Goal: Transaction & Acquisition: Purchase product/service

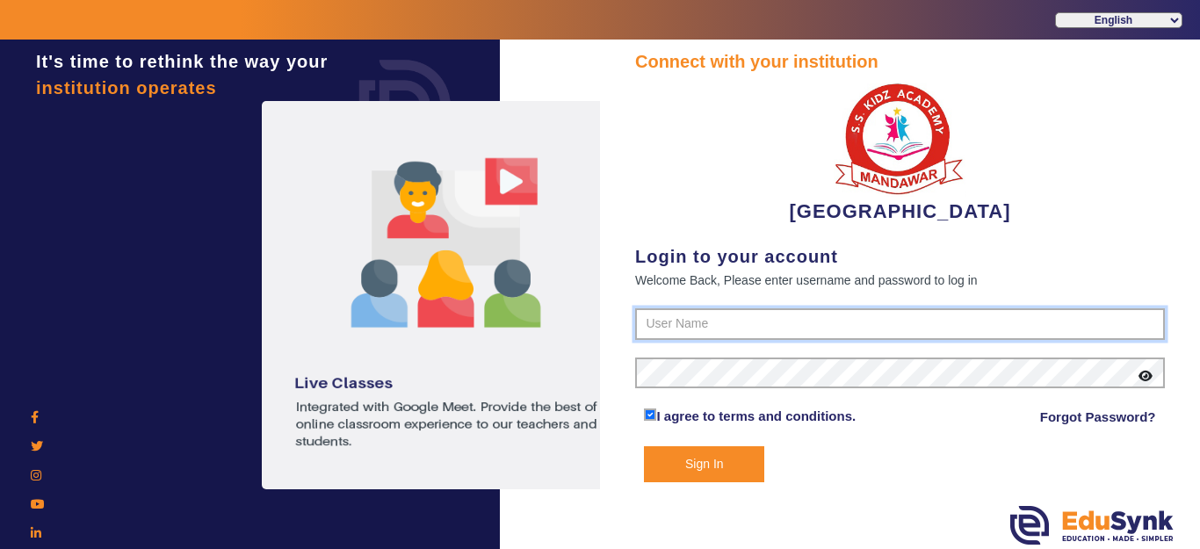
type input "9928895959"
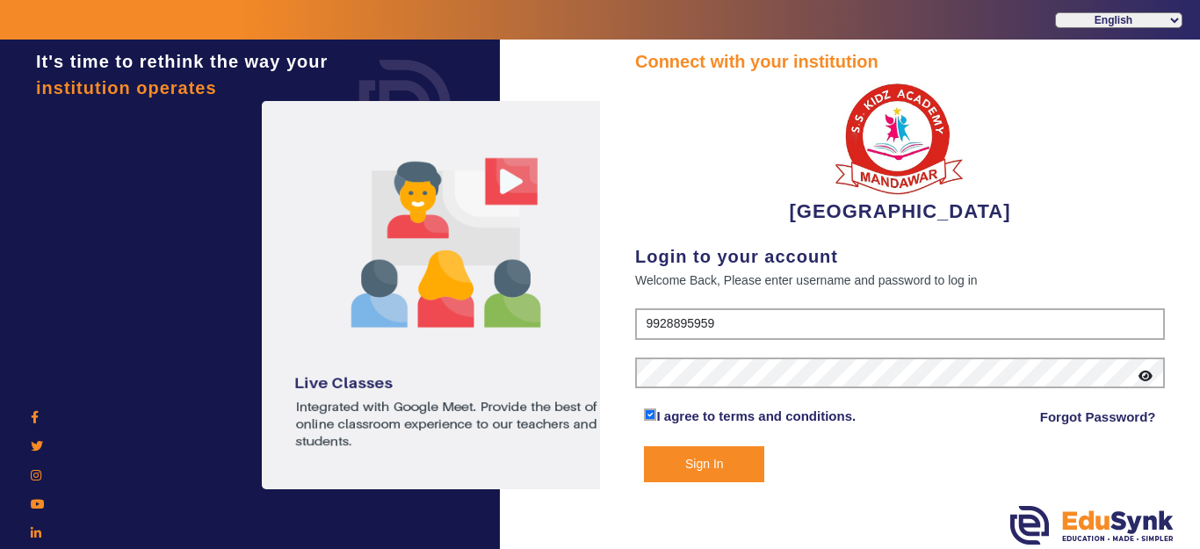
click at [723, 459] on button "Sign In" at bounding box center [704, 464] width 120 height 36
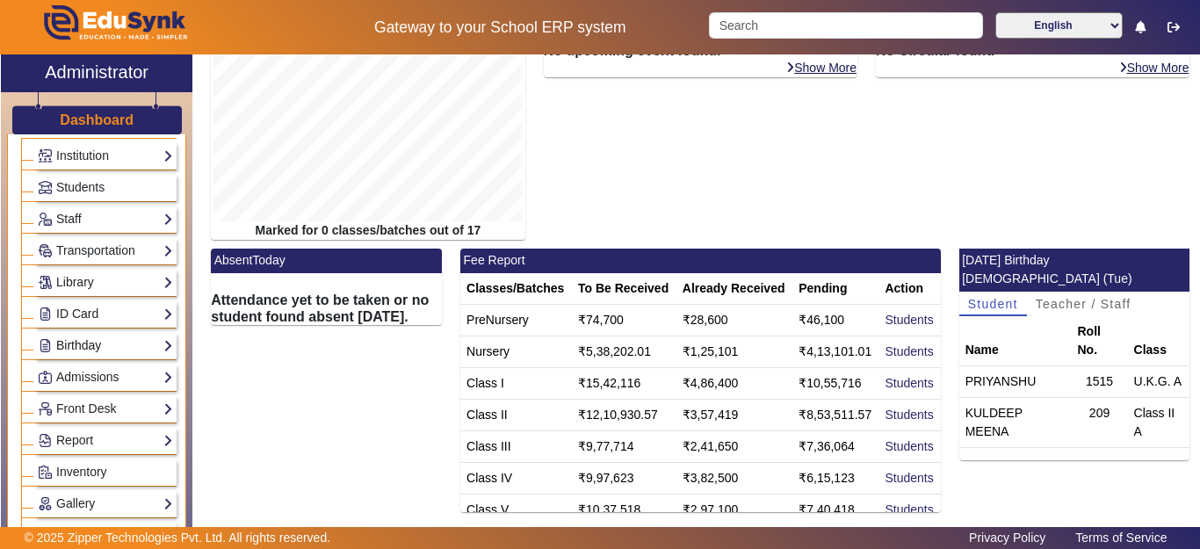
scroll to position [88, 0]
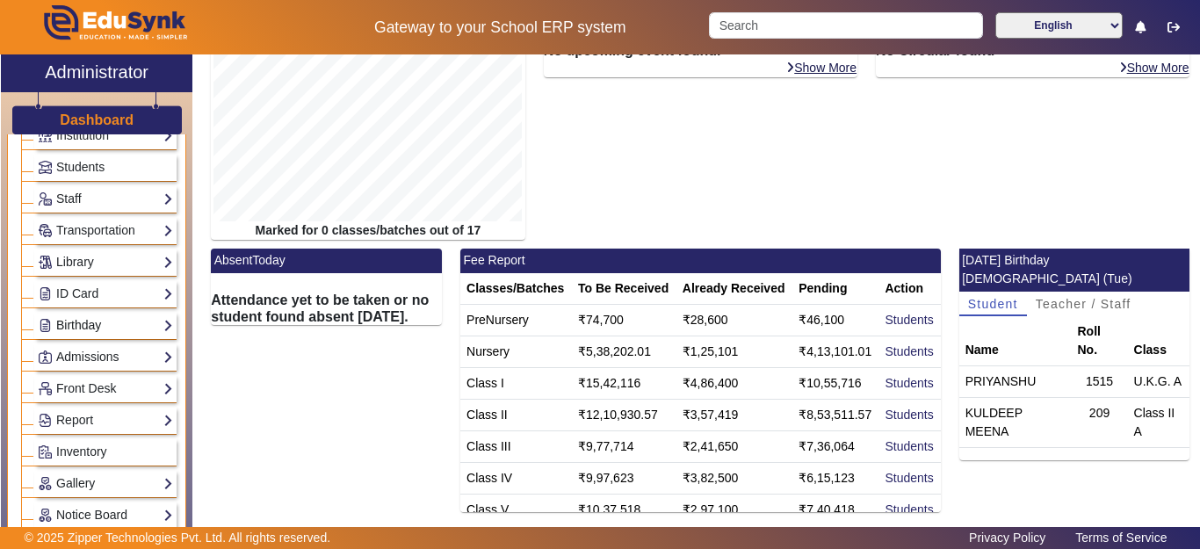
click at [88, 321] on link "Birthday" at bounding box center [105, 325] width 135 height 20
click at [87, 348] on link "Students" at bounding box center [71, 350] width 48 height 14
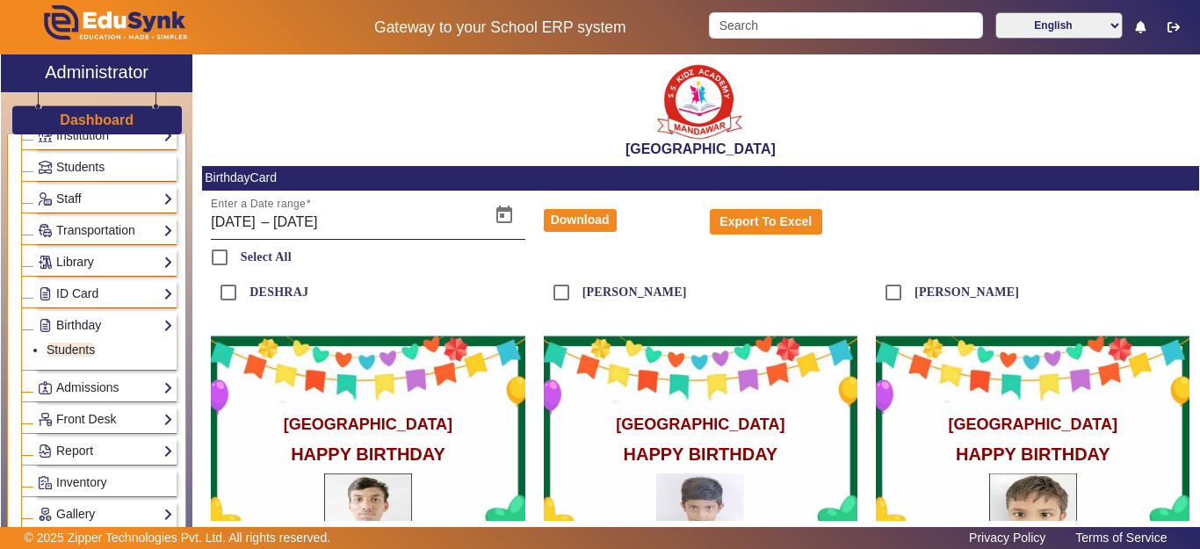
click at [386, 220] on input "[DATE]" at bounding box center [338, 222] width 131 height 21
click at [382, 219] on input "[DATE]" at bounding box center [338, 222] width 131 height 21
click at [382, 218] on input "[DATE]" at bounding box center [338, 222] width 131 height 21
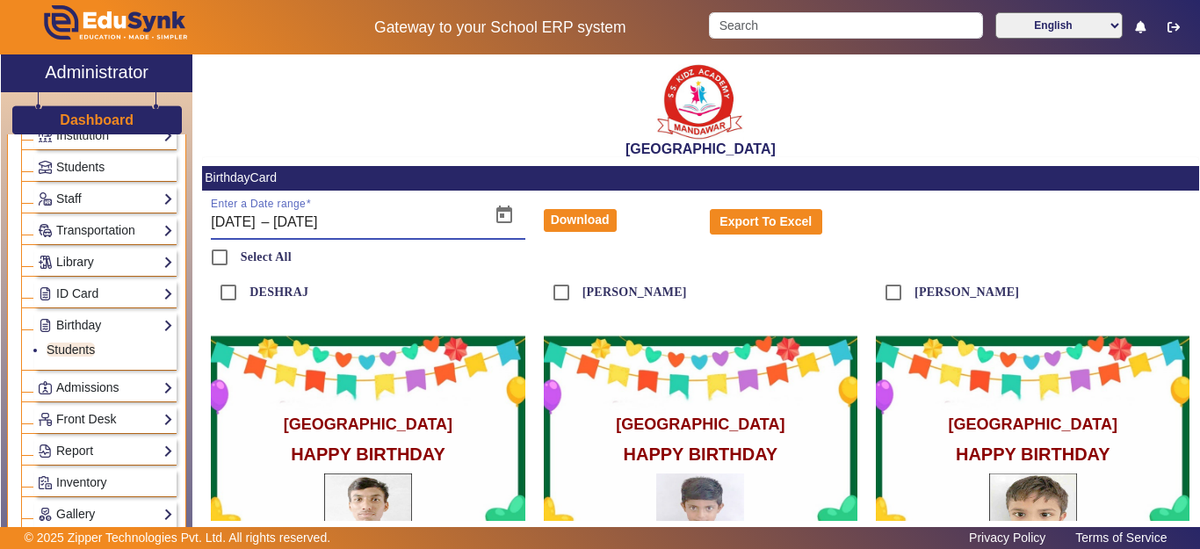
click at [394, 220] on input "[DATE]" at bounding box center [338, 222] width 131 height 21
click at [506, 215] on span "Open calendar" at bounding box center [504, 215] width 42 height 42
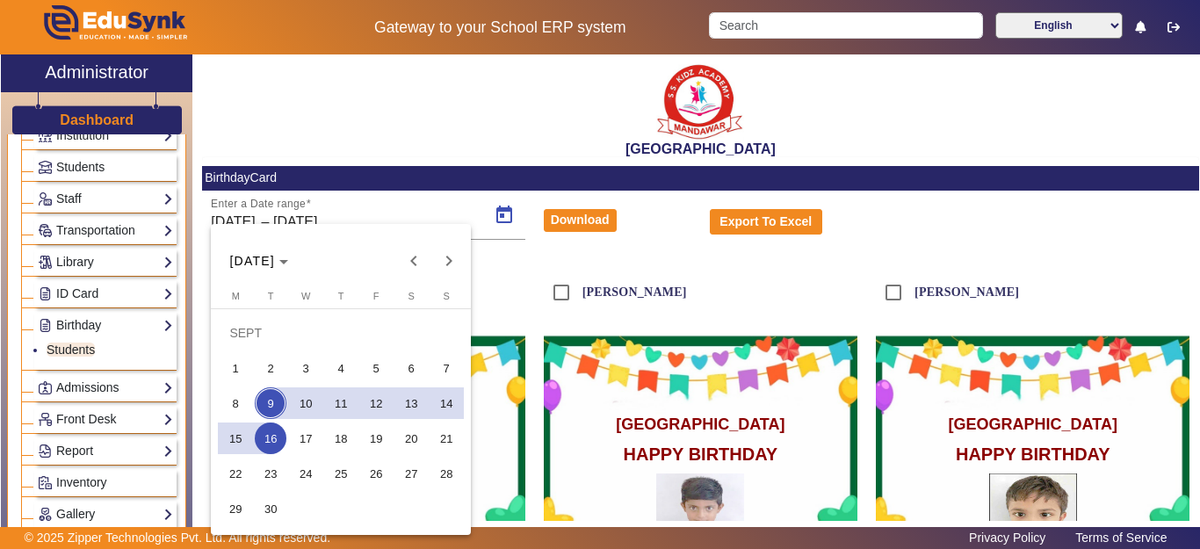
click at [268, 403] on span "9" at bounding box center [271, 403] width 32 height 32
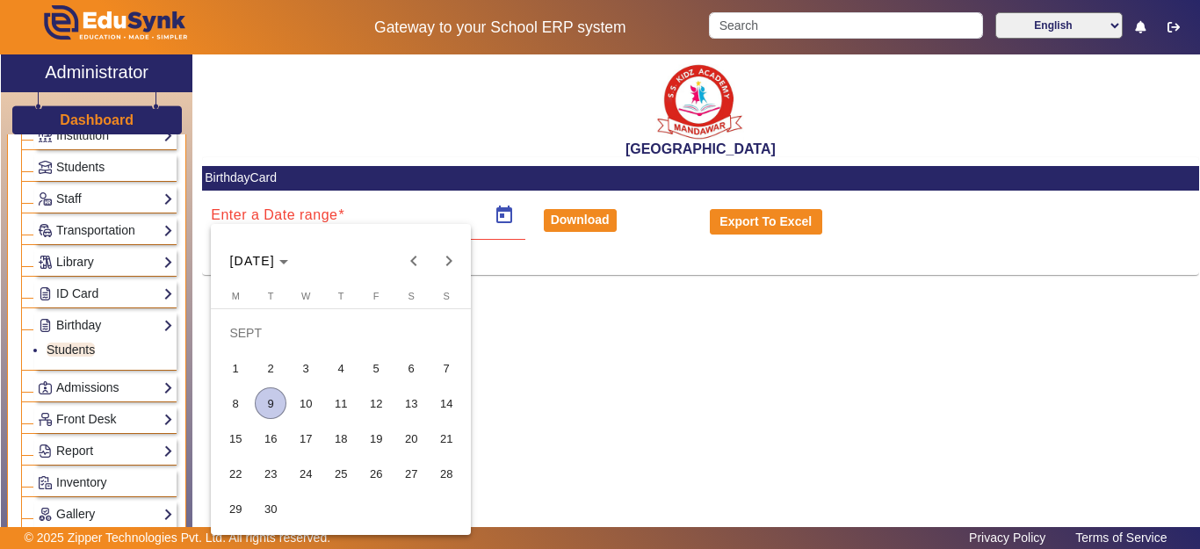
click at [268, 401] on span "9" at bounding box center [271, 403] width 32 height 32
type input "[DATE]"
click at [268, 401] on span "9" at bounding box center [271, 403] width 32 height 32
type input "[DATE]"
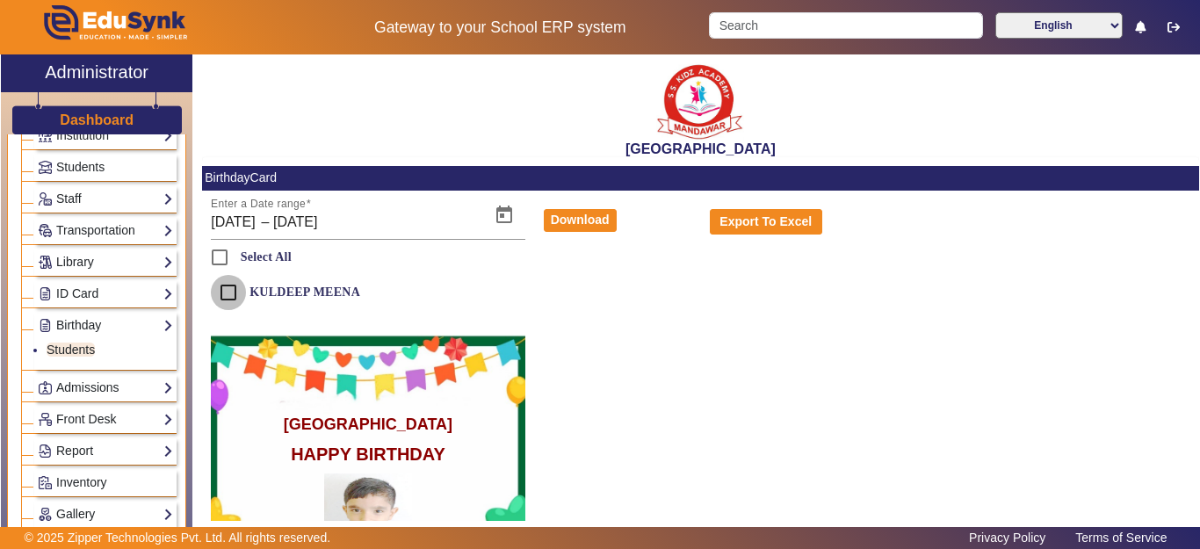
click at [220, 295] on input "KULDEEP MEENA" at bounding box center [228, 292] width 35 height 35
checkbox input "true"
click at [561, 224] on button "Download" at bounding box center [580, 220] width 73 height 23
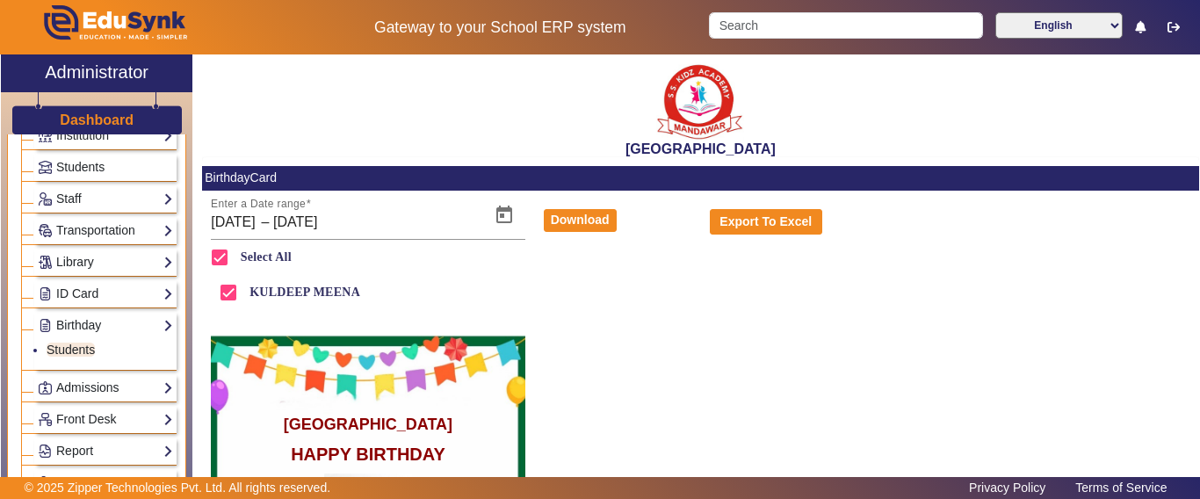
click at [70, 125] on h3 "Dashboard" at bounding box center [97, 120] width 74 height 17
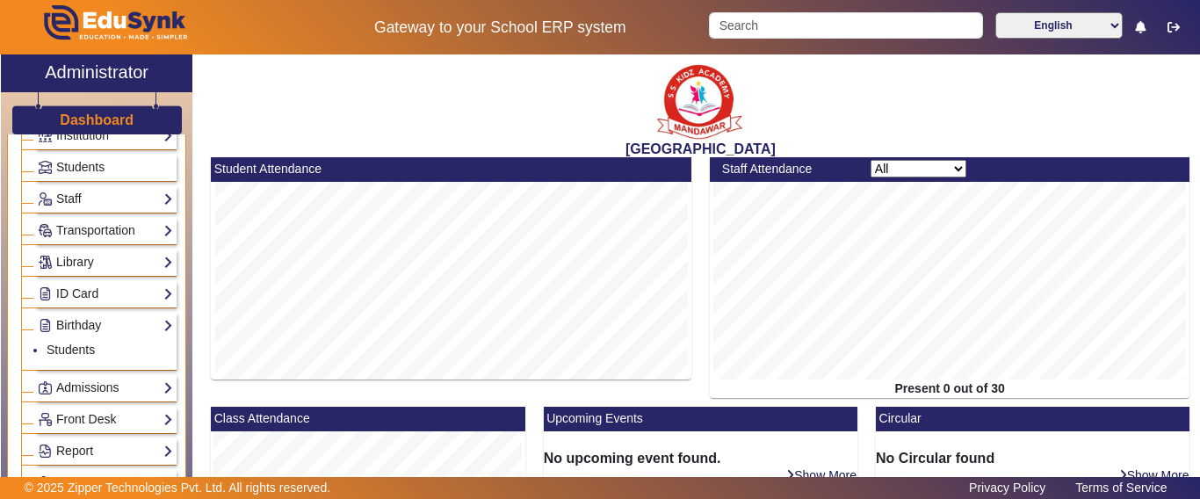
click at [76, 120] on h3 "Dashboard" at bounding box center [97, 120] width 74 height 17
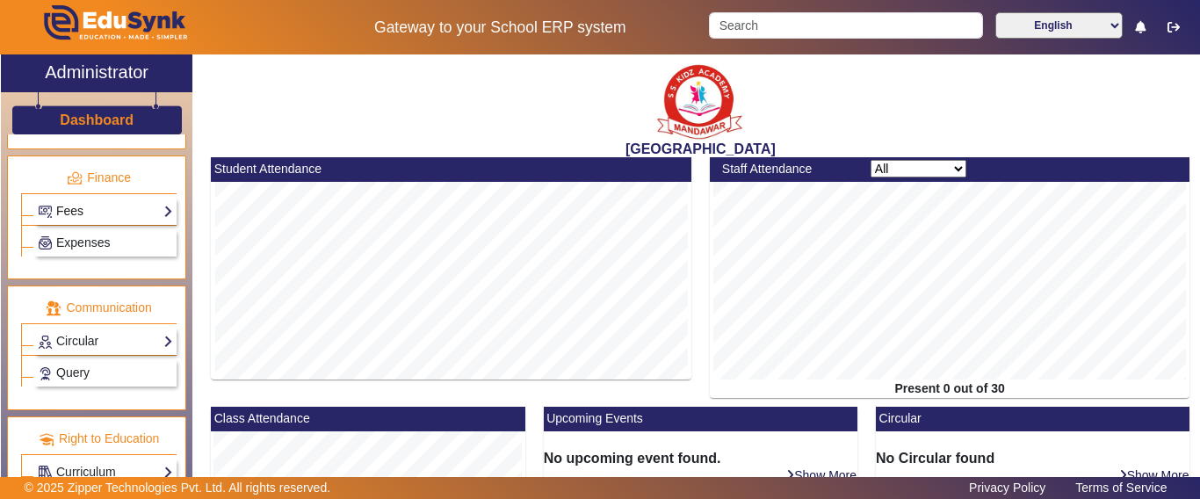
click at [80, 212] on link "Fees" at bounding box center [105, 211] width 135 height 20
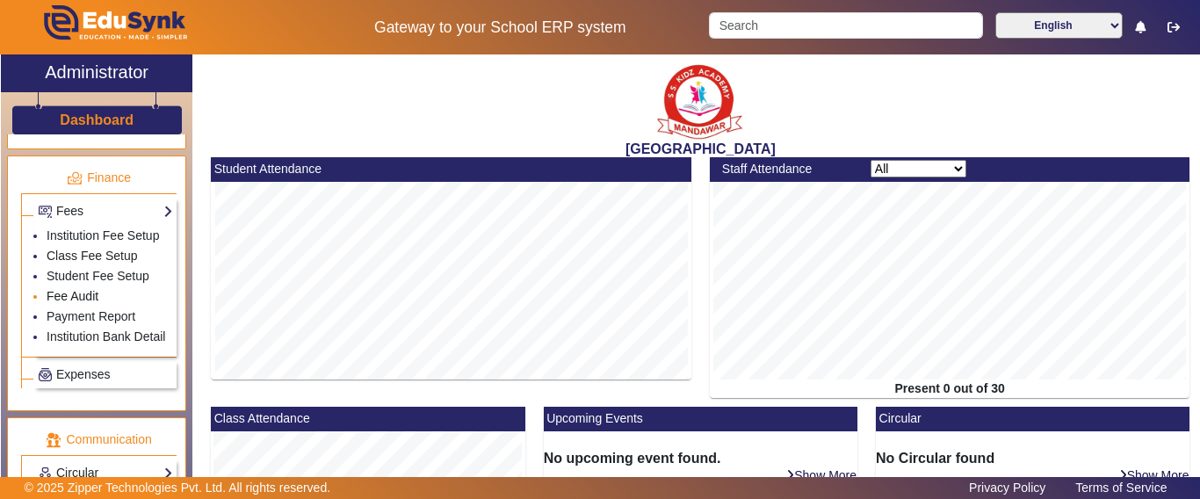
click at [69, 303] on link "Fee Audit" at bounding box center [73, 296] width 52 height 14
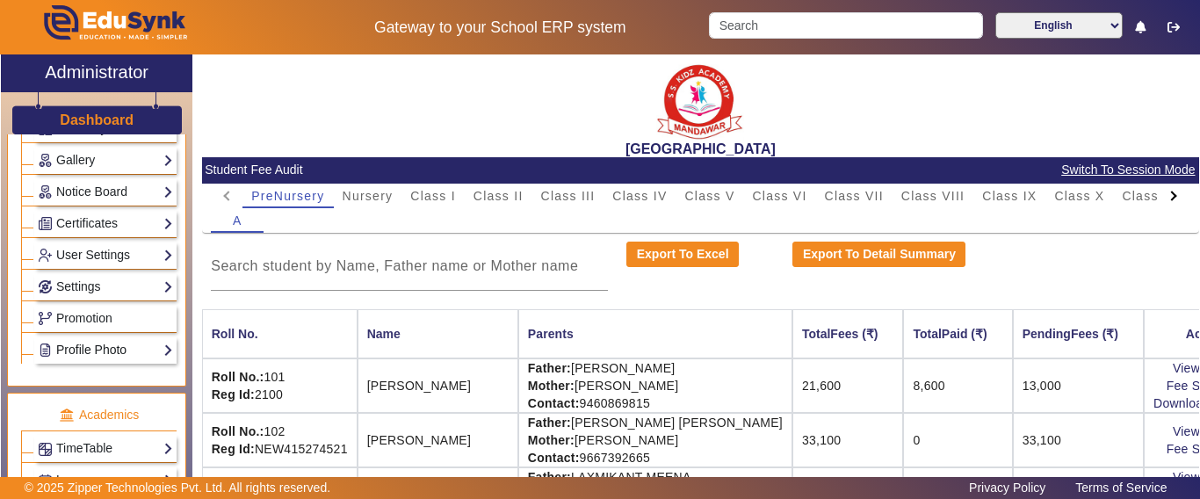
scroll to position [459, 0]
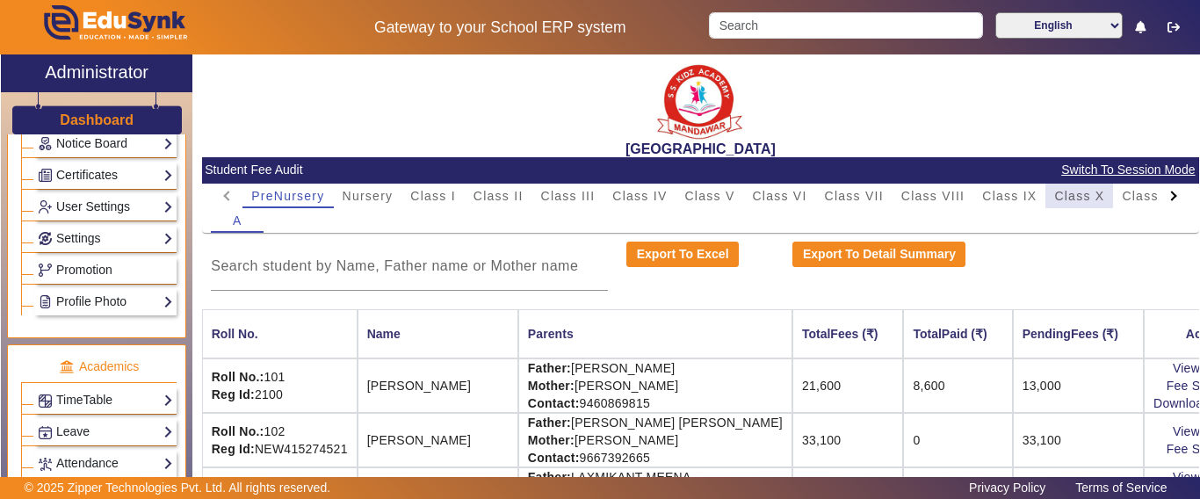
click at [1088, 200] on span "Class X" at bounding box center [1079, 196] width 50 height 12
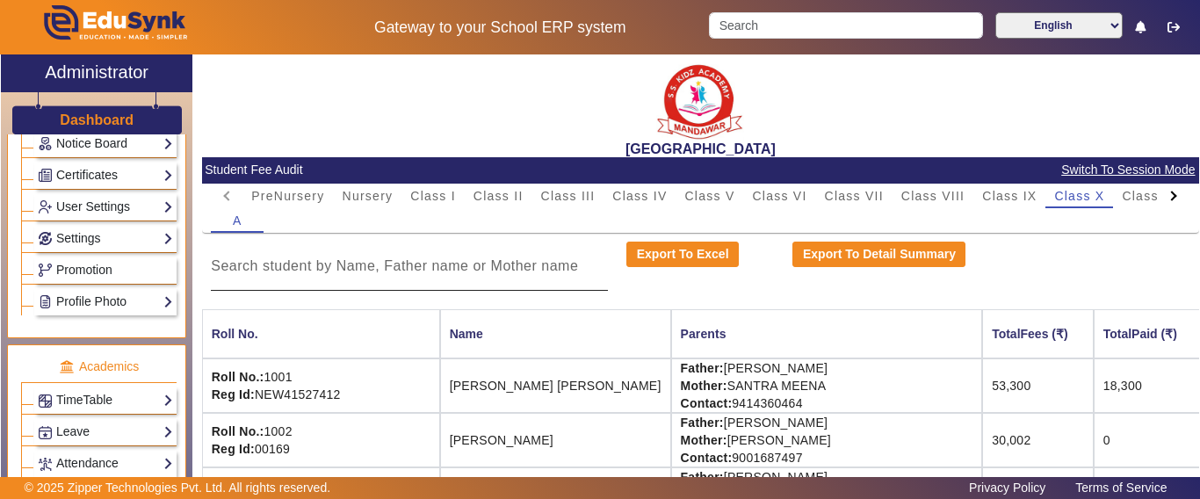
click at [371, 260] on input at bounding box center [409, 266] width 397 height 21
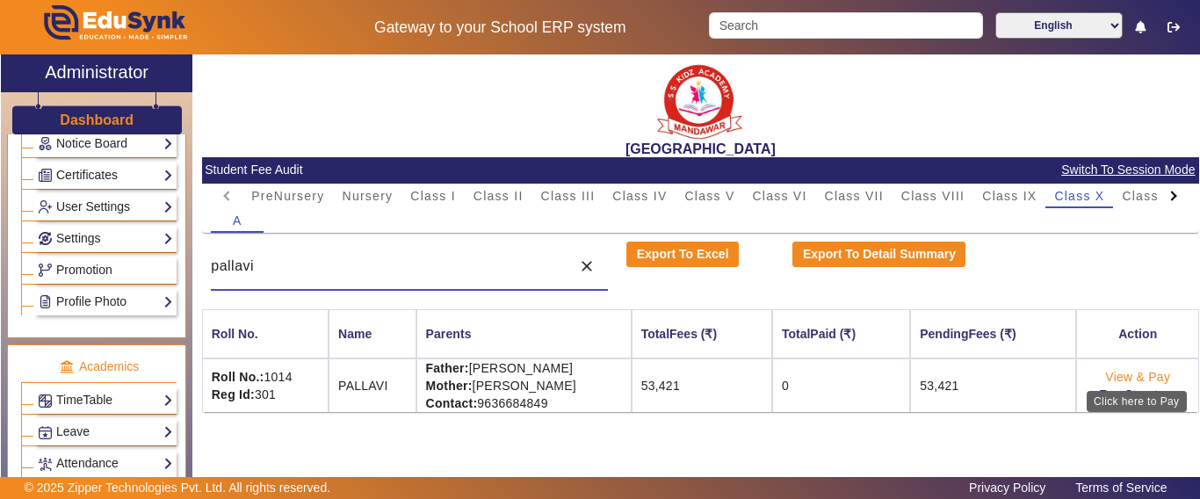
type input "pallavi"
click at [1127, 379] on link "View & Pay" at bounding box center [1137, 377] width 65 height 14
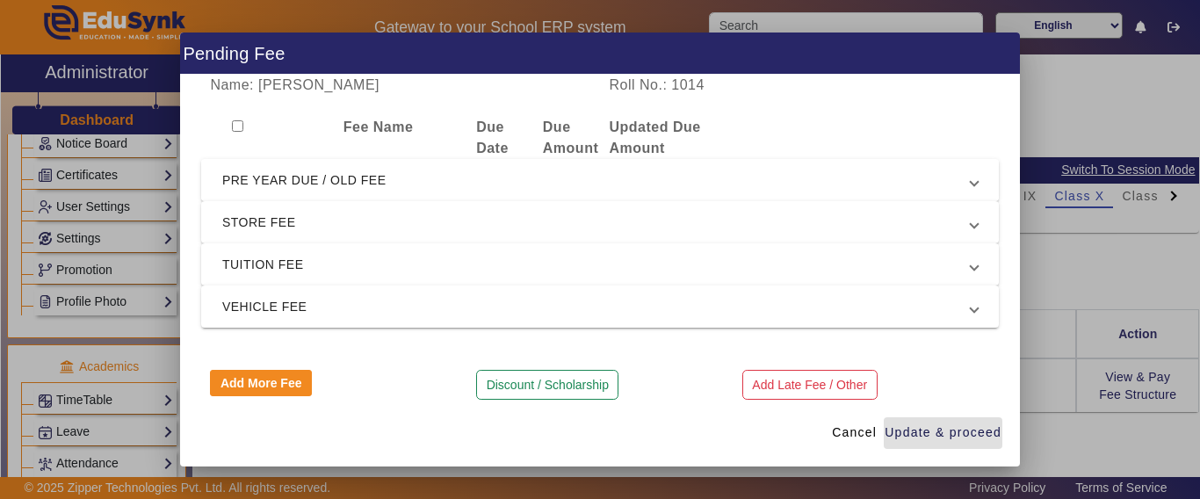
click at [306, 178] on span "PRE YEAR DUE / OLD FEE" at bounding box center [596, 179] width 748 height 21
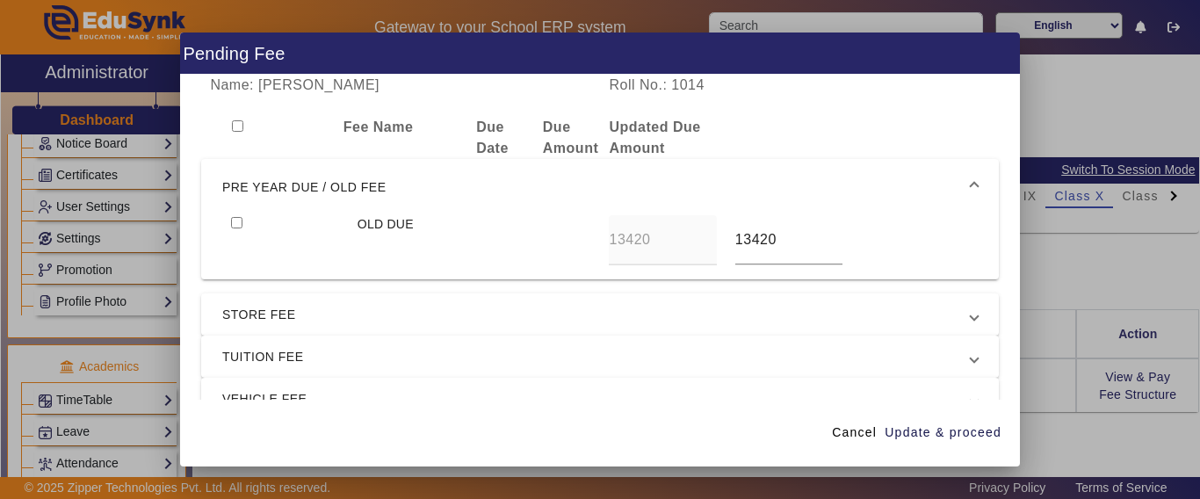
click at [236, 221] on input "checkbox" at bounding box center [236, 222] width 11 height 11
checkbox input "true"
drag, startPoint x: 789, startPoint y: 237, endPoint x: 668, endPoint y: 236, distance: 120.3
click at [668, 236] on div "OLD DUE 13420 13420" at bounding box center [599, 240] width 755 height 50
click at [1062, 273] on div at bounding box center [600, 249] width 1200 height 499
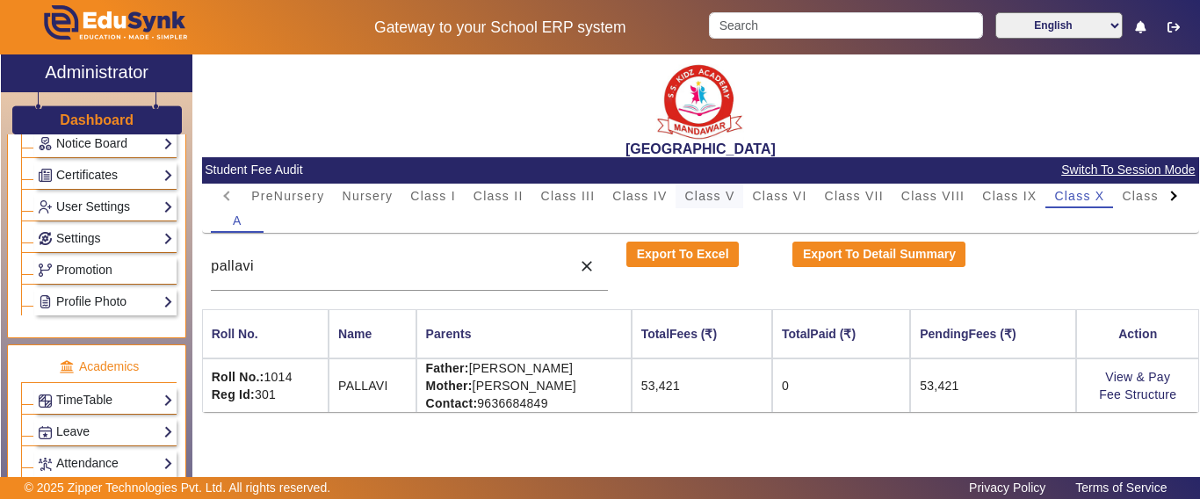
click at [724, 193] on span "Class V" at bounding box center [709, 196] width 50 height 12
click at [775, 197] on span "Class VI" at bounding box center [779, 196] width 54 height 12
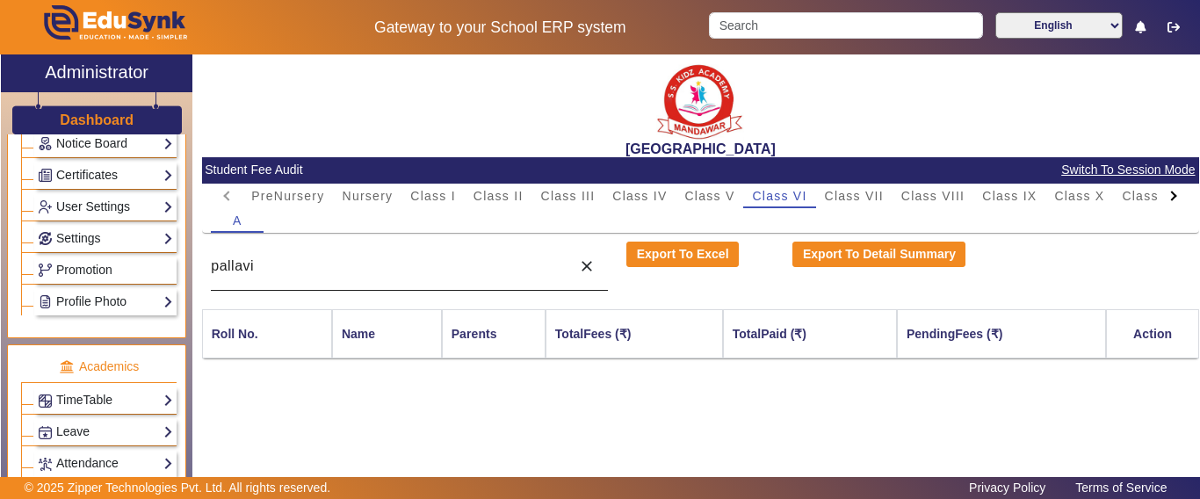
click at [430, 242] on div "pallavi" at bounding box center [386, 266] width 351 height 49
drag, startPoint x: 368, startPoint y: 266, endPoint x: 93, endPoint y: 269, distance: 274.9
click at [93, 269] on div "X Administrator Dashboard Administration Institution Institution Details Sessio…" at bounding box center [600, 287] width 1198 height 466
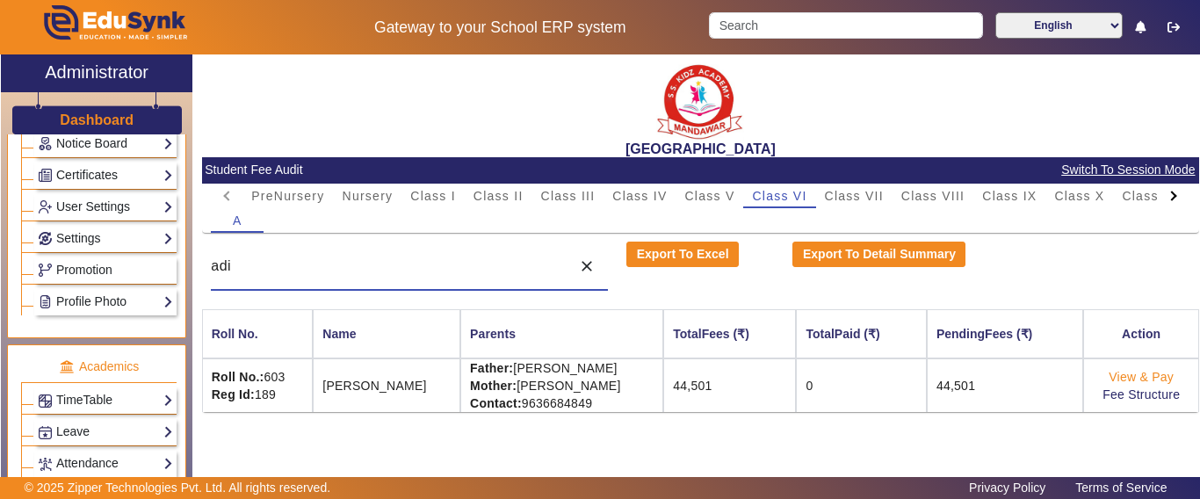
type input "adi"
click at [1150, 381] on link "View & Pay" at bounding box center [1140, 377] width 65 height 14
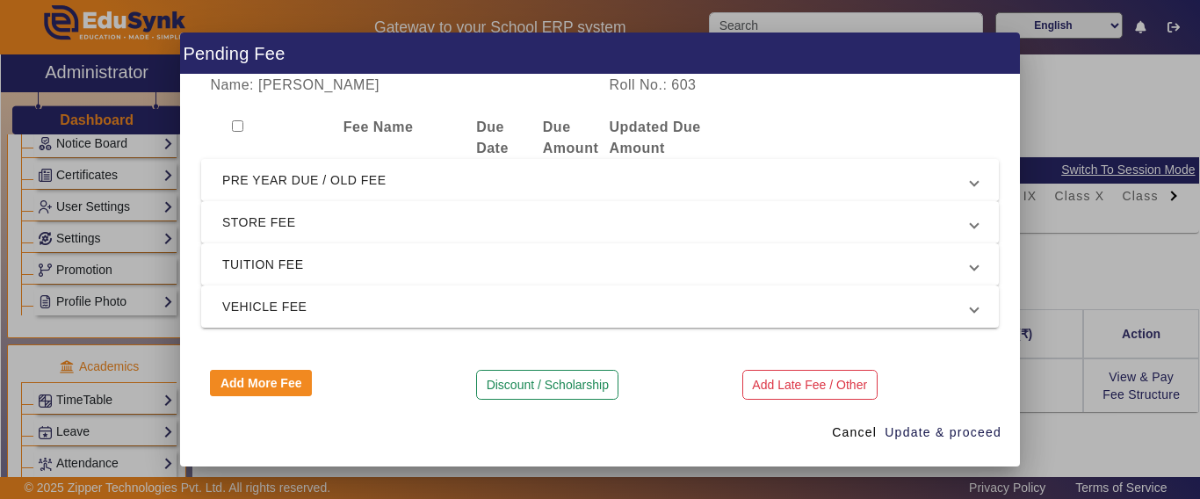
click at [305, 162] on mat-expansion-panel-header "PRE YEAR DUE / OLD FEE" at bounding box center [599, 180] width 797 height 42
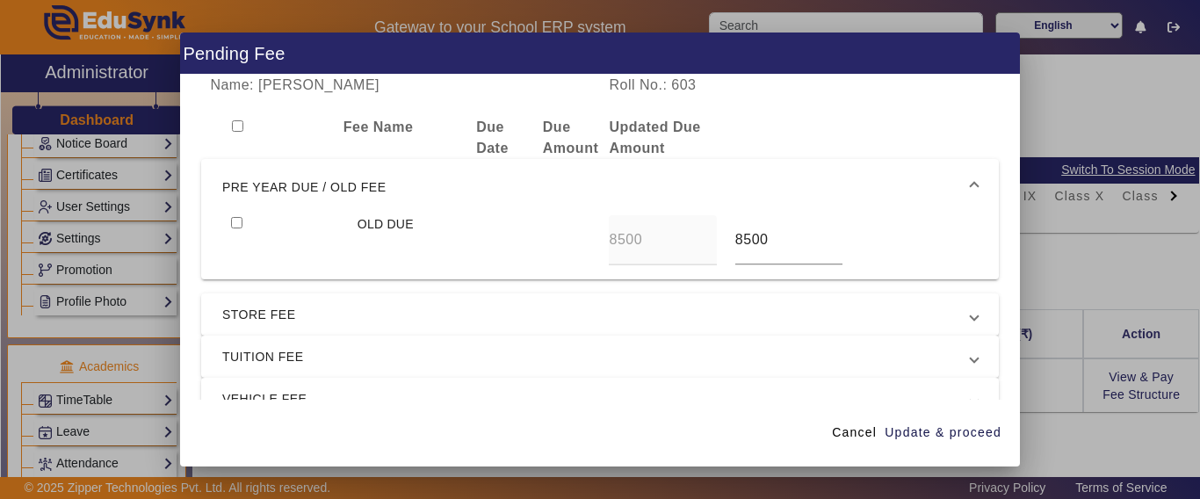
click at [234, 224] on input "checkbox" at bounding box center [236, 222] width 11 height 11
checkbox input "true"
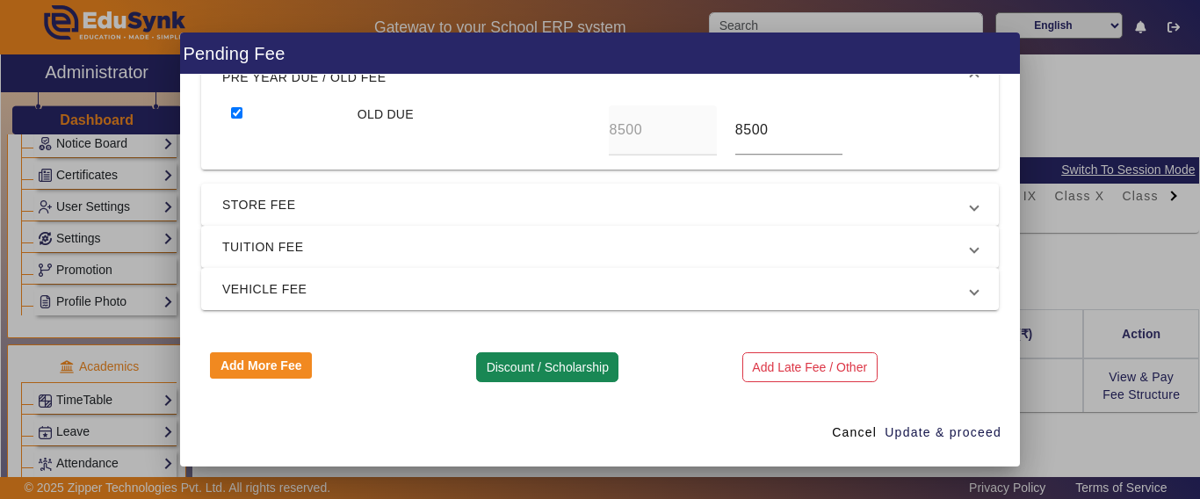
click at [485, 371] on button "Discount / Scholarship" at bounding box center [547, 367] width 142 height 30
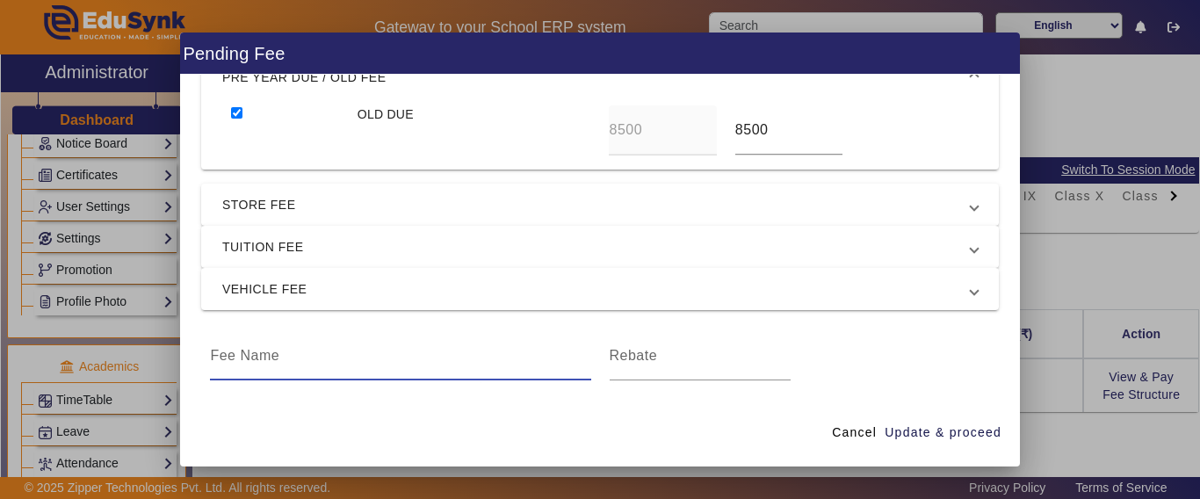
click at [299, 357] on input at bounding box center [400, 355] width 380 height 21
click at [640, 364] on input at bounding box center [699, 355] width 181 height 21
drag, startPoint x: 319, startPoint y: 362, endPoint x: 116, endPoint y: 365, distance: 202.9
click at [116, 365] on div "Pending Fee Name: [PERSON_NAME] Roll No.: 603 Fee Name Due Date Due Amount Upda…" at bounding box center [600, 249] width 1200 height 499
type input "d"
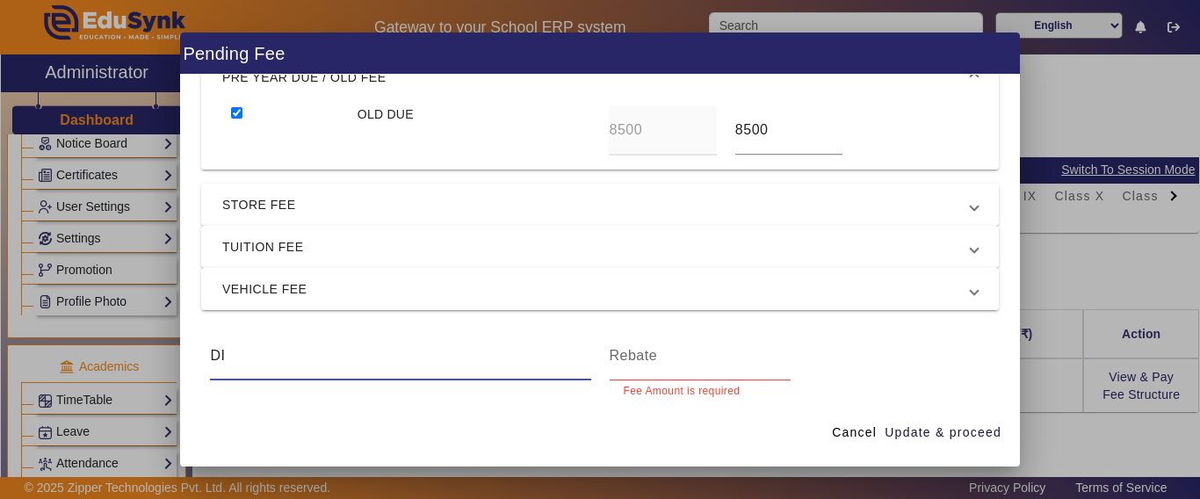
type input "D"
type input "PRE YEAR DUE DISCOUNT"
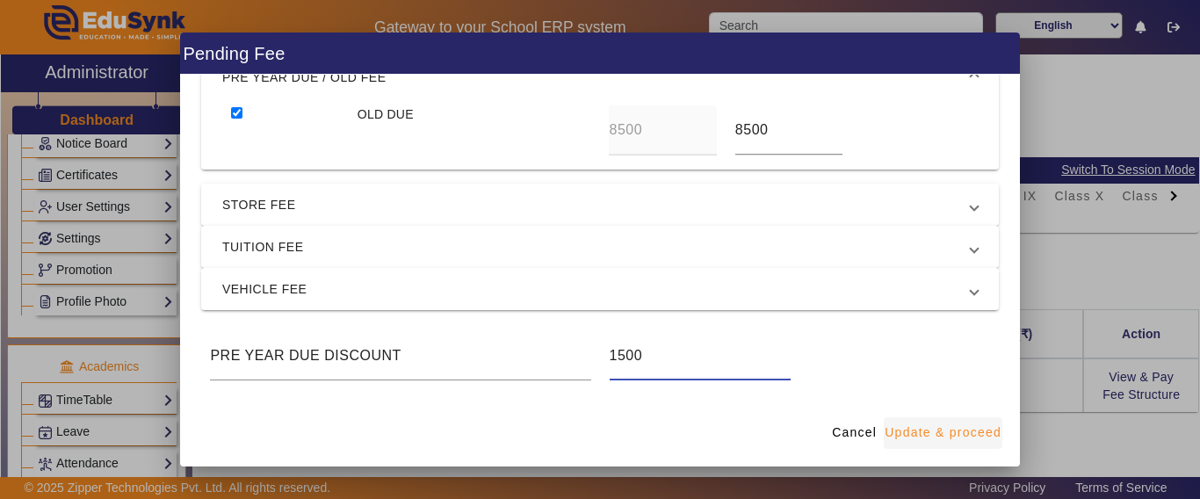
type input "1500"
click at [962, 420] on span "button" at bounding box center [943, 433] width 119 height 42
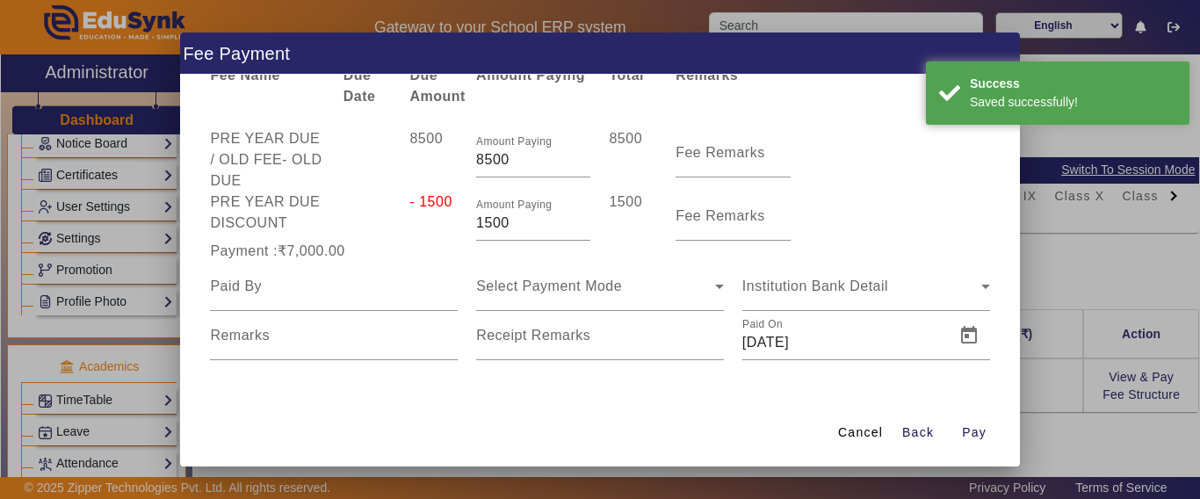
scroll to position [52, 0]
click at [312, 293] on input at bounding box center [334, 286] width 248 height 21
click at [311, 293] on input at bounding box center [334, 286] width 248 height 21
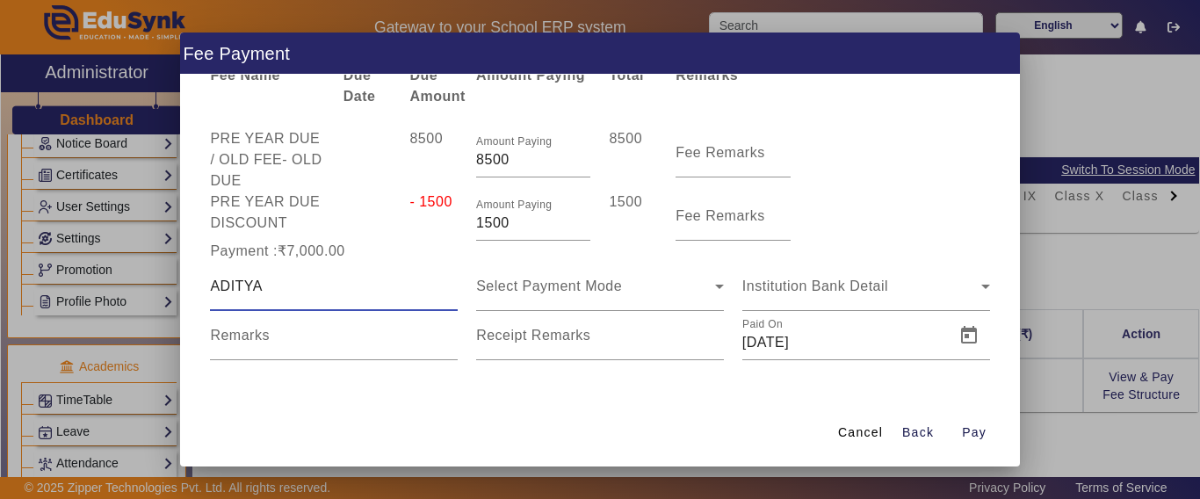
type input "ADITYA"
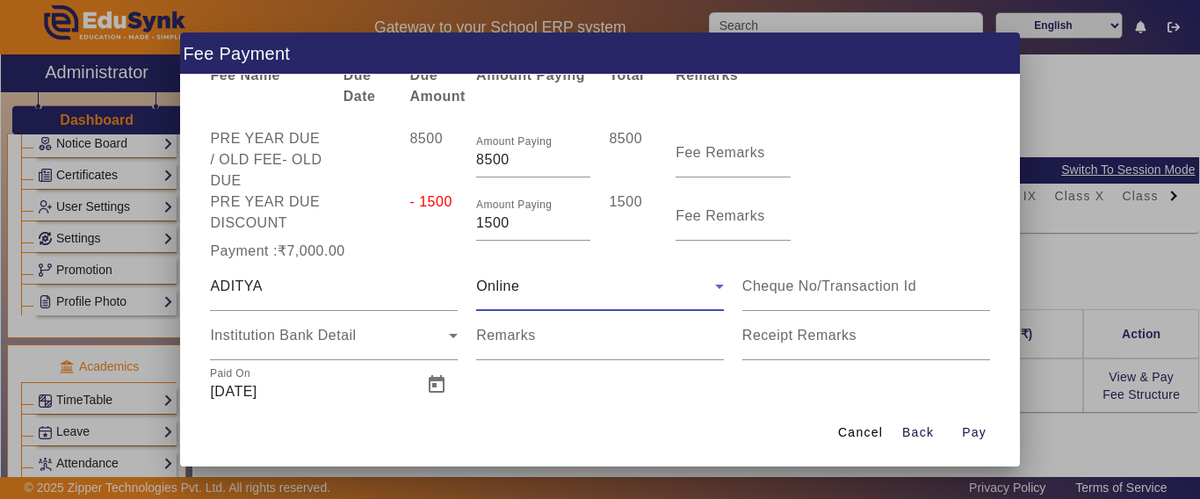
click at [544, 295] on div "Online" at bounding box center [595, 286] width 239 height 21
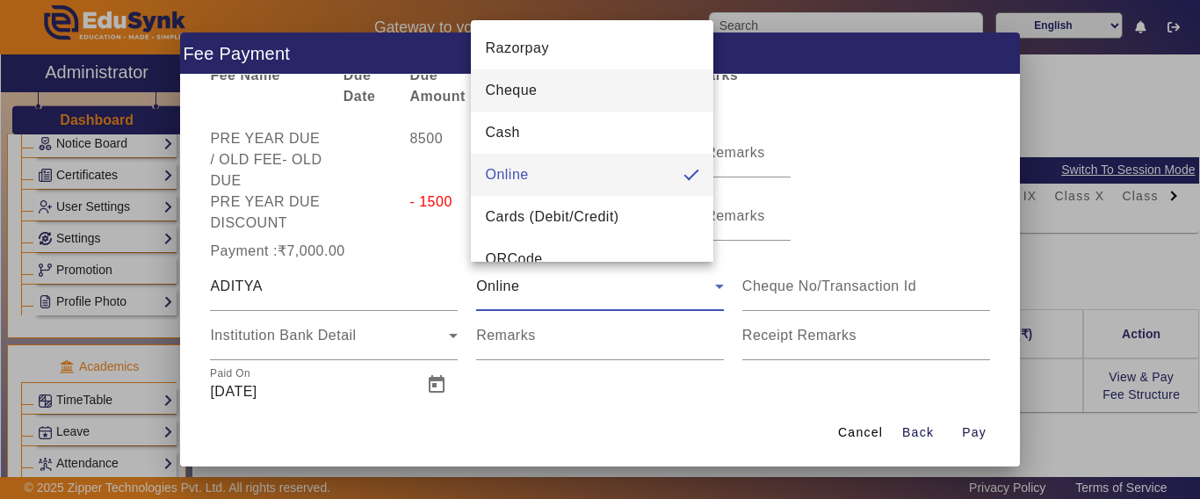
click at [550, 89] on mat-option "Cheque" at bounding box center [592, 90] width 242 height 42
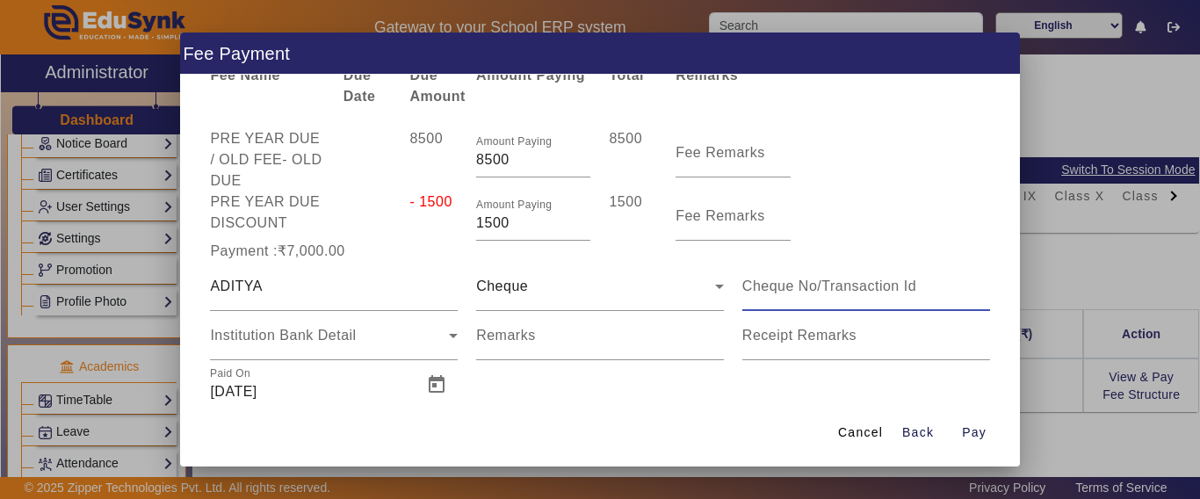
click at [773, 284] on input at bounding box center [866, 286] width 248 height 21
click at [776, 285] on input at bounding box center [866, 286] width 248 height 21
type input "000054"
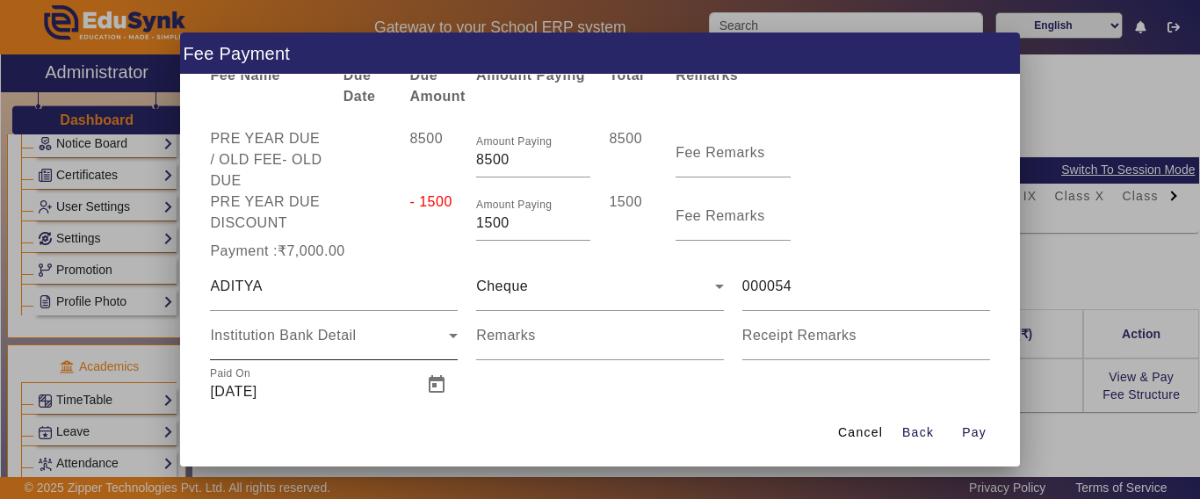
click at [257, 348] on div "Institution Bank Detail" at bounding box center [334, 335] width 248 height 49
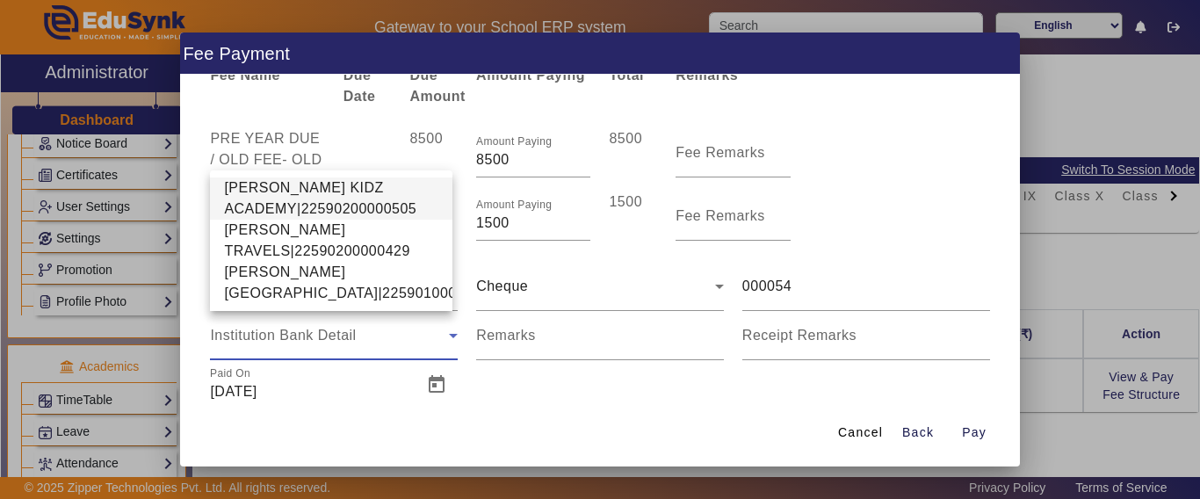
click at [288, 186] on span "[PERSON_NAME] KIDZ ACADEMY|22590200000505" at bounding box center [331, 198] width 214 height 42
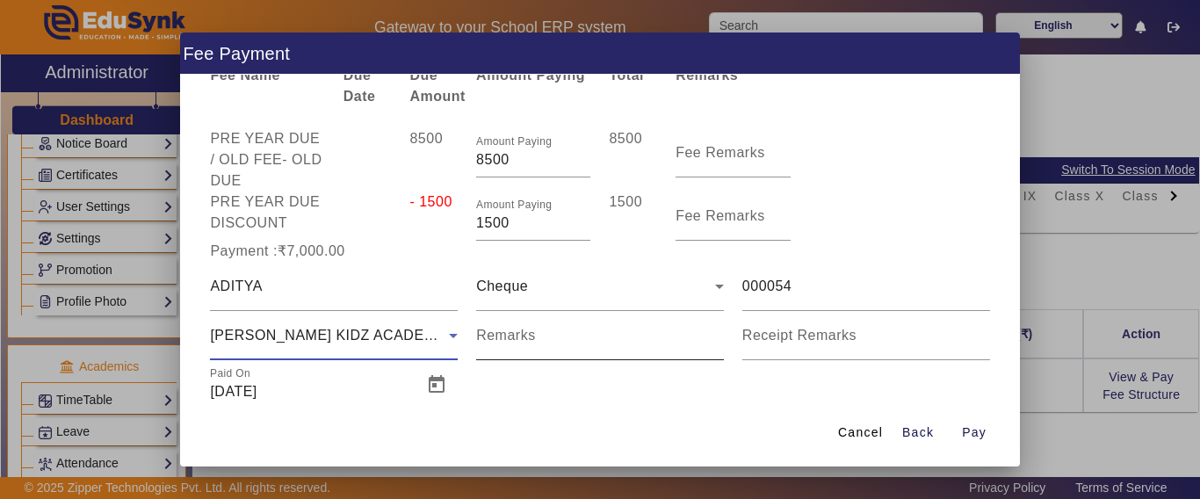
click at [521, 343] on mat-label "Remarks" at bounding box center [506, 335] width 60 height 15
click at [521, 343] on input "Remarks" at bounding box center [600, 342] width 248 height 21
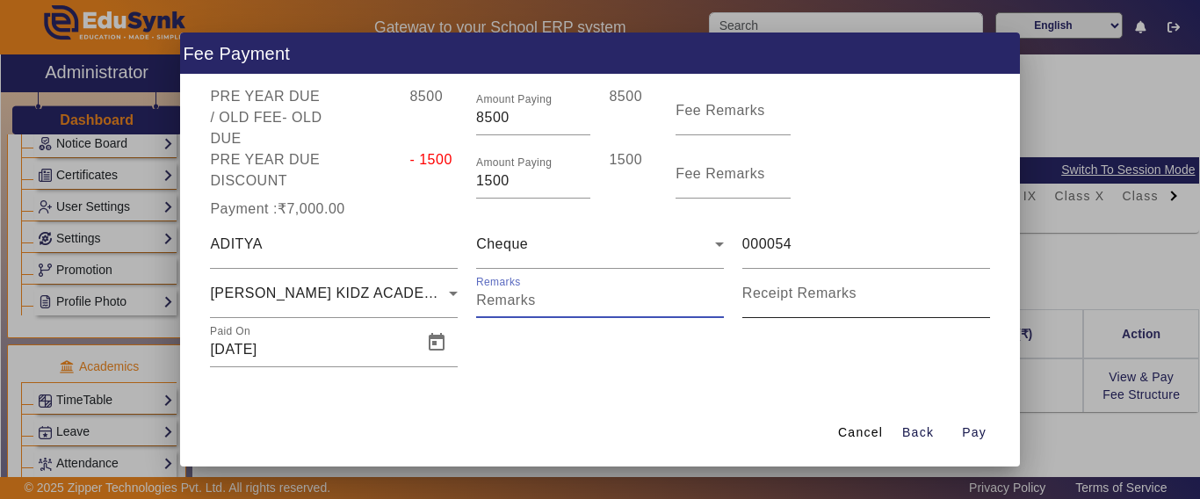
scroll to position [100, 0]
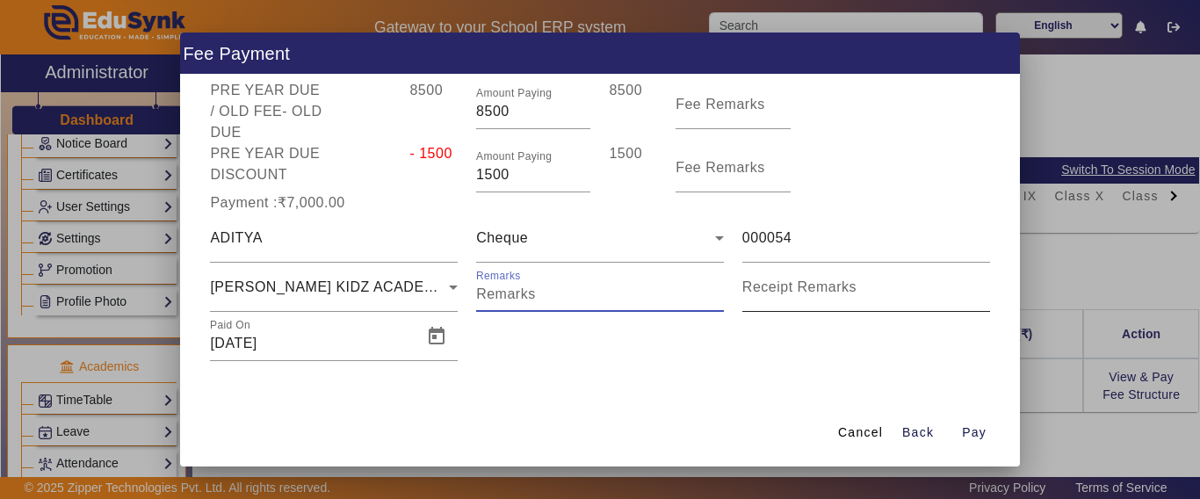
click at [805, 292] on mat-label "Receipt Remarks" at bounding box center [799, 286] width 114 height 15
click at [805, 292] on input "Receipt Remarks" at bounding box center [866, 294] width 248 height 21
click at [763, 285] on input "Receipt Remarks" at bounding box center [866, 294] width 248 height 21
click at [574, 296] on input "Remarks" at bounding box center [600, 294] width 248 height 21
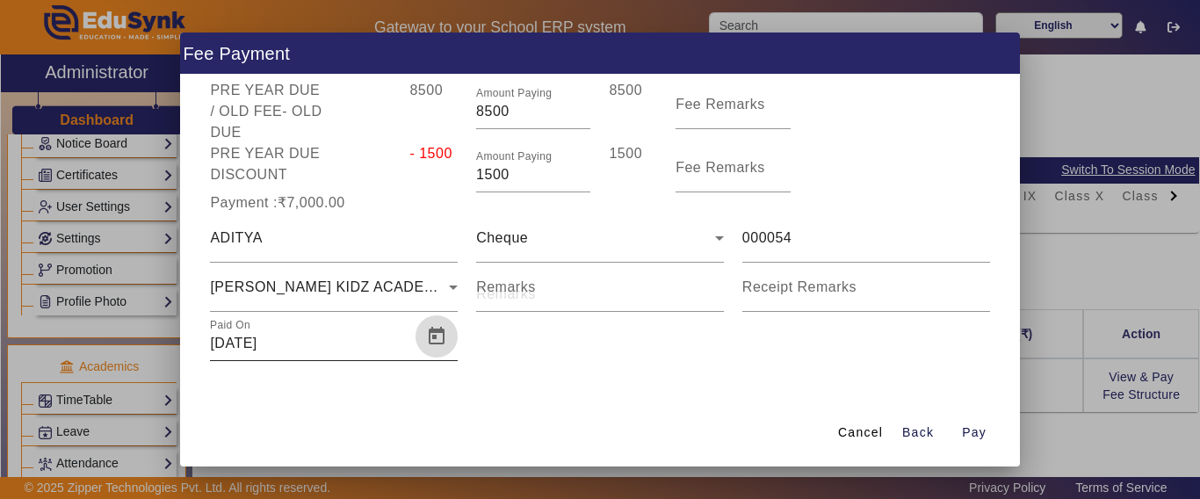
click at [429, 339] on span "Open calendar" at bounding box center [436, 336] width 42 height 42
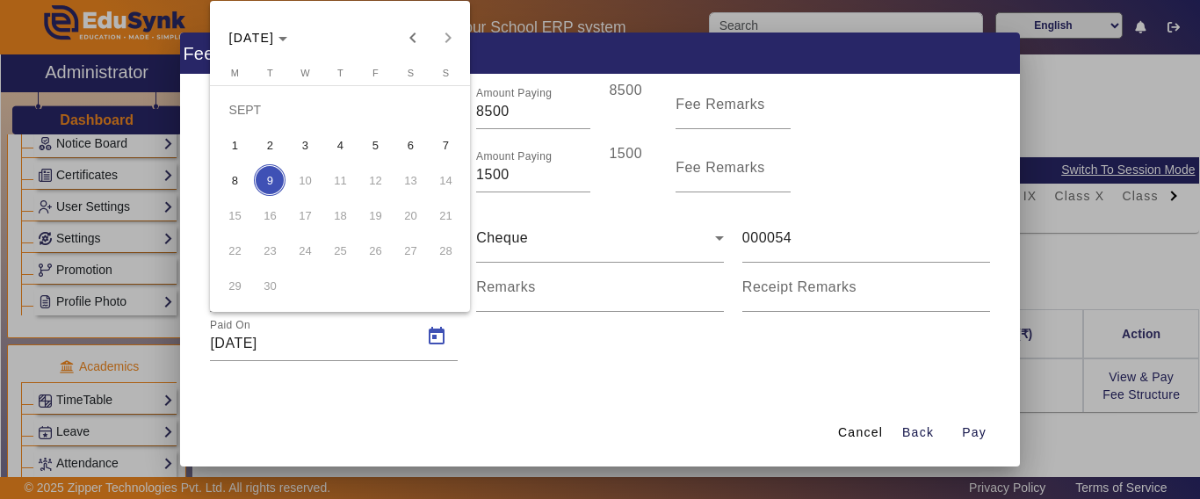
click at [227, 180] on span "8" at bounding box center [235, 180] width 32 height 32
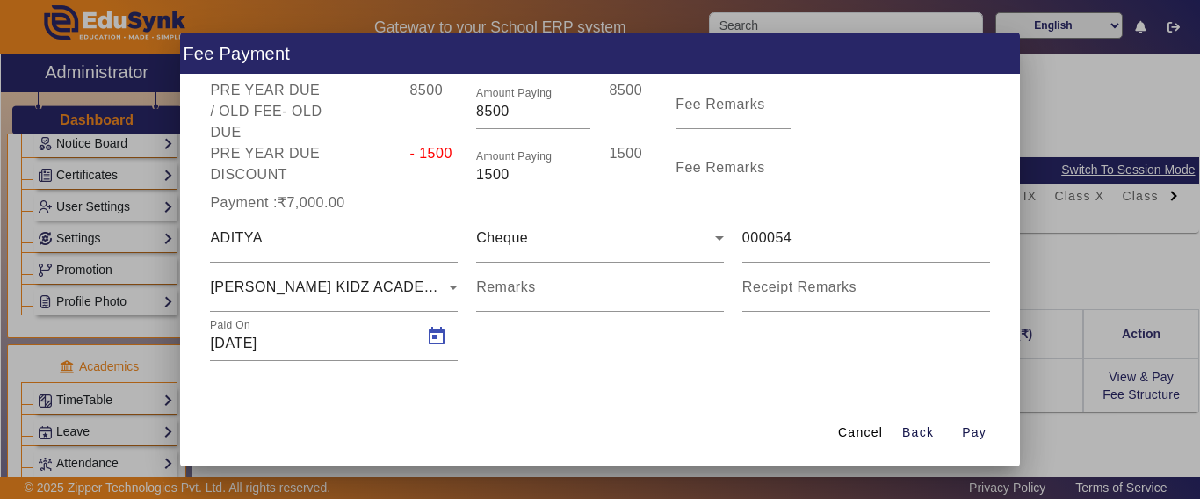
type input "[DATE]"
click at [974, 433] on span "Pay" at bounding box center [974, 432] width 25 height 18
type input "0"
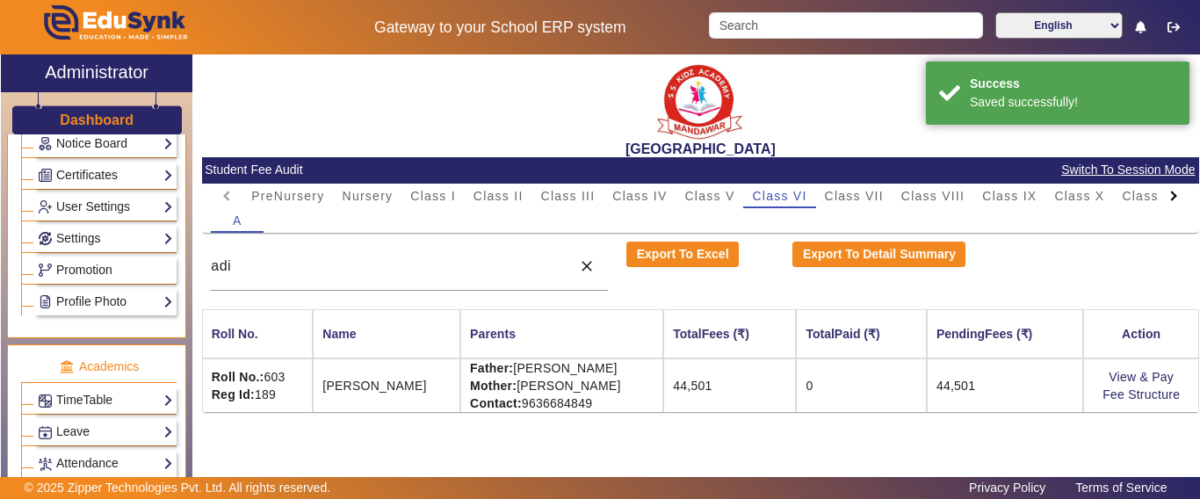
scroll to position [68, 0]
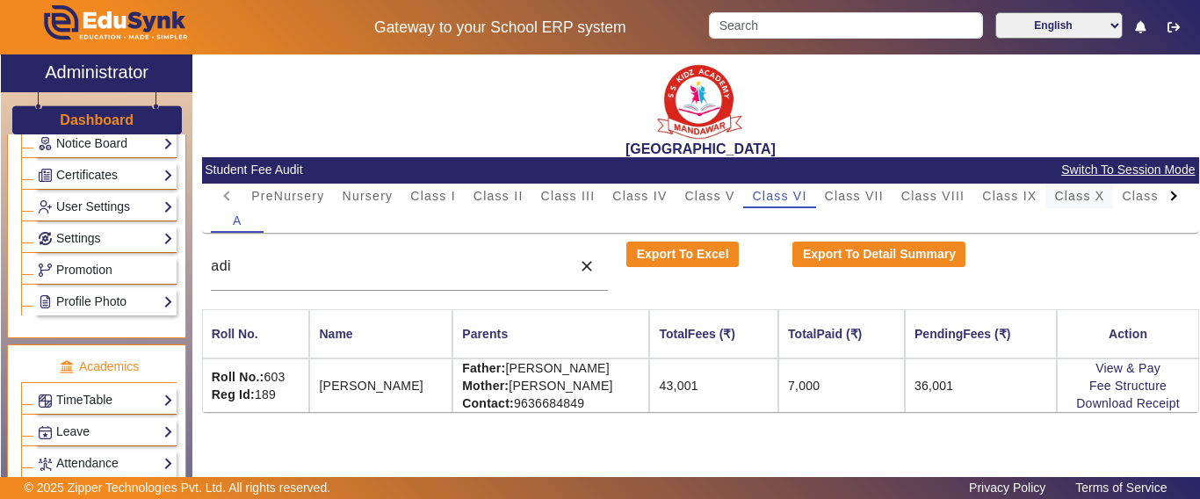
click at [1077, 198] on span "Class X" at bounding box center [1079, 196] width 50 height 12
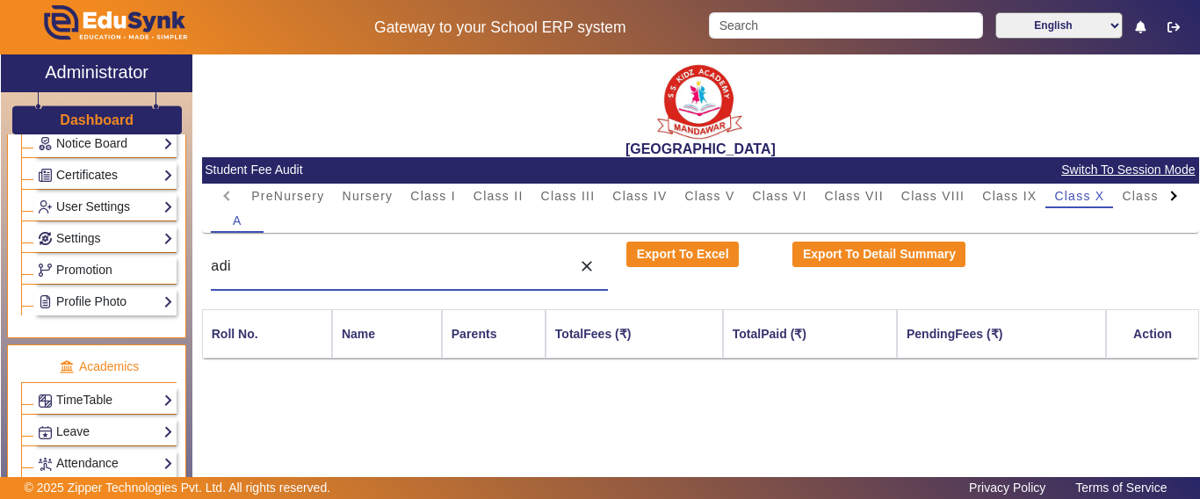
drag, startPoint x: 384, startPoint y: 260, endPoint x: 118, endPoint y: 263, distance: 266.1
click at [358, 259] on input "adi" at bounding box center [386, 266] width 351 height 21
click at [118, 263] on link "Promotion" at bounding box center [105, 270] width 135 height 20
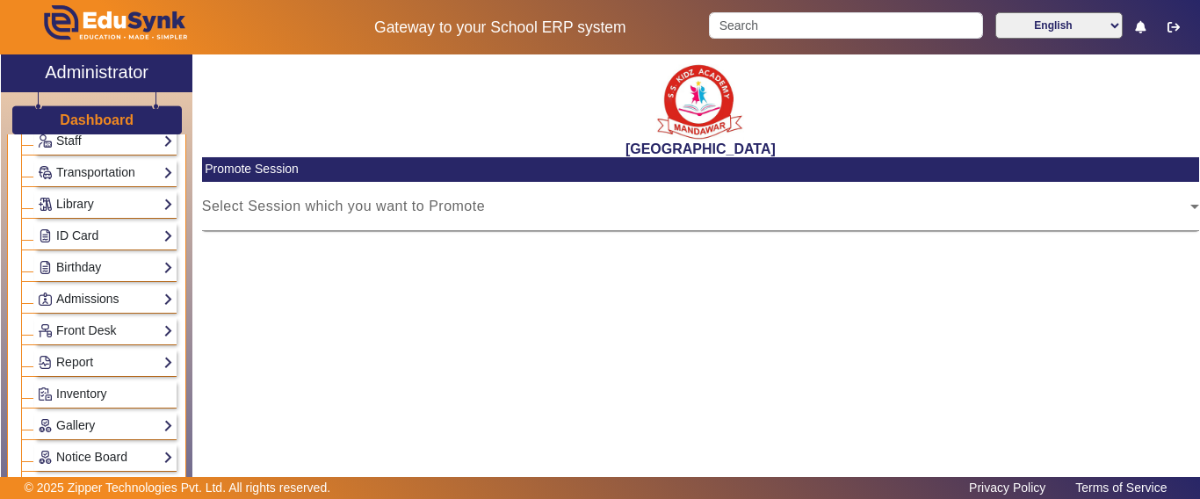
scroll to position [723, 0]
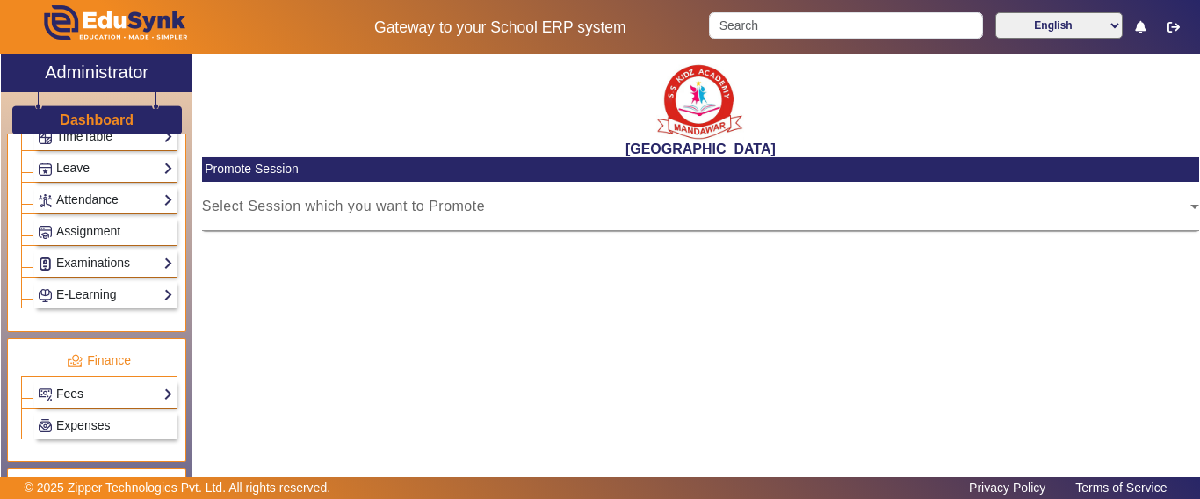
click at [83, 386] on link "Fees" at bounding box center [105, 394] width 135 height 20
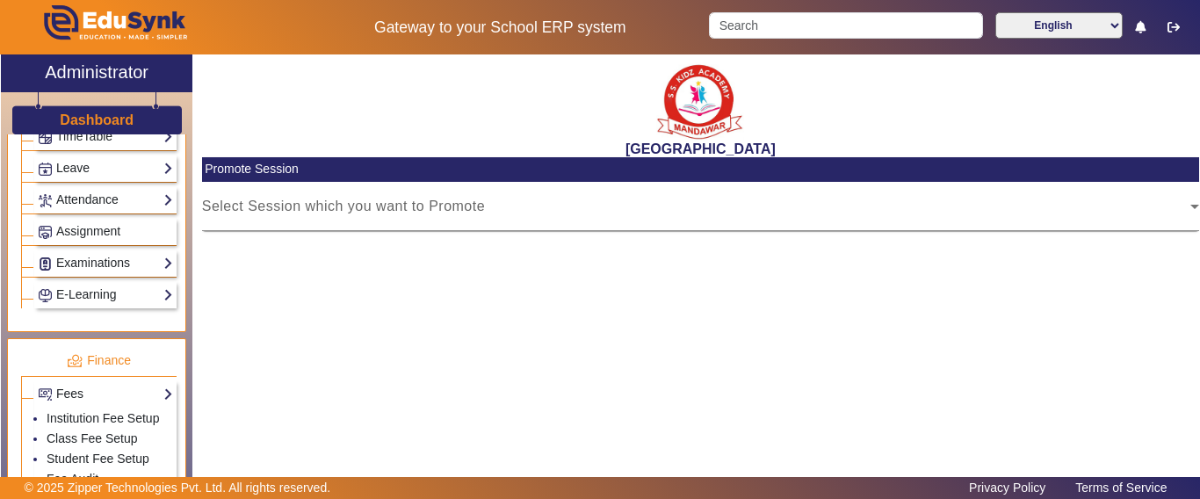
scroll to position [1074, 0]
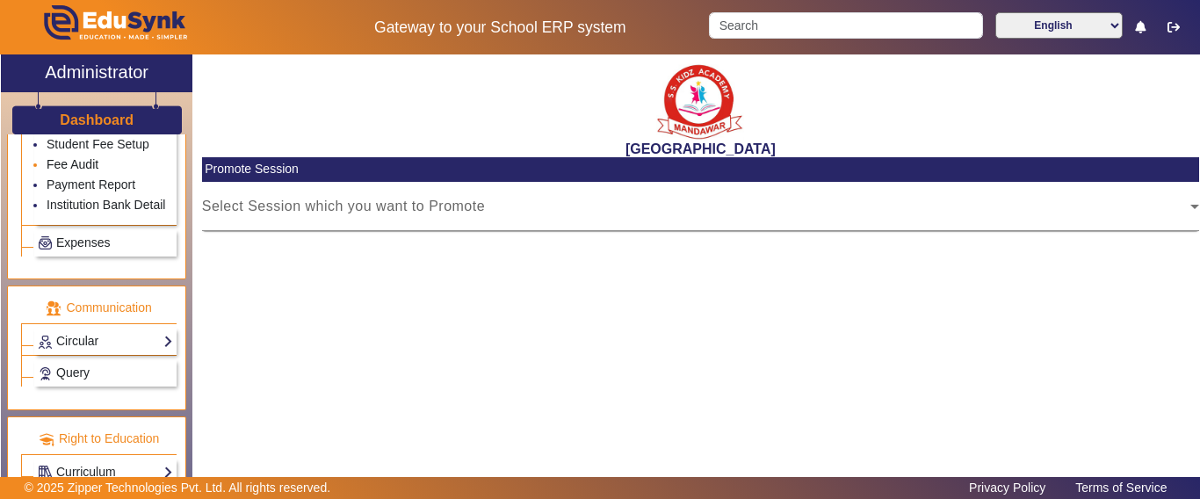
click at [85, 157] on link "Fee Audit" at bounding box center [73, 164] width 52 height 14
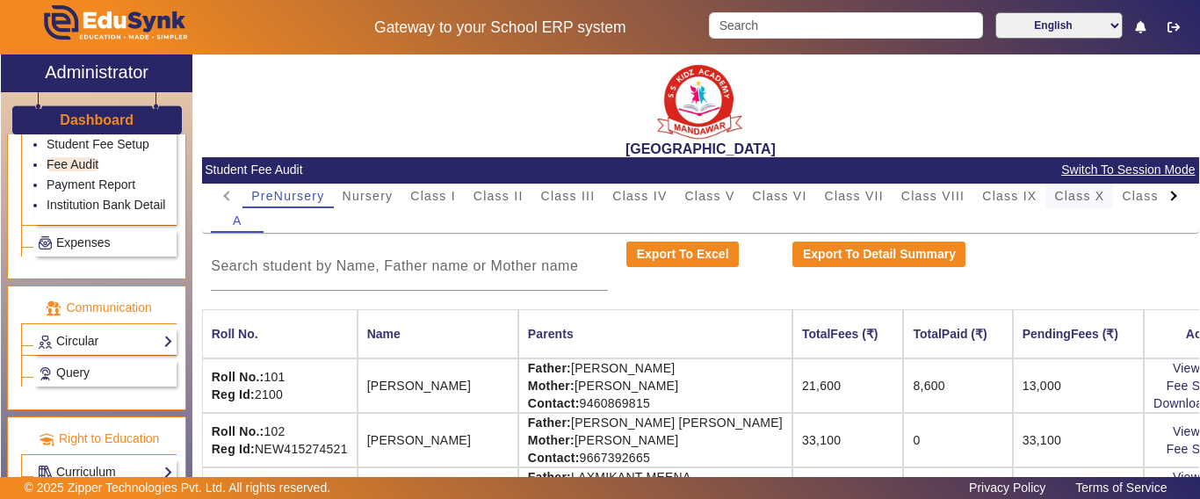
click at [1079, 194] on span "Class X" at bounding box center [1079, 196] width 50 height 12
click at [304, 251] on div at bounding box center [409, 266] width 397 height 49
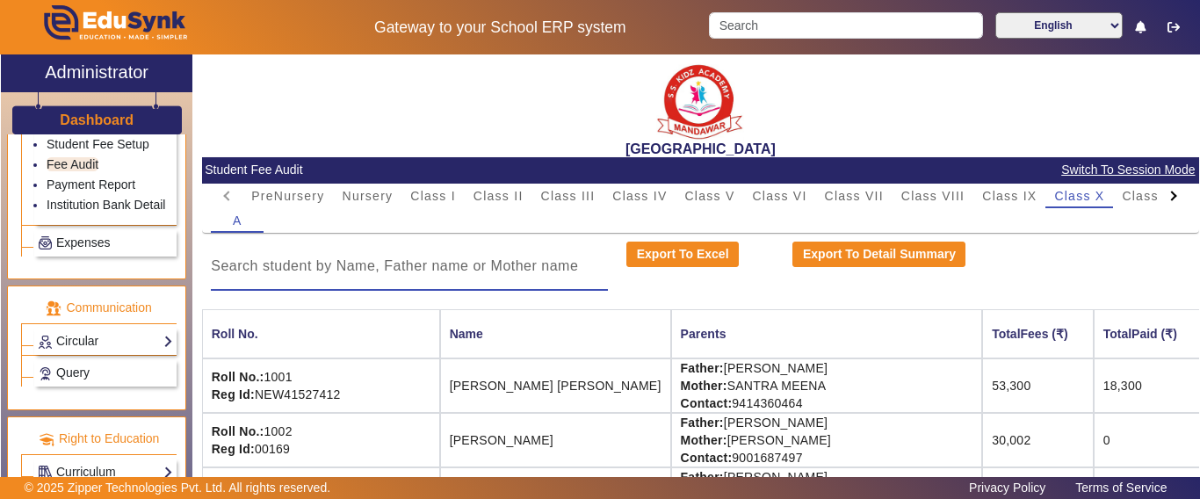
click at [312, 263] on input at bounding box center [409, 266] width 397 height 21
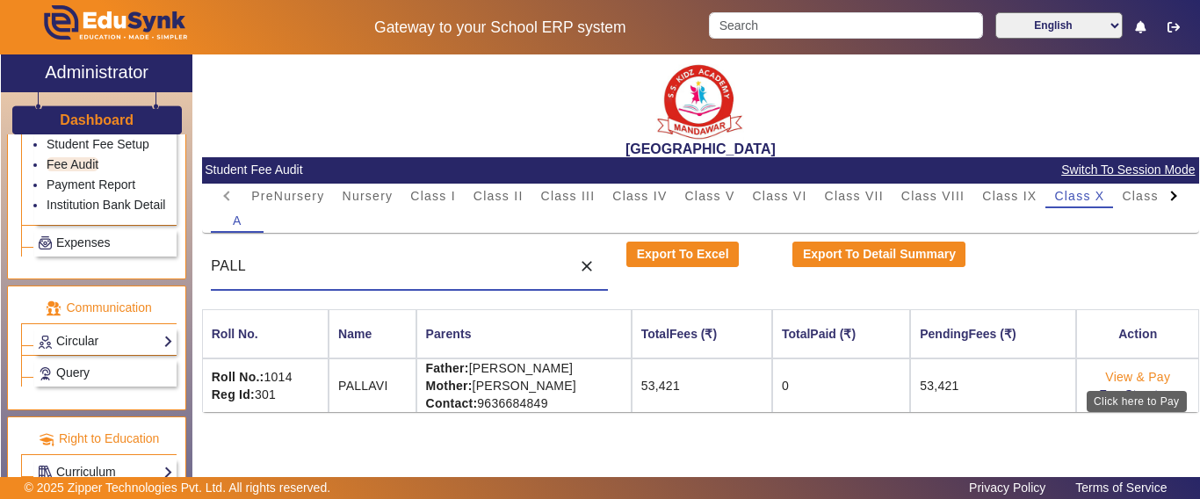
type input "PALL"
click at [1138, 378] on link "View & Pay" at bounding box center [1137, 377] width 65 height 14
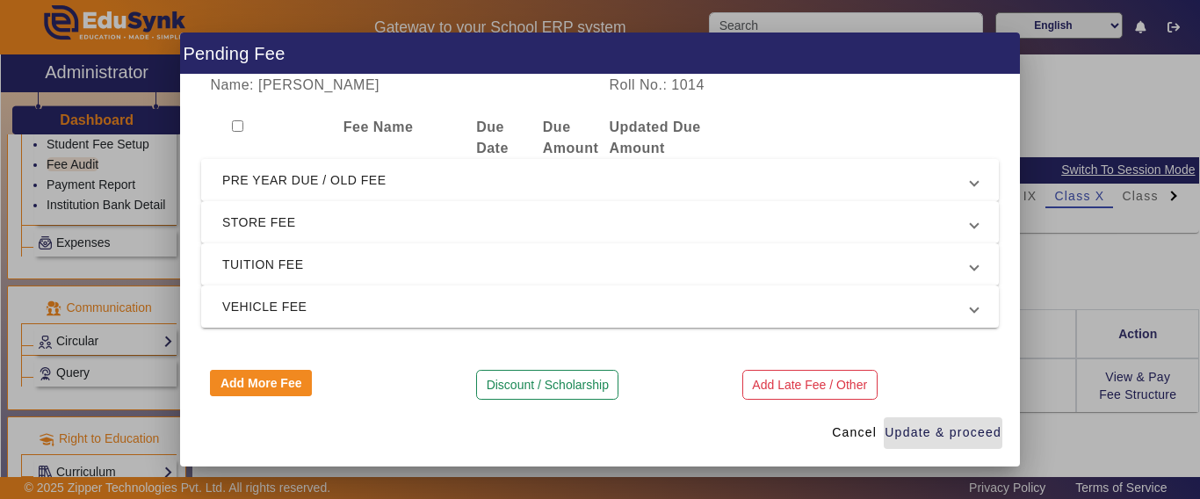
click at [299, 187] on span "PRE YEAR DUE / OLD FEE" at bounding box center [596, 179] width 748 height 21
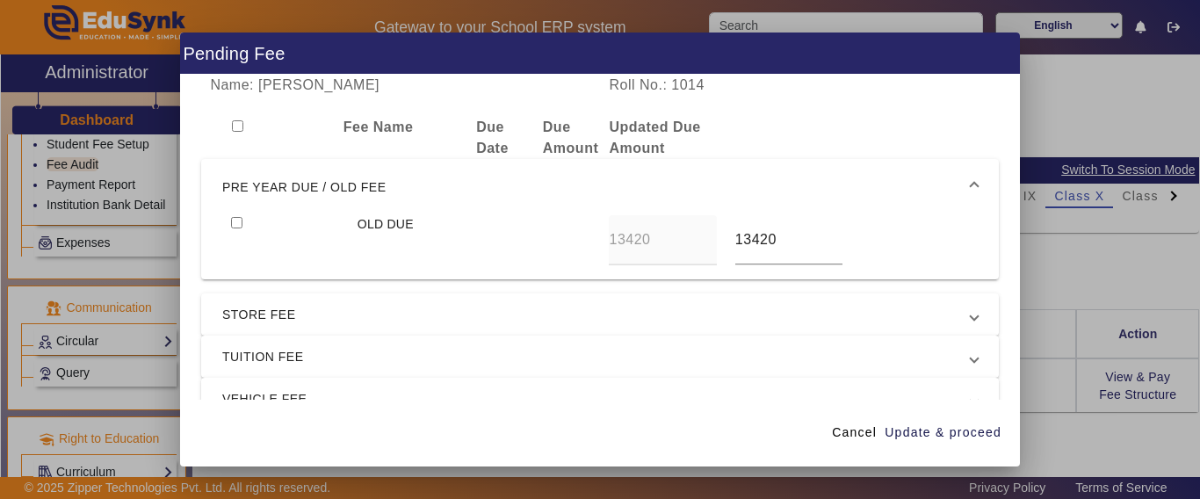
drag, startPoint x: 232, startPoint y: 220, endPoint x: 540, endPoint y: 261, distance: 310.9
click at [232, 220] on input "checkbox" at bounding box center [236, 222] width 11 height 11
checkbox input "true"
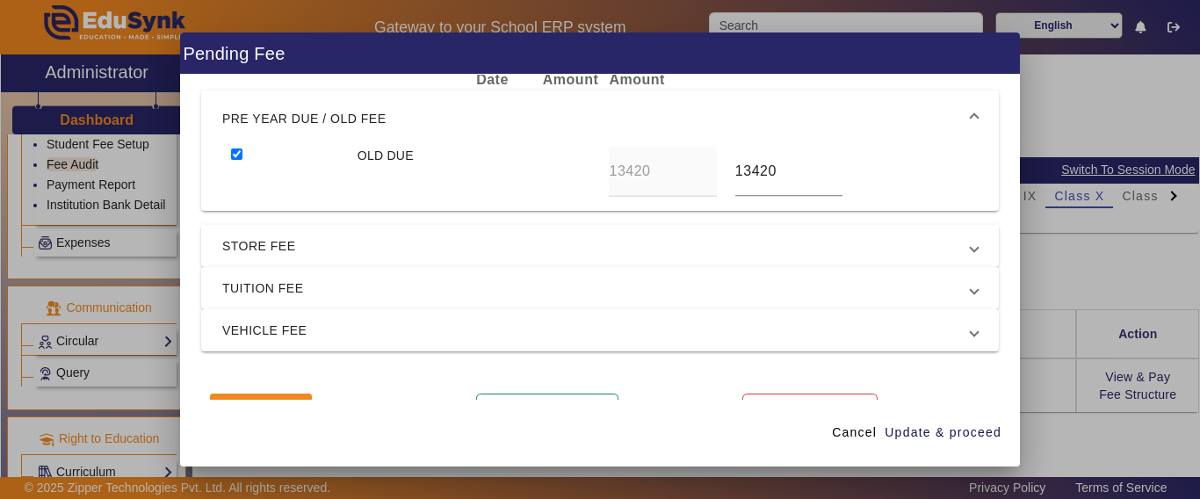
scroll to position [110, 0]
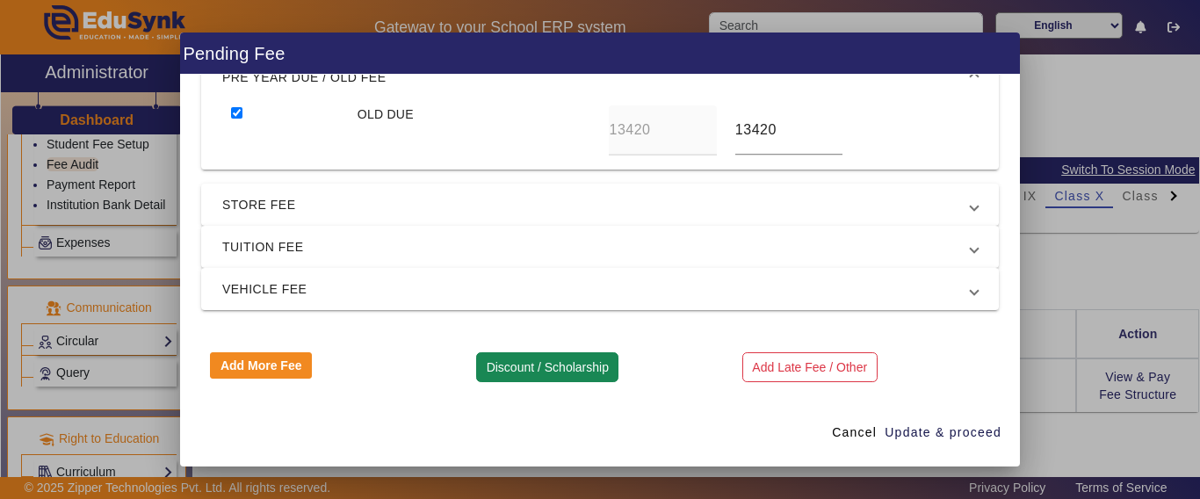
click at [511, 365] on button "Discount / Scholarship" at bounding box center [547, 367] width 142 height 30
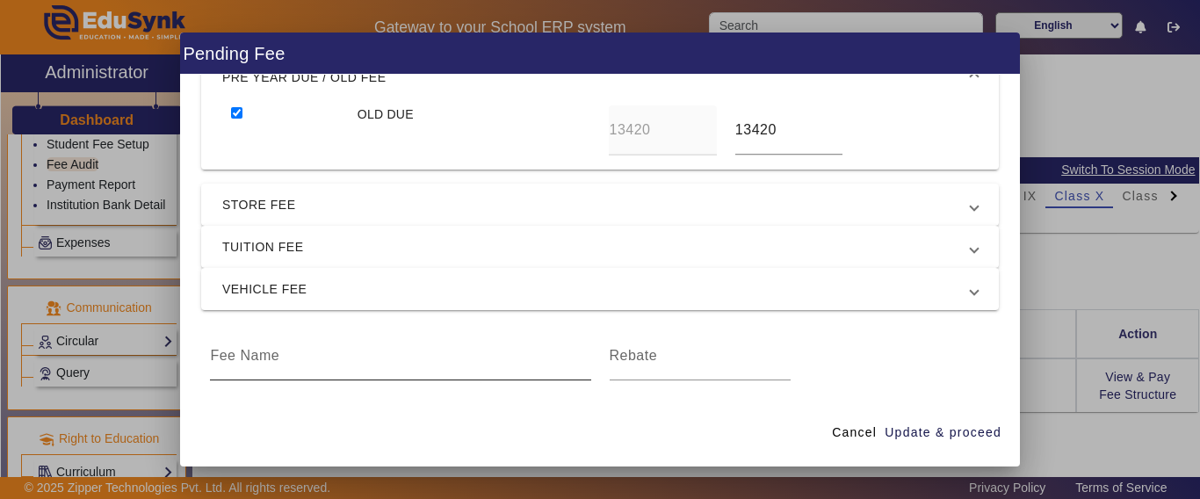
click at [285, 358] on input at bounding box center [400, 355] width 380 height 21
type input "PRE YEAR DUE DISCOUNT"
click at [651, 364] on input at bounding box center [699, 355] width 181 height 21
type input "420"
click at [975, 426] on span "Update & proceed" at bounding box center [942, 432] width 117 height 18
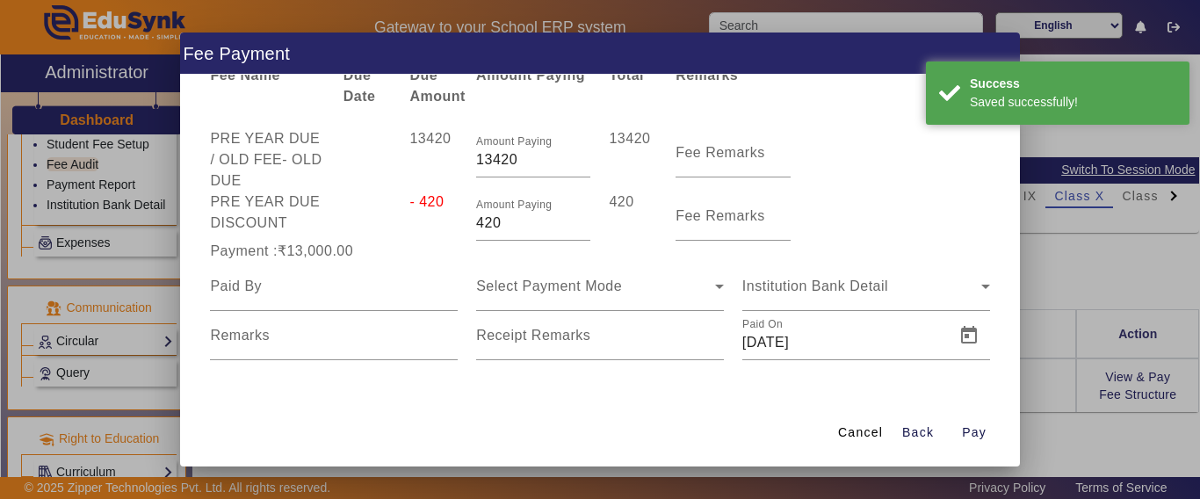
scroll to position [52, 0]
click at [311, 294] on input at bounding box center [334, 286] width 248 height 21
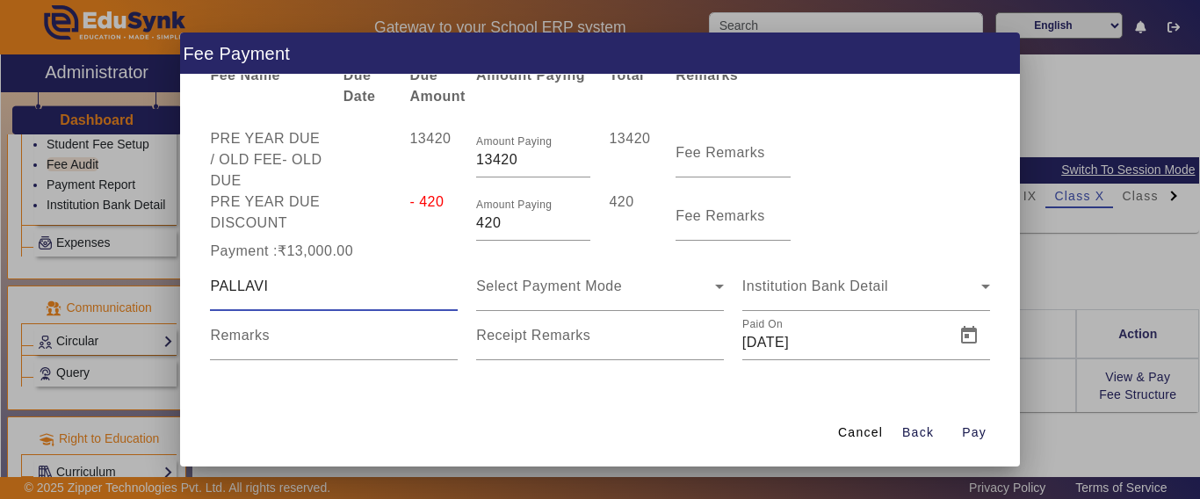
type input "PALLAVI"
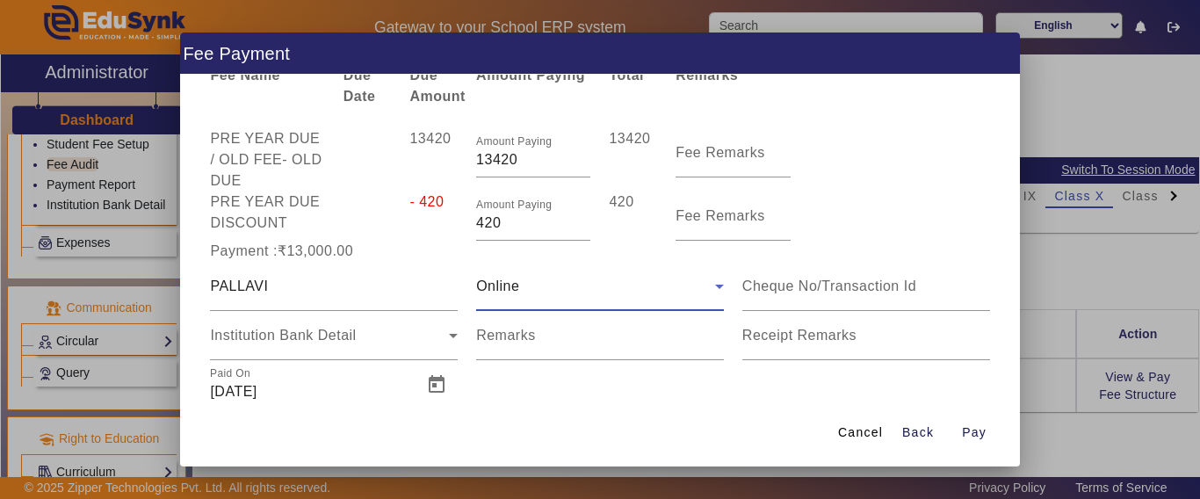
click at [638, 281] on div "Online" at bounding box center [595, 286] width 239 height 21
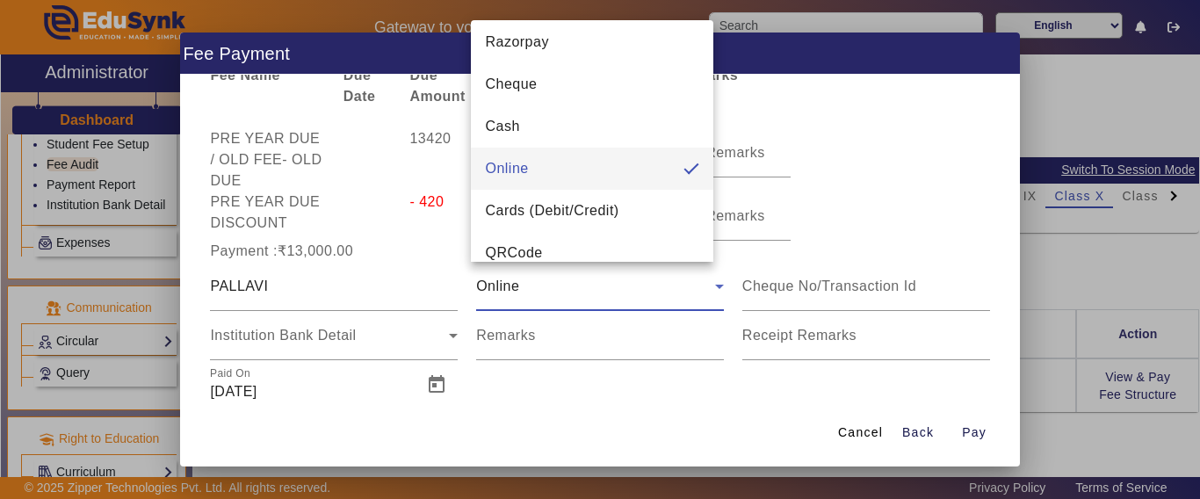
scroll to position [0, 0]
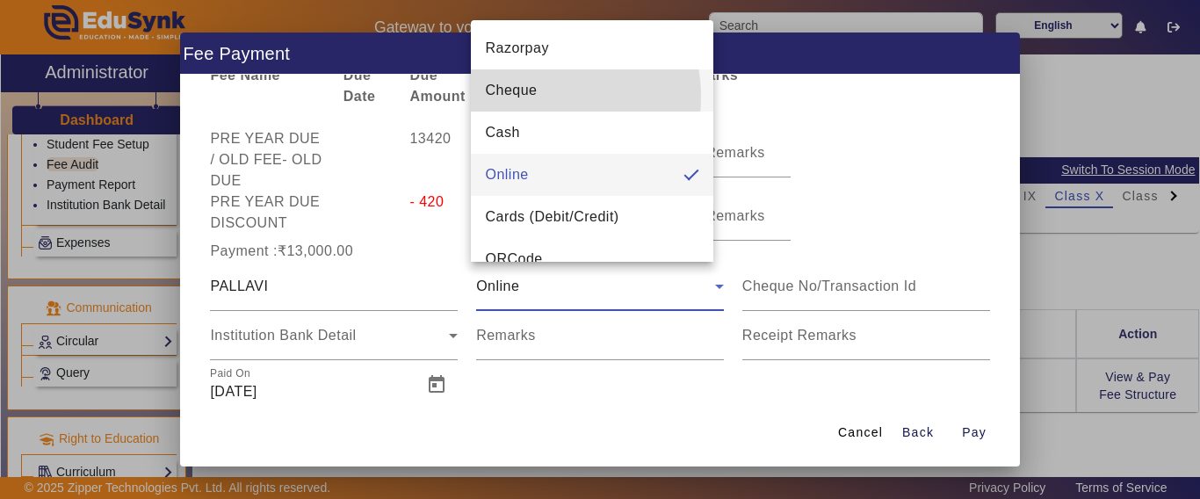
click at [533, 97] on span "Cheque" at bounding box center [511, 90] width 52 height 21
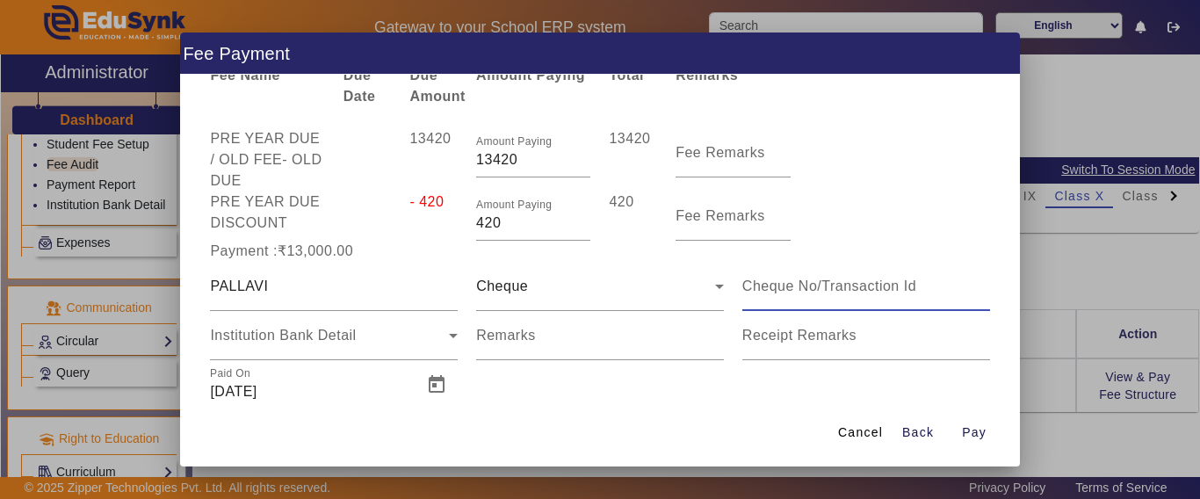
click at [800, 293] on input at bounding box center [866, 286] width 248 height 21
type input "000054"
click at [254, 335] on span "Institution Bank Detail" at bounding box center [283, 335] width 146 height 15
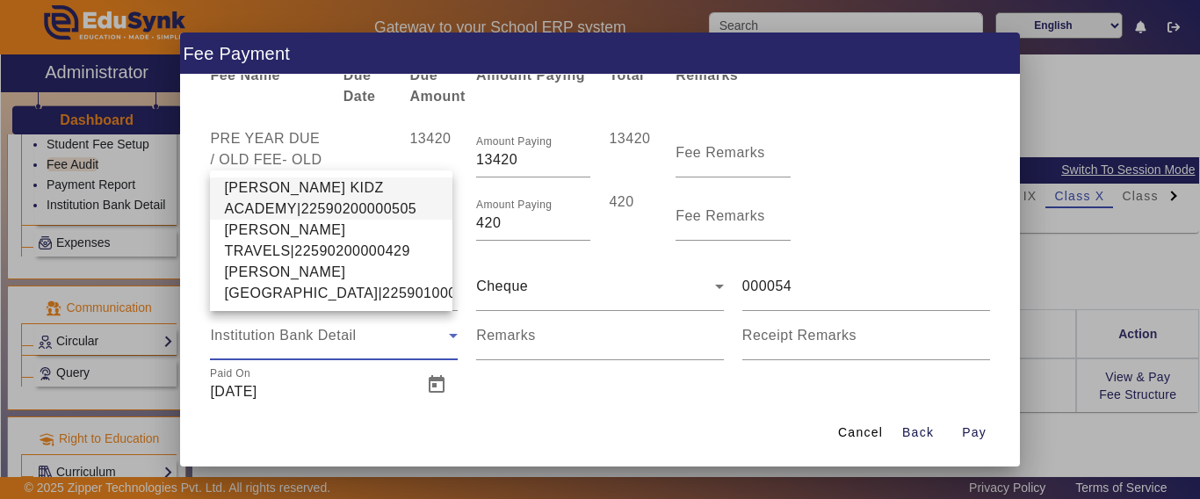
click at [270, 177] on span "[PERSON_NAME] KIDZ ACADEMY|22590200000505" at bounding box center [331, 198] width 214 height 42
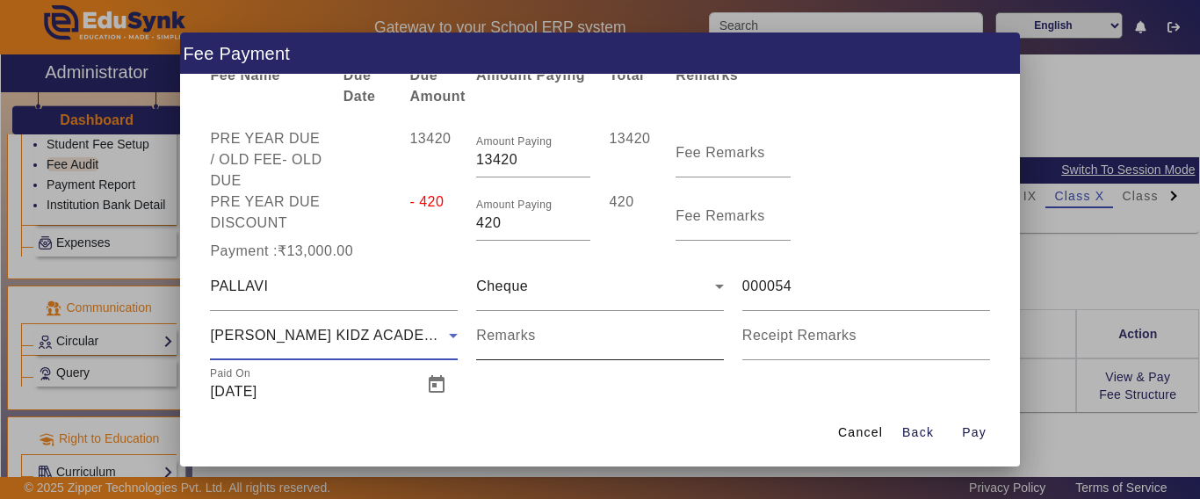
click at [574, 340] on input "Remarks" at bounding box center [600, 342] width 248 height 21
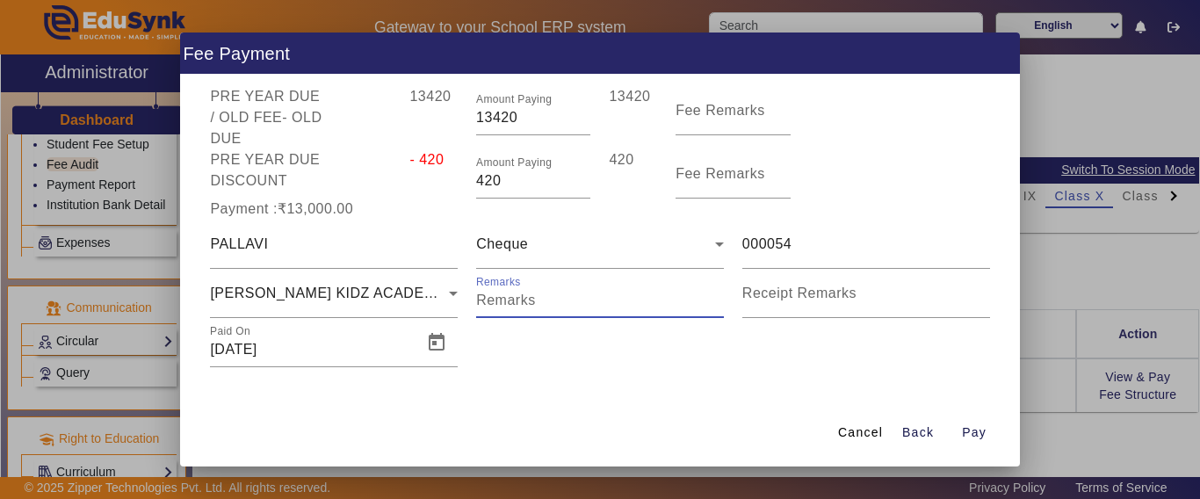
scroll to position [100, 0]
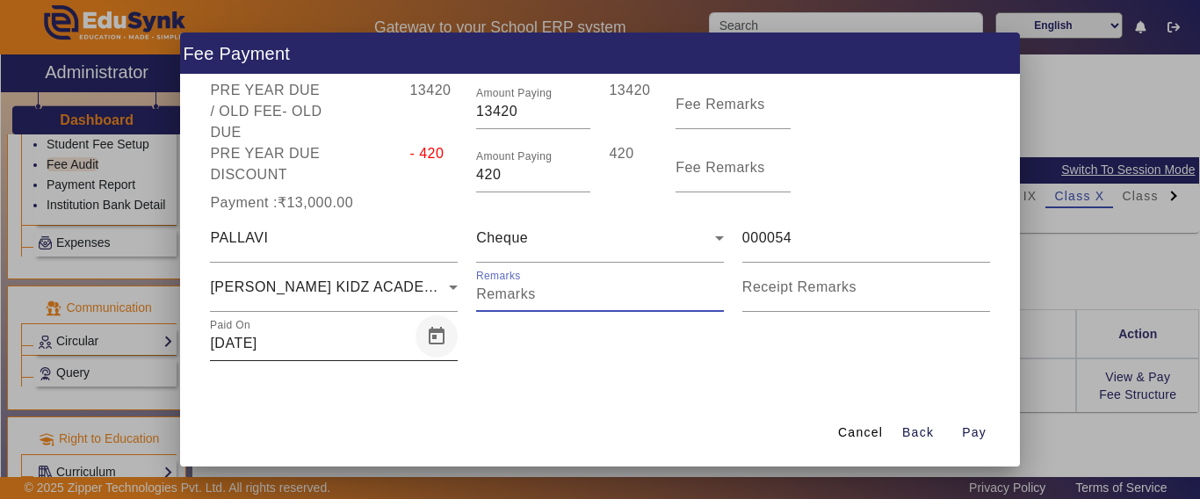
click at [429, 337] on span "Open calendar" at bounding box center [436, 336] width 42 height 42
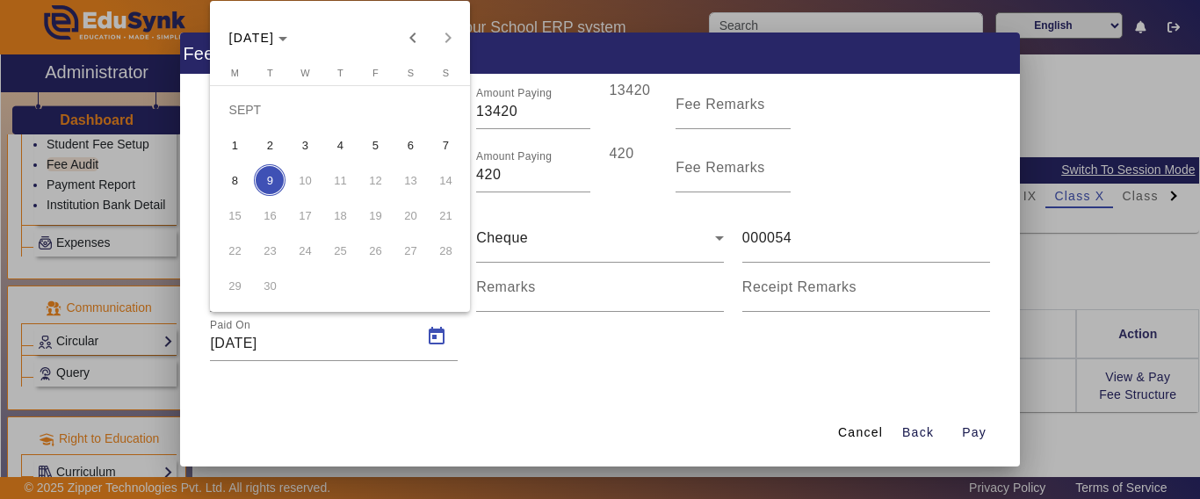
click at [233, 177] on span "8" at bounding box center [235, 180] width 32 height 32
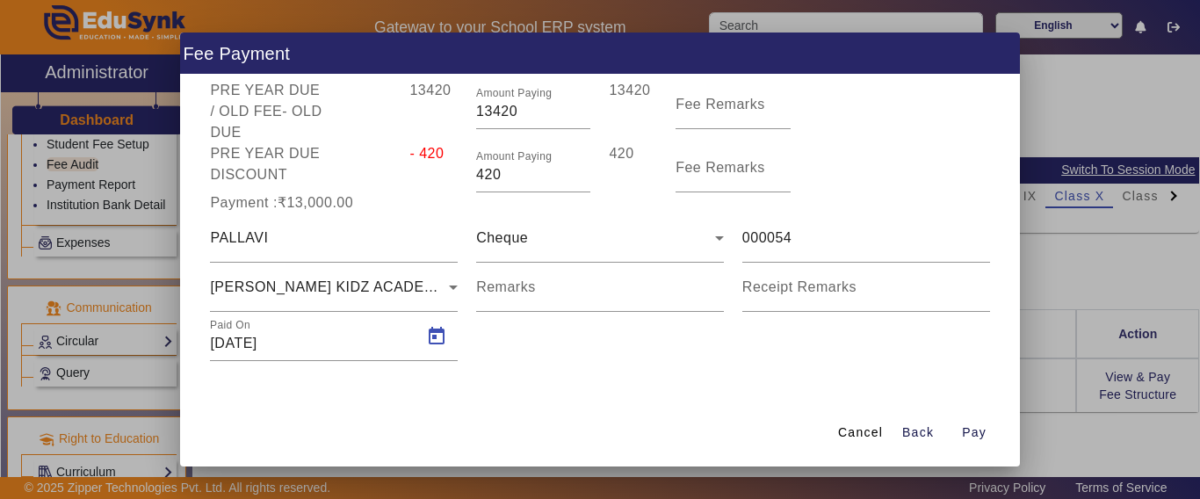
type input "[DATE]"
click at [980, 430] on span "Pay" at bounding box center [974, 432] width 25 height 18
type input "0"
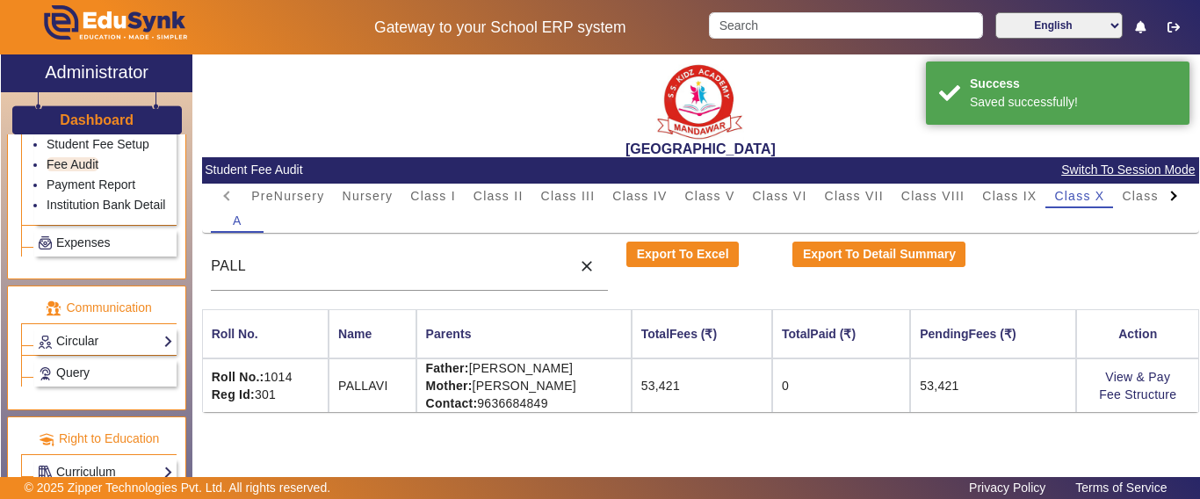
scroll to position [68, 0]
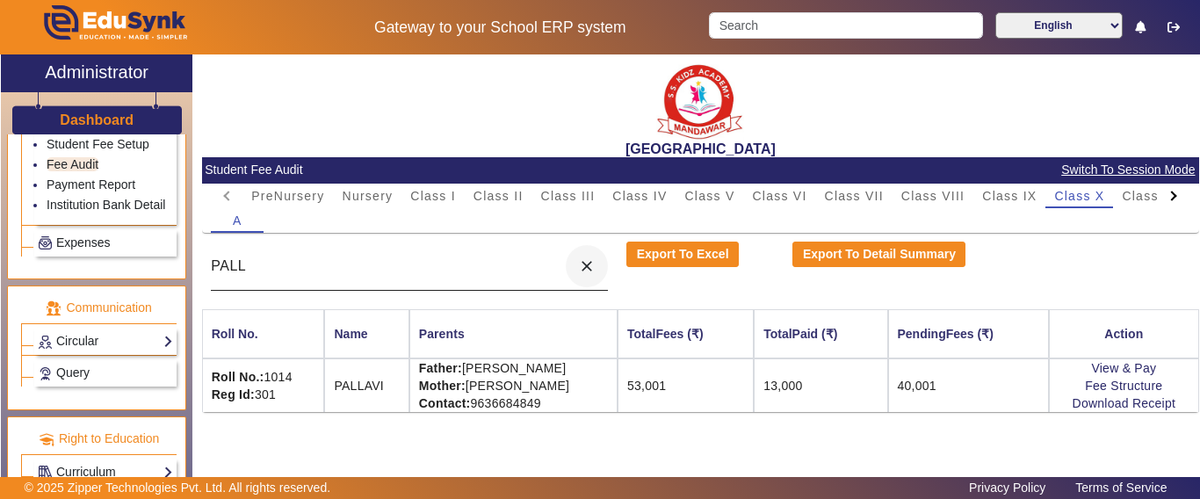
click at [585, 262] on mat-icon "close" at bounding box center [587, 266] width 18 height 18
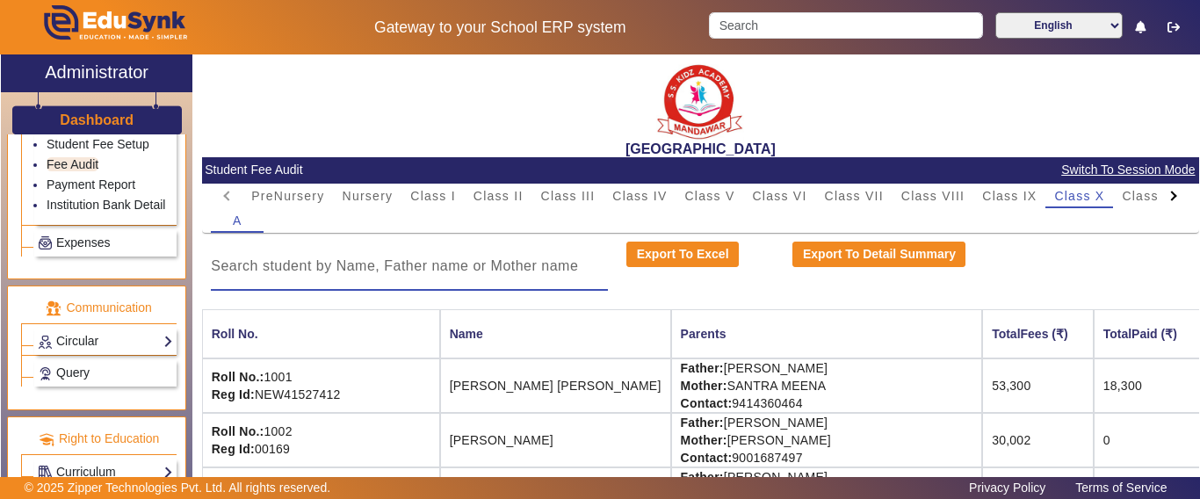
click at [706, 208] on div "A" at bounding box center [700, 220] width 978 height 25
click at [784, 198] on span "Class VI" at bounding box center [779, 196] width 54 height 12
click at [364, 266] on input at bounding box center [409, 266] width 397 height 21
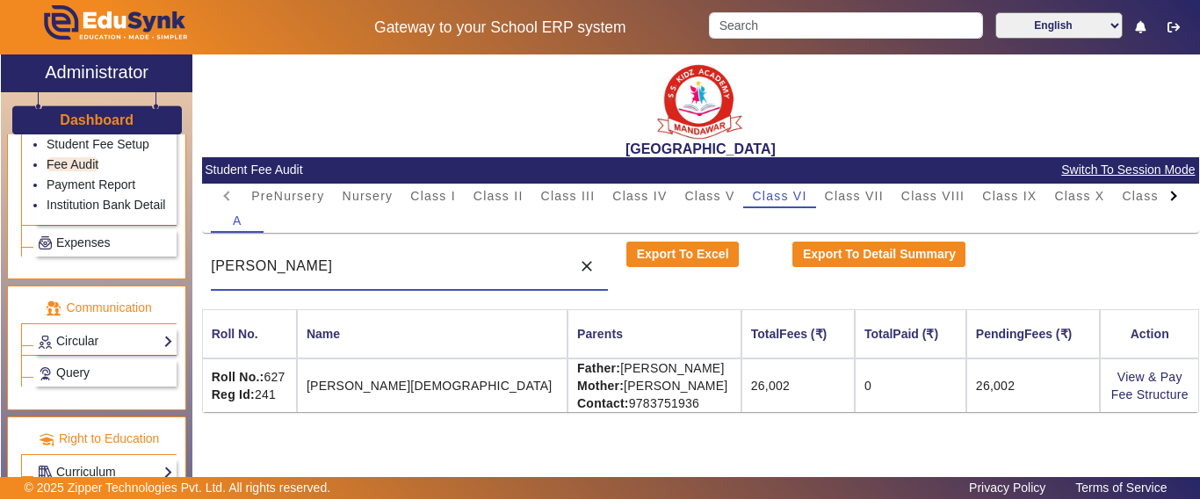
type input "[PERSON_NAME]"
click at [769, 29] on input "Search" at bounding box center [845, 25] width 273 height 26
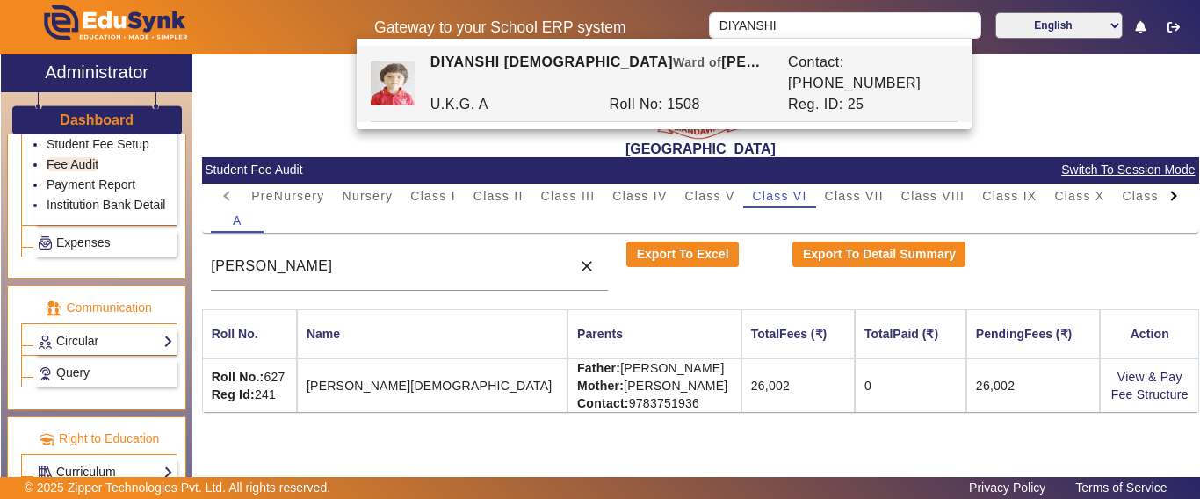
click at [717, 68] on div "DIYANSHI [DEMOGRAPHIC_DATA] Ward of [PERSON_NAME]" at bounding box center [599, 73] width 357 height 42
type input "DIYANSHI [DEMOGRAPHIC_DATA]"
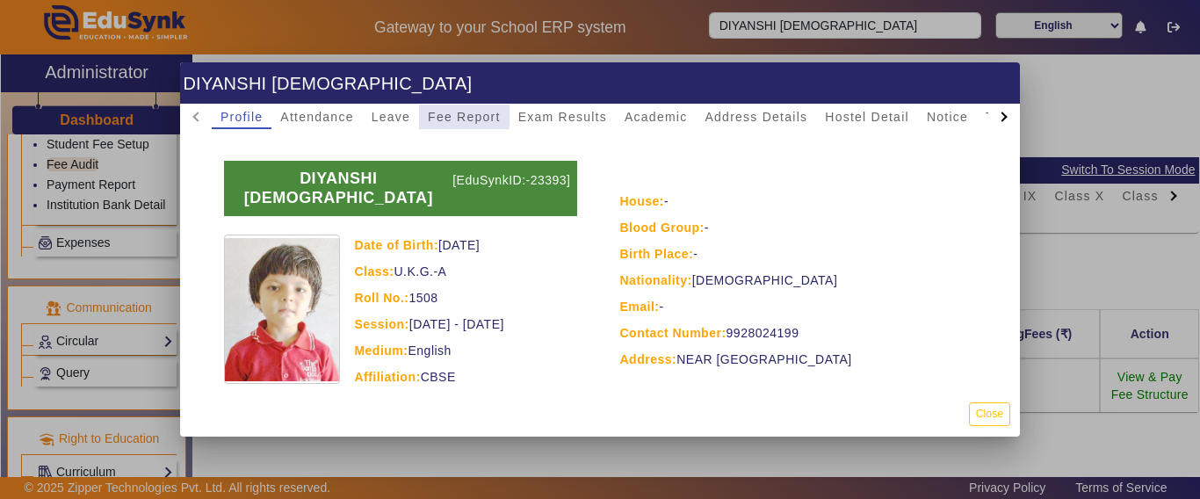
click at [453, 116] on span "Fee Report" at bounding box center [464, 117] width 73 height 12
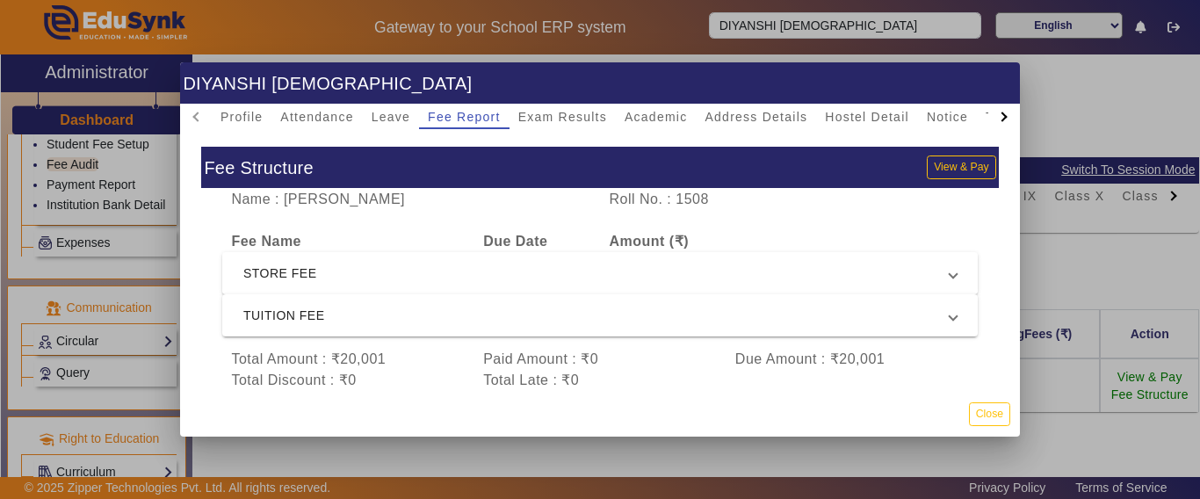
scroll to position [50, 0]
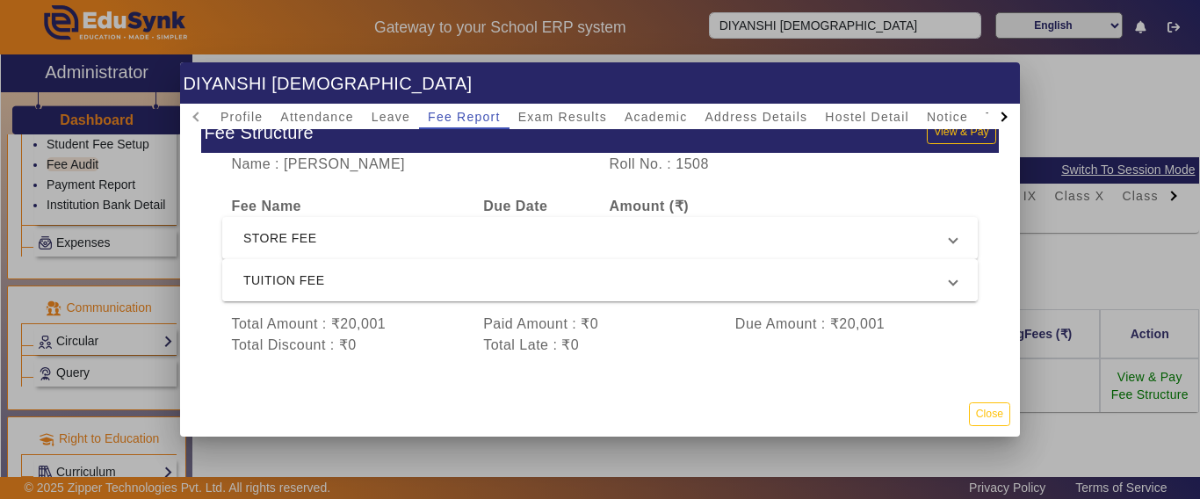
click at [349, 271] on span "TUITION FEE" at bounding box center [596, 280] width 706 height 21
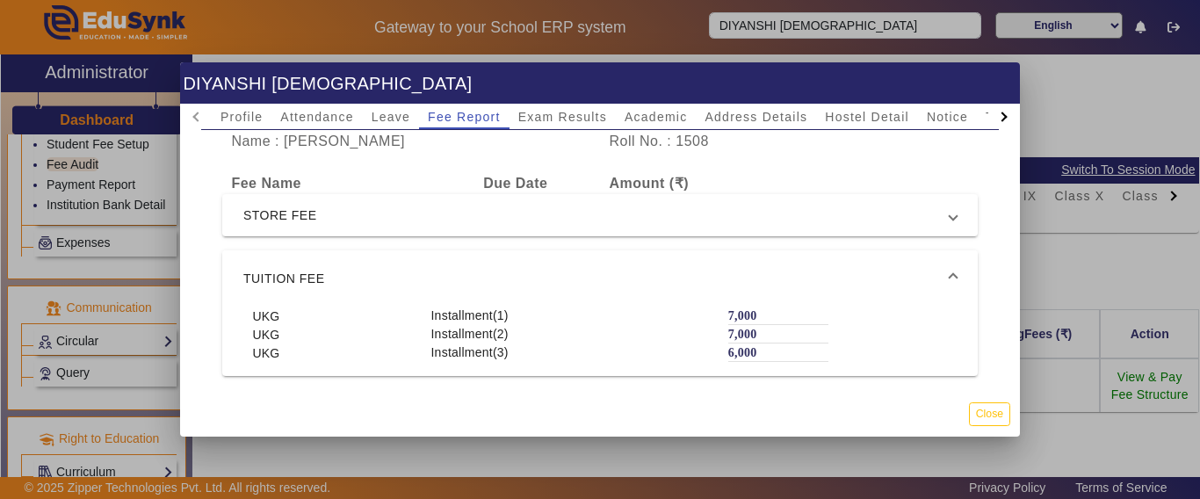
scroll to position [23, 0]
click at [980, 410] on button "Close" at bounding box center [989, 414] width 41 height 24
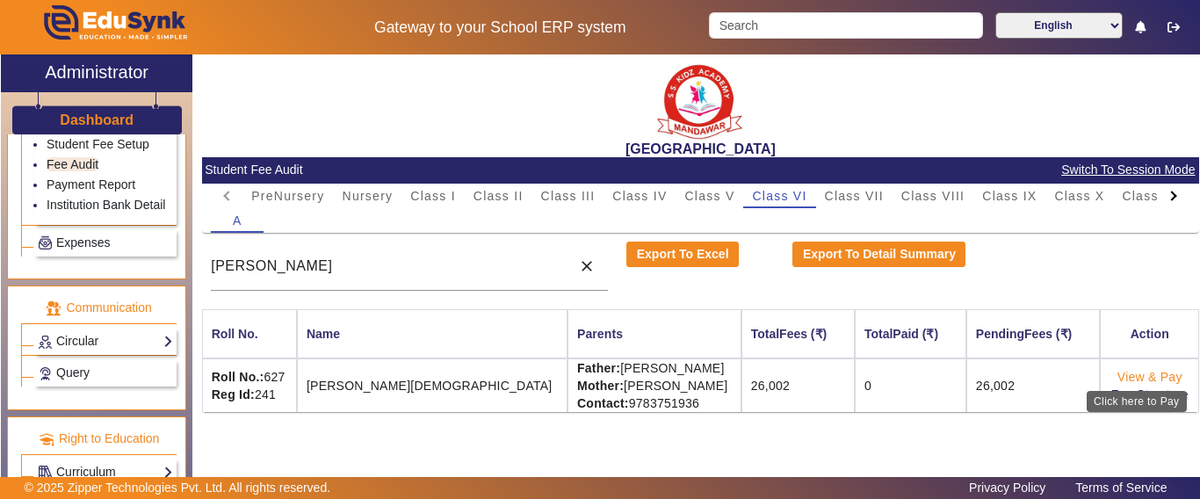
click at [1132, 374] on link "View & Pay" at bounding box center [1149, 377] width 65 height 14
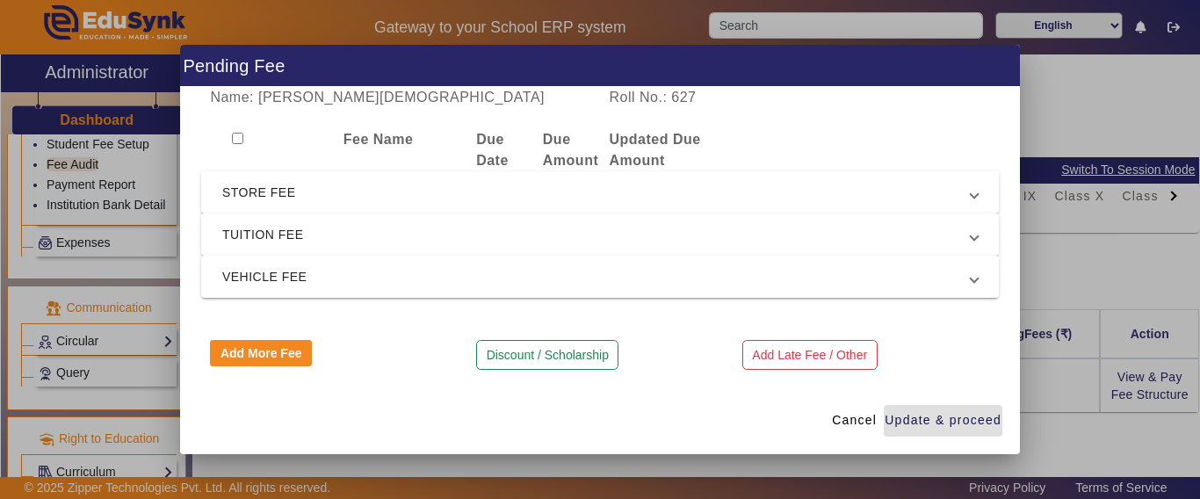
click at [288, 270] on span "VEHICLE FEE" at bounding box center [596, 276] width 748 height 21
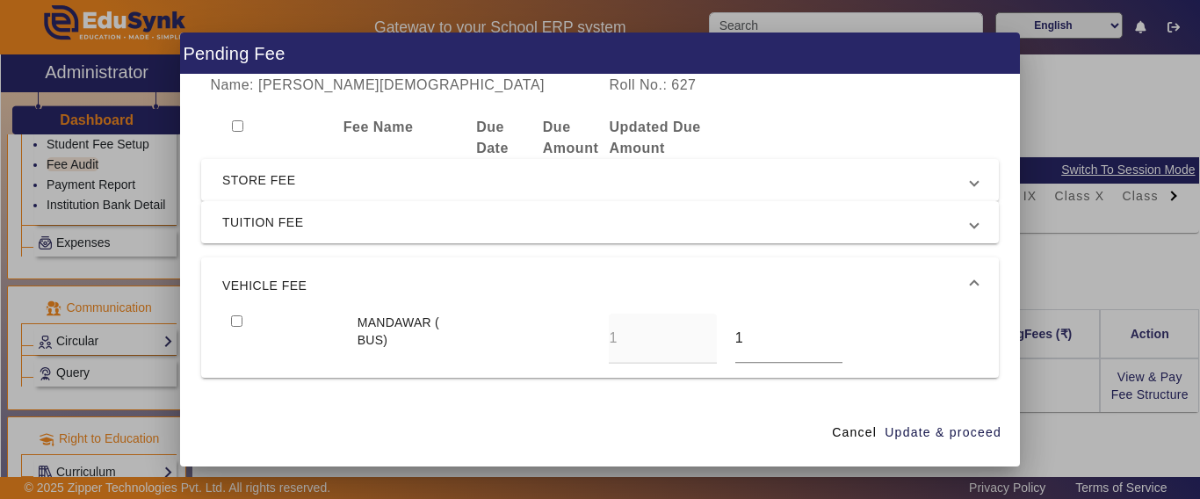
click at [289, 277] on span "VEHICLE FEE" at bounding box center [596, 285] width 748 height 21
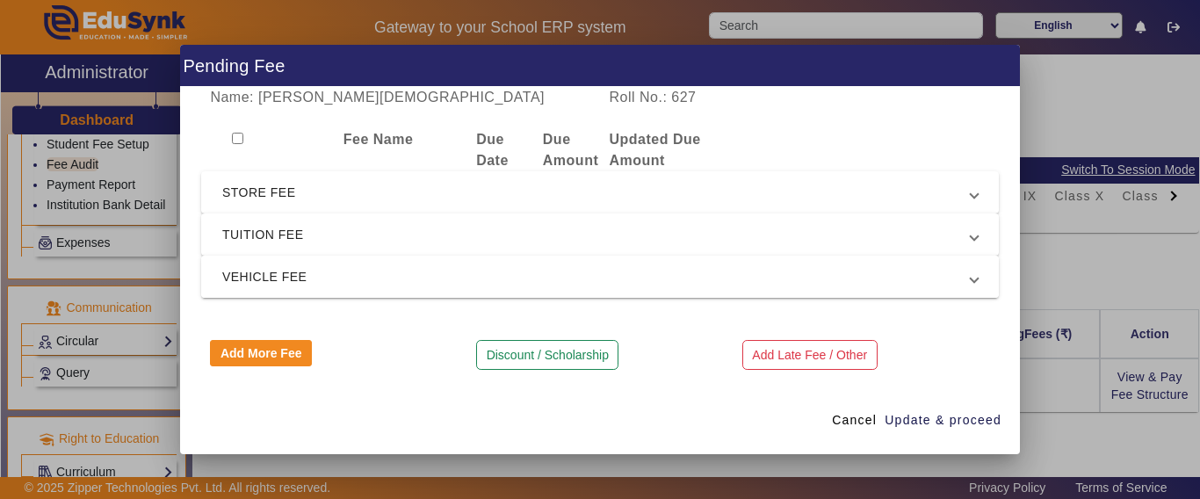
click at [270, 271] on span "VEHICLE FEE" at bounding box center [596, 276] width 748 height 21
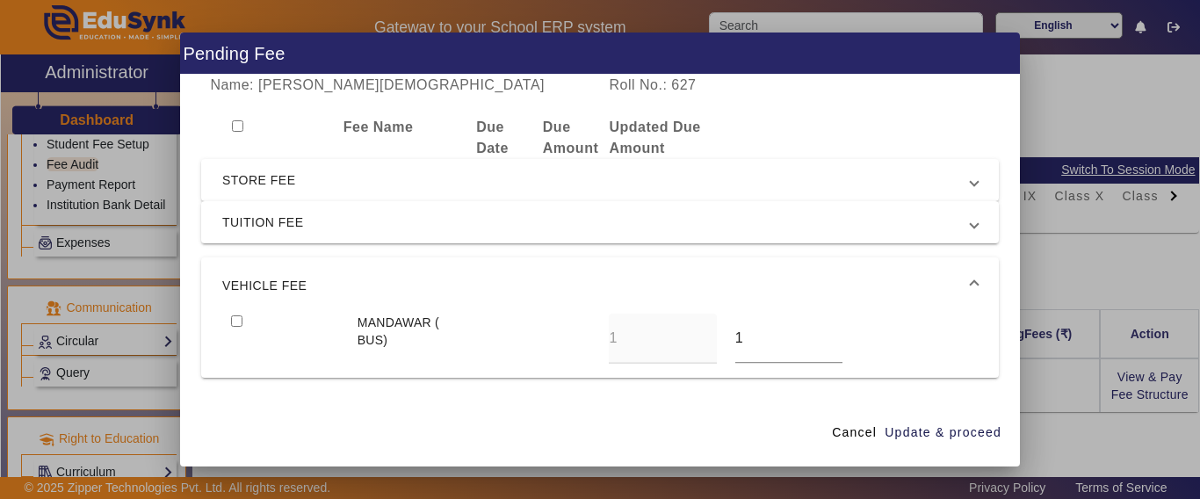
click at [234, 322] on input "checkbox" at bounding box center [236, 320] width 11 height 11
checkbox input "true"
drag, startPoint x: 742, startPoint y: 343, endPoint x: 670, endPoint y: 340, distance: 72.1
click at [673, 343] on div "MANDAWAR ( BUS) 1 1" at bounding box center [599, 339] width 755 height 50
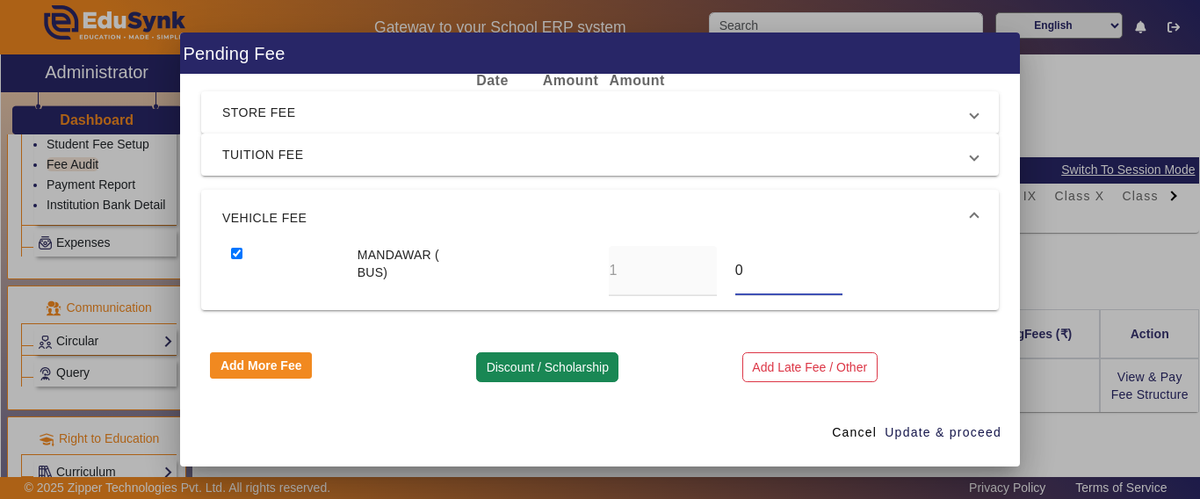
type input "0"
click at [517, 362] on button "Discount / Scholarship" at bounding box center [547, 367] width 142 height 30
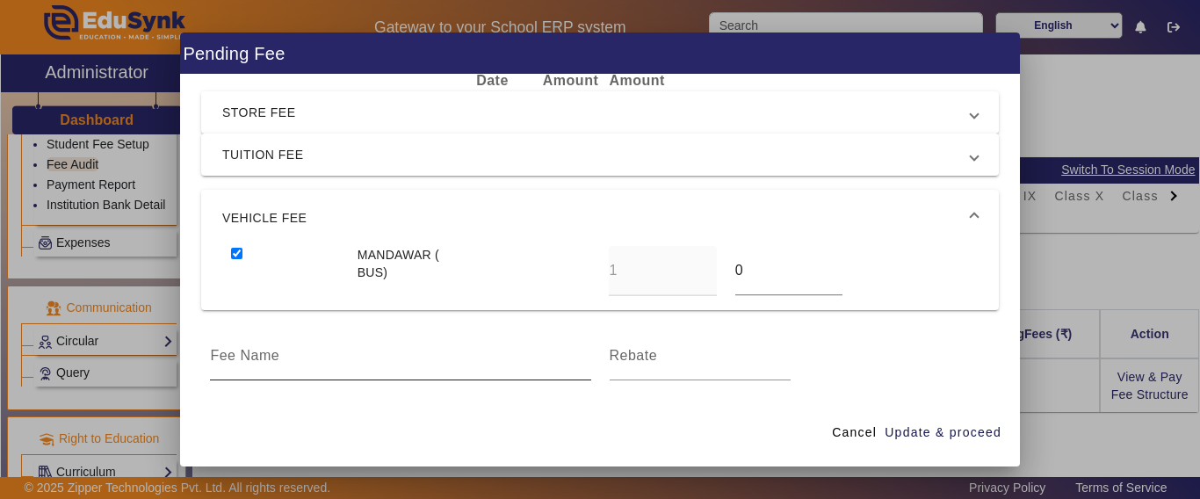
drag, startPoint x: 303, startPoint y: 343, endPoint x: 300, endPoint y: 357, distance: 14.3
click at [302, 345] on div at bounding box center [400, 355] width 380 height 49
click at [300, 357] on input at bounding box center [400, 355] width 380 height 21
type input "DISCOUNT"
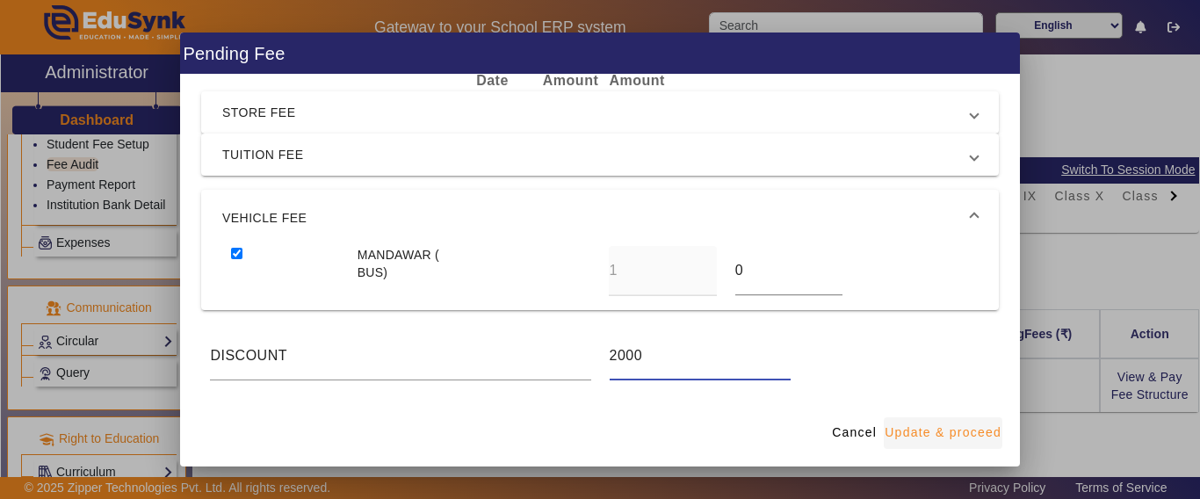
type input "2000"
click at [922, 429] on span "Update & proceed" at bounding box center [942, 432] width 117 height 18
type input "0"
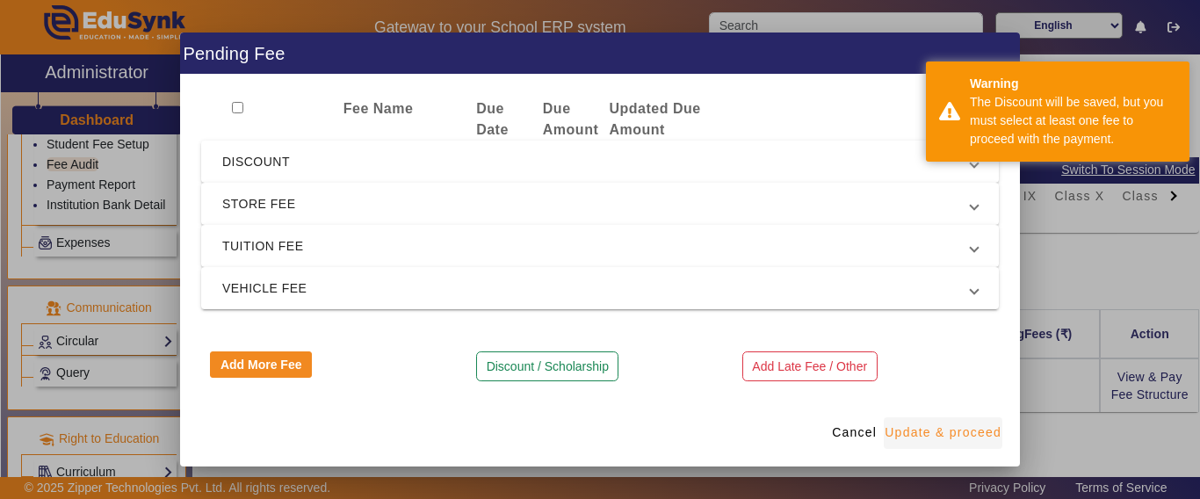
scroll to position [18, 0]
click at [858, 429] on span "Cancel" at bounding box center [854, 432] width 45 height 18
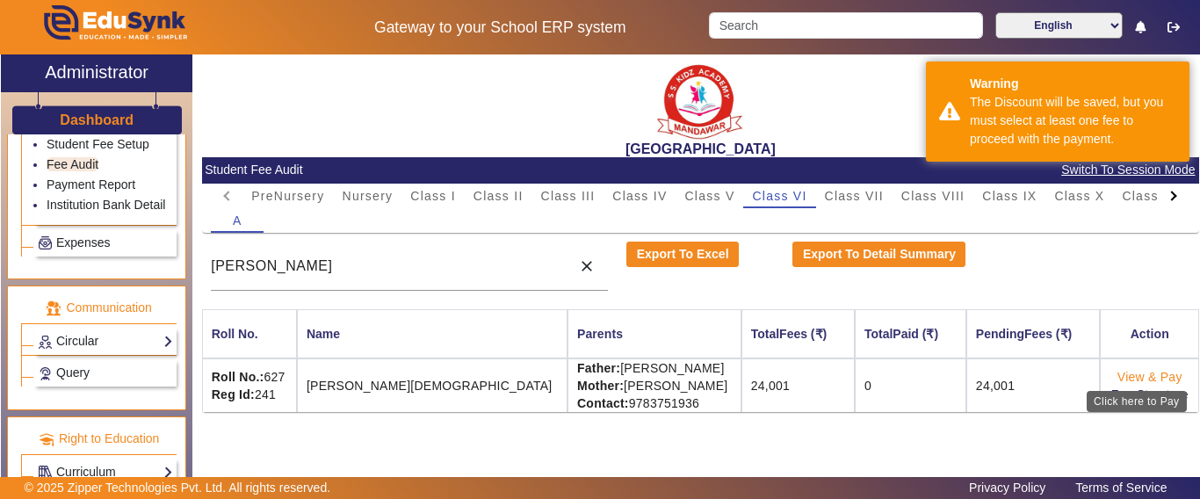
click at [1135, 378] on link "View & Pay" at bounding box center [1149, 377] width 65 height 14
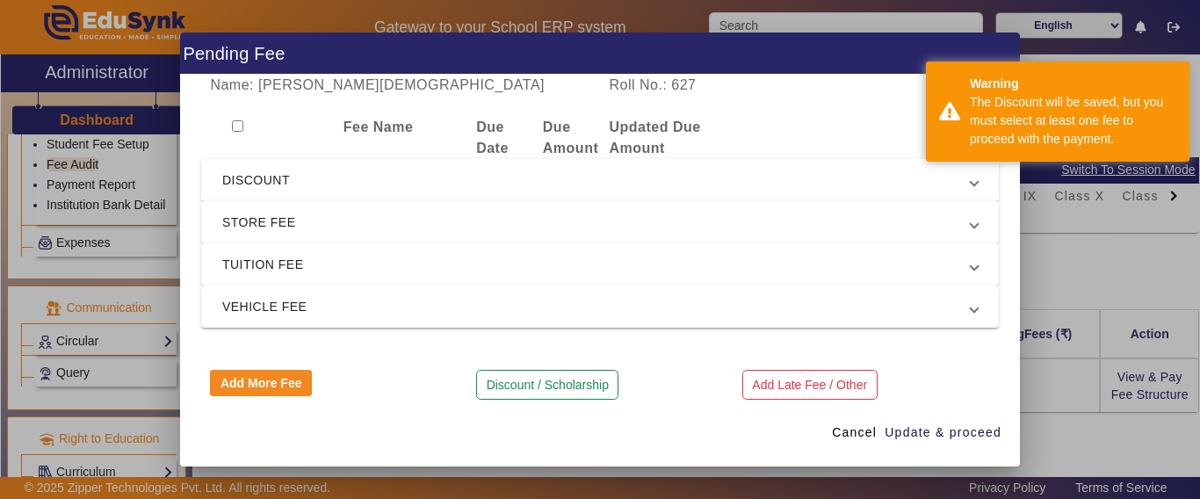
drag, startPoint x: 238, startPoint y: 121, endPoint x: 241, endPoint y: 133, distance: 12.6
click at [237, 121] on input "checkbox" at bounding box center [237, 125] width 11 height 11
checkbox input "true"
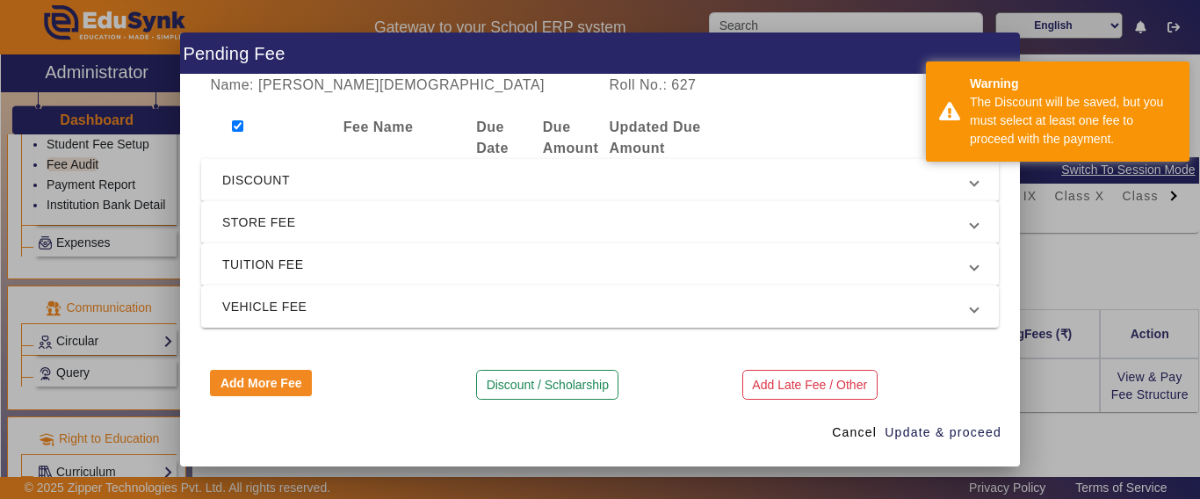
checkbox input "true"
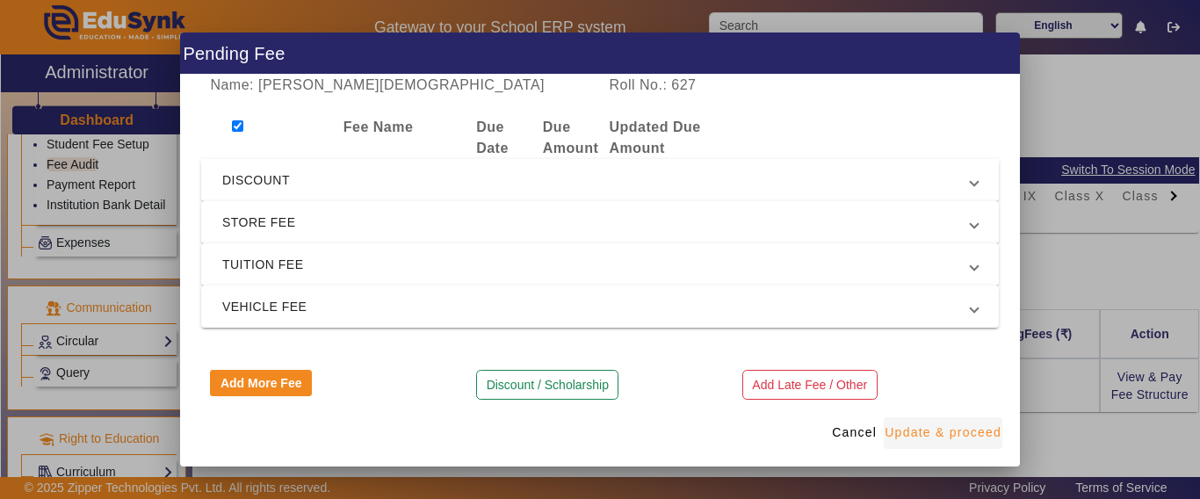
click at [903, 429] on span "Update & proceed" at bounding box center [942, 432] width 117 height 18
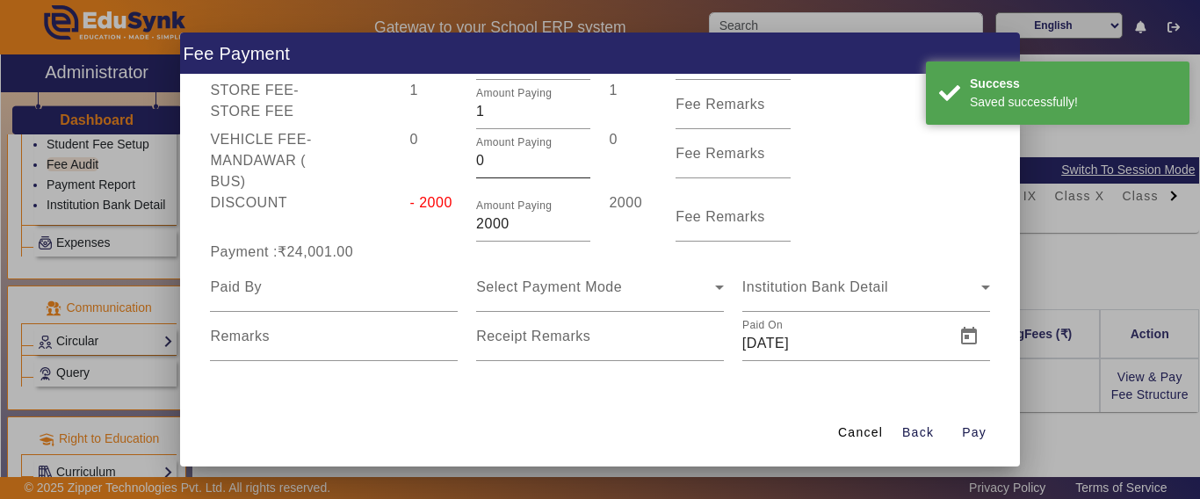
scroll to position [160, 0]
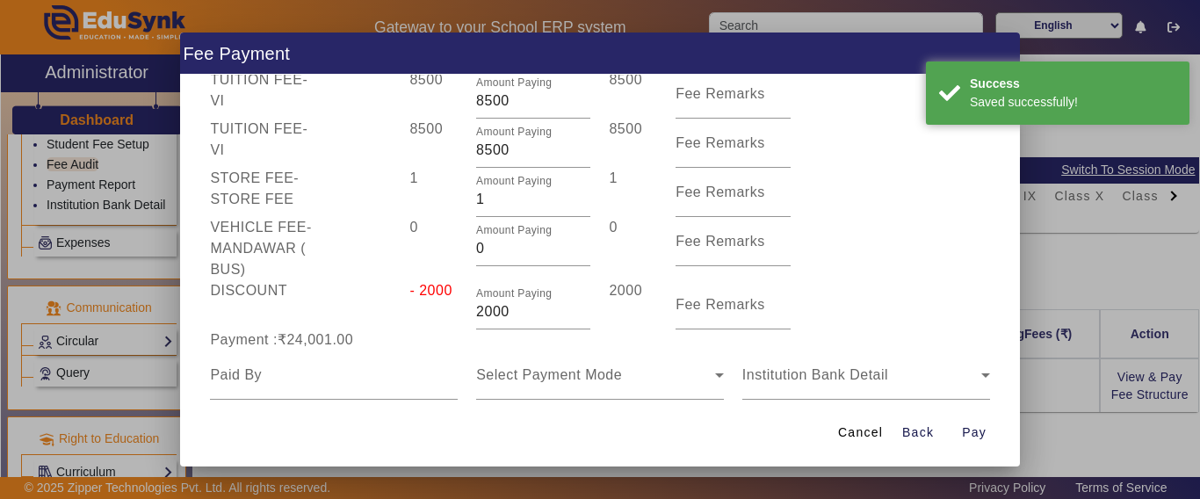
drag, startPoint x: 499, startPoint y: 192, endPoint x: 419, endPoint y: 189, distance: 80.0
click at [419, 189] on div "STORE FEE - STORE FEE 1 Amount Paying 1 1 Fee Remarks" at bounding box center [599, 192] width 797 height 49
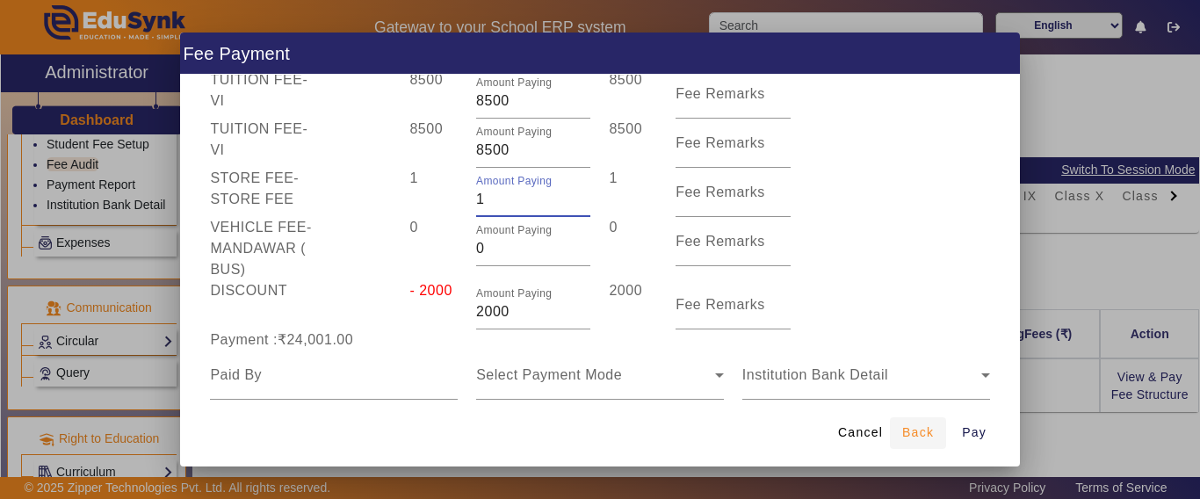
click at [906, 430] on span "Back" at bounding box center [918, 432] width 32 height 18
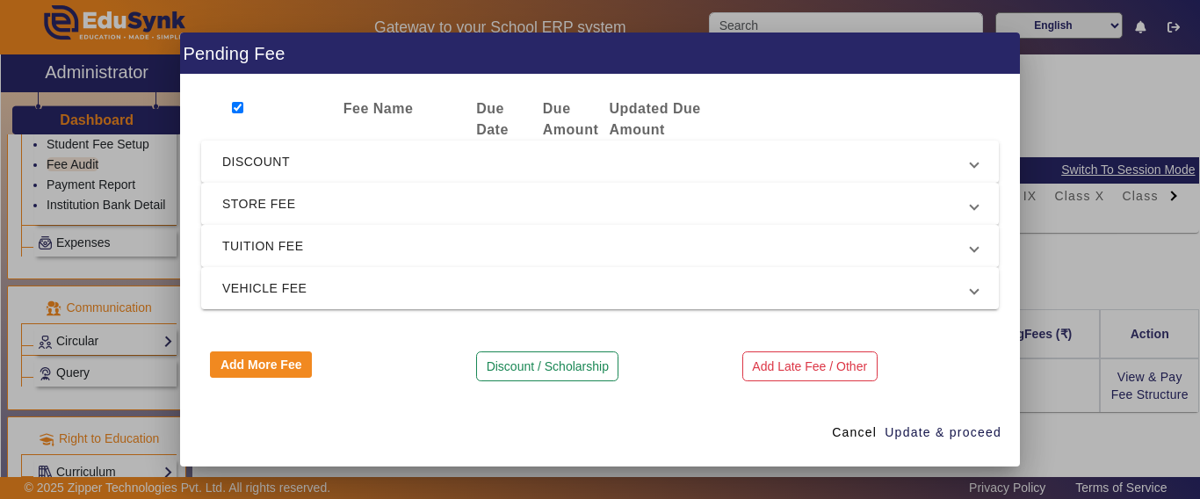
scroll to position [18, 0]
click at [297, 173] on span "DISCOUNT" at bounding box center [596, 162] width 748 height 21
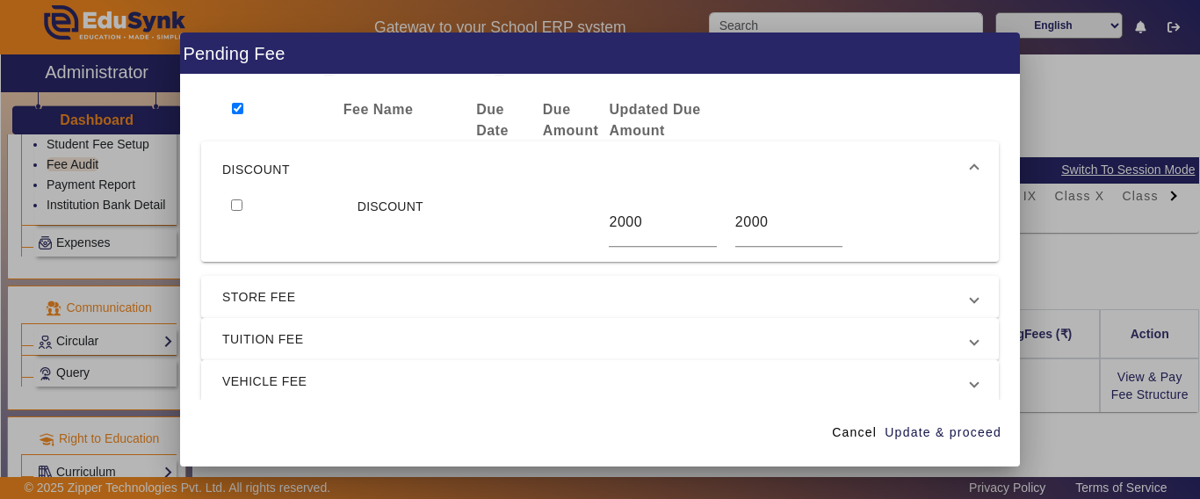
click at [263, 377] on span "VEHICLE FEE" at bounding box center [596, 381] width 748 height 21
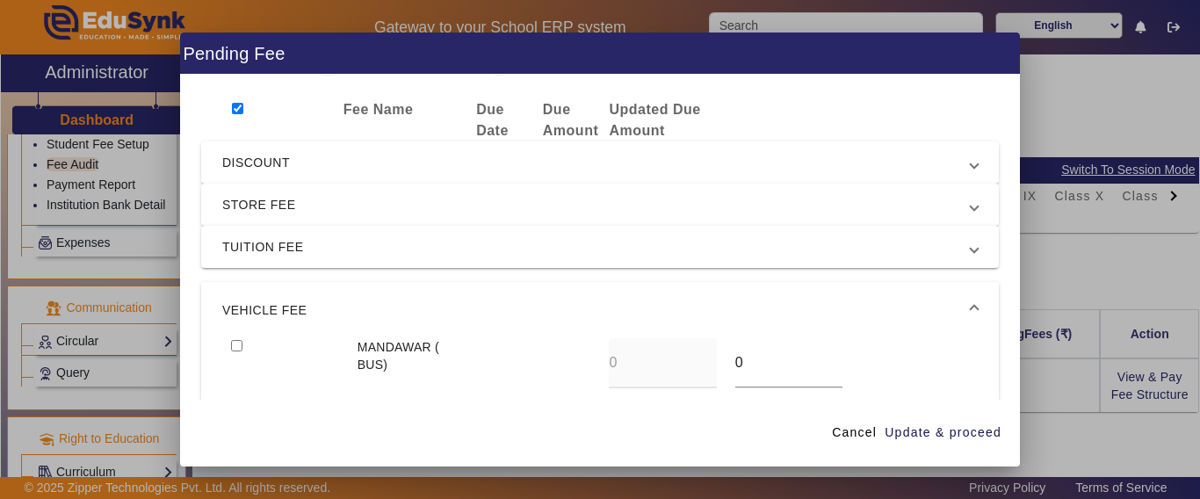
click at [236, 343] on input "checkbox" at bounding box center [236, 345] width 11 height 11
checkbox input "true"
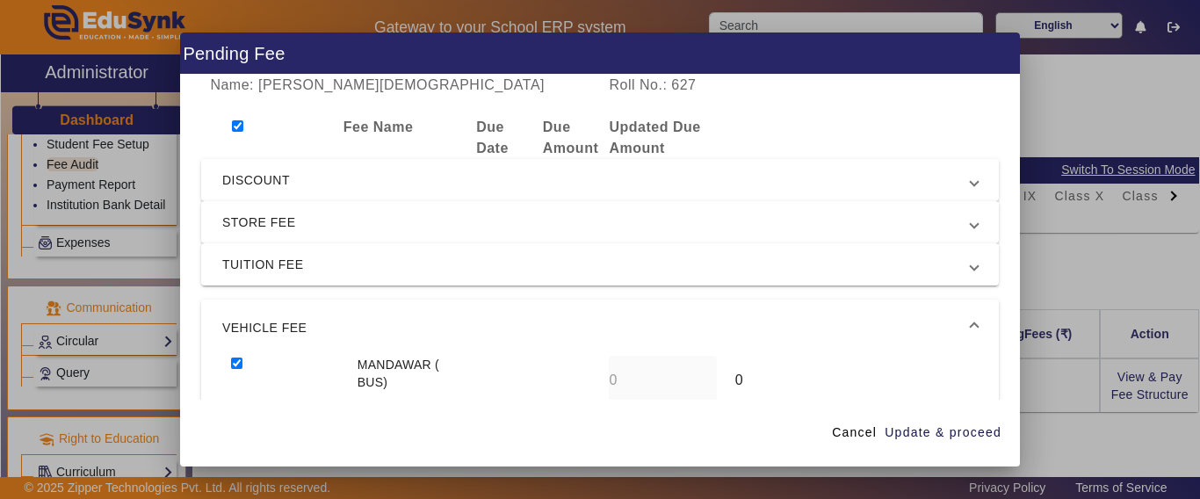
click at [237, 126] on input "checkbox" at bounding box center [237, 125] width 11 height 11
checkbox input "false"
click at [237, 125] on input "checkbox" at bounding box center [237, 125] width 11 height 11
checkbox input "true"
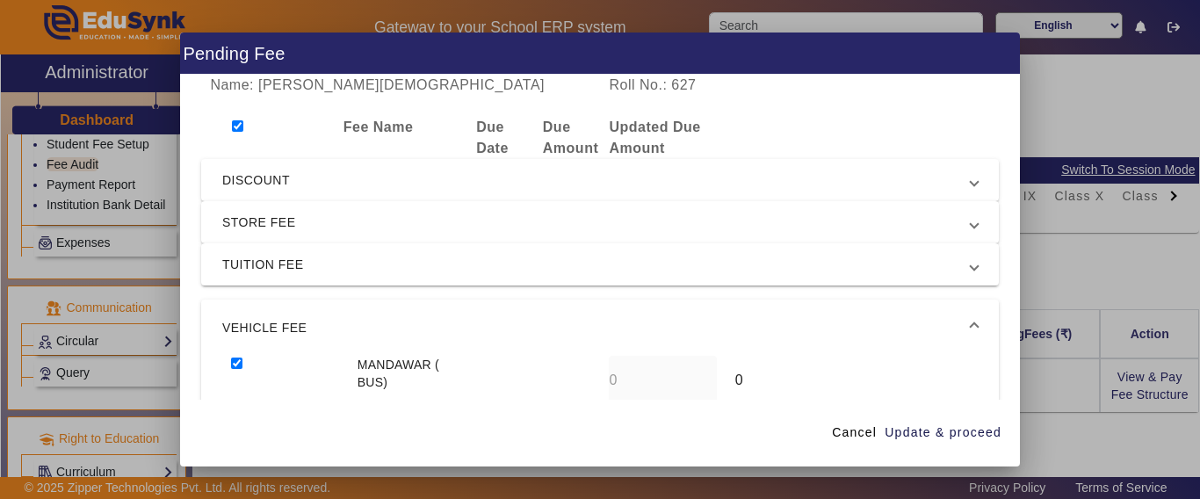
checkbox input "true"
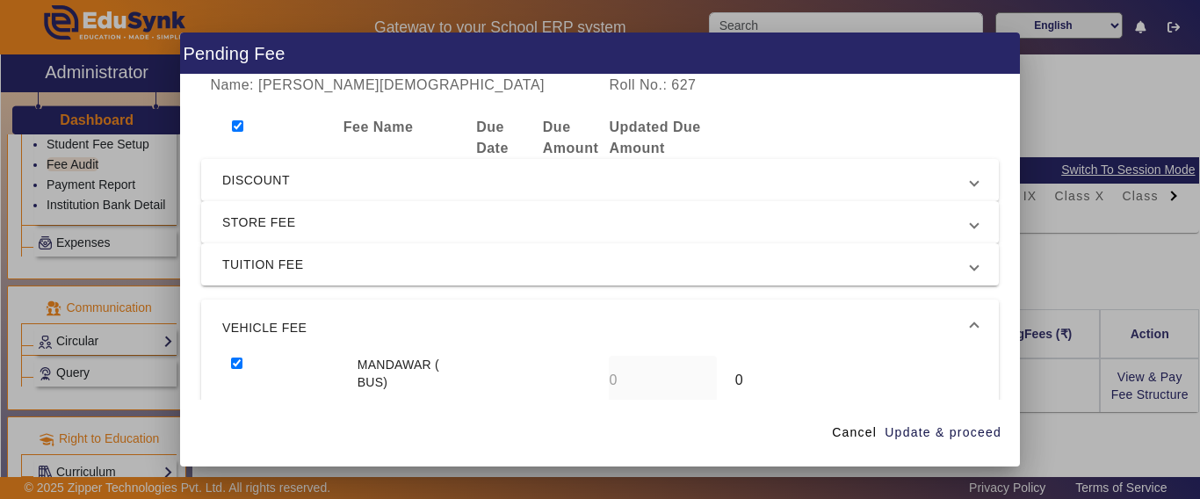
checkbox input "true"
click at [911, 434] on span "Update & proceed" at bounding box center [942, 432] width 117 height 18
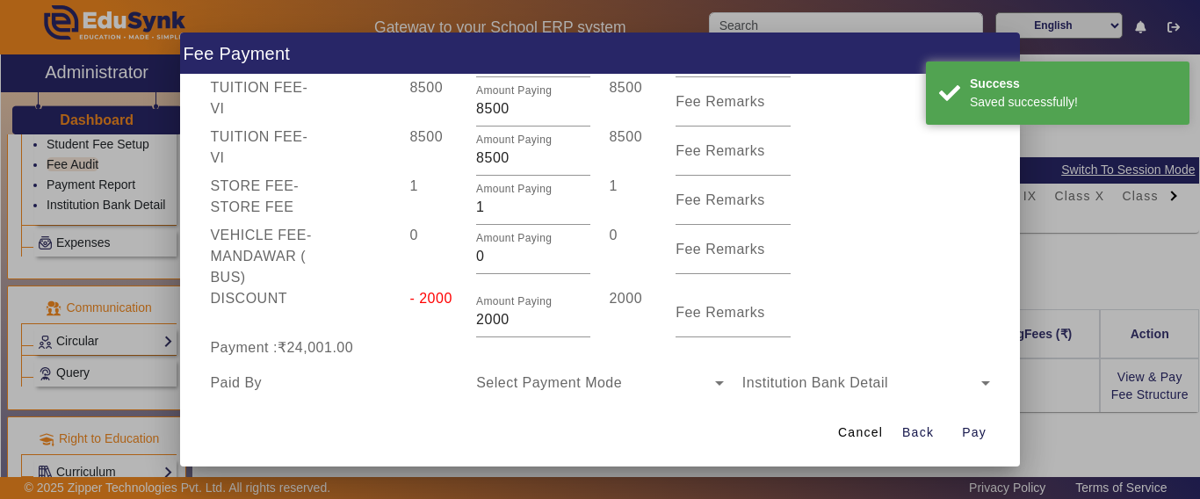
scroll to position [248, 0]
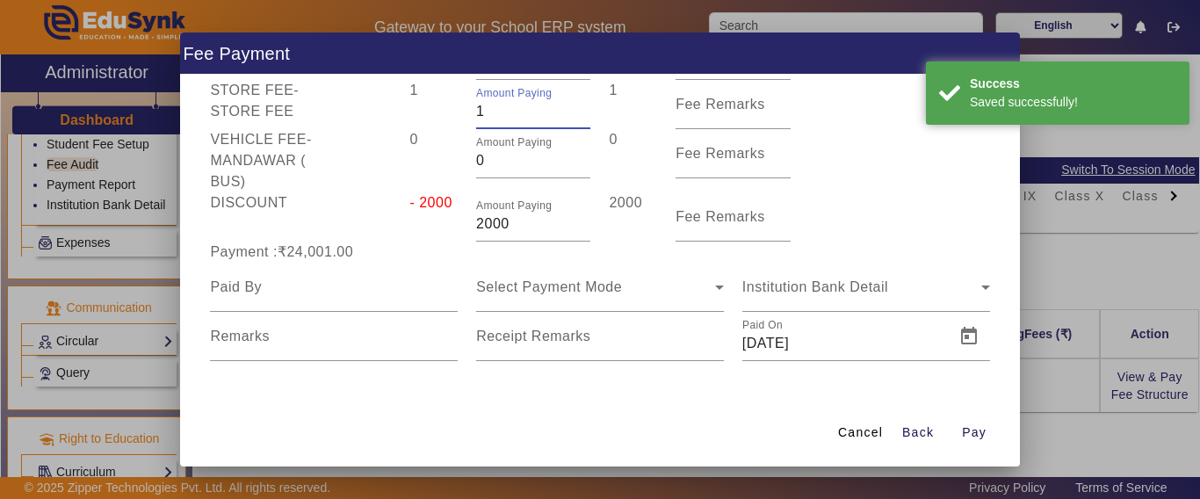
drag, startPoint x: 516, startPoint y: 102, endPoint x: 415, endPoint y: 106, distance: 102.0
click at [415, 101] on div "STORE FEE - STORE FEE 1 Amount Paying 1 1 Fee Remarks" at bounding box center [599, 104] width 797 height 49
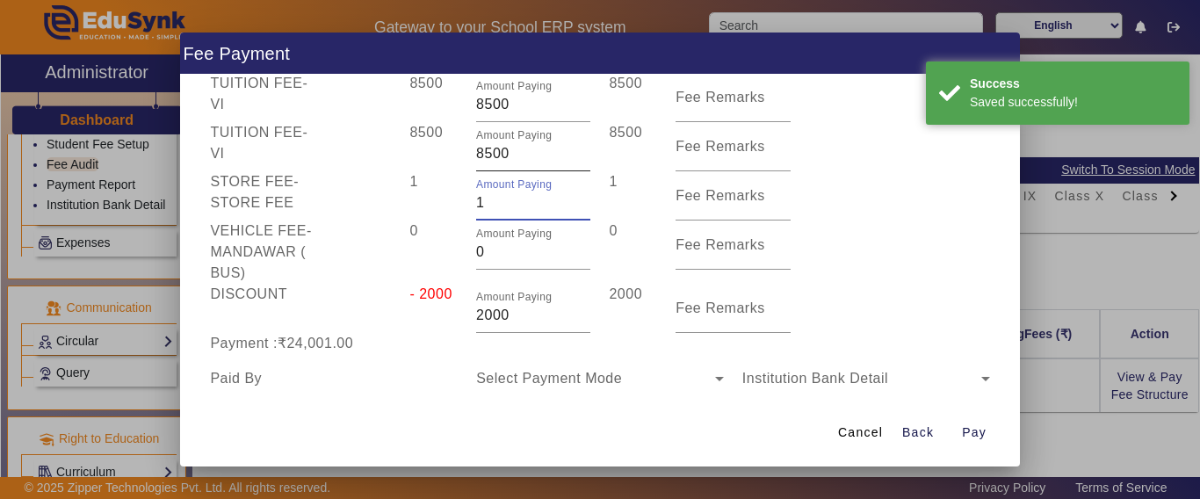
scroll to position [72, 0]
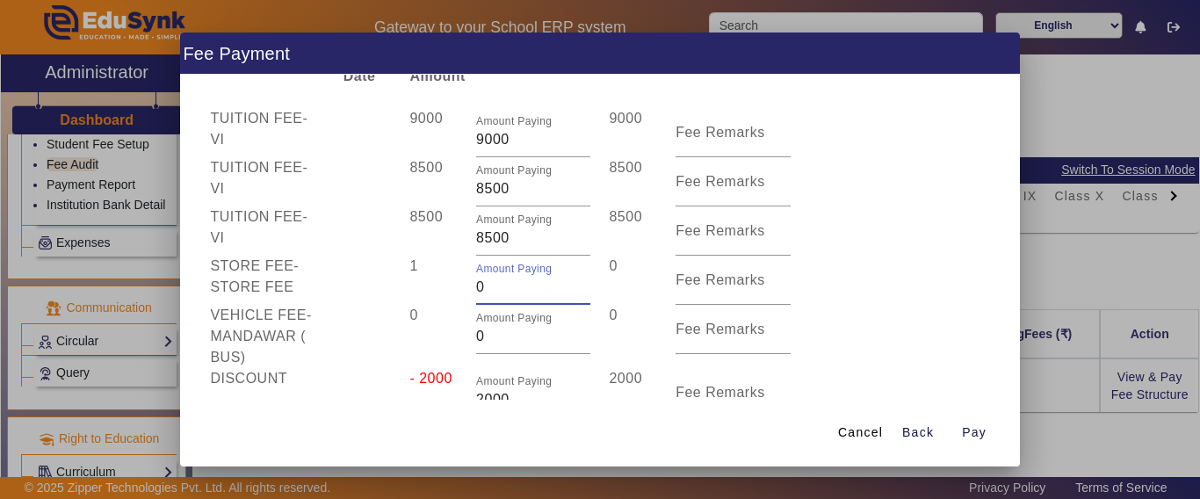
type input "0"
click at [409, 313] on span "0" at bounding box center [413, 314] width 8 height 15
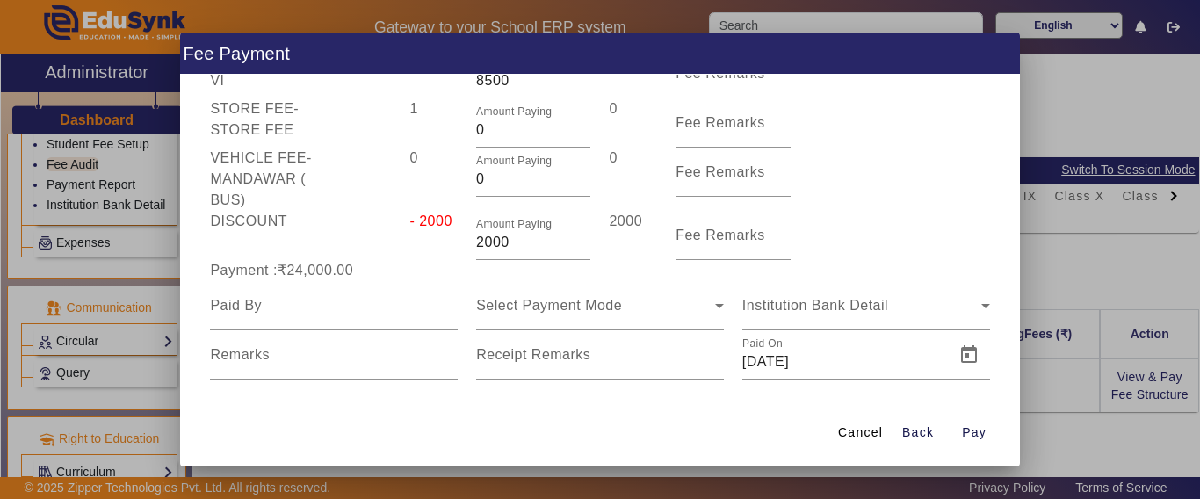
scroll to position [248, 0]
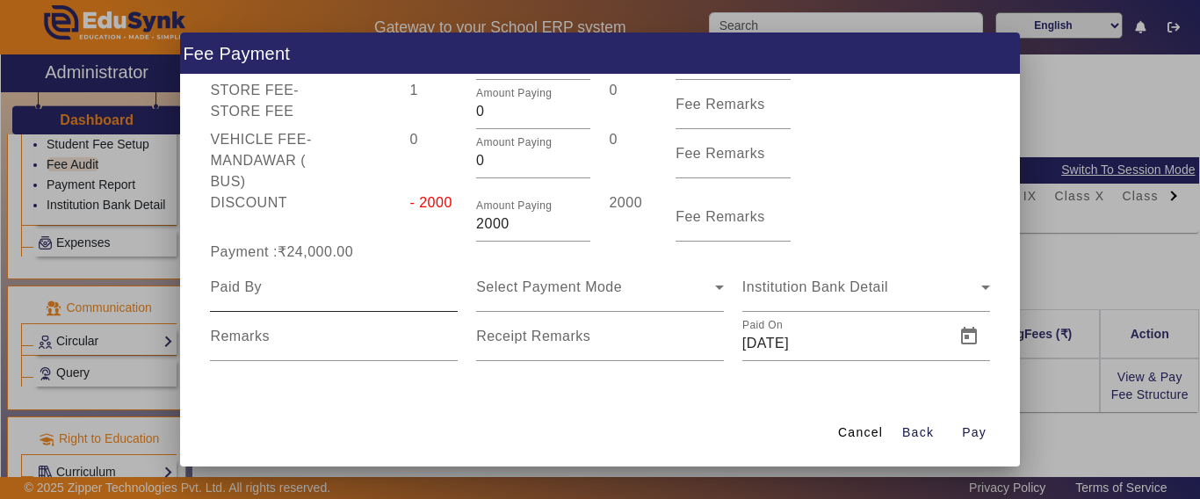
click at [318, 302] on div at bounding box center [334, 287] width 248 height 49
click at [328, 276] on div at bounding box center [334, 287] width 248 height 49
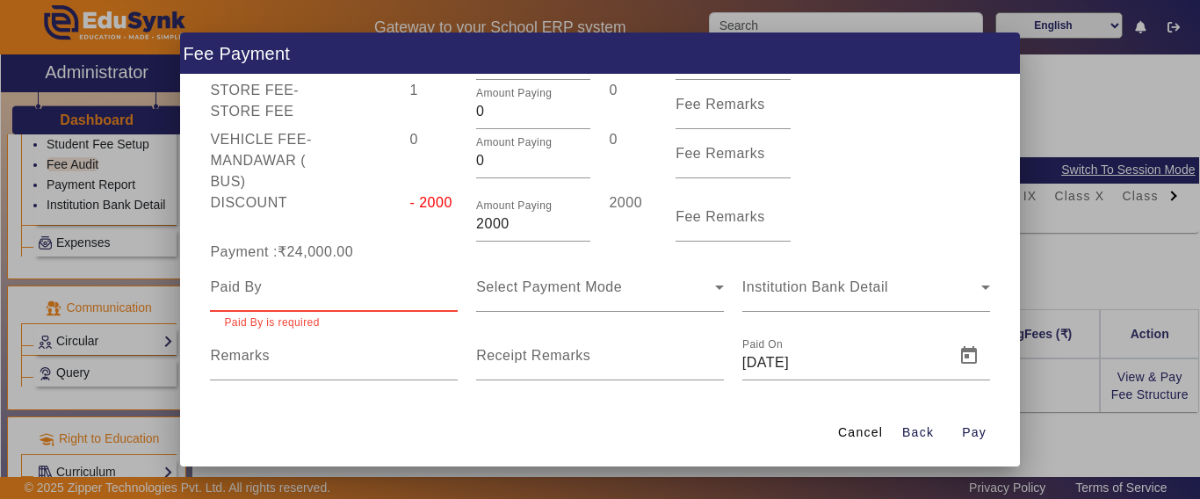
click at [328, 276] on div at bounding box center [334, 287] width 248 height 49
click at [299, 292] on input at bounding box center [334, 287] width 248 height 21
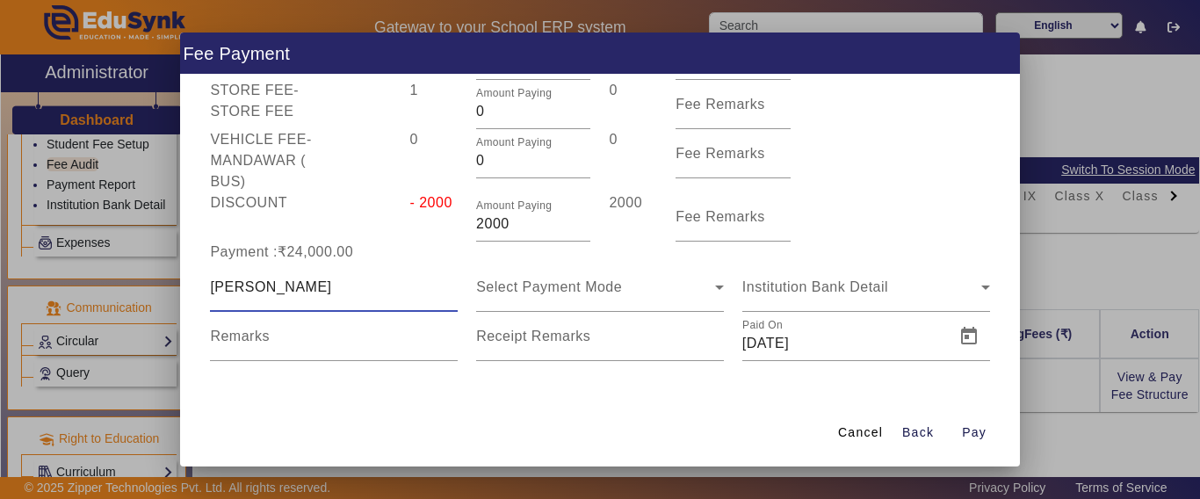
type input "[PERSON_NAME]"
click at [493, 287] on span "Select Payment Mode" at bounding box center [549, 286] width 146 height 15
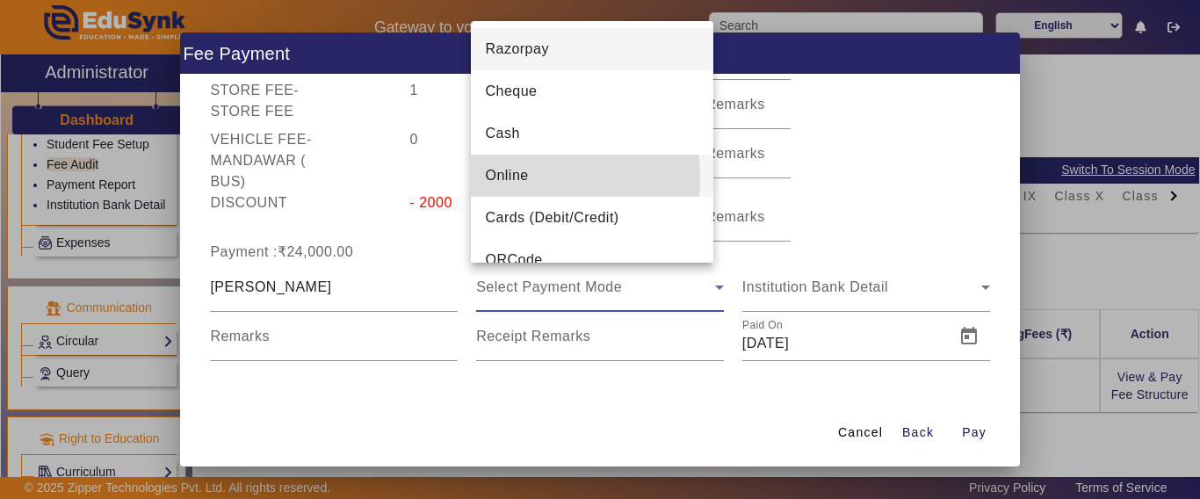
click at [517, 177] on span "Online" at bounding box center [506, 175] width 43 height 21
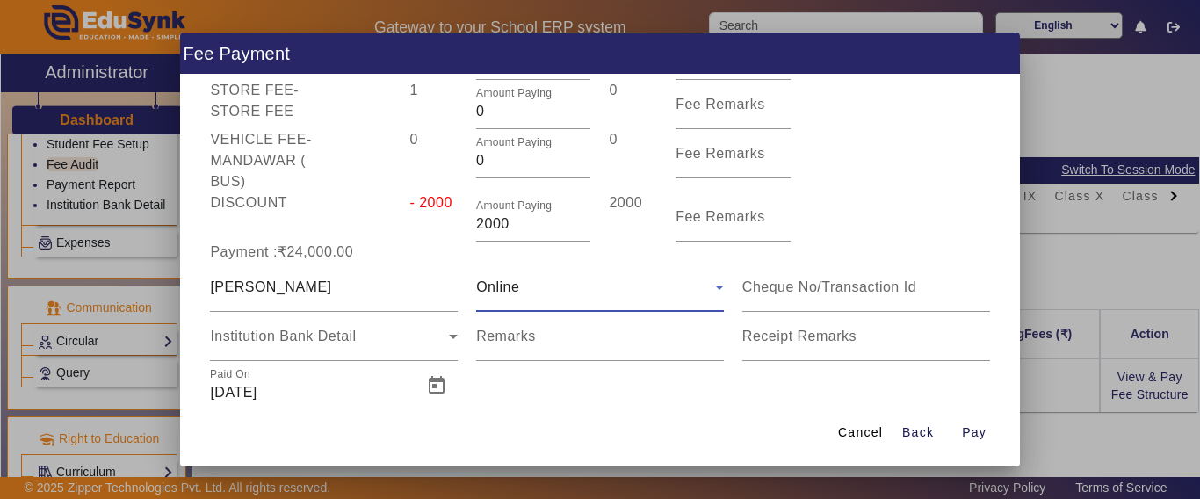
click at [551, 290] on div "Online" at bounding box center [595, 287] width 239 height 21
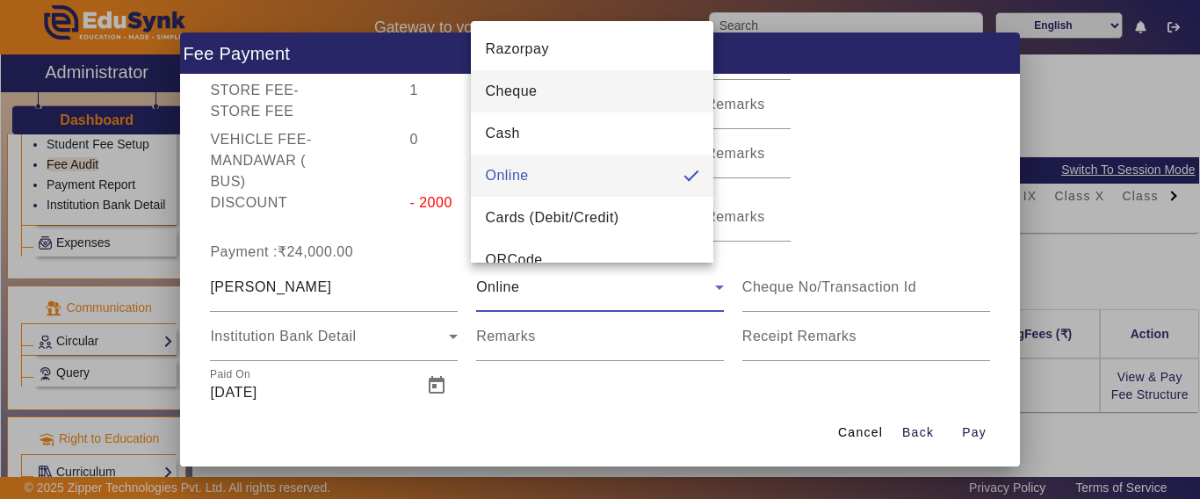
click at [521, 97] on span "Cheque" at bounding box center [511, 91] width 52 height 21
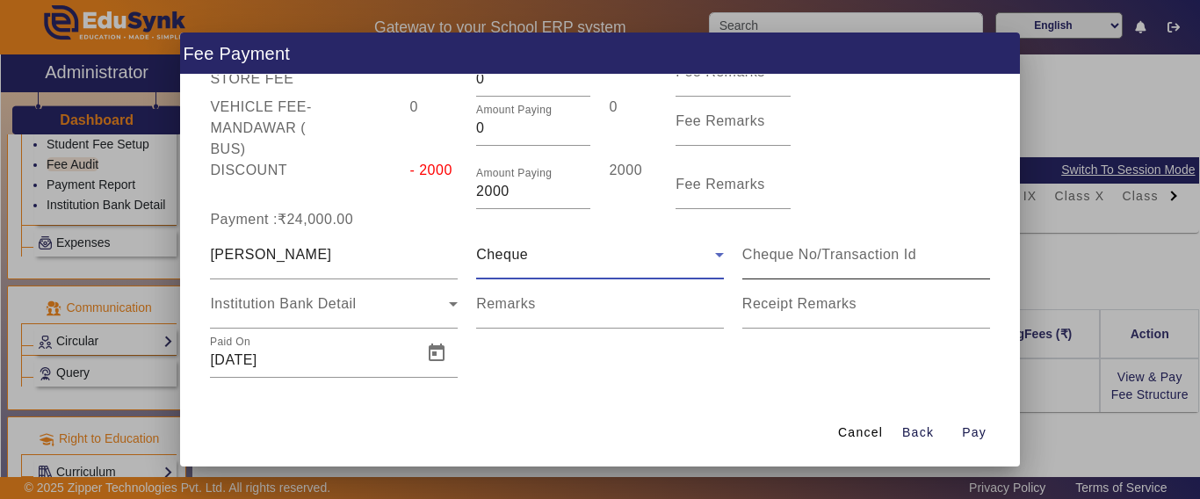
scroll to position [297, 0]
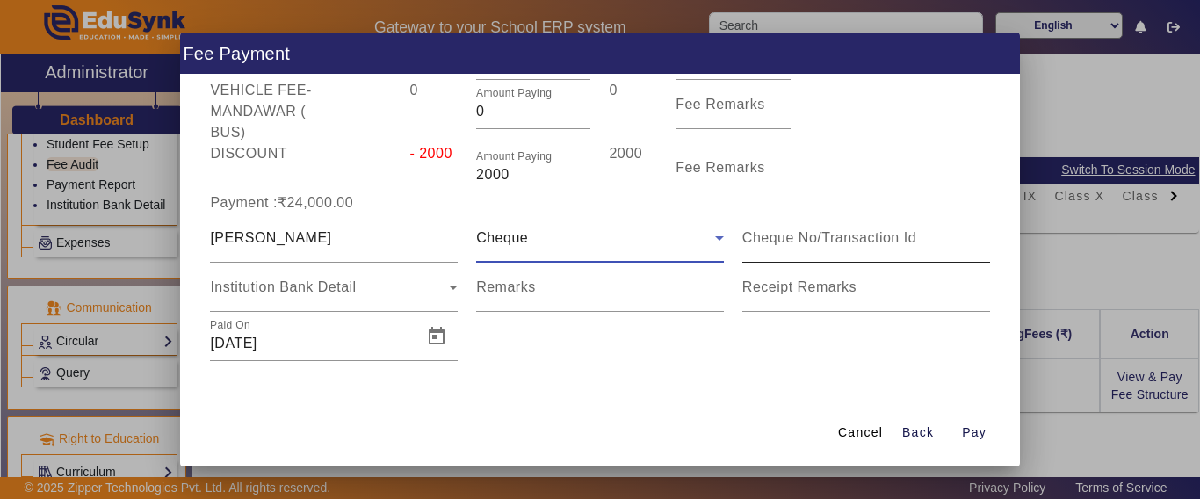
click at [789, 245] on input at bounding box center [866, 237] width 248 height 21
click at [795, 245] on input at bounding box center [866, 237] width 248 height 21
click at [341, 299] on div "Institution Bank Detail" at bounding box center [334, 287] width 248 height 49
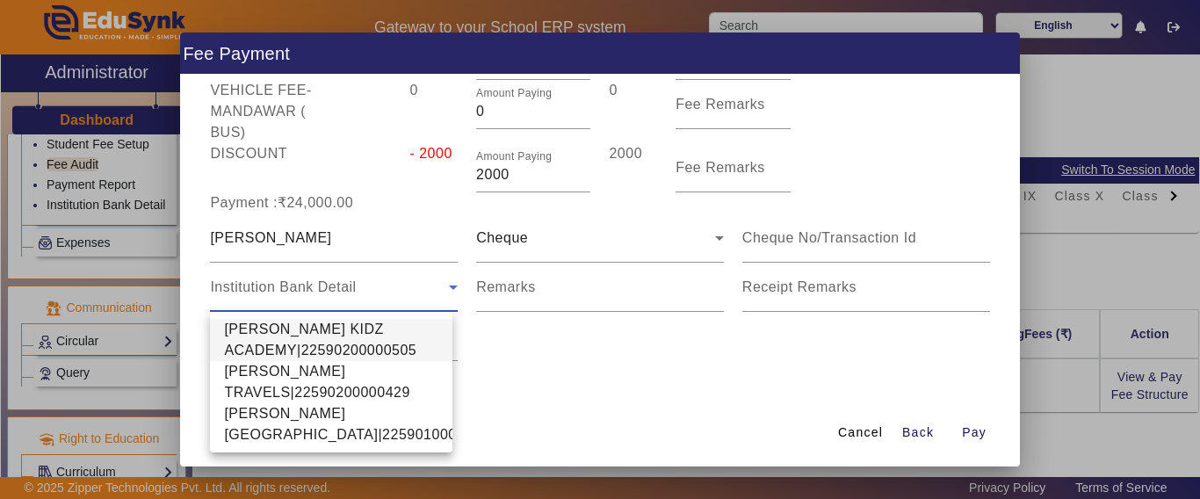
click at [298, 335] on span "[PERSON_NAME] KIDZ ACADEMY|22590200000505" at bounding box center [331, 340] width 214 height 42
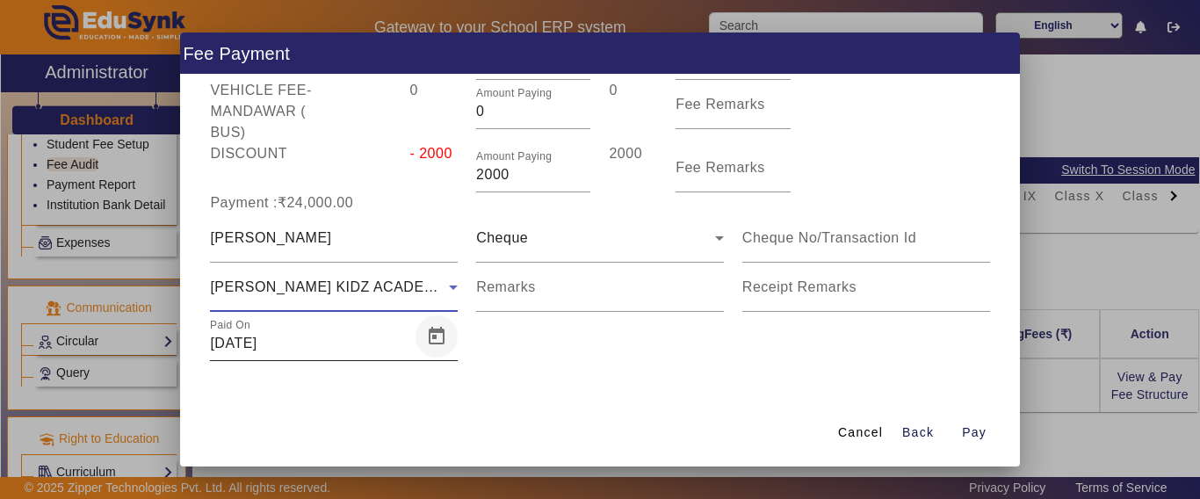
click at [434, 331] on span "Open calendar" at bounding box center [436, 336] width 42 height 42
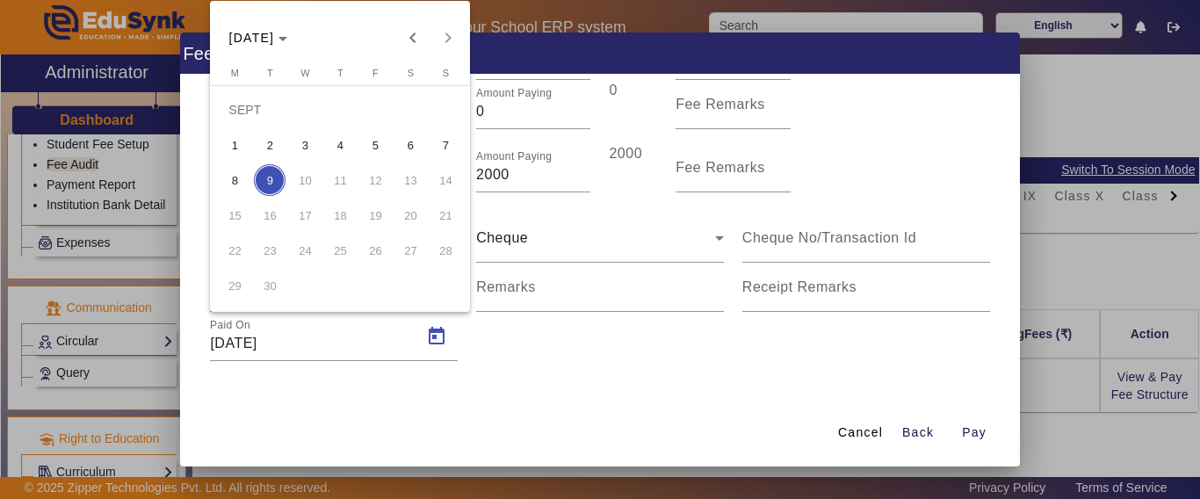
click at [251, 177] on tr "8 9 10 11 12 13 14" at bounding box center [340, 179] width 246 height 35
click at [234, 174] on span "8" at bounding box center [235, 180] width 32 height 32
type input "[DATE]"
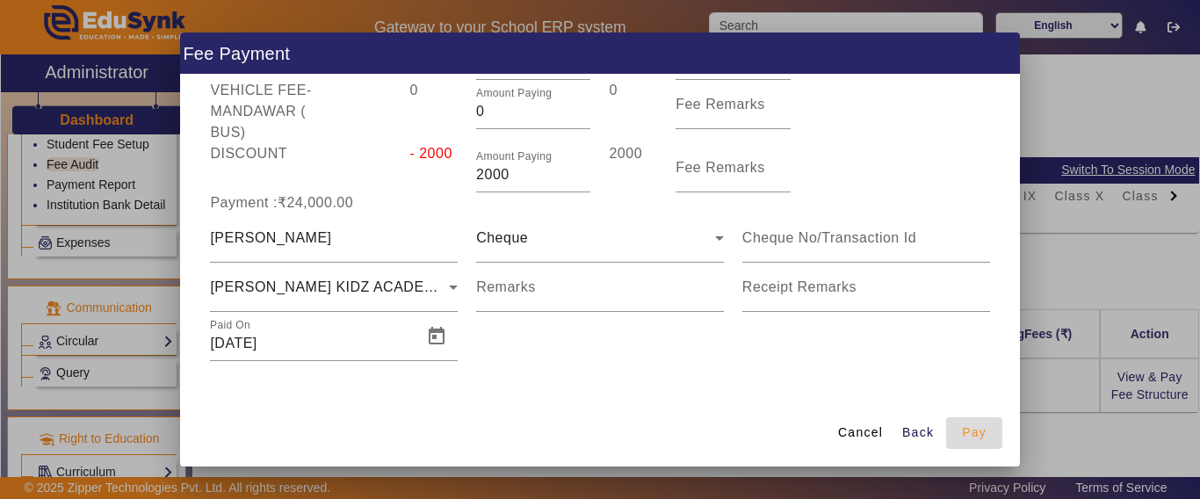
click at [971, 430] on span "Pay" at bounding box center [974, 432] width 25 height 18
type input "0"
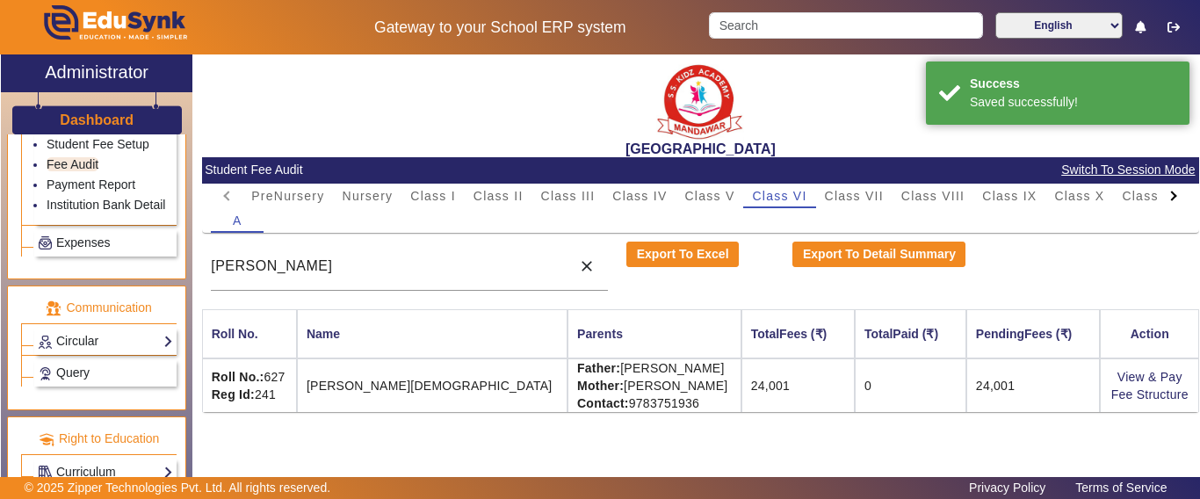
scroll to position [18, 0]
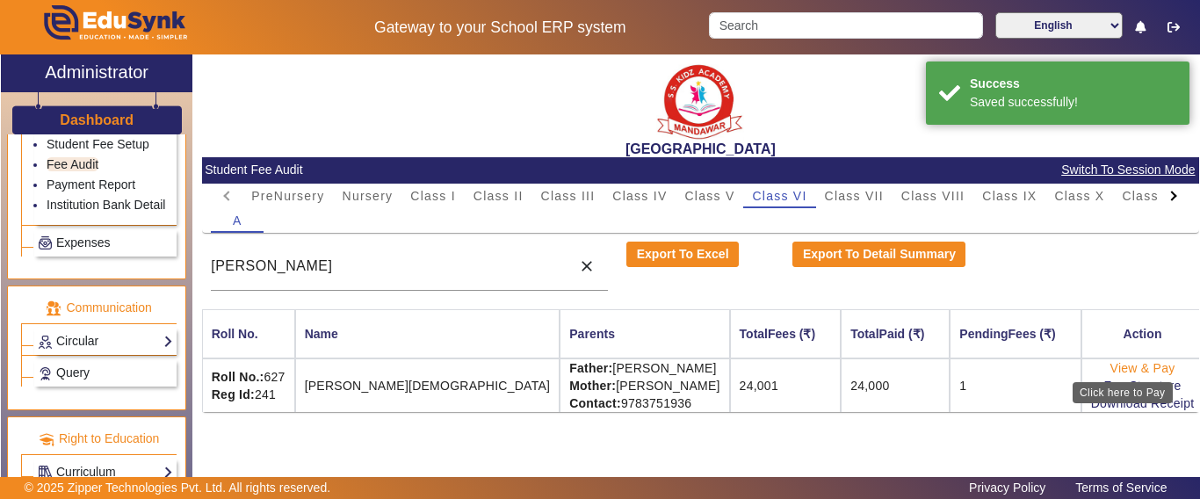
click at [1110, 366] on link "View & Pay" at bounding box center [1142, 368] width 65 height 14
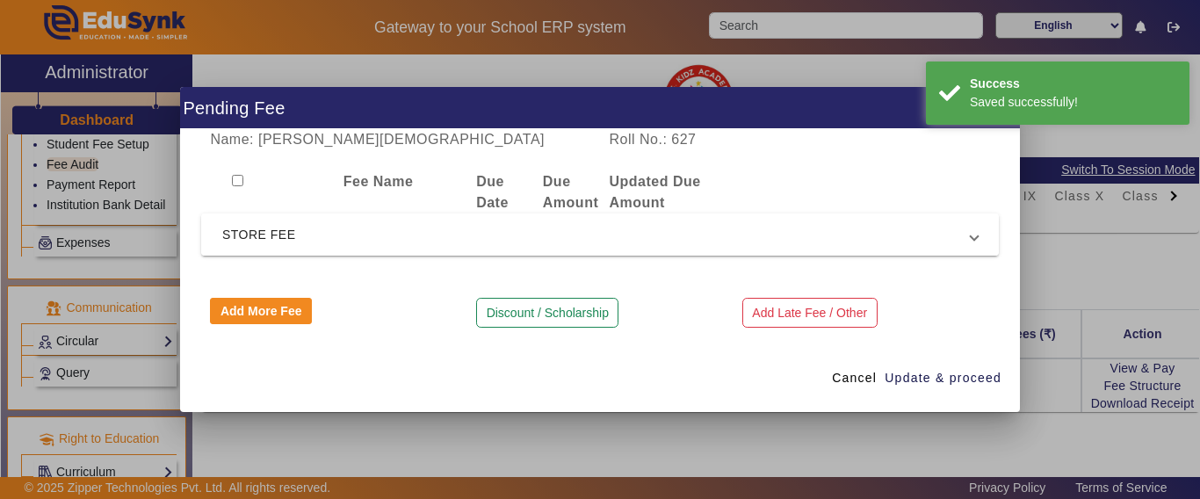
click at [309, 219] on mat-expansion-panel-header "STORE FEE" at bounding box center [599, 234] width 797 height 42
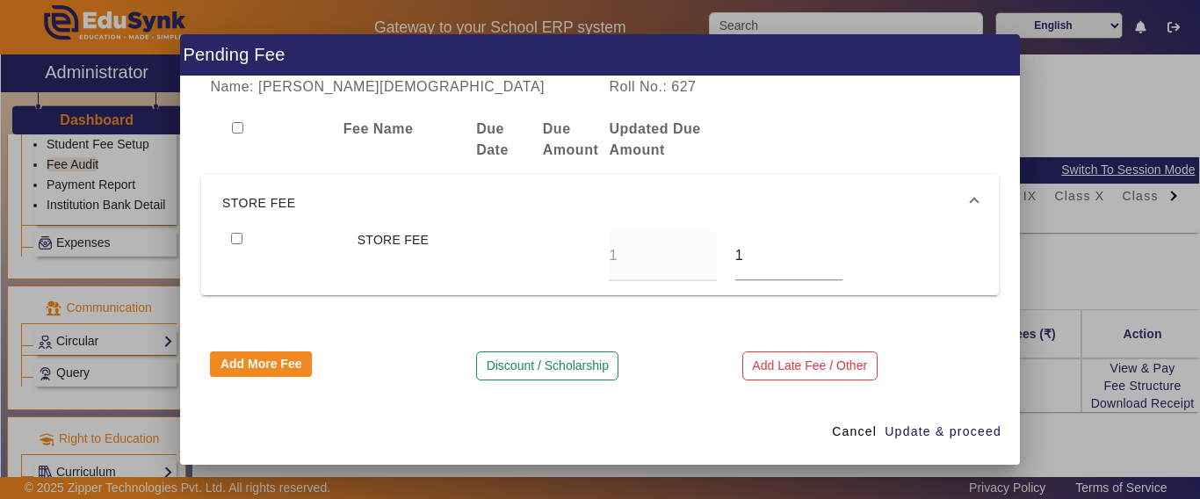
drag, startPoint x: 235, startPoint y: 225, endPoint x: 243, endPoint y: 229, distance: 9.0
click at [240, 227] on mat-expansion-panel-header "STORE FEE" at bounding box center [599, 203] width 797 height 56
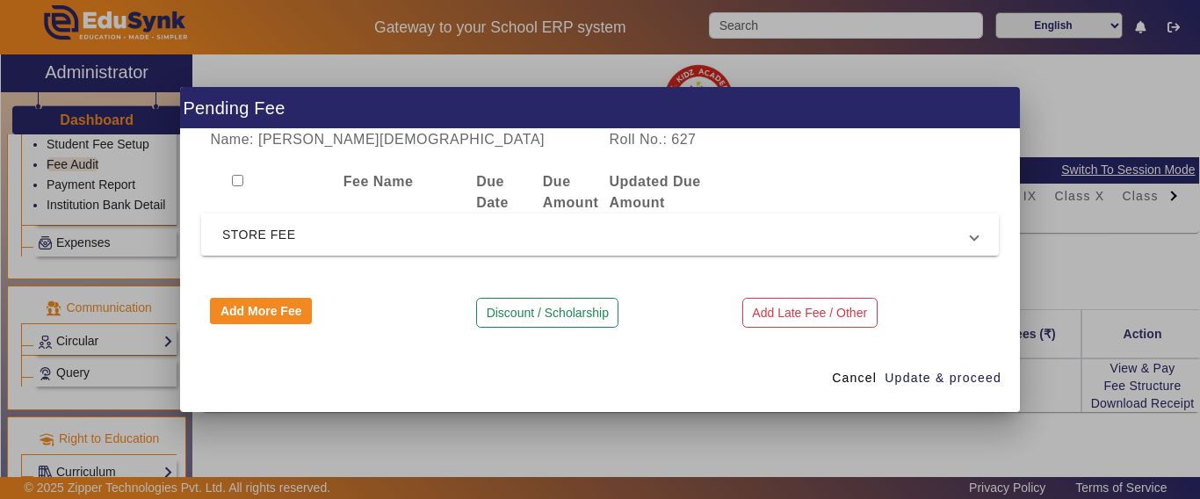
click at [243, 229] on span "STORE FEE" at bounding box center [596, 234] width 748 height 21
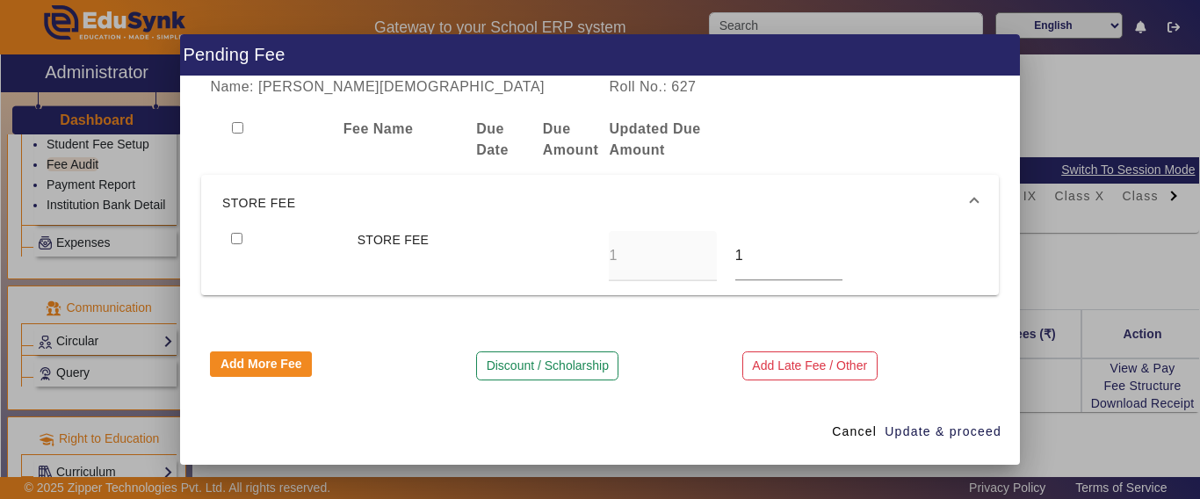
drag, startPoint x: 242, startPoint y: 238, endPoint x: 343, endPoint y: 242, distance: 102.0
click at [240, 238] on input "checkbox" at bounding box center [236, 238] width 11 height 11
checkbox input "true"
drag, startPoint x: 783, startPoint y: 260, endPoint x: 689, endPoint y: 266, distance: 95.0
click at [688, 266] on div "STORE FEE 1 1" at bounding box center [599, 256] width 755 height 50
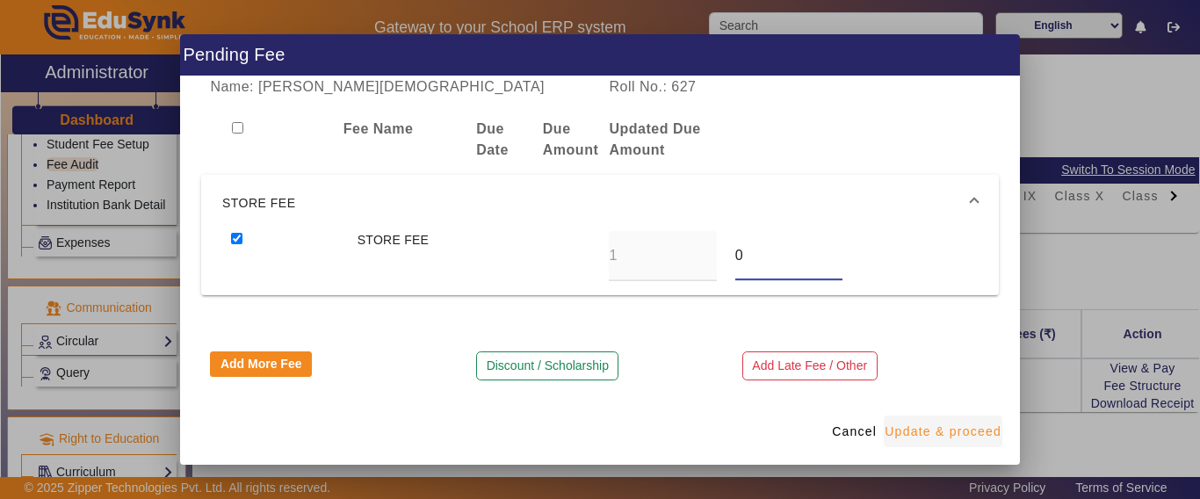
type input "0"
click at [920, 425] on span "Update & proceed" at bounding box center [942, 431] width 117 height 18
type input "0"
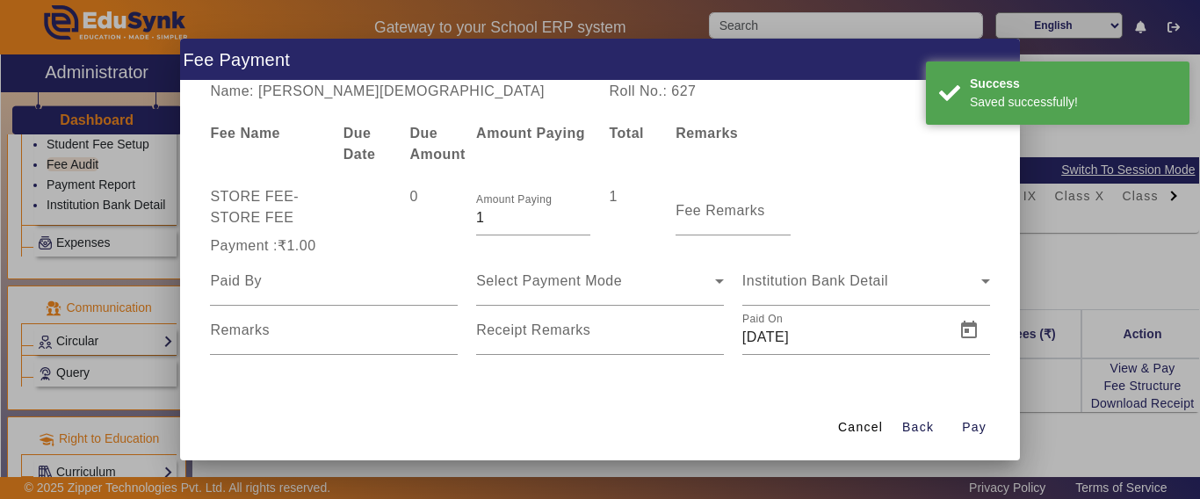
click at [853, 423] on span "Cancel" at bounding box center [860, 427] width 45 height 18
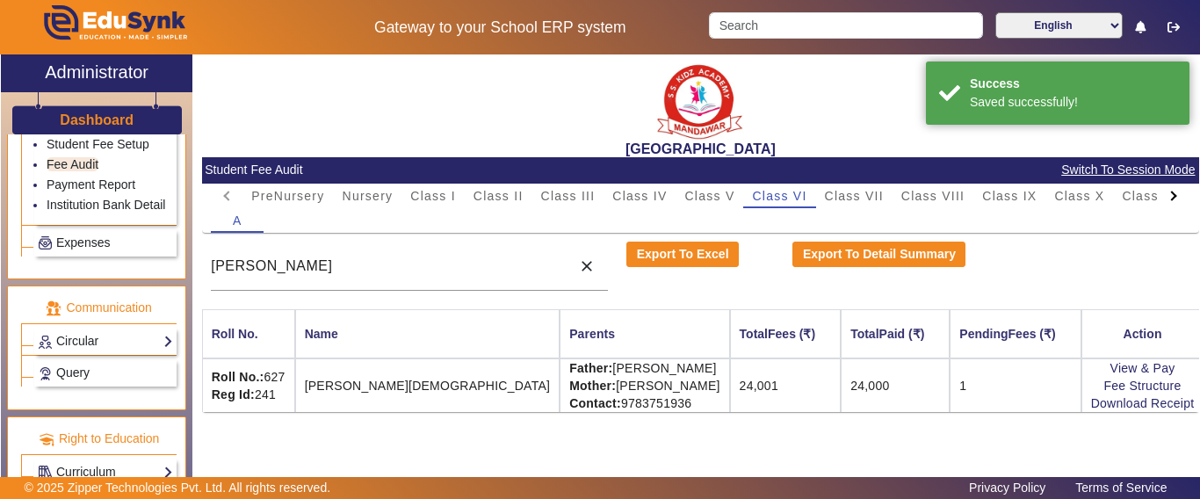
click at [1011, 400] on td "1" at bounding box center [1014, 385] width 131 height 54
click at [1021, 358] on td "0" at bounding box center [1014, 385] width 131 height 54
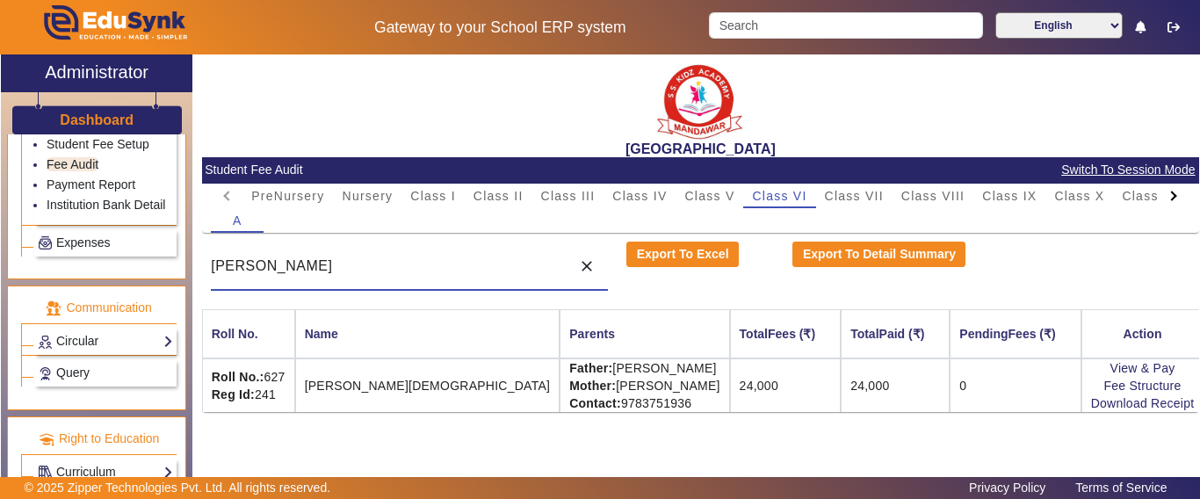
drag, startPoint x: 278, startPoint y: 270, endPoint x: 130, endPoint y: 264, distance: 147.6
click at [130, 264] on div "X Administrator Dashboard Administration Institution Institution Details Sessio…" at bounding box center [600, 287] width 1198 height 466
click at [429, 196] on span "Class I" at bounding box center [433, 196] width 46 height 12
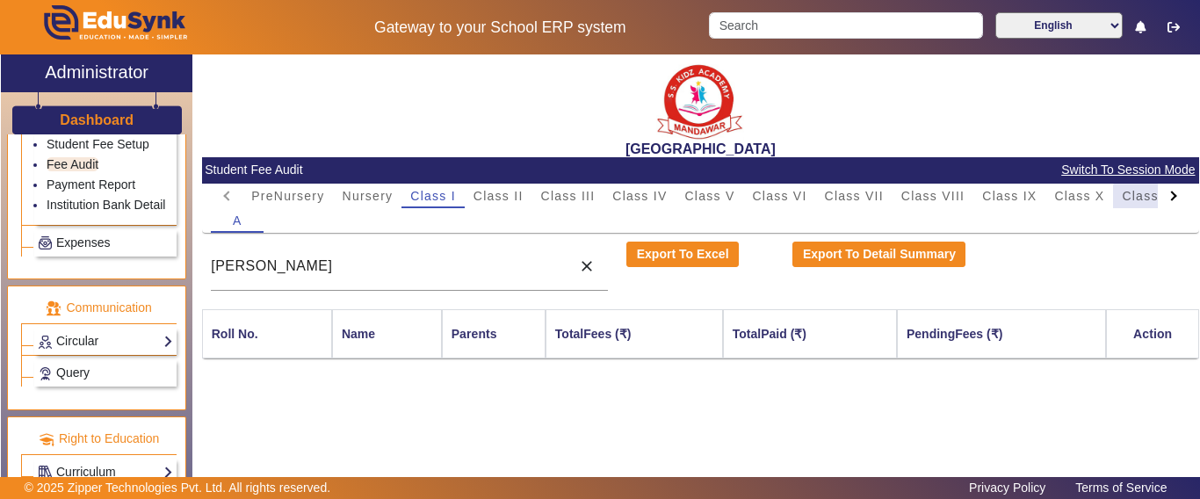
click at [1156, 203] on span "Class XI" at bounding box center [1149, 196] width 54 height 25
click at [1169, 201] on div at bounding box center [1174, 196] width 32 height 25
click at [1169, 201] on mat-tab-header "PreNursery Nursery Class I Class II Class III Class IV Class V Class VI Class V…" at bounding box center [700, 196] width 978 height 25
click at [1067, 196] on span "L.K.G." at bounding box center [1067, 196] width 41 height 12
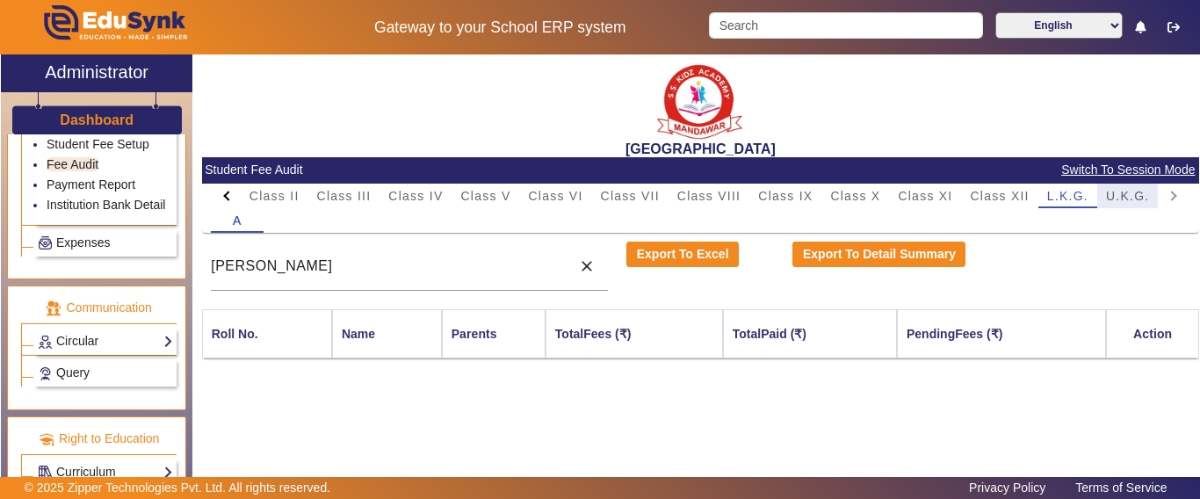
drag, startPoint x: 1112, startPoint y: 199, endPoint x: 478, endPoint y: 307, distance: 643.1
click at [1109, 201] on span "U.K.G." at bounding box center [1128, 196] width 44 height 12
drag, startPoint x: 305, startPoint y: 278, endPoint x: 175, endPoint y: 282, distance: 130.1
click at [175, 282] on div "X Administrator Dashboard Administration Institution Institution Details Sessio…" at bounding box center [600, 287] width 1198 height 466
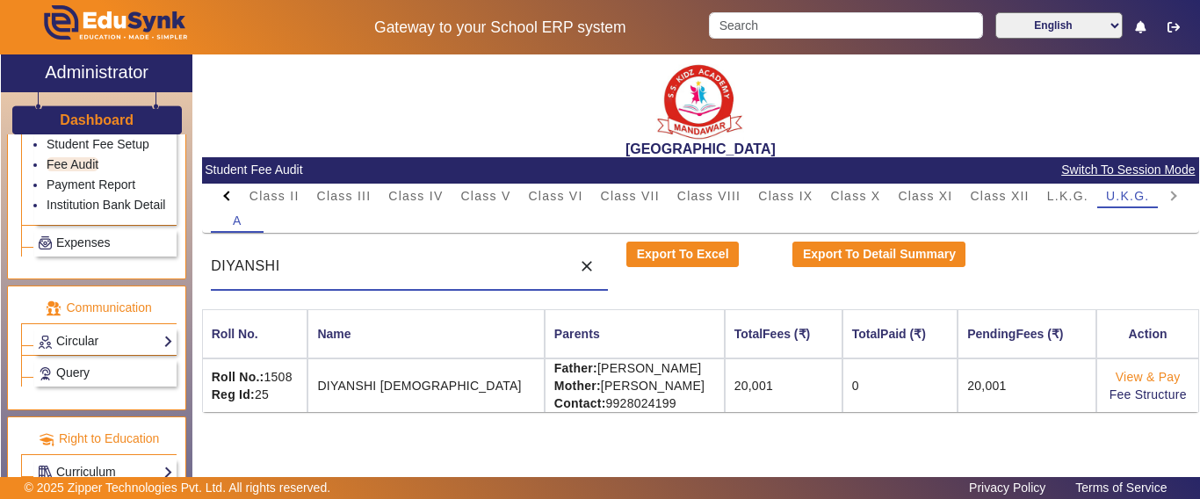
type input "DIYANSHI"
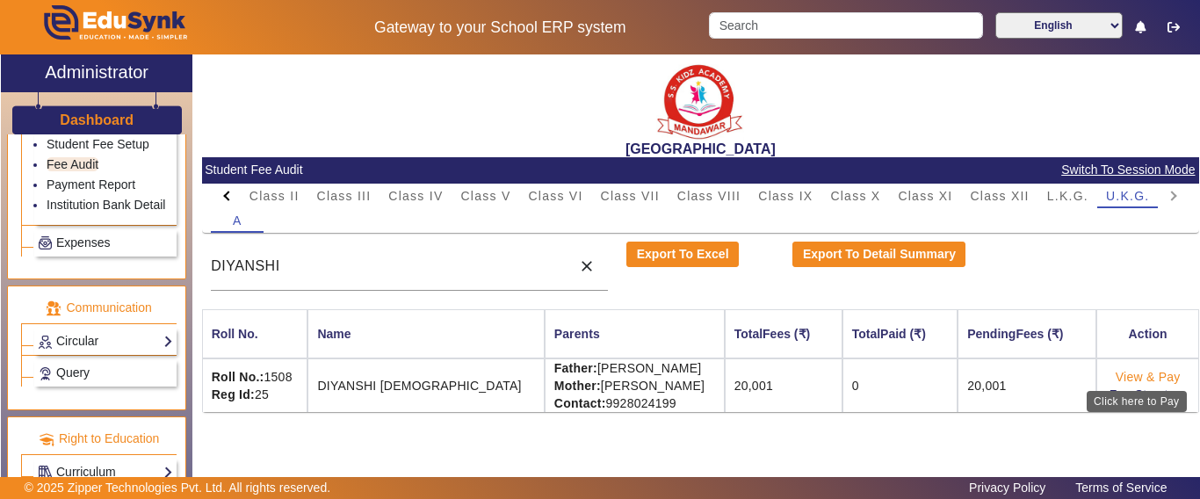
click at [1122, 371] on link "View & Pay" at bounding box center [1147, 377] width 65 height 14
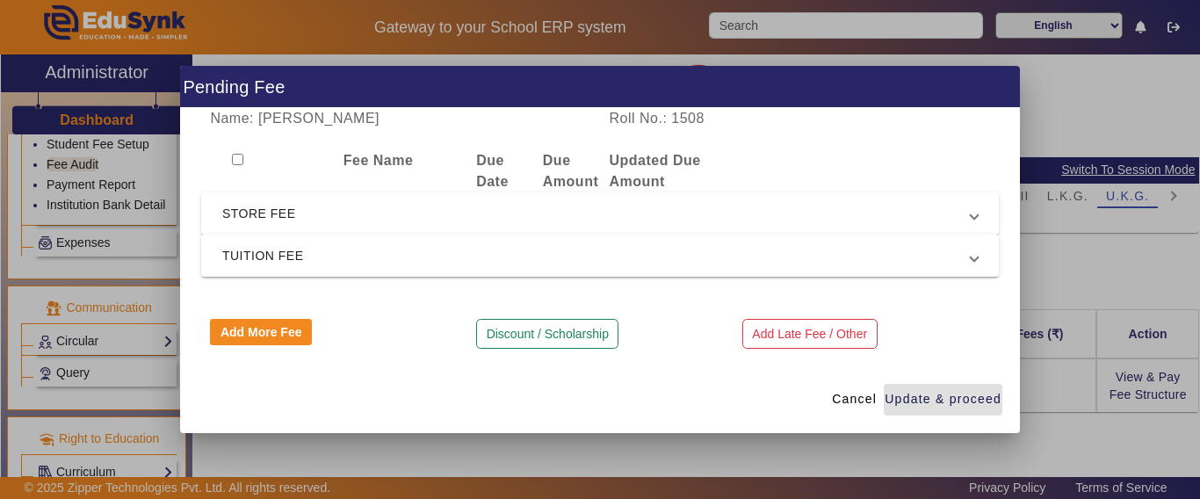
click at [248, 210] on span "STORE FEE" at bounding box center [596, 213] width 748 height 21
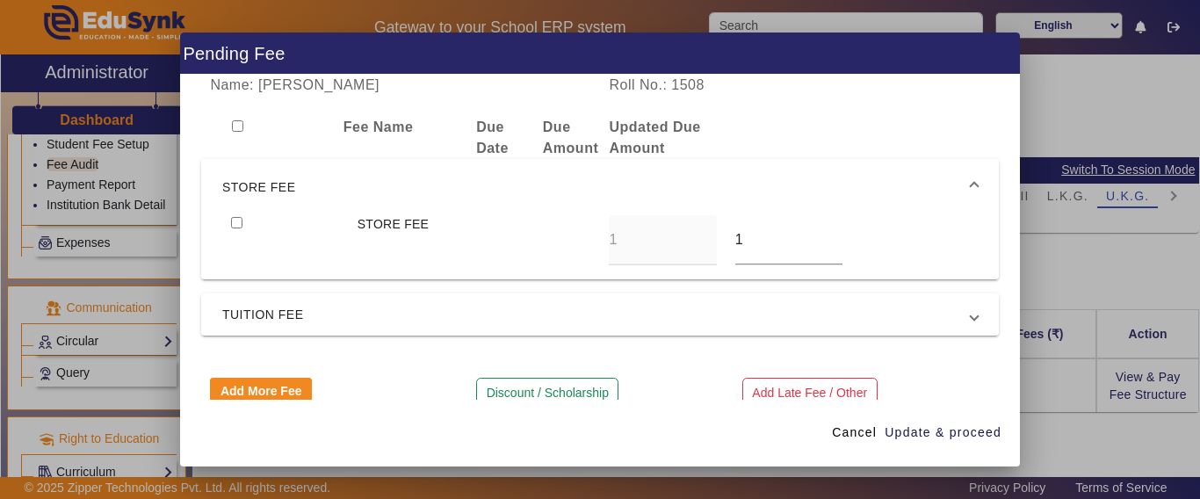
click at [235, 227] on input "checkbox" at bounding box center [236, 222] width 11 height 11
checkbox input "true"
drag, startPoint x: 754, startPoint y: 239, endPoint x: 735, endPoint y: 237, distance: 19.4
click at [735, 237] on input "1" at bounding box center [788, 239] width 107 height 21
type input "0"
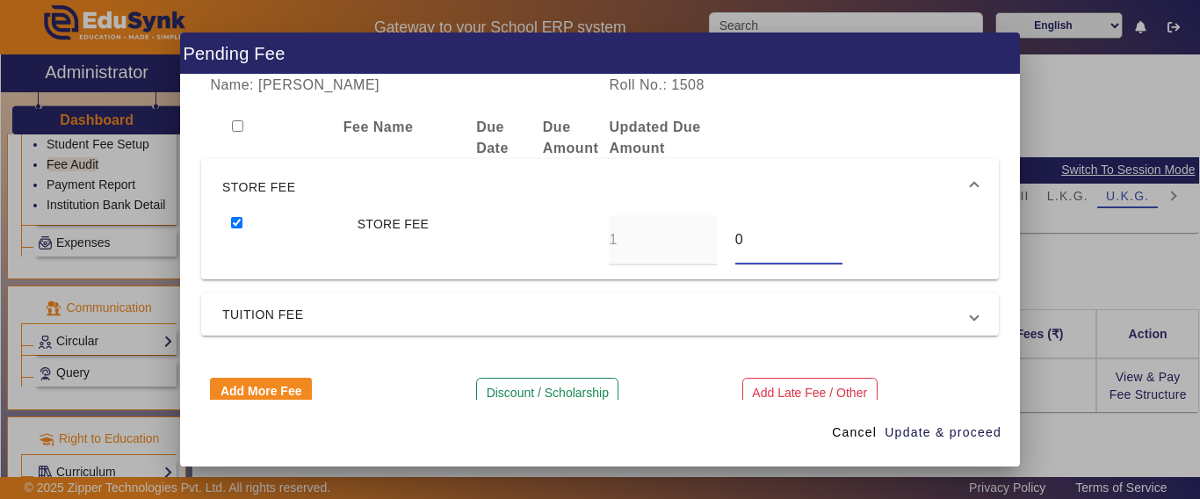
click at [437, 297] on mat-expansion-panel-header "TUITION FEE" at bounding box center [599, 314] width 797 height 42
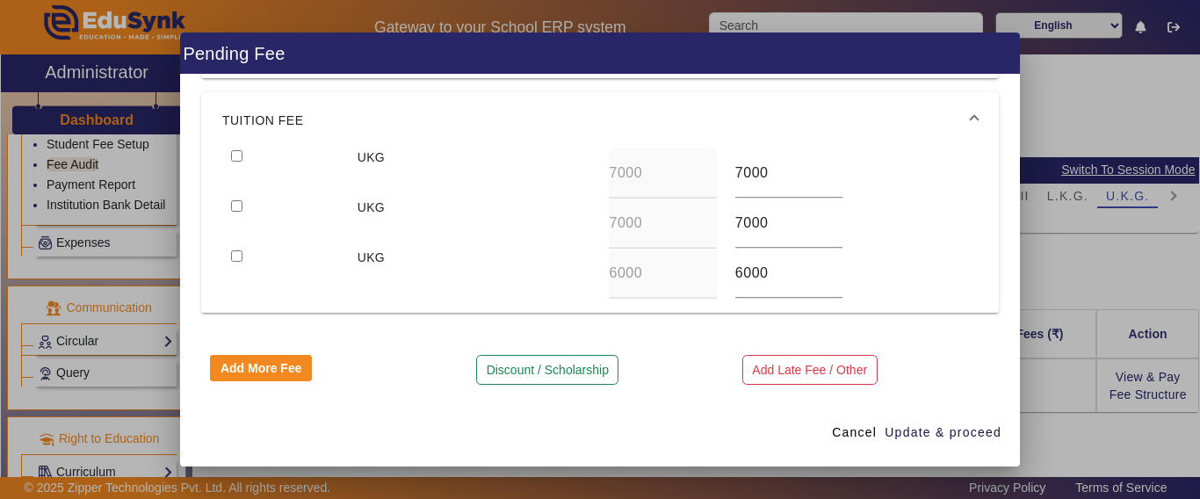
scroll to position [126, 0]
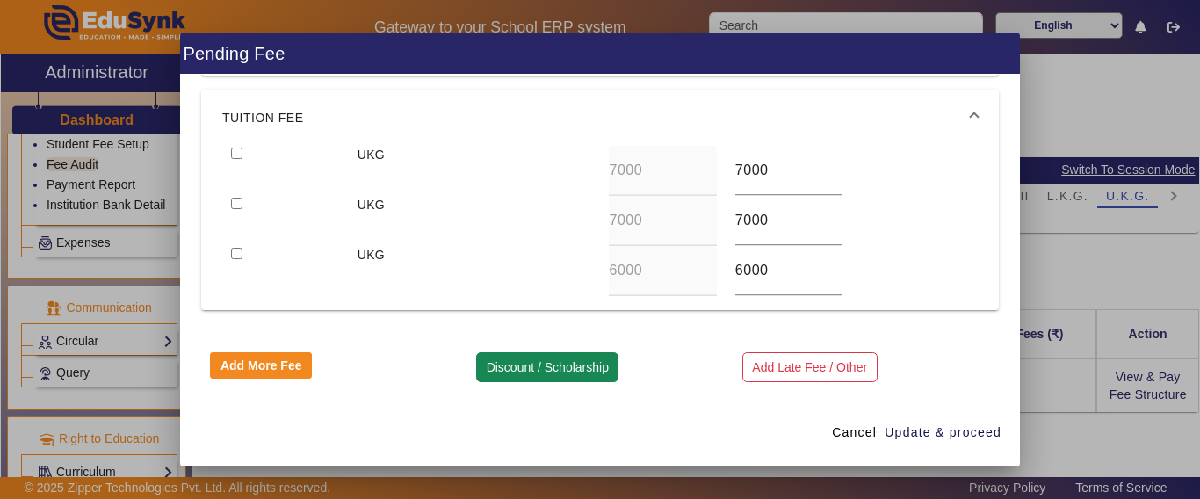
click at [531, 367] on button "Discount / Scholarship" at bounding box center [547, 367] width 142 height 30
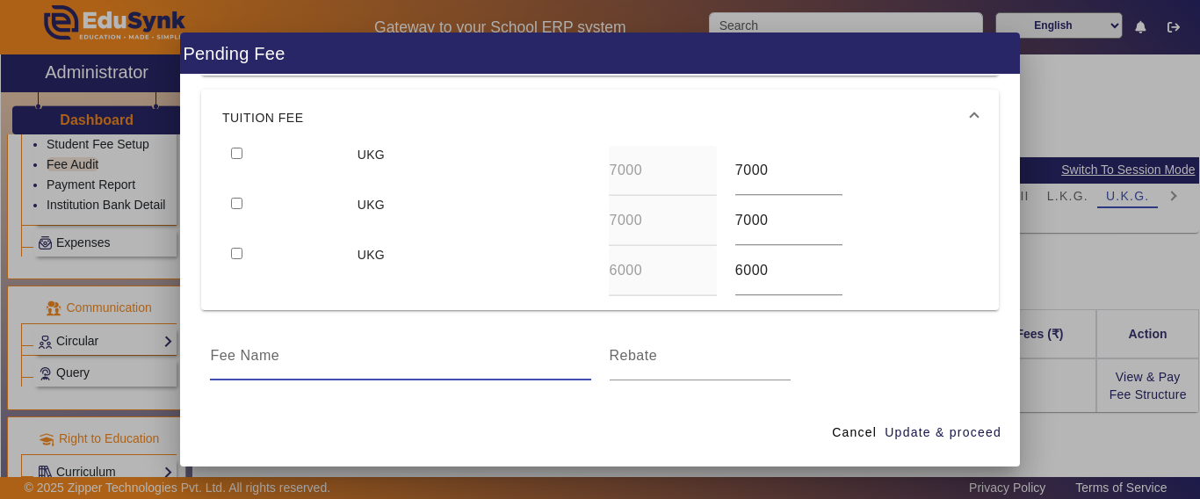
click at [334, 359] on input at bounding box center [400, 355] width 380 height 21
type input "DISCOUNT"
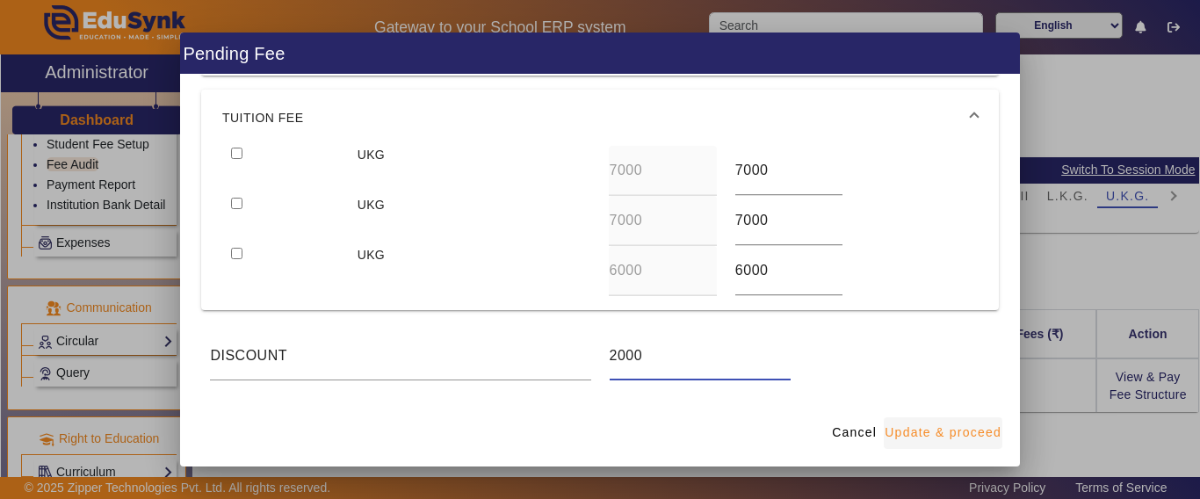
type input "2000"
click at [931, 430] on span "Update & proceed" at bounding box center [942, 432] width 117 height 18
type input "0"
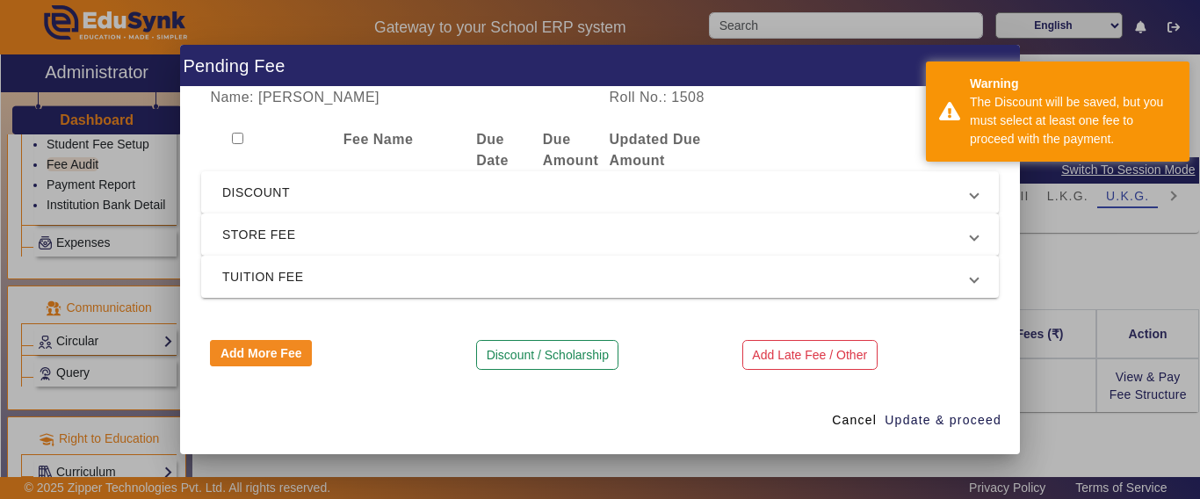
scroll to position [0, 0]
click at [232, 136] on input "checkbox" at bounding box center [237, 138] width 11 height 11
checkbox input "true"
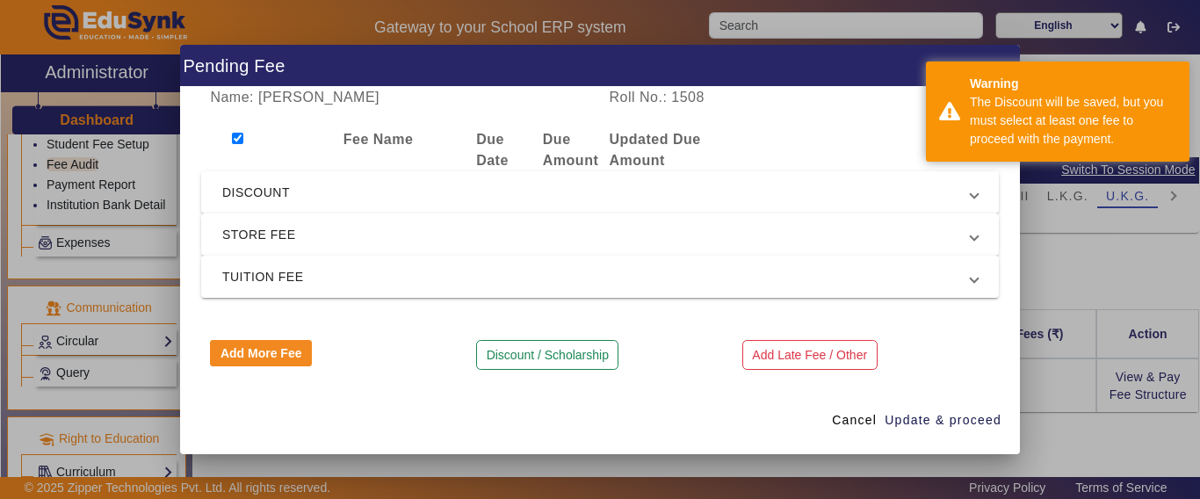
checkbox input "true"
click at [921, 415] on span "Update & proceed" at bounding box center [942, 420] width 117 height 18
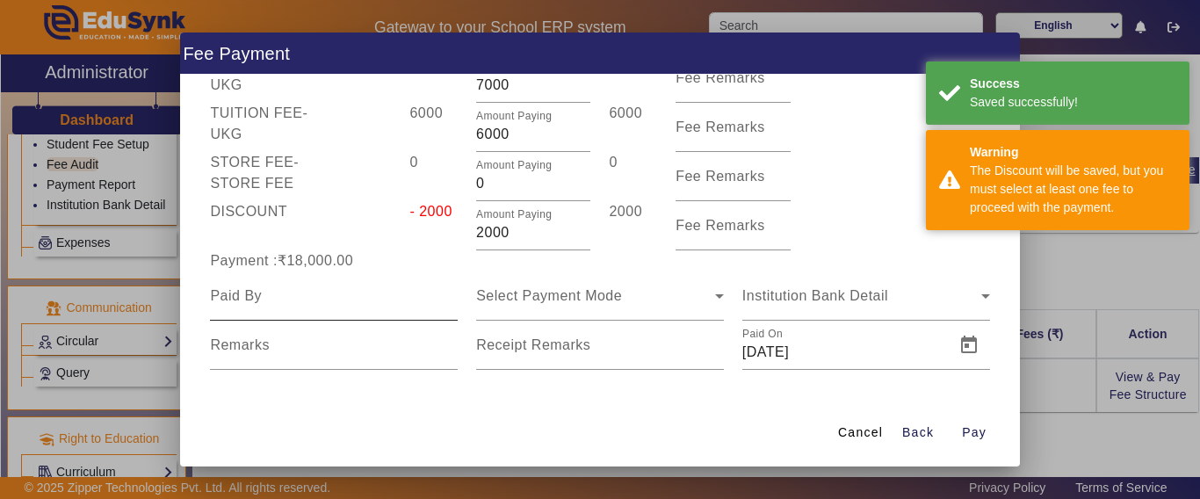
scroll to position [184, 0]
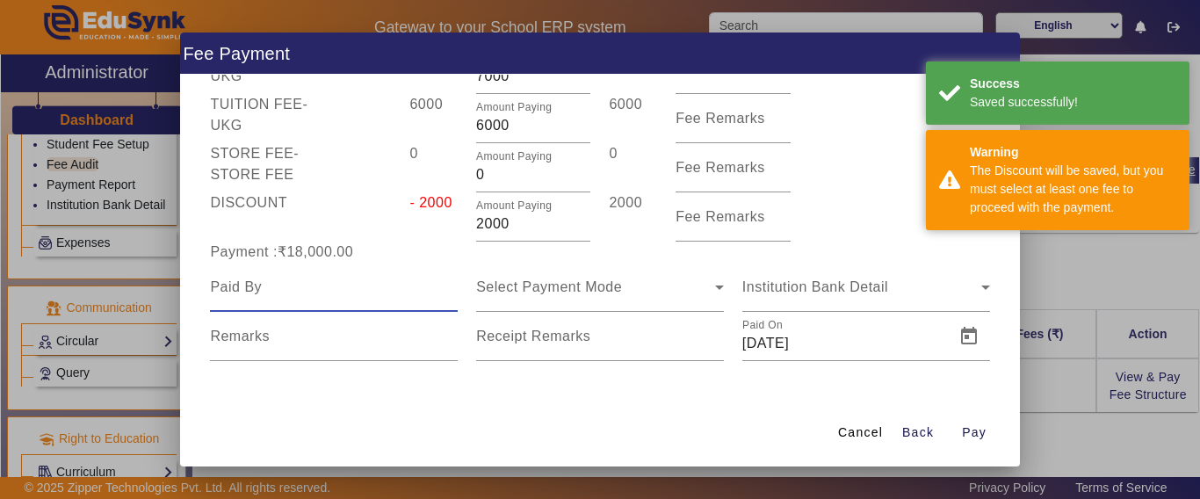
click at [324, 291] on input at bounding box center [334, 287] width 248 height 21
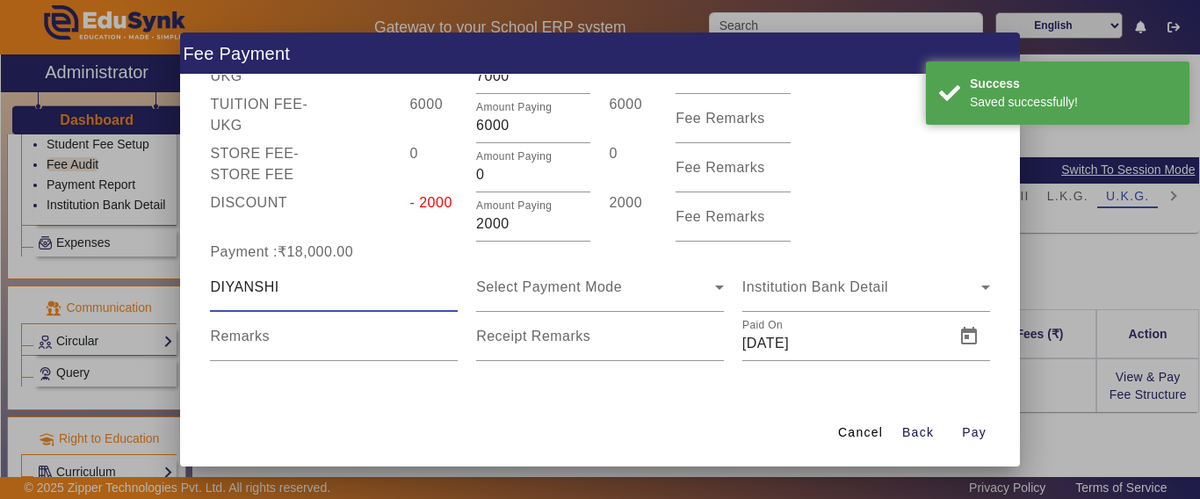
type input "DIYANSHI"
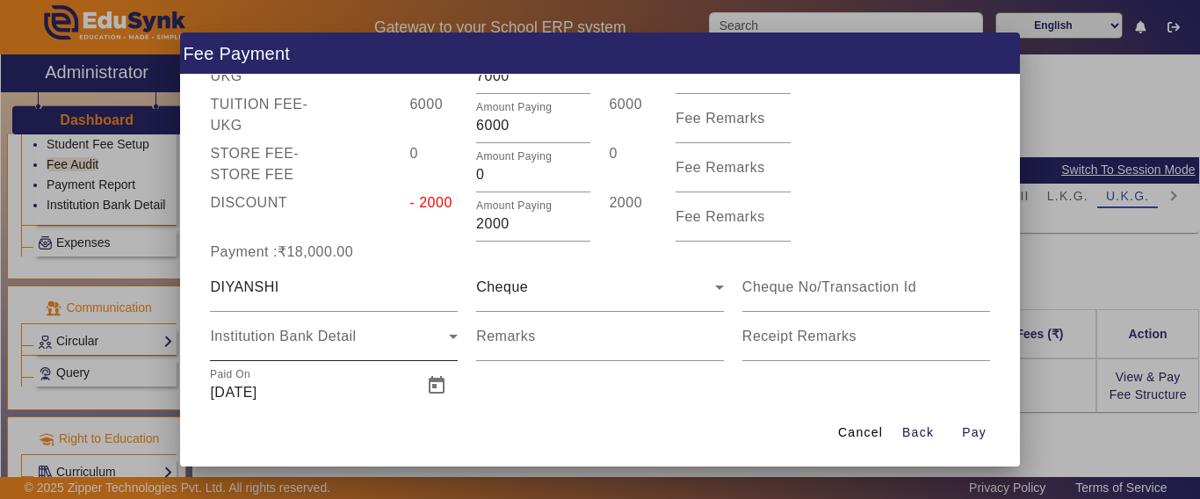
click at [285, 347] on div "Institution Bank Detail" at bounding box center [334, 336] width 248 height 49
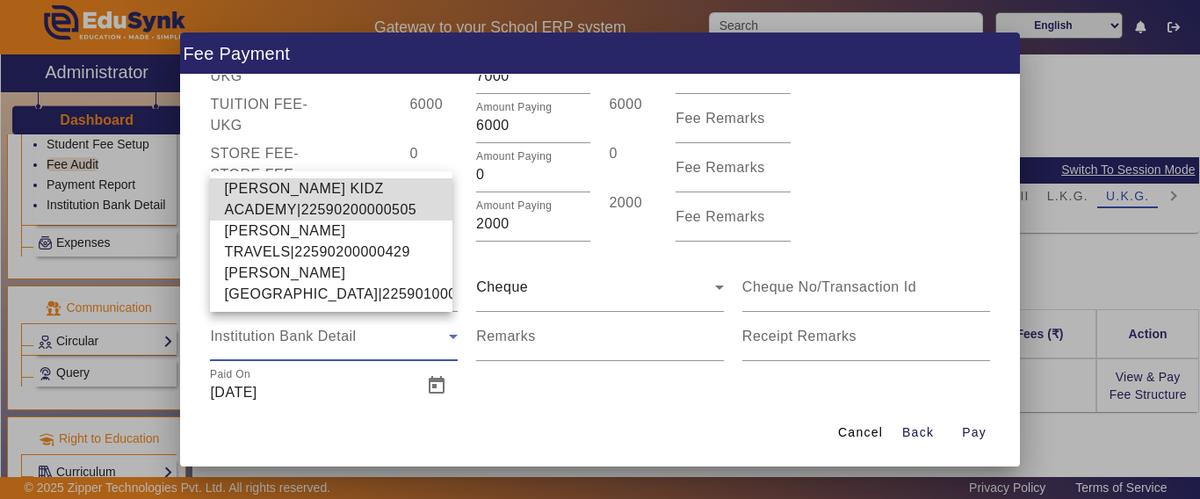
drag, startPoint x: 266, startPoint y: 181, endPoint x: 336, endPoint y: 217, distance: 78.9
click at [268, 181] on span "[PERSON_NAME] KIDZ ACADEMY|22590200000505" at bounding box center [331, 199] width 214 height 42
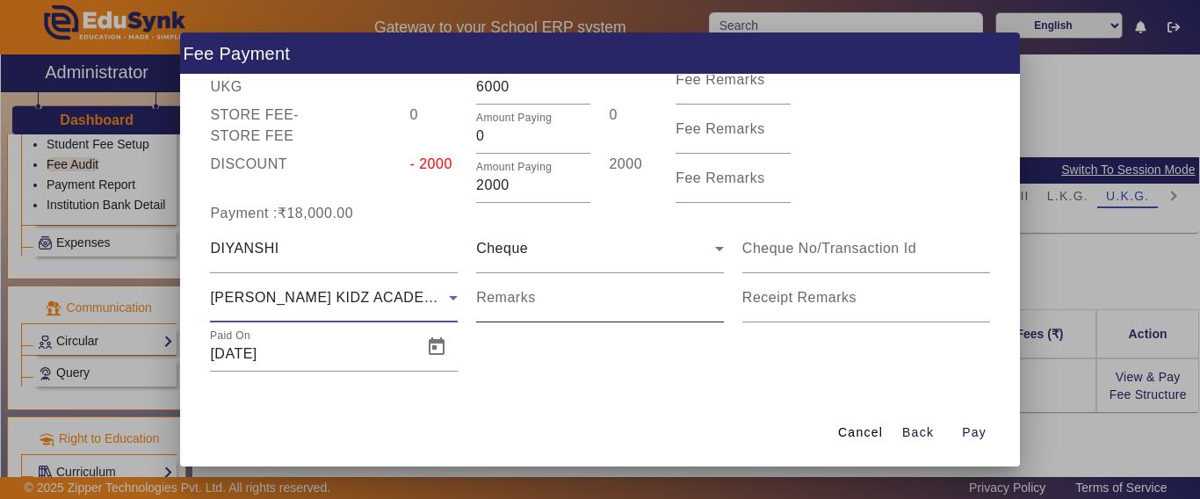
scroll to position [234, 0]
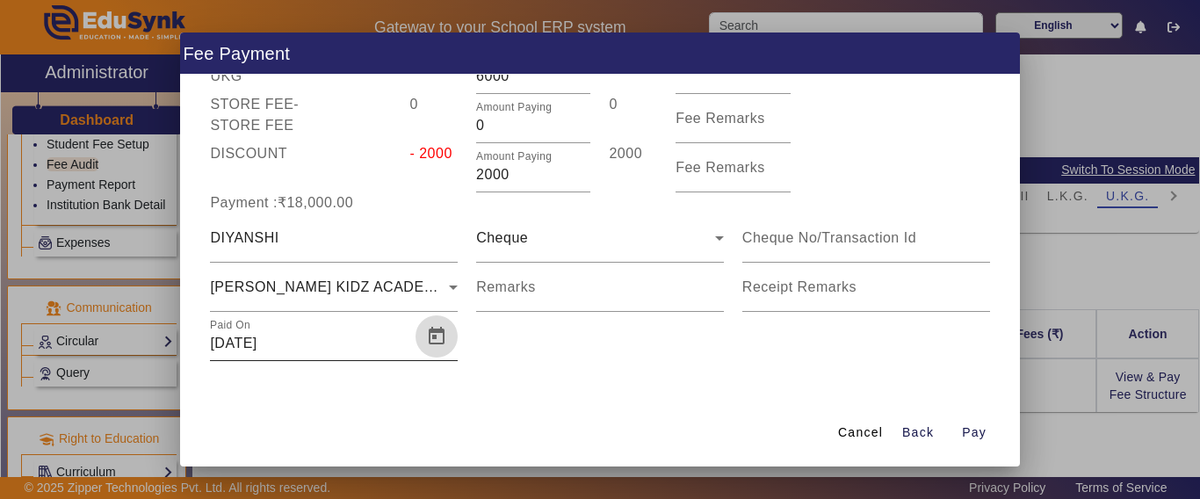
click at [433, 337] on span "Open calendar" at bounding box center [436, 336] width 42 height 42
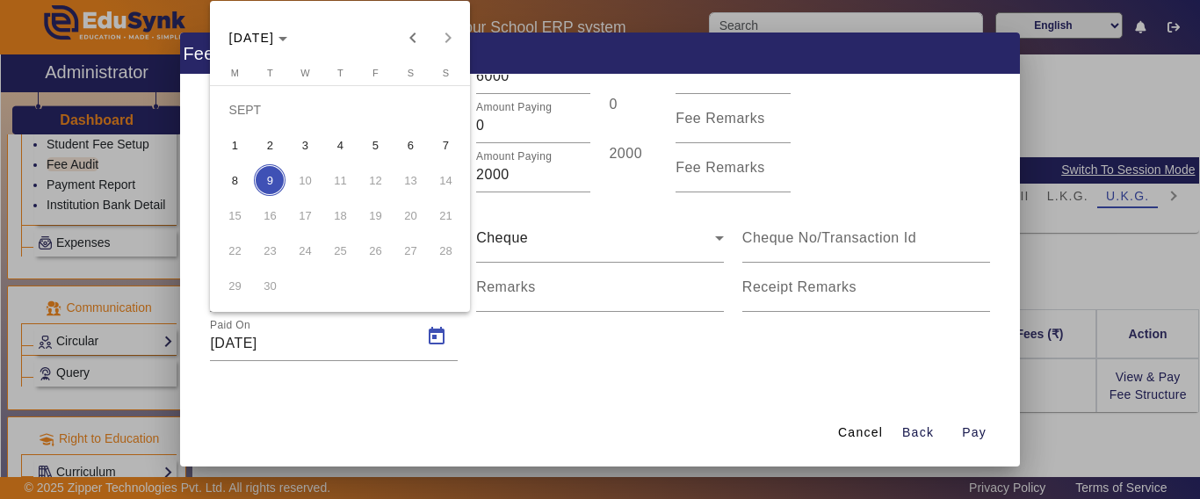
click at [234, 175] on span "8" at bounding box center [235, 180] width 32 height 32
type input "[DATE]"
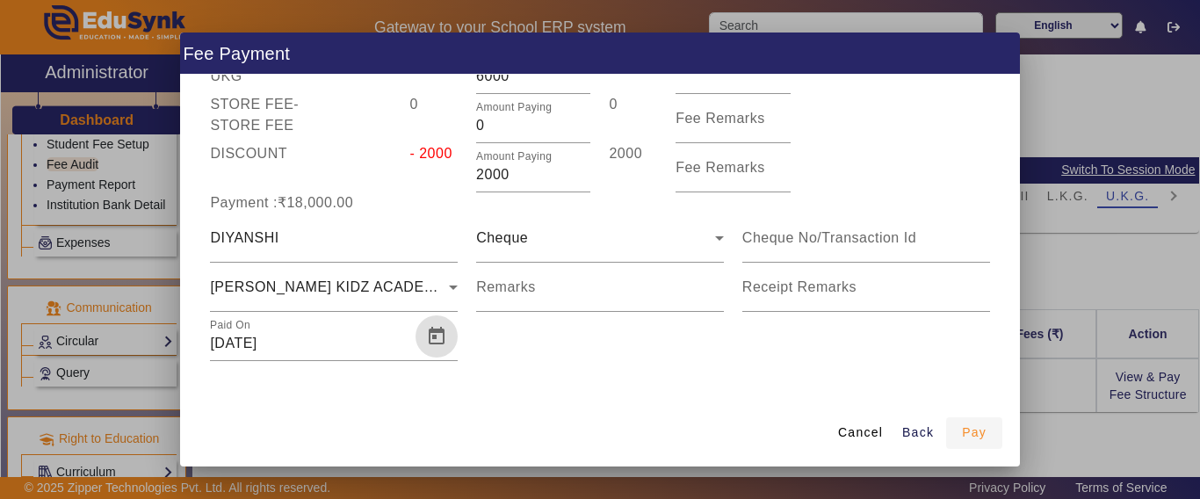
click at [980, 434] on span "Pay" at bounding box center [974, 432] width 25 height 18
type input "0"
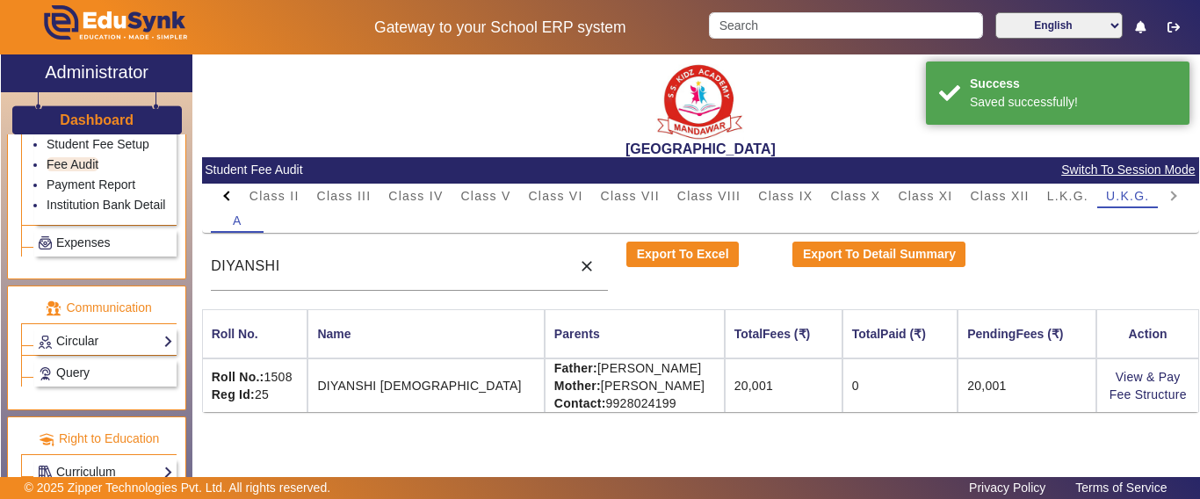
scroll to position [0, 0]
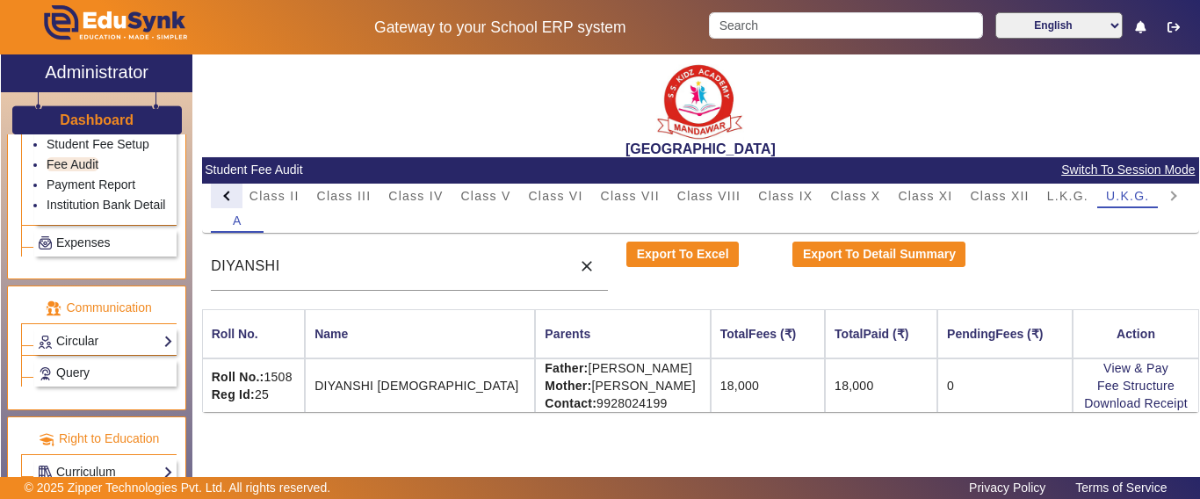
click at [232, 193] on div at bounding box center [227, 196] width 32 height 25
click at [232, 193] on mat-tab-header "PreNursery Nursery Class I Class II Class III Class IV Class V Class VI Class V…" at bounding box center [700, 196] width 978 height 25
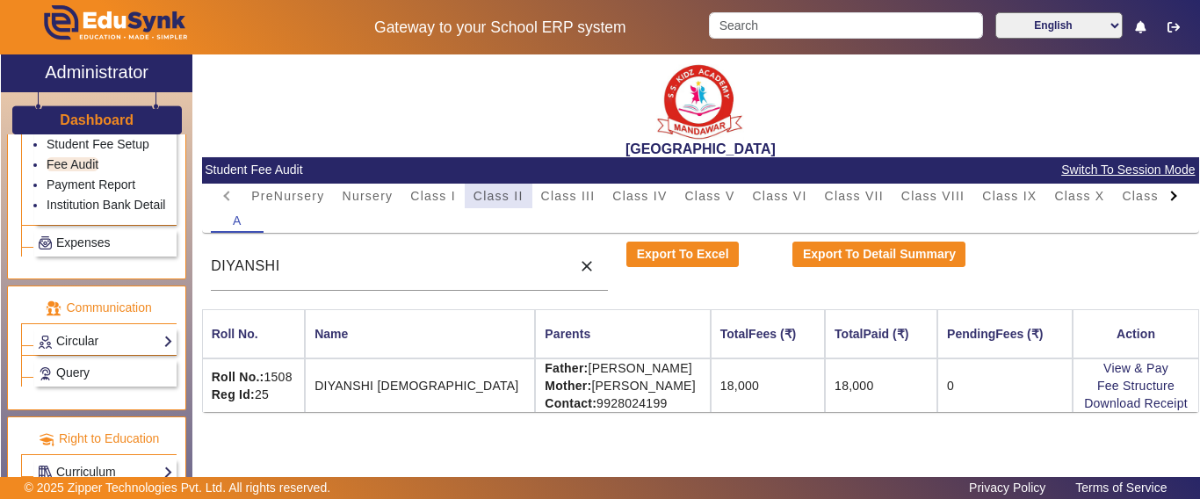
click at [504, 205] on span "Class II" at bounding box center [498, 196] width 50 height 25
click at [538, 200] on div "Class III" at bounding box center [568, 196] width 72 height 25
click at [621, 198] on span "Class IV" at bounding box center [639, 196] width 54 height 12
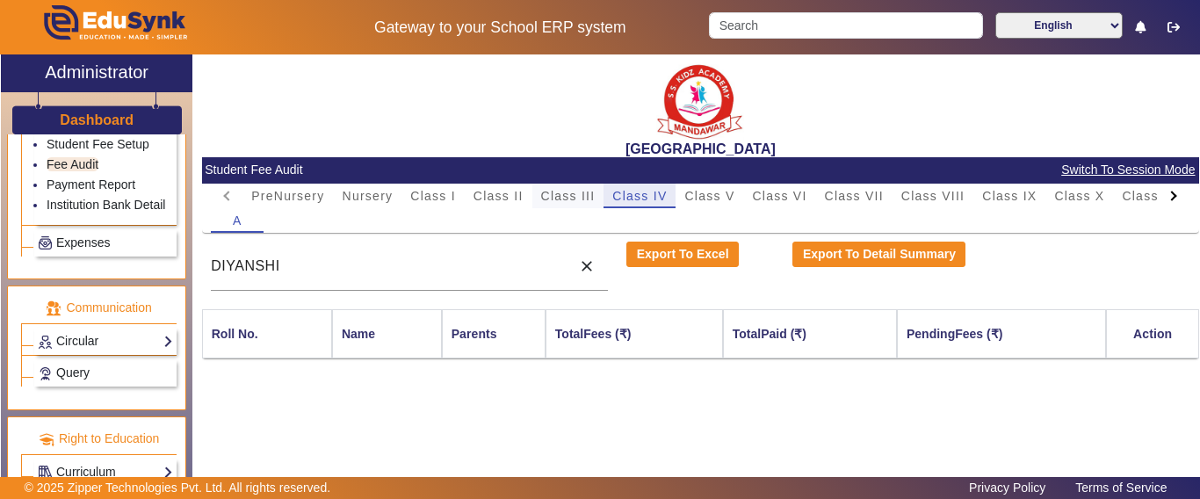
click at [599, 197] on div "PreNursery Nursery Class I Class II Class III Class IV Class V Class VI Class V…" at bounding box center [811, 196] width 1139 height 25
click at [590, 197] on span "Class III" at bounding box center [568, 196] width 54 height 12
click at [628, 199] on span "Class IV" at bounding box center [639, 196] width 54 height 12
click at [587, 263] on mat-icon "close" at bounding box center [587, 266] width 18 height 18
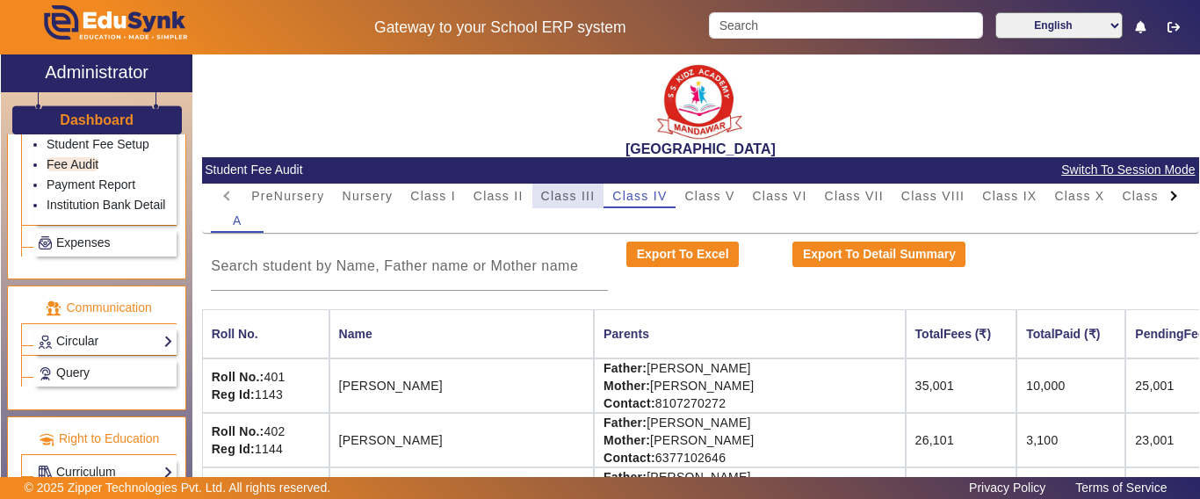
click at [571, 190] on span "Class III" at bounding box center [568, 196] width 54 height 12
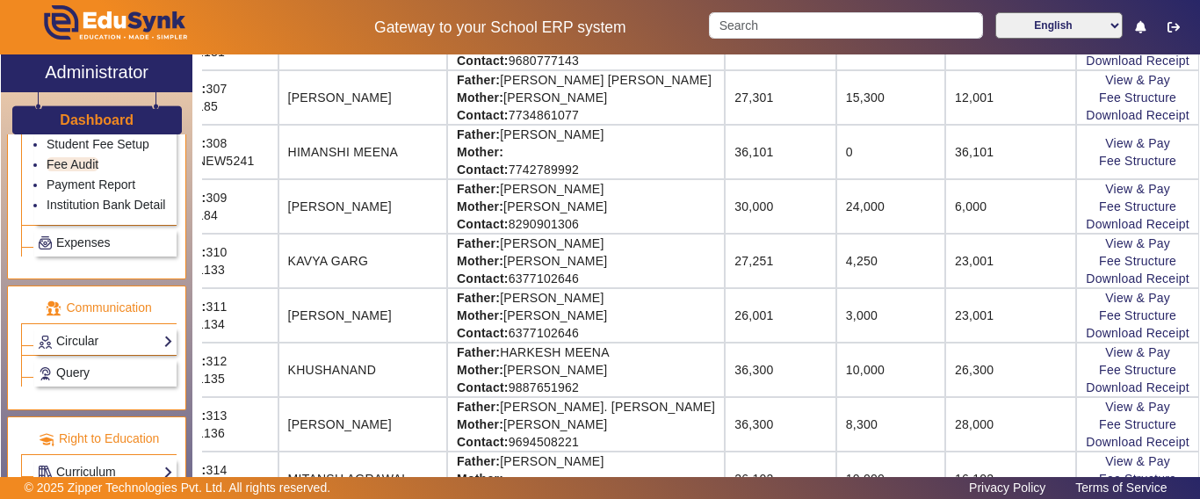
scroll to position [615, 146]
drag, startPoint x: 1072, startPoint y: 275, endPoint x: 1199, endPoint y: 275, distance: 126.5
click at [1199, 275] on div "X Administrator Dashboard Administration Institution Institution Details Sessio…" at bounding box center [600, 287] width 1200 height 466
click at [1114, 239] on link "View & Pay" at bounding box center [1137, 243] width 65 height 14
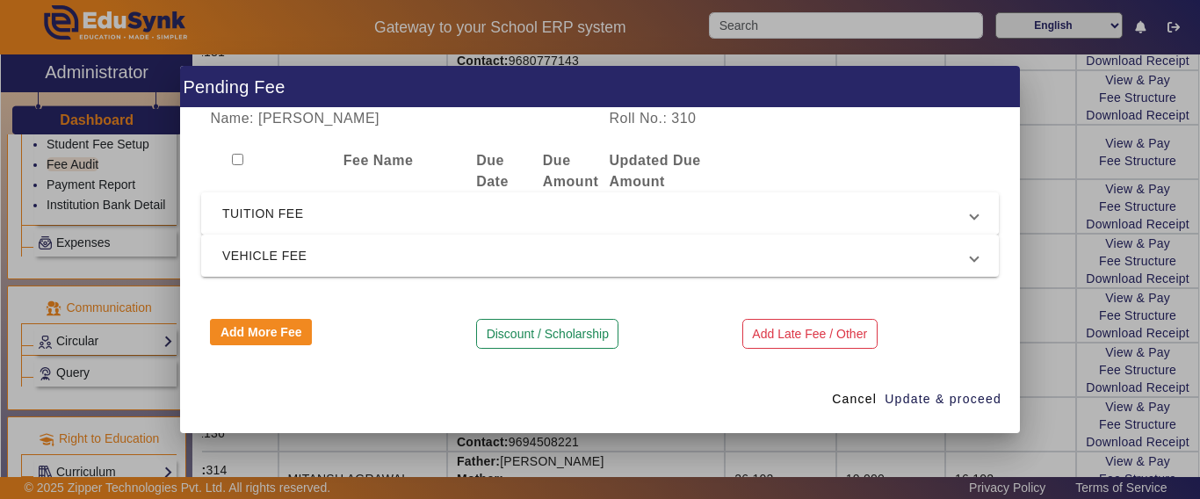
click at [279, 210] on span "TUITION FEE" at bounding box center [596, 213] width 748 height 21
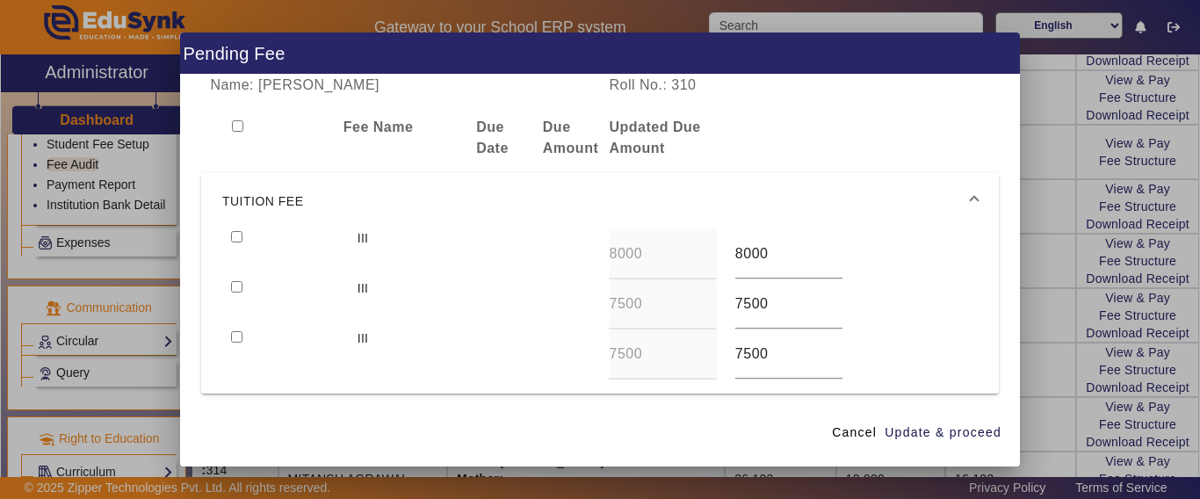
click at [235, 235] on input "checkbox" at bounding box center [236, 236] width 11 height 11
checkbox input "true"
click at [898, 431] on span "Update & proceed" at bounding box center [942, 432] width 117 height 18
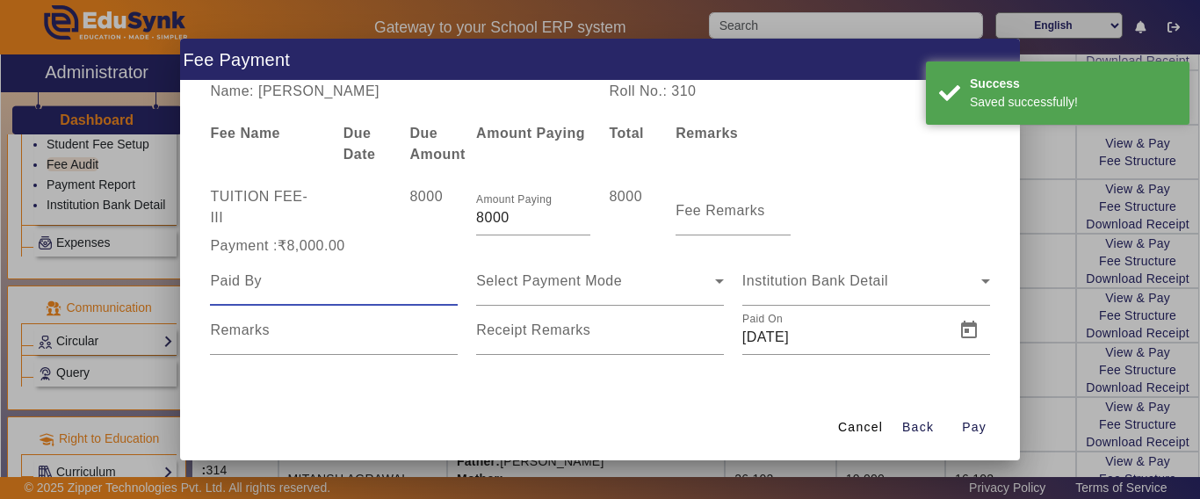
click at [369, 273] on input at bounding box center [334, 280] width 248 height 21
type input "[PERSON_NAME]"
click at [636, 271] on div "Select Payment Mode" at bounding box center [595, 280] width 239 height 21
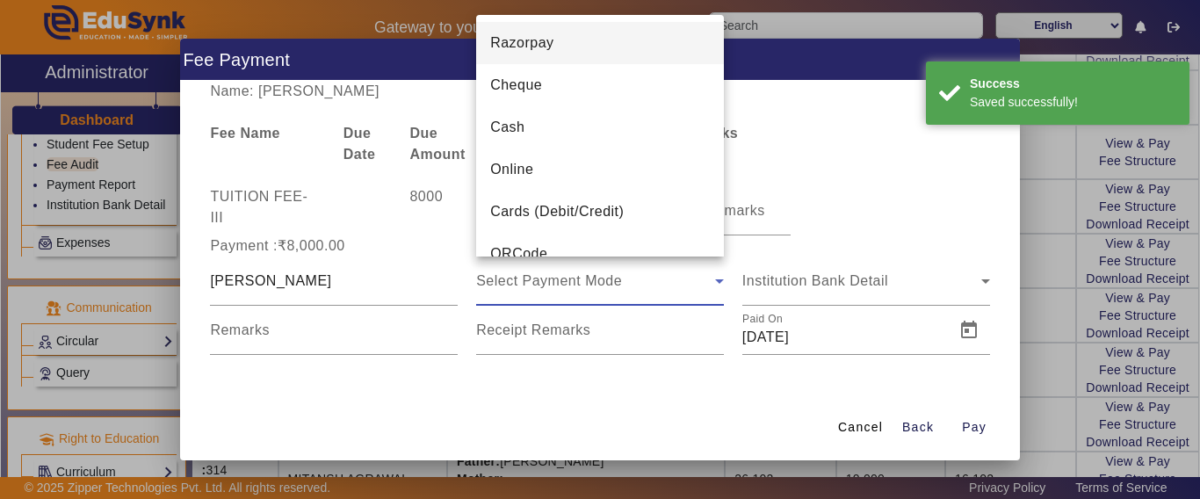
drag, startPoint x: 587, startPoint y: 171, endPoint x: 615, endPoint y: 211, distance: 48.5
click at [588, 171] on mat-option "Online" at bounding box center [600, 169] width 248 height 42
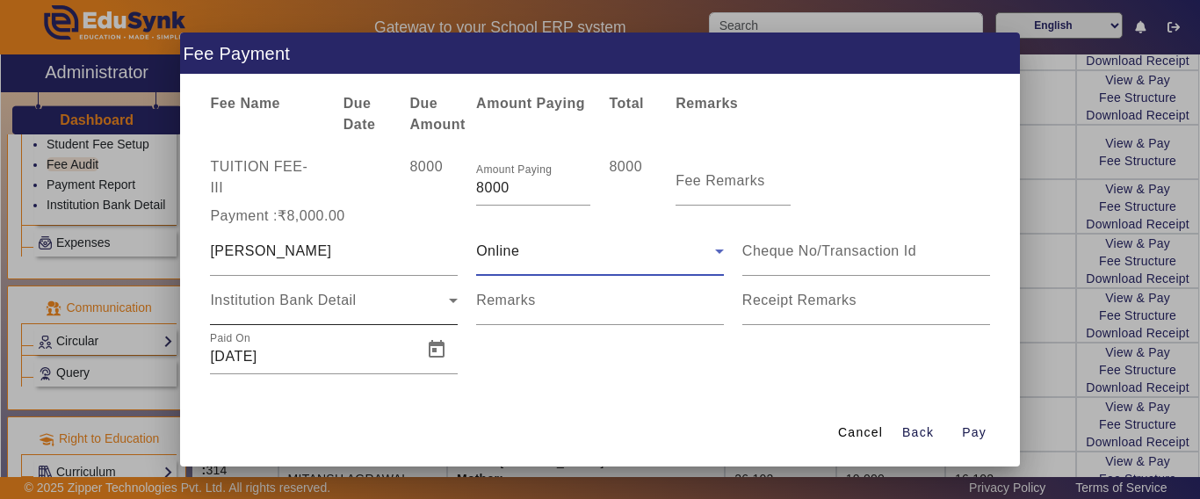
scroll to position [37, 0]
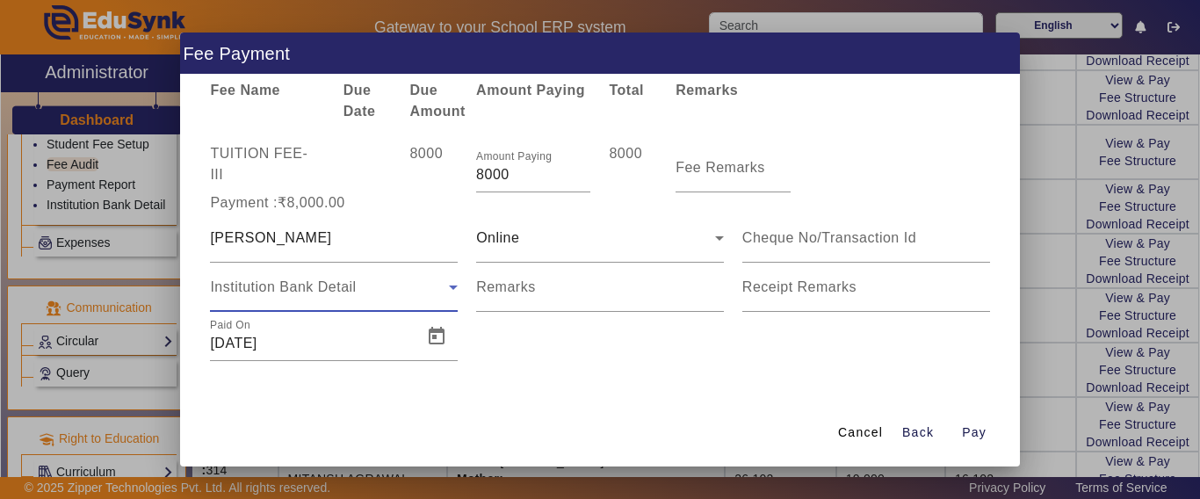
click at [298, 292] on span "Institution Bank Detail" at bounding box center [283, 286] width 146 height 15
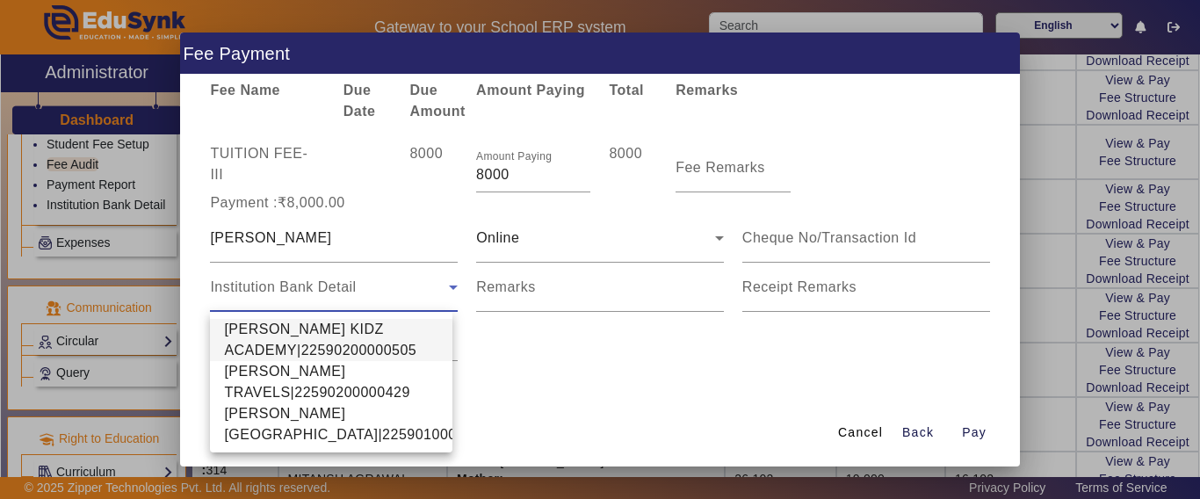
click at [579, 242] on div at bounding box center [600, 249] width 1200 height 499
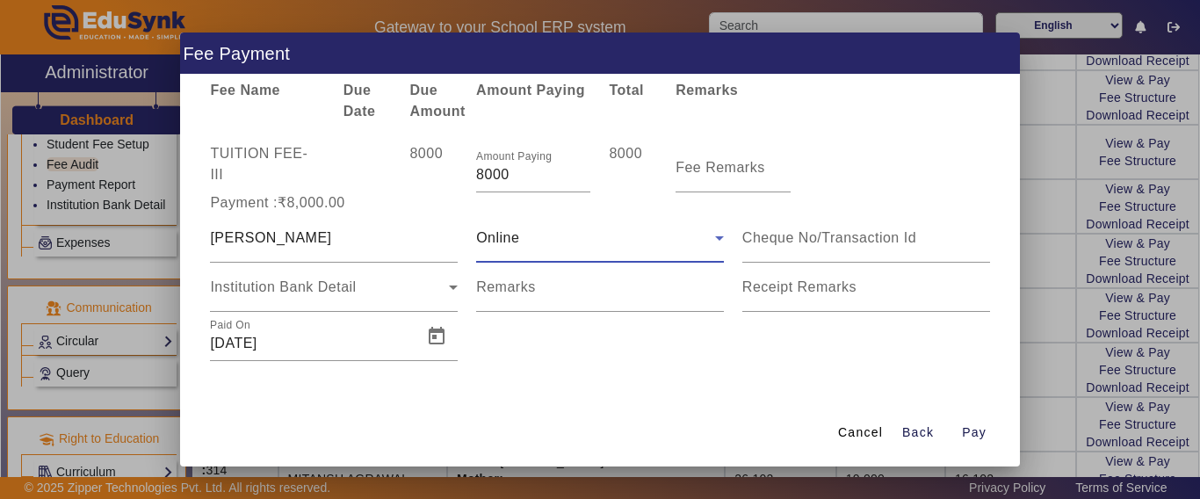
click at [527, 245] on div "Online" at bounding box center [595, 237] width 239 height 21
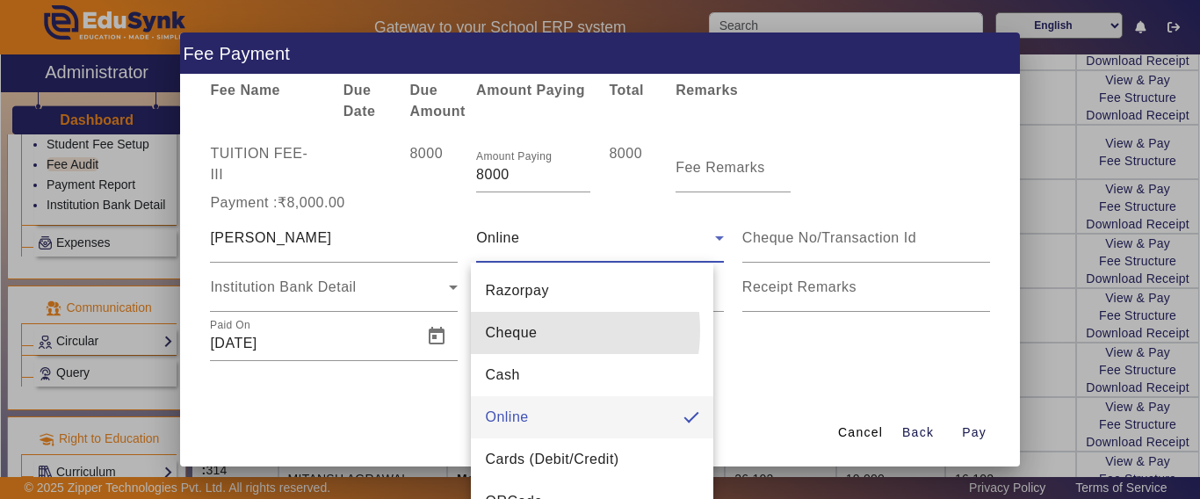
drag, startPoint x: 523, startPoint y: 330, endPoint x: 532, endPoint y: 356, distance: 26.9
click at [523, 329] on span "Cheque" at bounding box center [511, 332] width 52 height 21
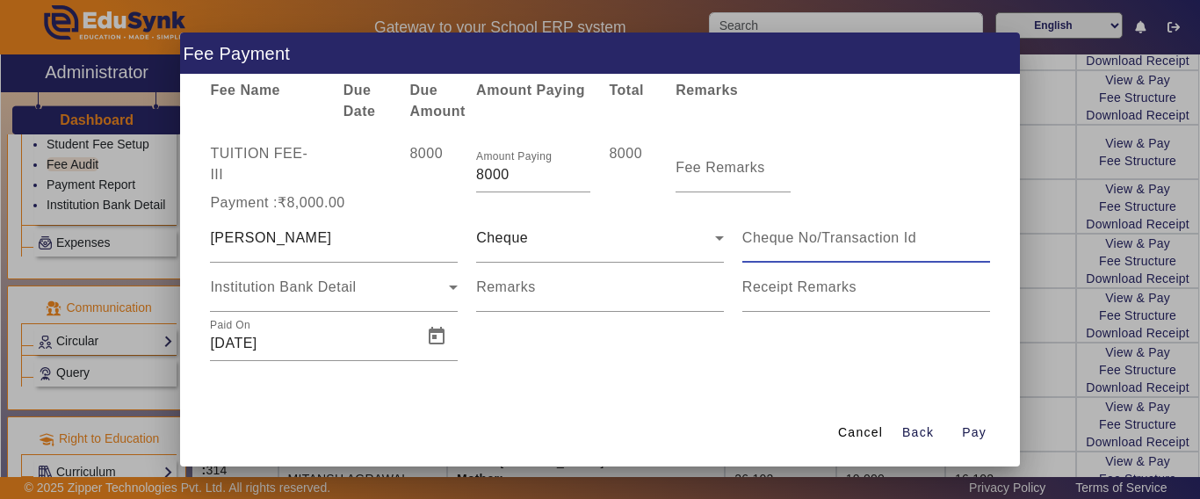
click at [783, 234] on input at bounding box center [866, 237] width 248 height 21
type input "000046"
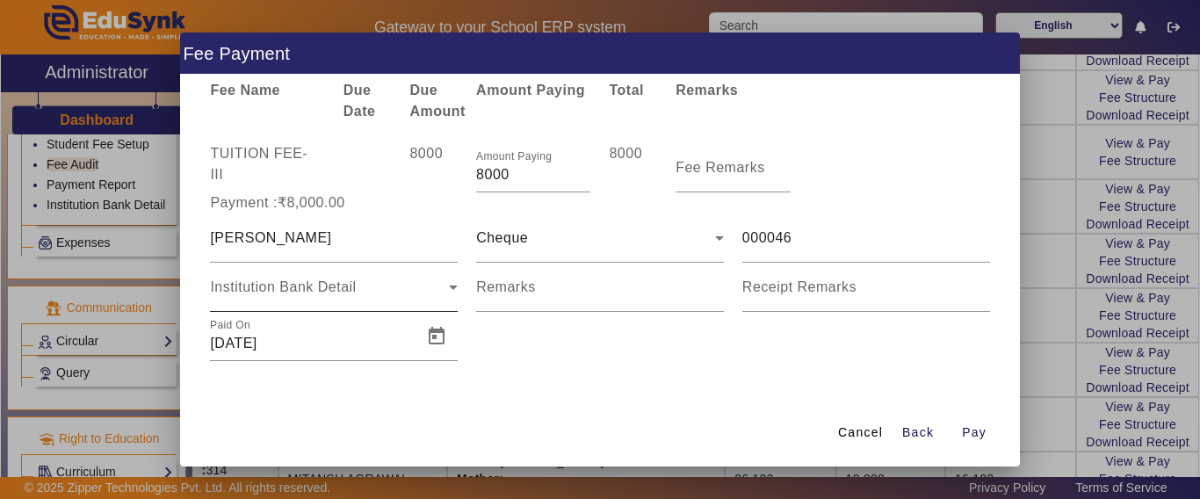
click at [336, 263] on div "Institution Bank Detail" at bounding box center [334, 287] width 248 height 49
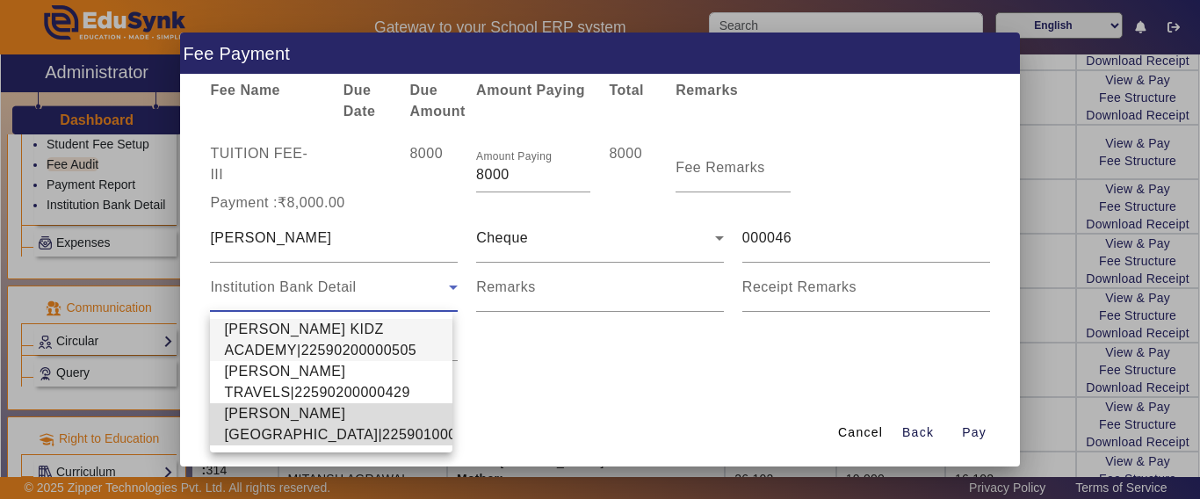
click at [292, 421] on span "[PERSON_NAME][GEOGRAPHIC_DATA]|22590100002640" at bounding box center [360, 424] width 273 height 42
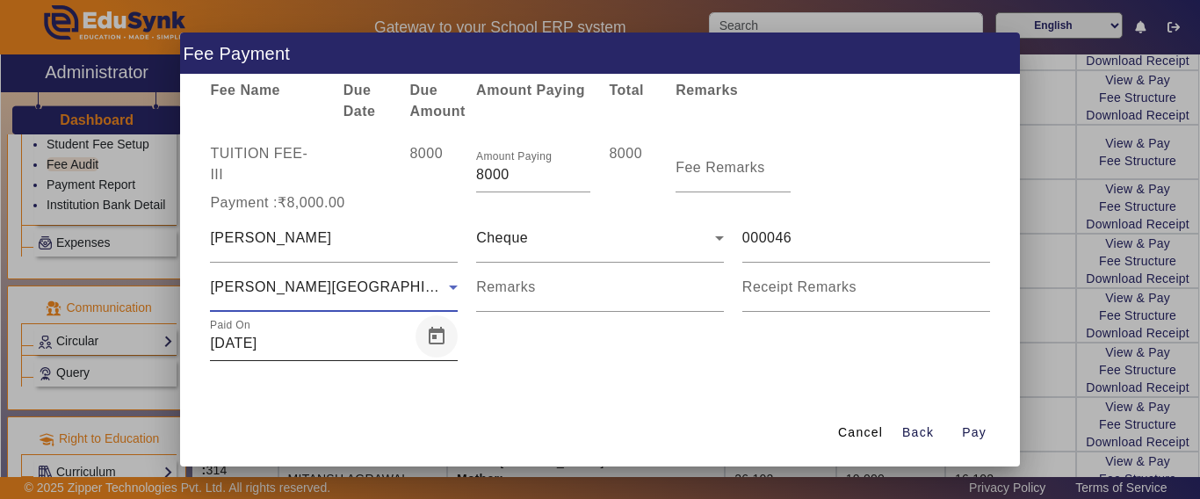
click at [440, 333] on span "Open calendar" at bounding box center [436, 336] width 42 height 42
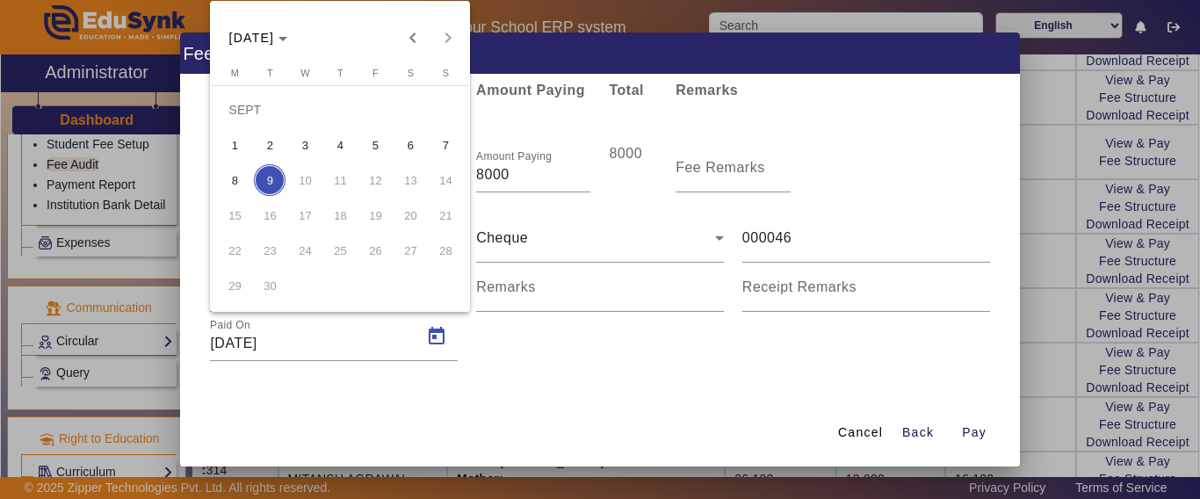
click at [419, 146] on span "6" at bounding box center [410, 145] width 32 height 32
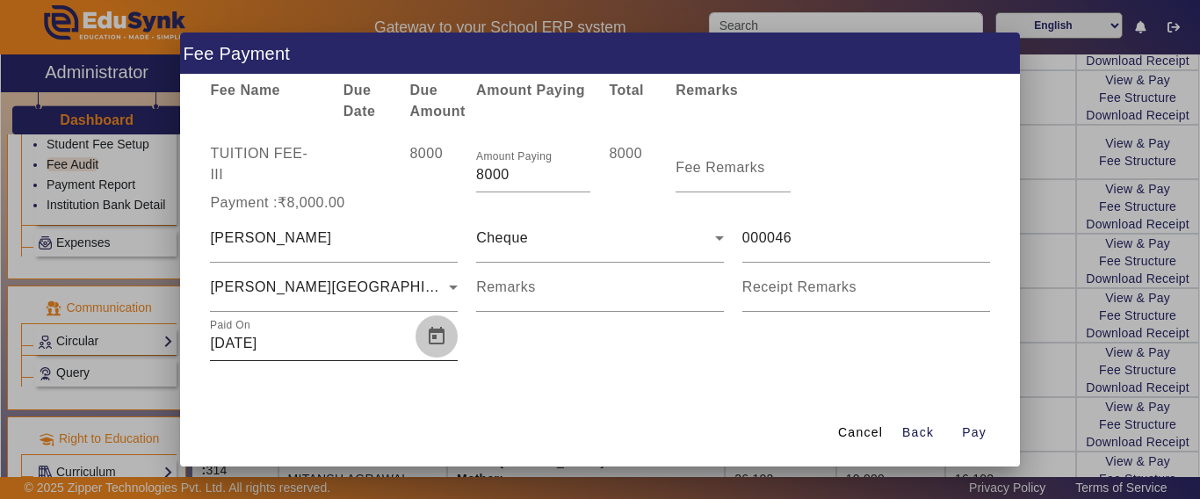
click at [440, 334] on span "Open calendar" at bounding box center [436, 336] width 42 height 42
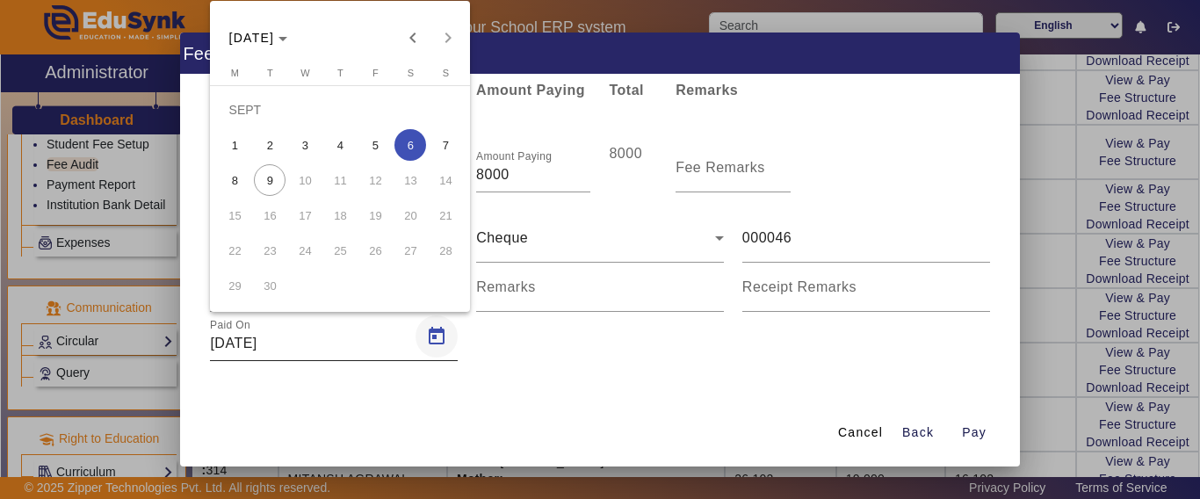
click at [440, 334] on div at bounding box center [600, 249] width 1200 height 499
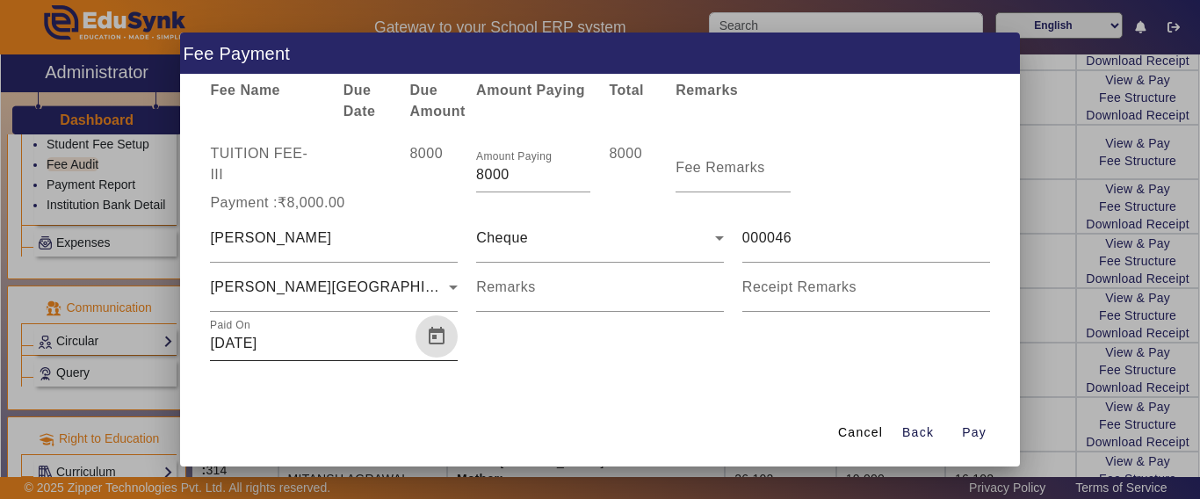
drag, startPoint x: 407, startPoint y: 334, endPoint x: 422, endPoint y: 335, distance: 14.1
click at [415, 334] on div at bounding box center [435, 336] width 46 height 42
click at [431, 334] on span "Open calendar" at bounding box center [436, 336] width 42 height 42
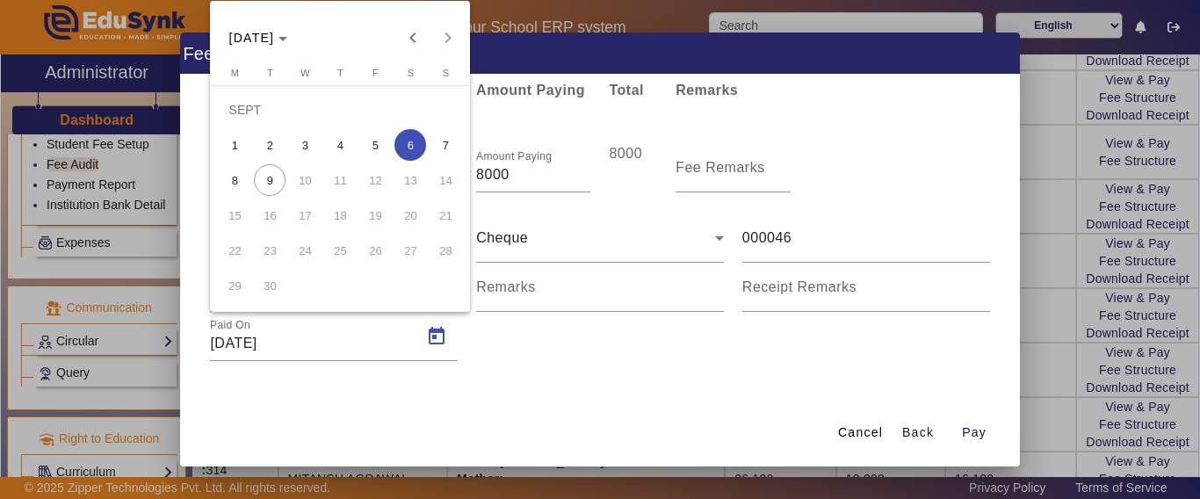
click at [244, 181] on span "8" at bounding box center [235, 180] width 32 height 32
type input "[DATE]"
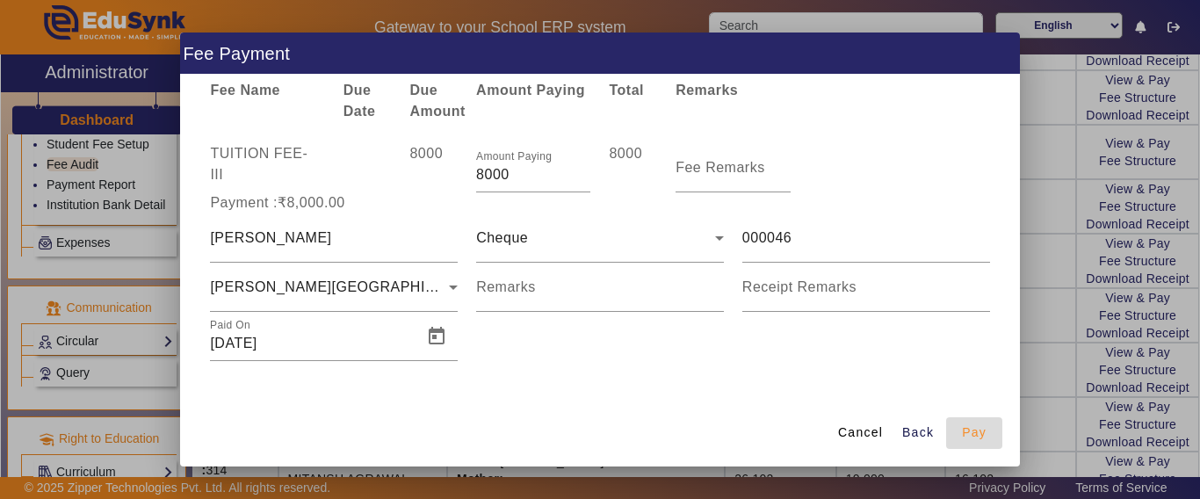
click at [973, 429] on span "Pay" at bounding box center [974, 432] width 25 height 18
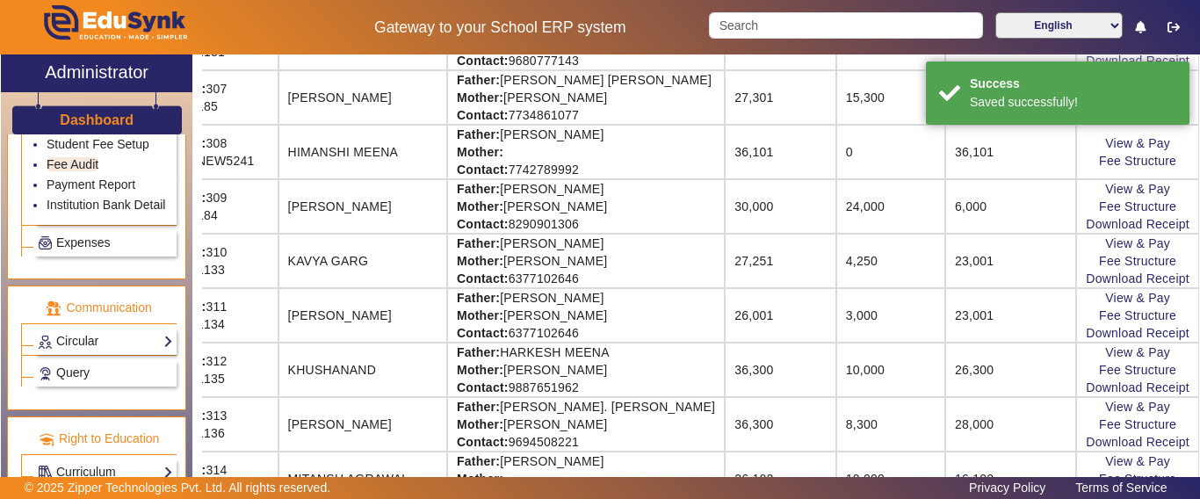
scroll to position [0, 0]
click at [1103, 277] on link "Download Receipt" at bounding box center [1137, 278] width 104 height 14
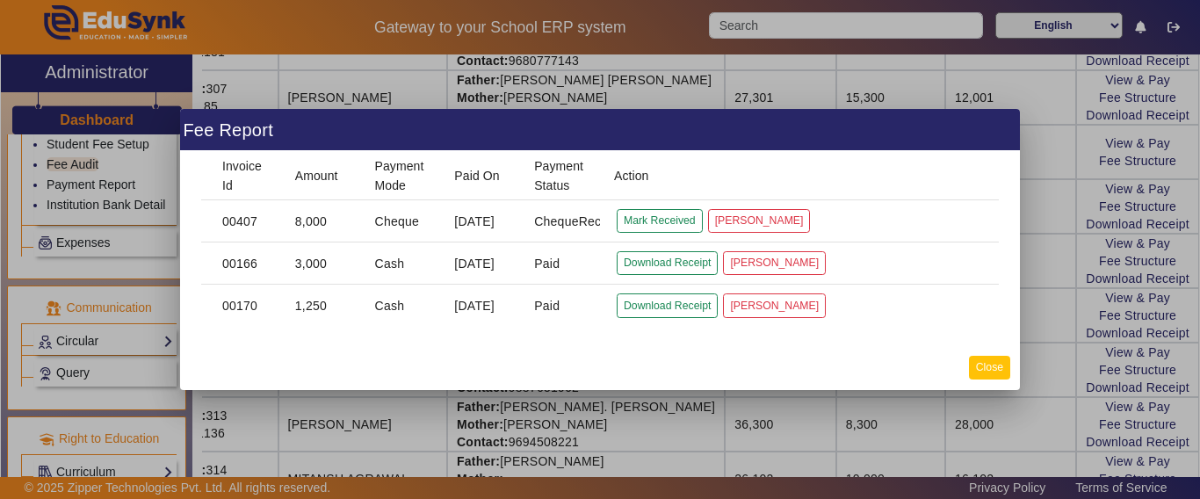
click at [985, 371] on button "Close" at bounding box center [989, 368] width 41 height 24
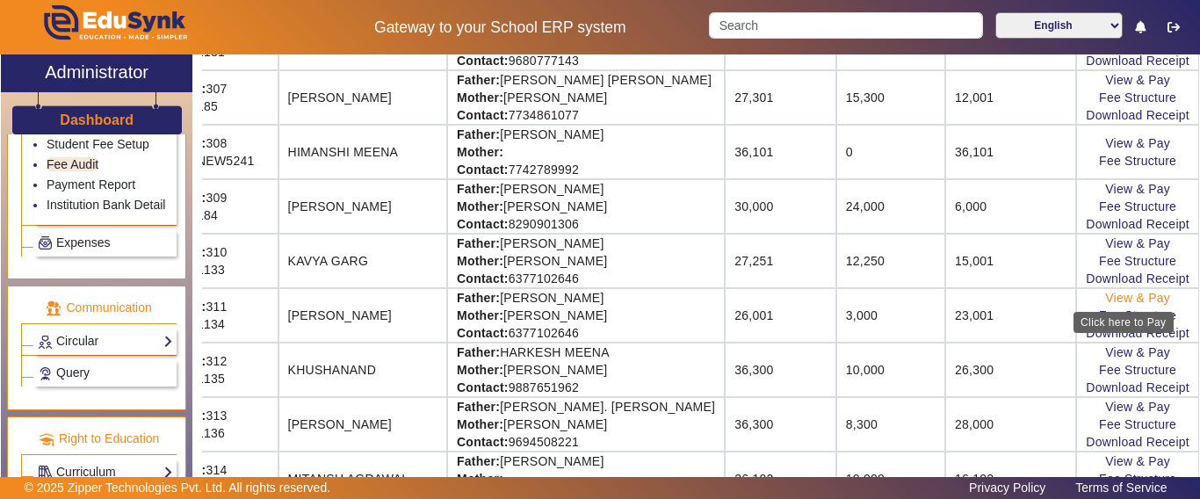
click at [1111, 294] on link "View & Pay" at bounding box center [1137, 298] width 65 height 14
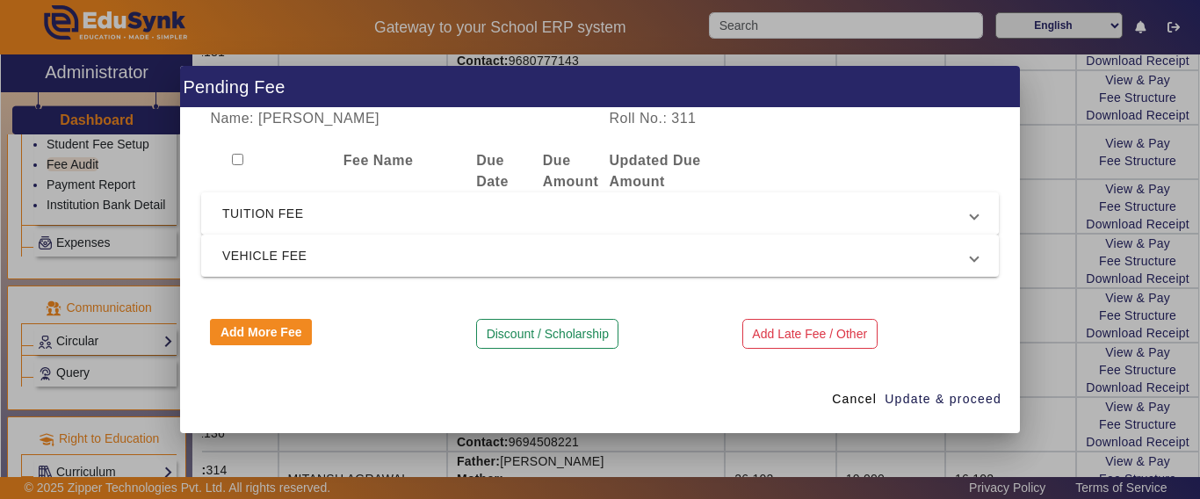
click at [257, 206] on span "TUITION FEE" at bounding box center [596, 213] width 748 height 21
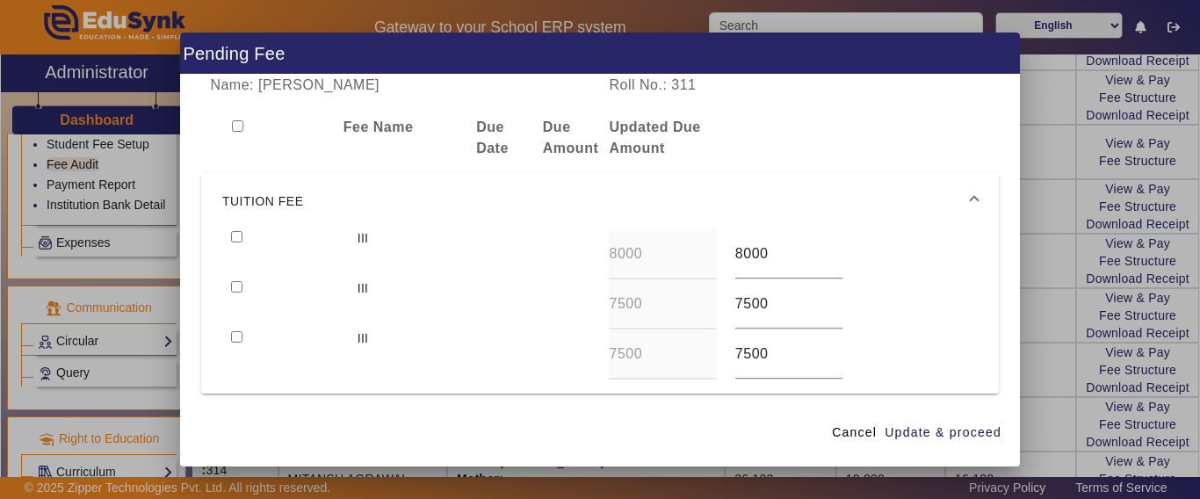
click at [234, 234] on input "checkbox" at bounding box center [236, 236] width 11 height 11
checkbox input "true"
click at [999, 429] on span "Update & proceed" at bounding box center [942, 432] width 117 height 18
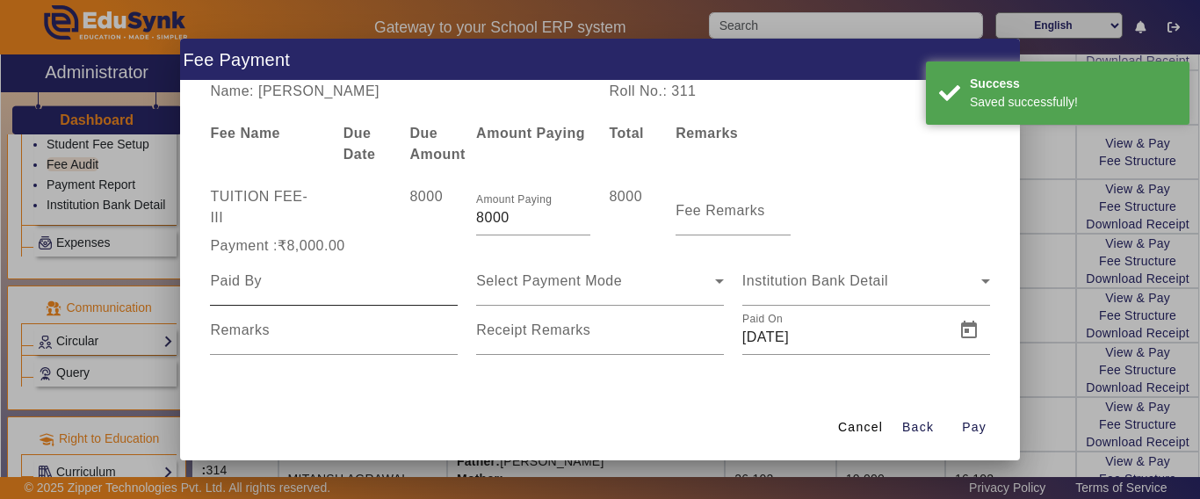
click at [333, 285] on input at bounding box center [334, 280] width 248 height 21
type input "KHANIKA"
click at [589, 271] on div "Select Payment Mode" at bounding box center [600, 280] width 248 height 49
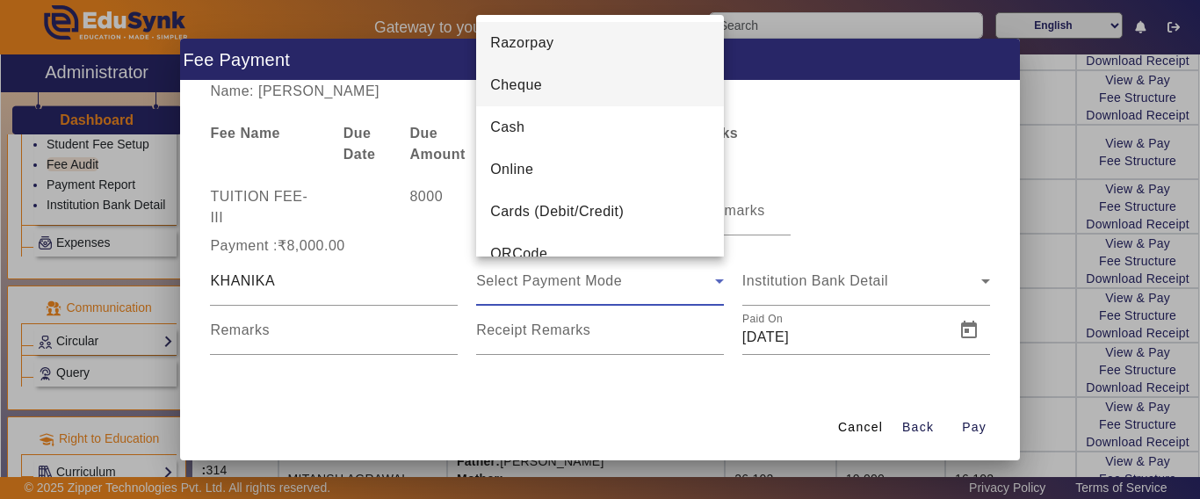
click at [536, 96] on mat-option "Cheque" at bounding box center [600, 85] width 248 height 42
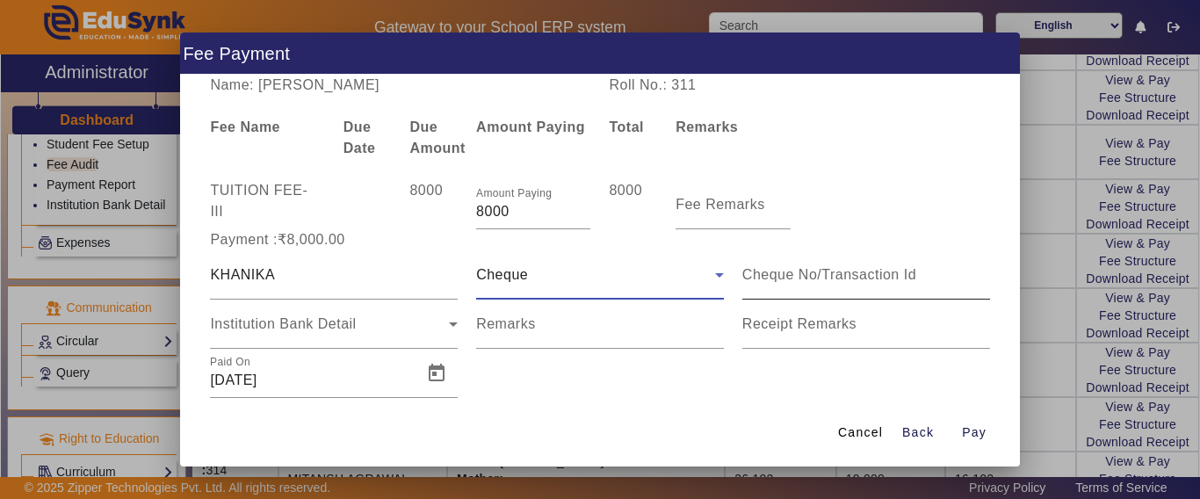
click at [802, 270] on input at bounding box center [866, 274] width 248 height 21
click at [341, 334] on div "Institution Bank Detail" at bounding box center [329, 324] width 239 height 21
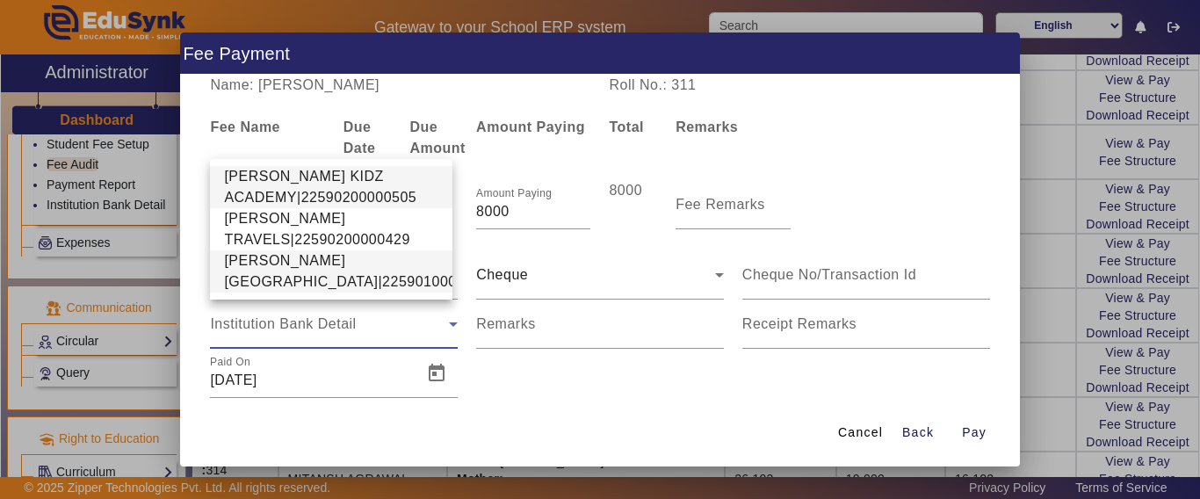
click at [285, 250] on span "[PERSON_NAME][GEOGRAPHIC_DATA]|22590100002640" at bounding box center [360, 271] width 273 height 42
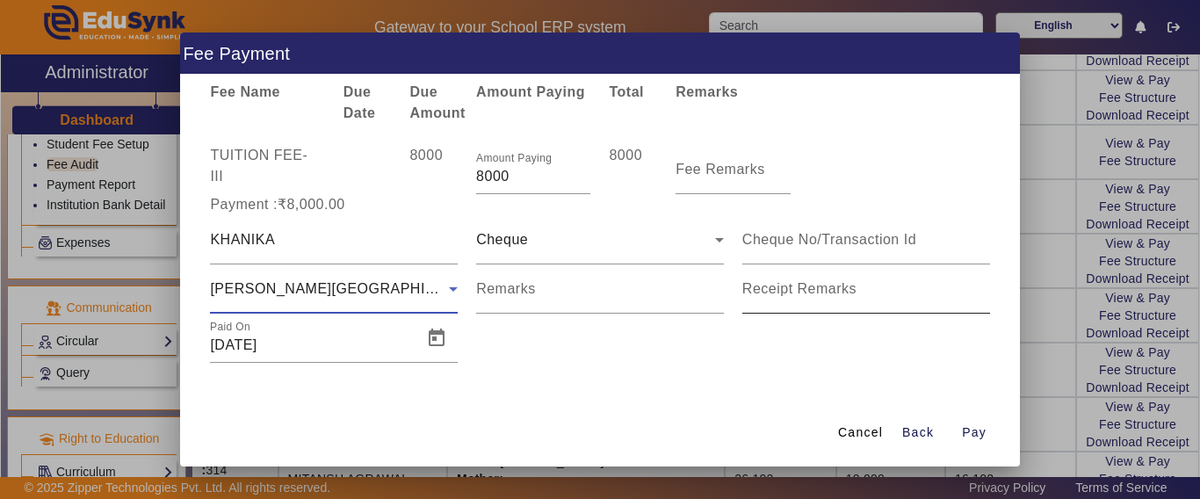
scroll to position [37, 0]
click at [788, 238] on input at bounding box center [866, 237] width 248 height 21
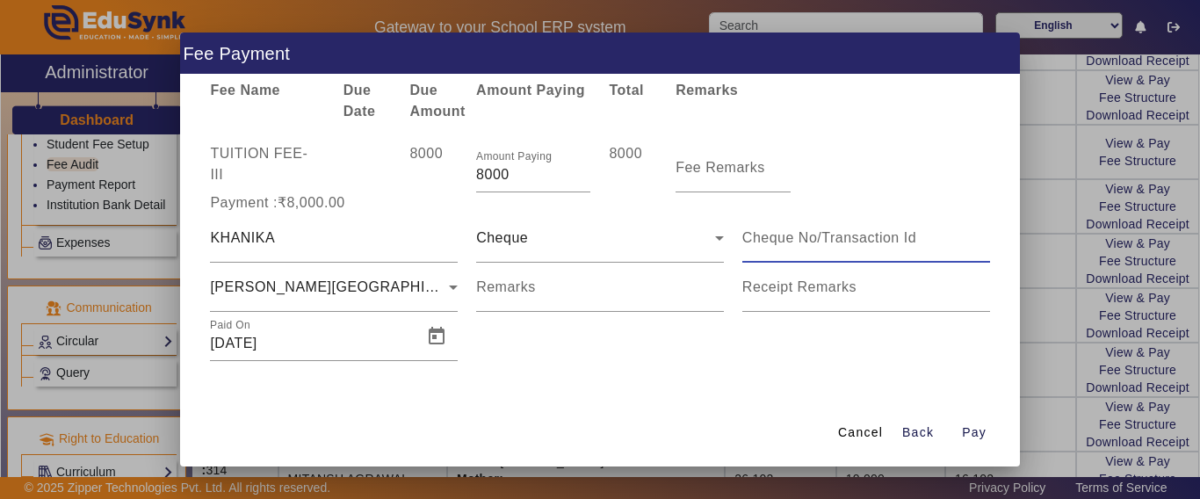
click at [788, 238] on input at bounding box center [866, 237] width 248 height 21
type input "000046"
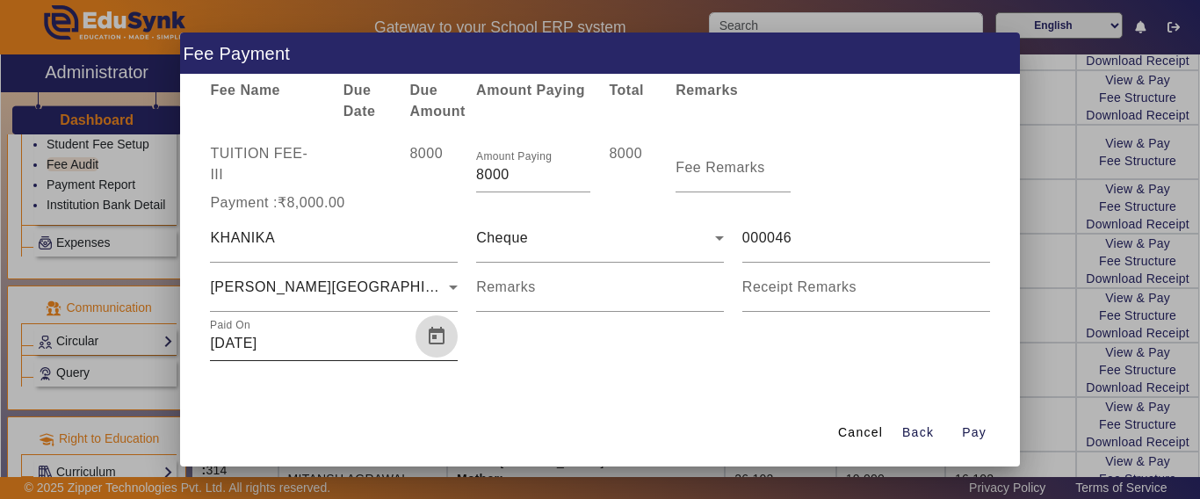
click at [437, 347] on span "Open calendar" at bounding box center [436, 336] width 42 height 42
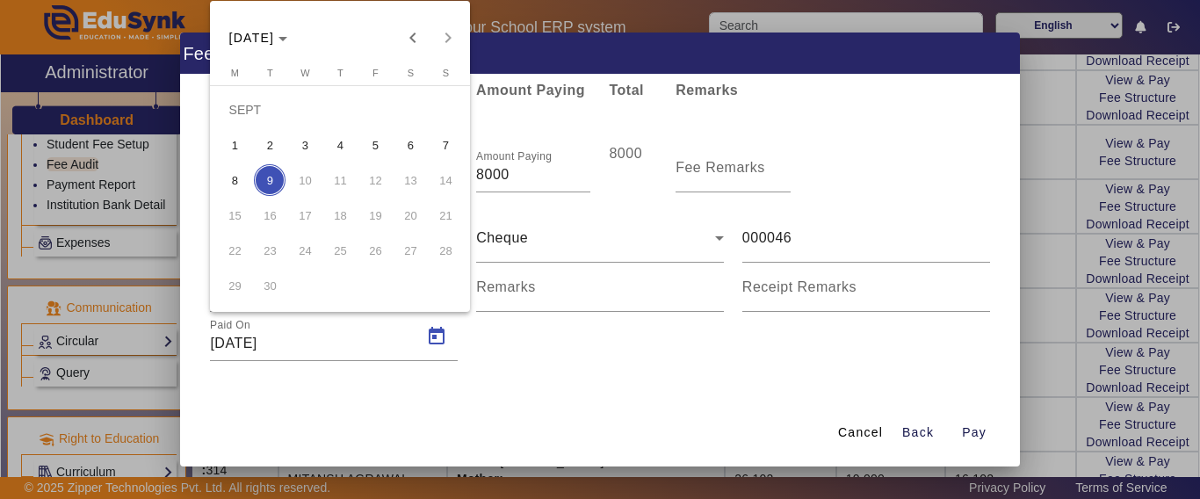
click at [235, 178] on span "8" at bounding box center [235, 180] width 32 height 32
type input "[DATE]"
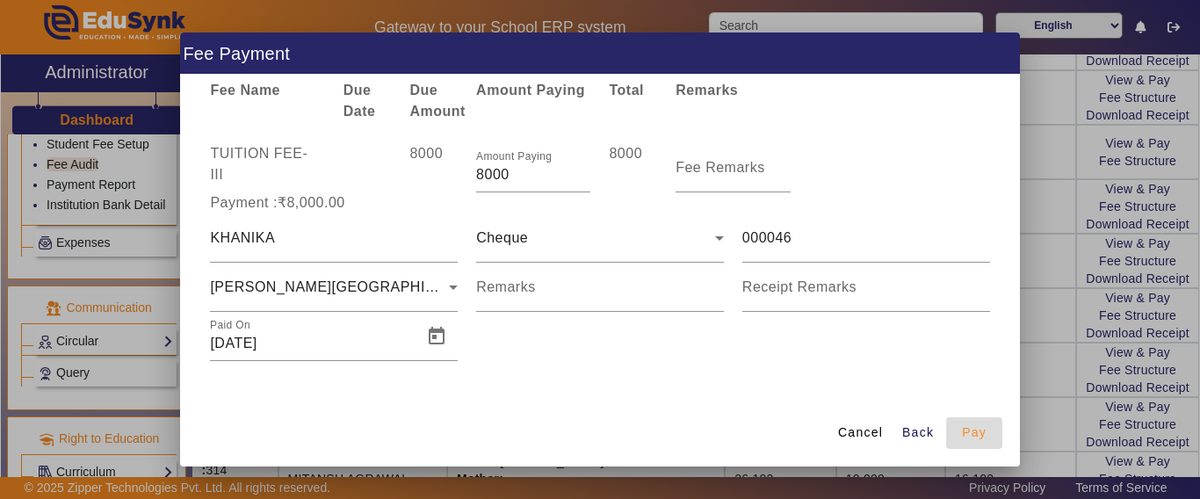
click at [984, 427] on span "Pay" at bounding box center [974, 432] width 25 height 18
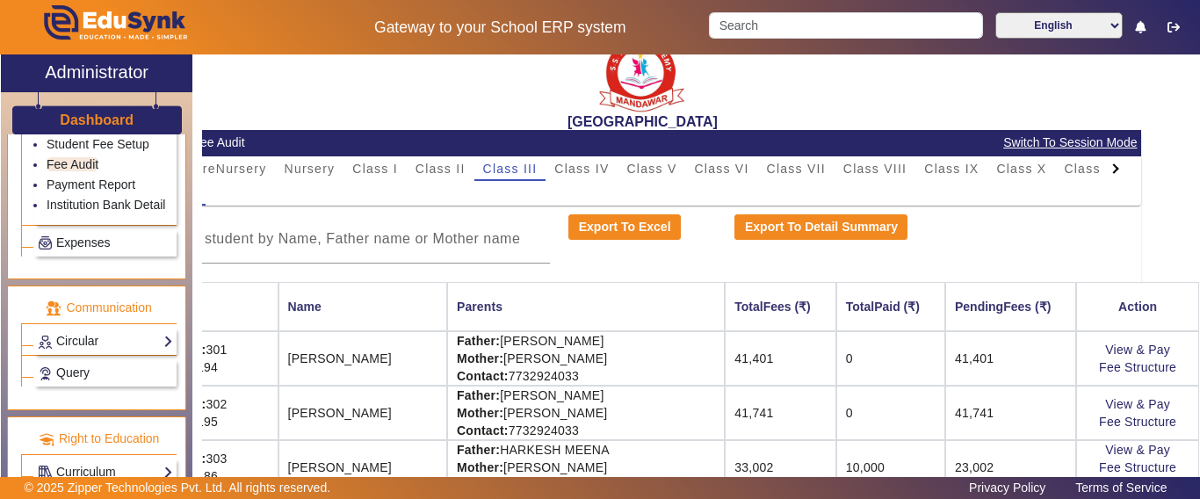
scroll to position [0, 146]
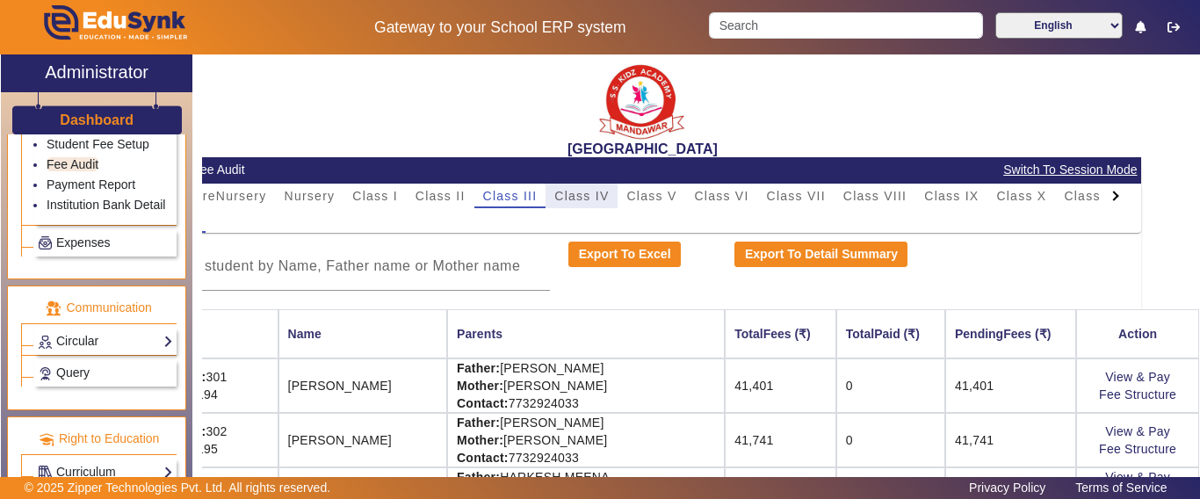
drag, startPoint x: 512, startPoint y: 186, endPoint x: 518, endPoint y: 209, distance: 23.6
click at [554, 187] on span "Class IV" at bounding box center [581, 196] width 54 height 25
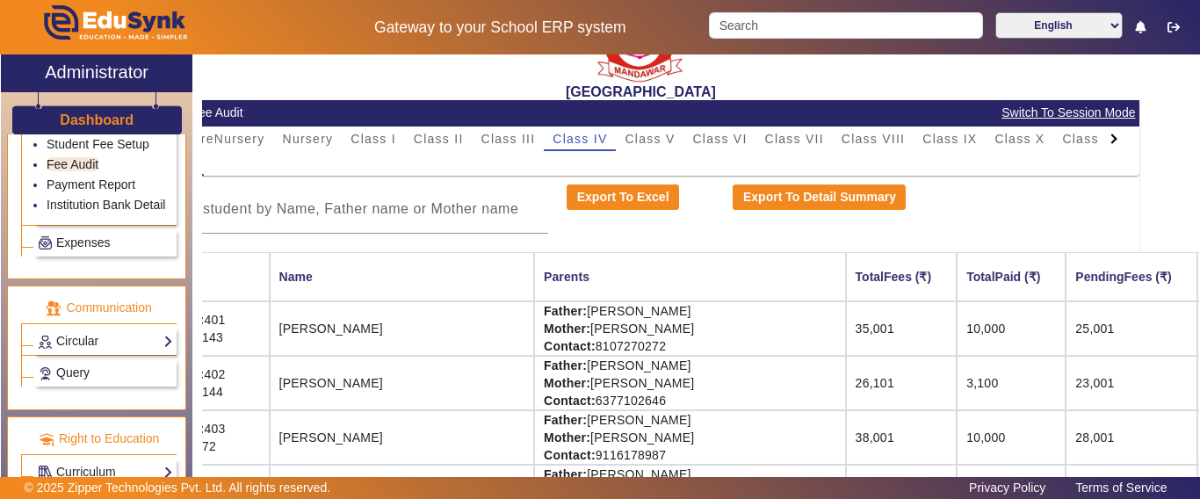
scroll to position [88, 60]
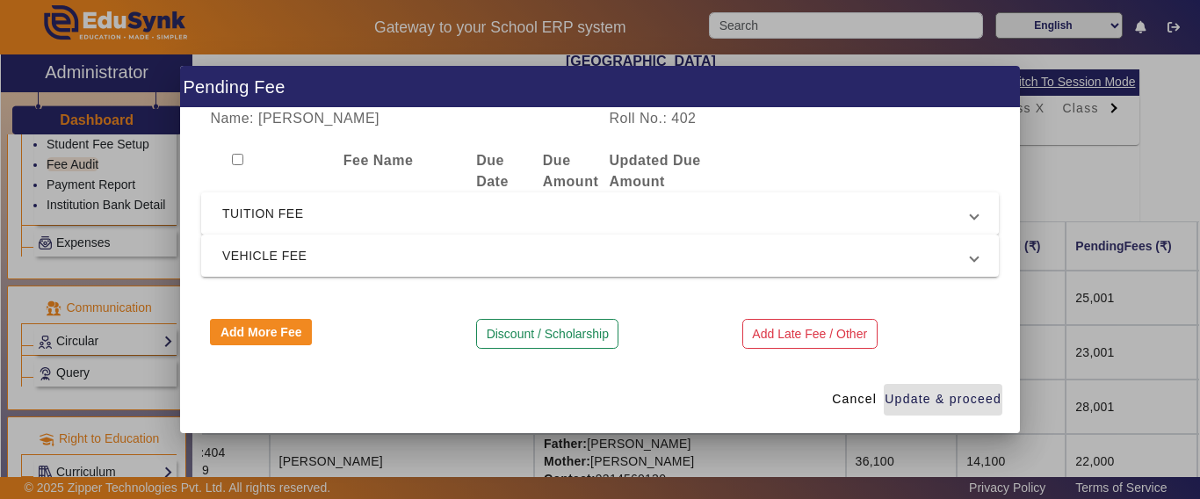
click at [317, 218] on span "TUITION FEE" at bounding box center [596, 213] width 748 height 21
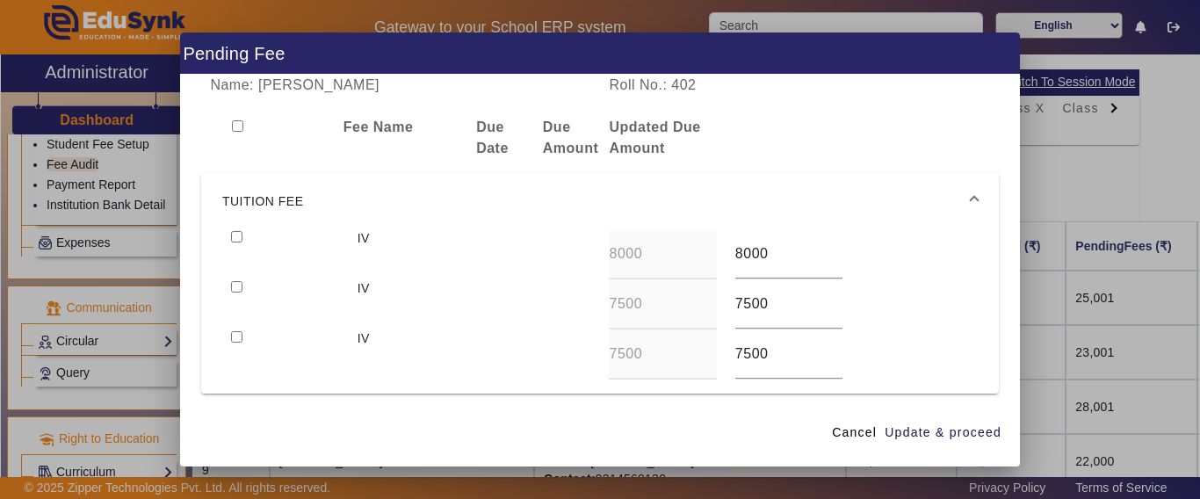
click at [235, 236] on input "checkbox" at bounding box center [236, 236] width 11 height 11
checkbox input "true"
click at [952, 434] on span "Update & proceed" at bounding box center [942, 432] width 117 height 18
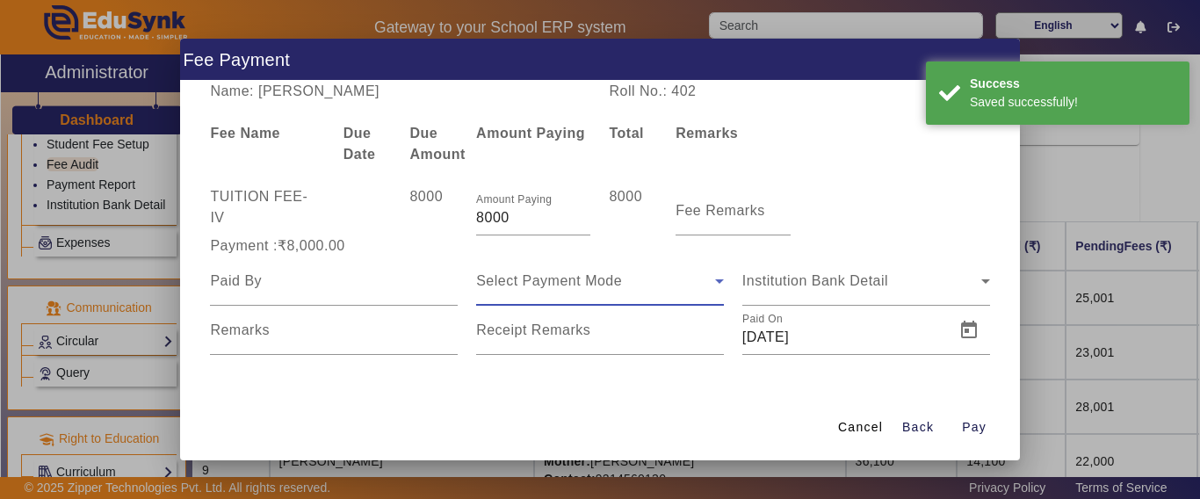
click at [583, 284] on span "Select Payment Mode" at bounding box center [549, 280] width 146 height 15
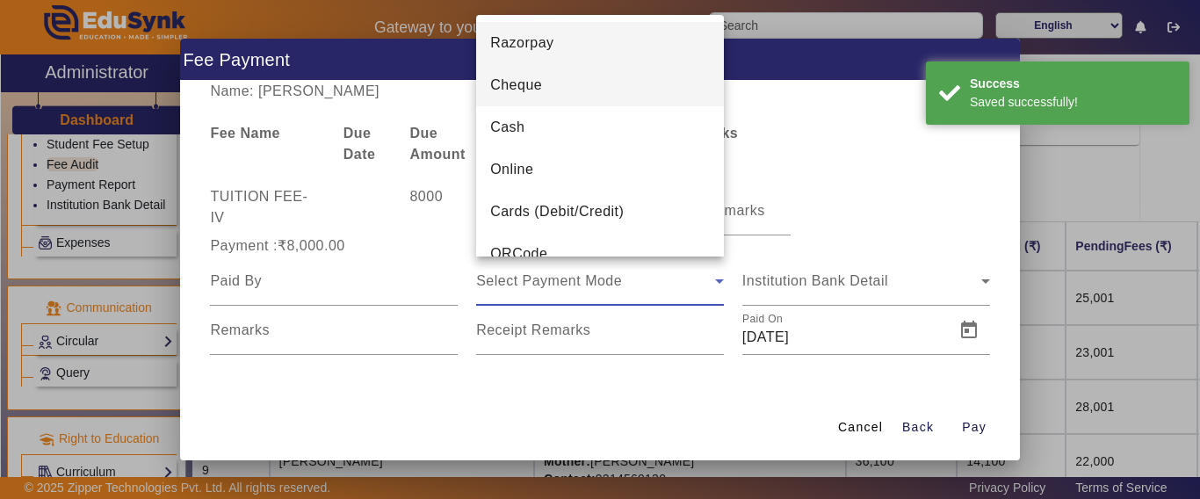
click at [497, 90] on span "Cheque" at bounding box center [516, 85] width 52 height 21
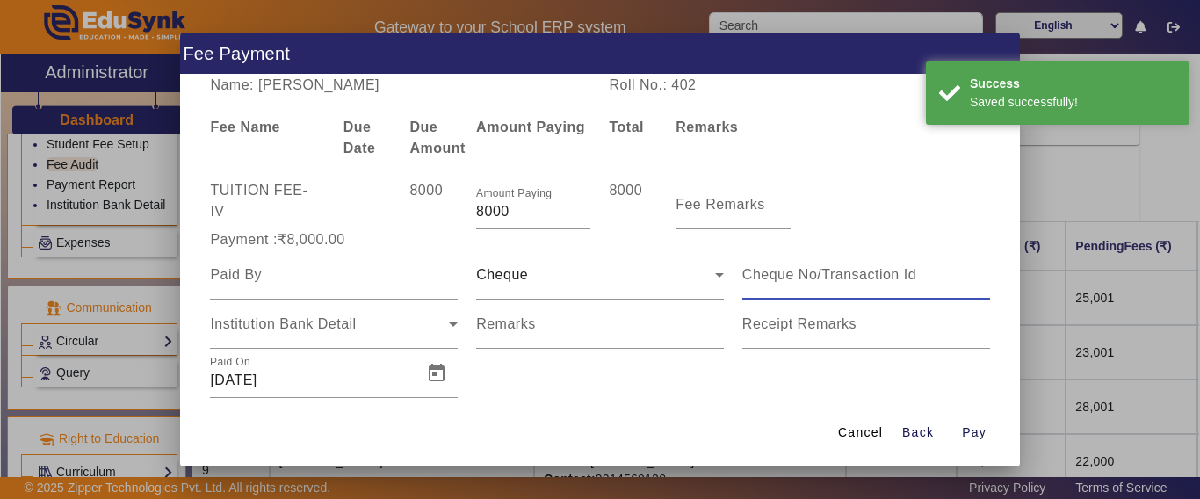
drag, startPoint x: 789, startPoint y: 272, endPoint x: 798, endPoint y: 252, distance: 22.4
click at [793, 272] on input at bounding box center [866, 274] width 248 height 21
type input "000046"
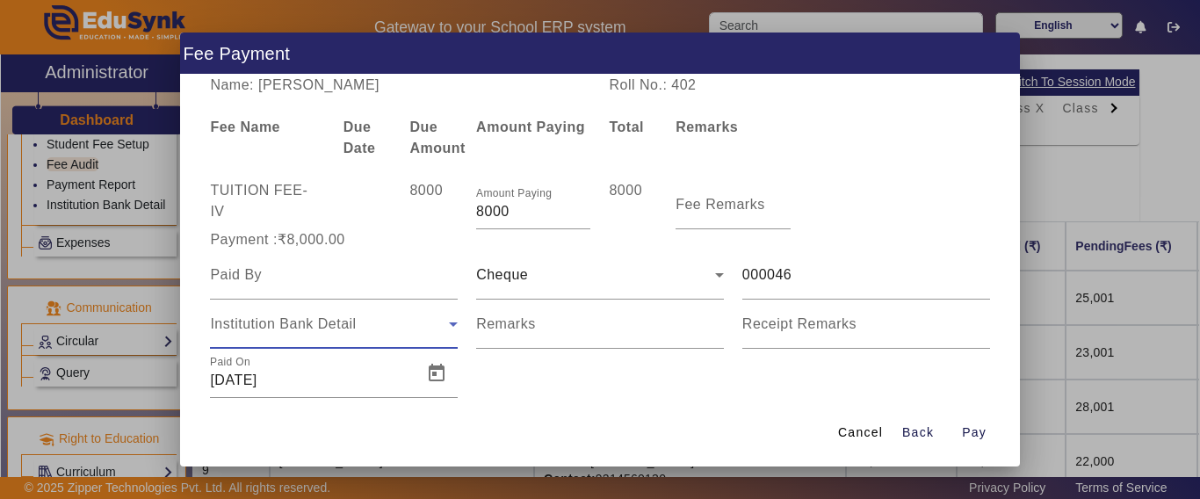
click at [373, 335] on div "Institution Bank Detail" at bounding box center [329, 324] width 239 height 21
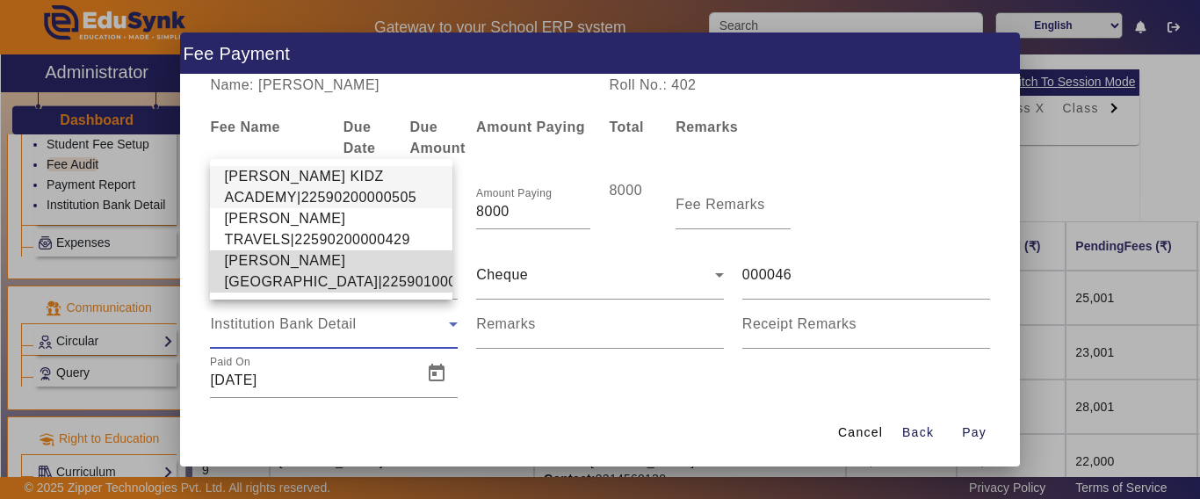
click at [314, 253] on span "[PERSON_NAME][GEOGRAPHIC_DATA]|22590100002640" at bounding box center [360, 271] width 273 height 42
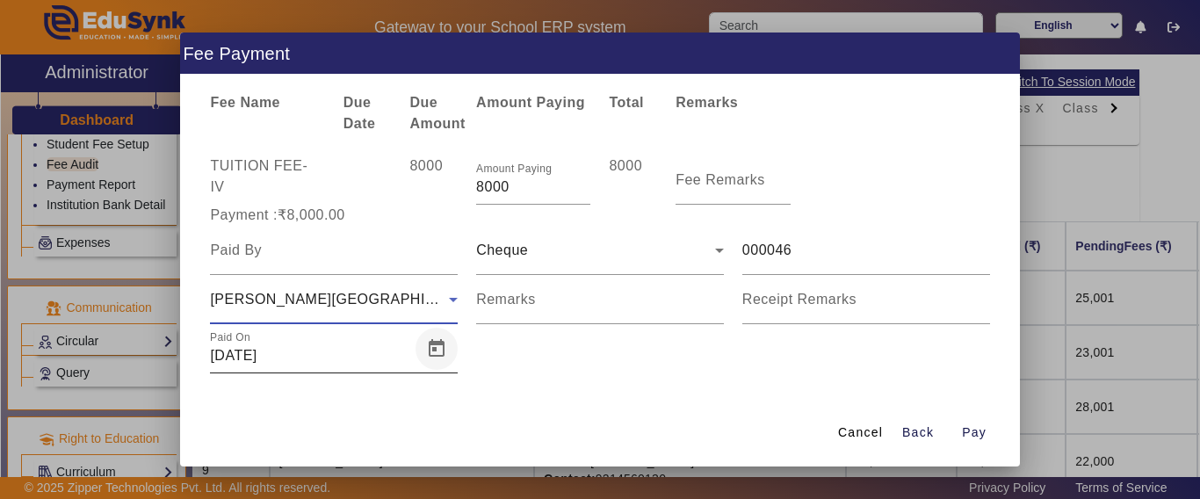
scroll to position [37, 0]
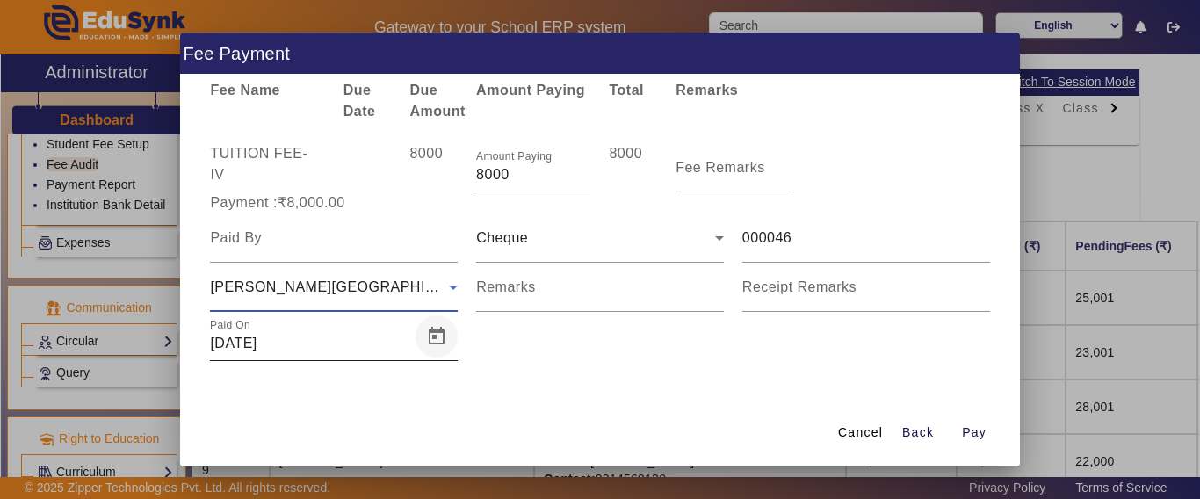
click at [435, 350] on span "Open calendar" at bounding box center [436, 336] width 42 height 42
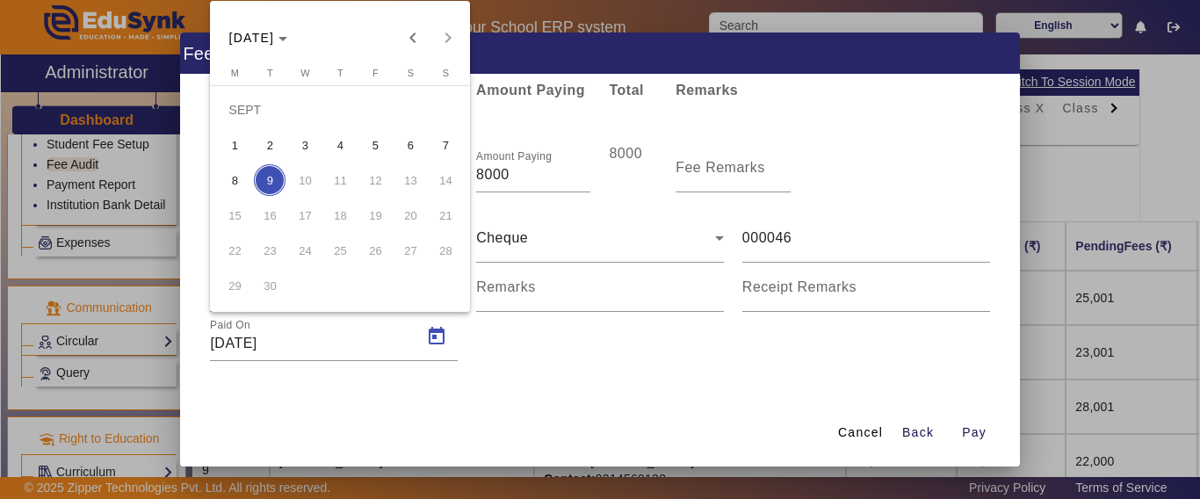
click at [230, 186] on span "8" at bounding box center [235, 180] width 32 height 32
type input "[DATE]"
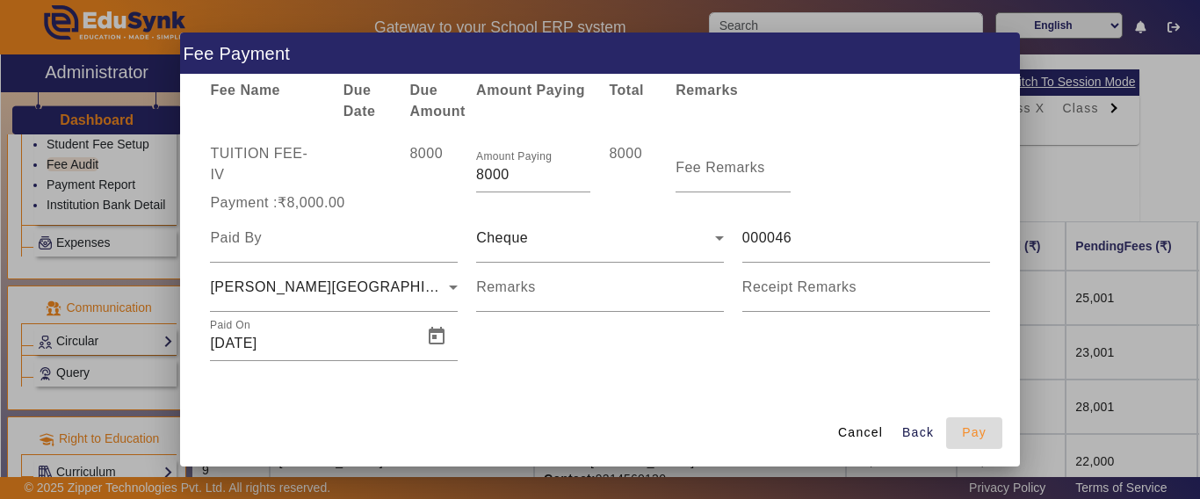
click at [971, 434] on span "Pay" at bounding box center [974, 432] width 25 height 18
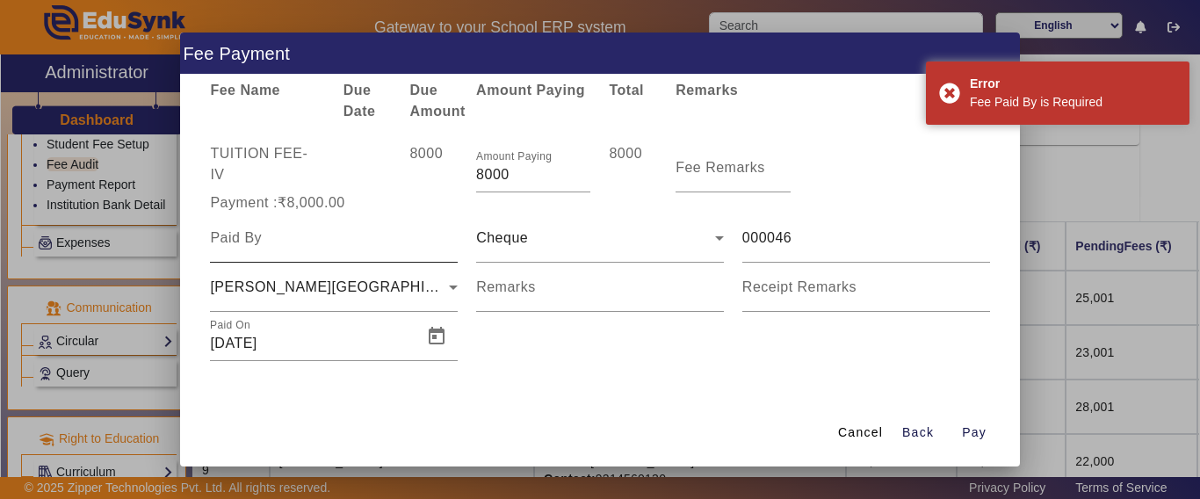
click at [279, 229] on input at bounding box center [334, 237] width 248 height 21
type input "[PERSON_NAME]"
click at [967, 426] on span "Pay" at bounding box center [974, 432] width 25 height 18
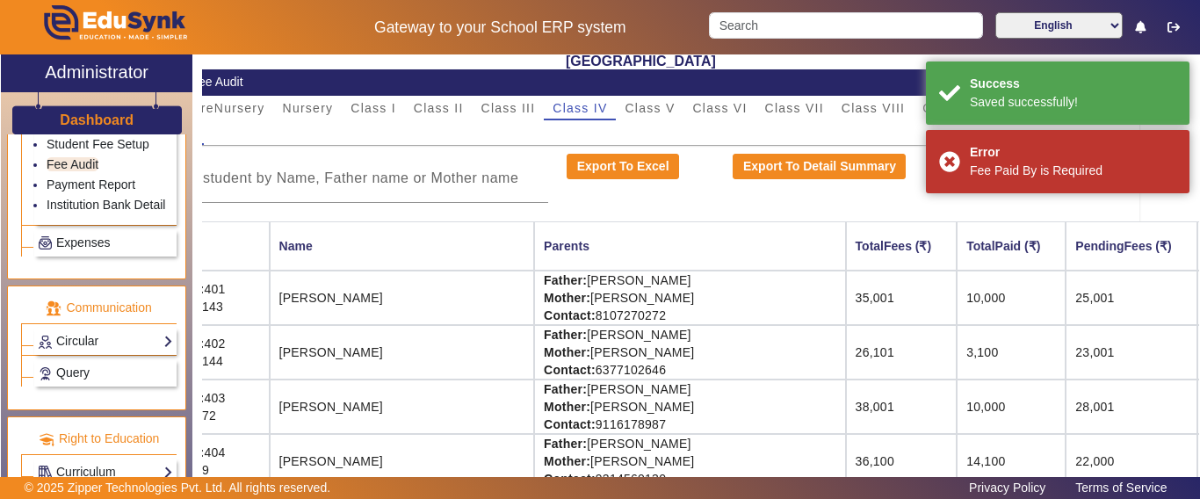
scroll to position [0, 0]
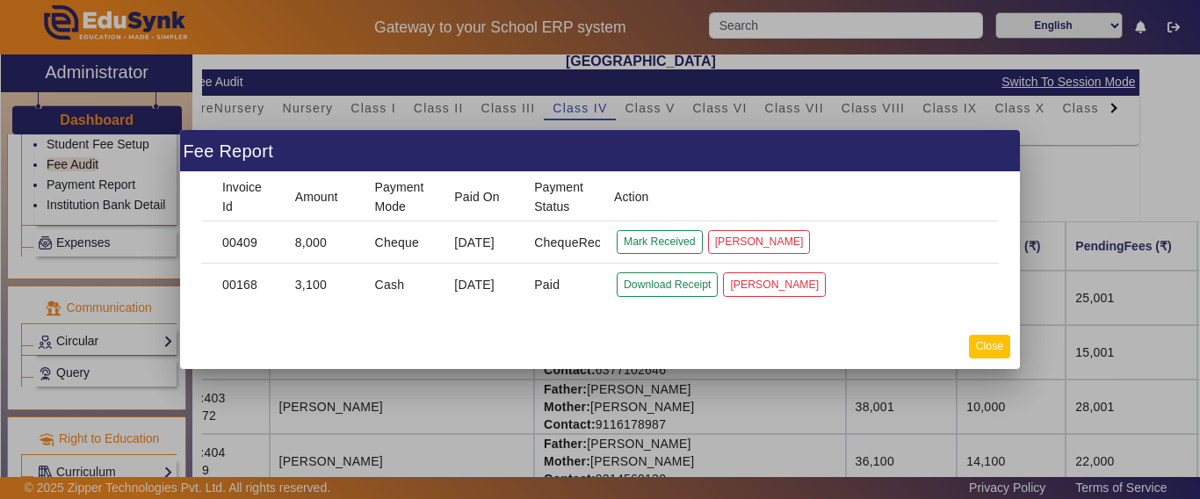
click at [994, 351] on button "Close" at bounding box center [989, 347] width 41 height 24
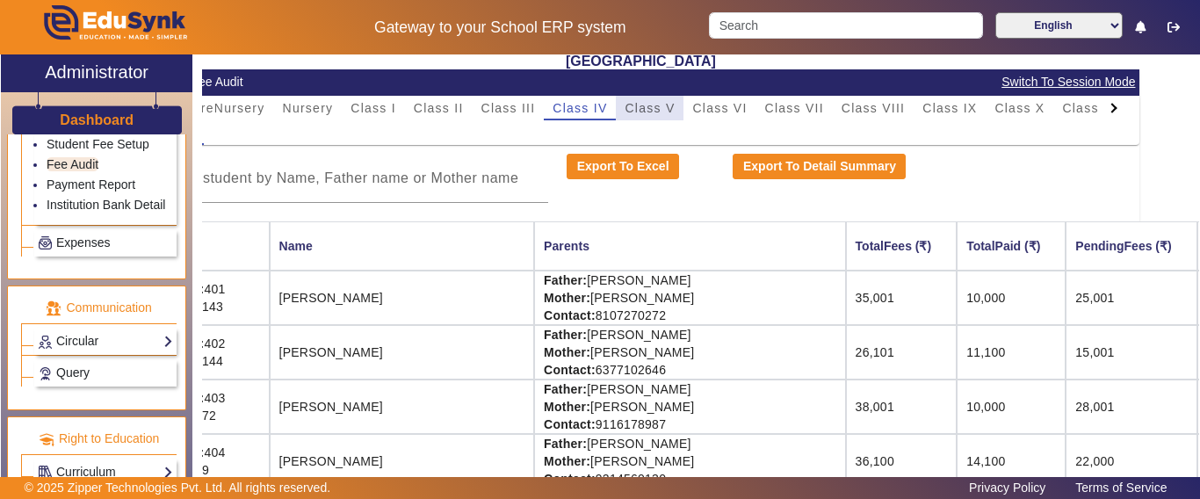
click at [652, 111] on span "Class V" at bounding box center [649, 108] width 50 height 12
click at [710, 105] on span "Class VI" at bounding box center [719, 108] width 54 height 12
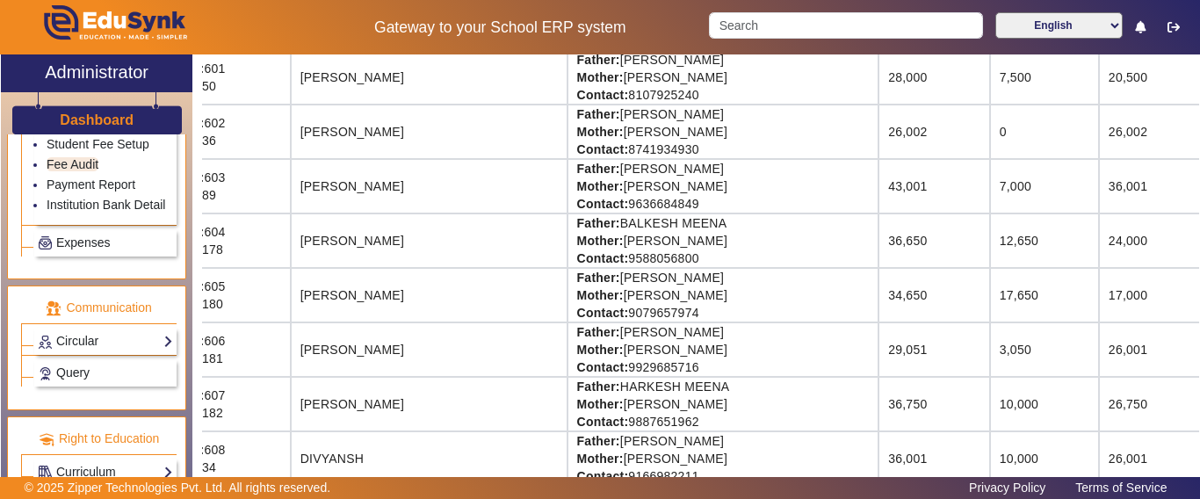
scroll to position [351, 60]
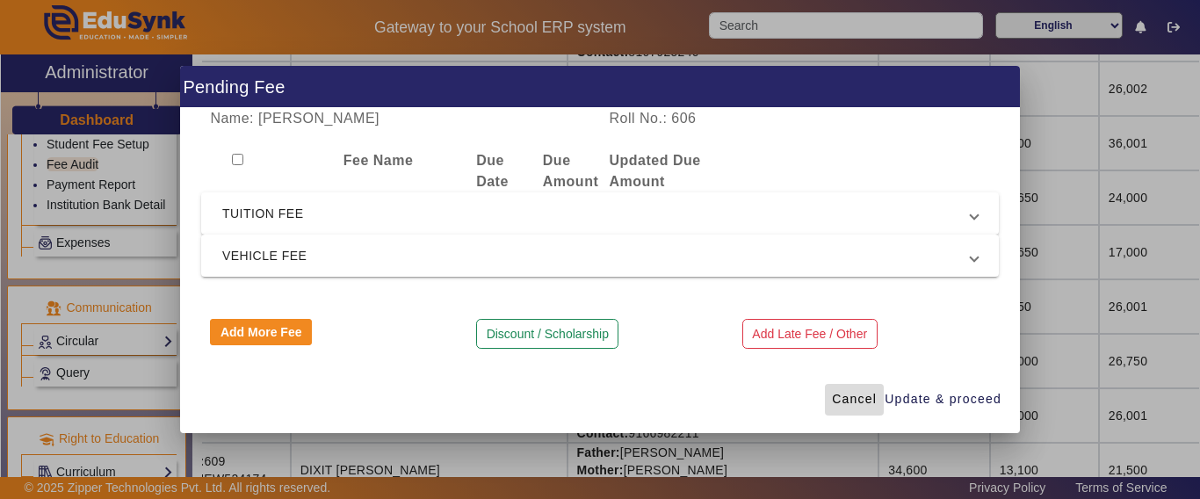
click at [859, 400] on span "Cancel" at bounding box center [854, 399] width 45 height 18
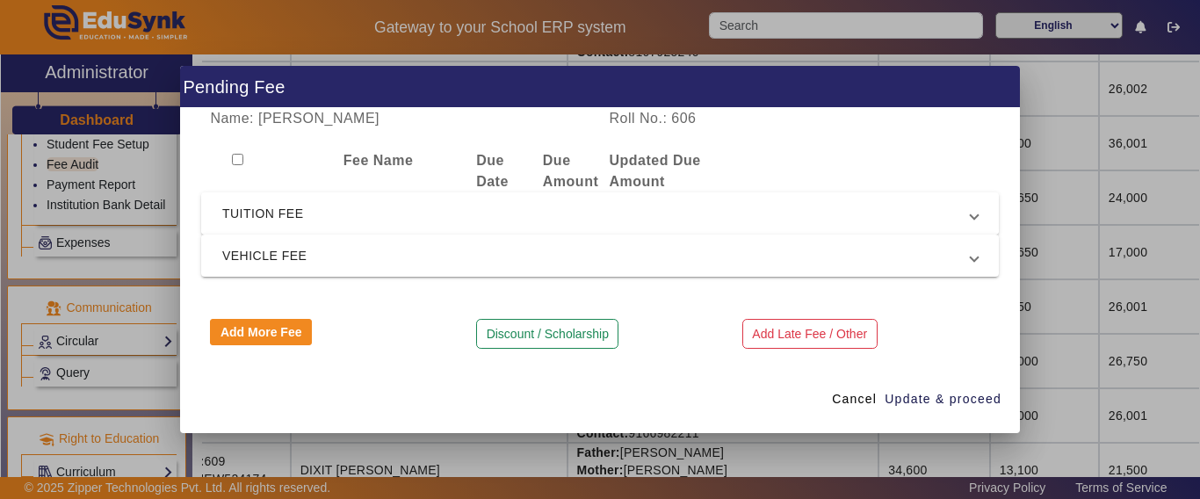
click at [240, 209] on span "TUITION FEE" at bounding box center [596, 213] width 748 height 21
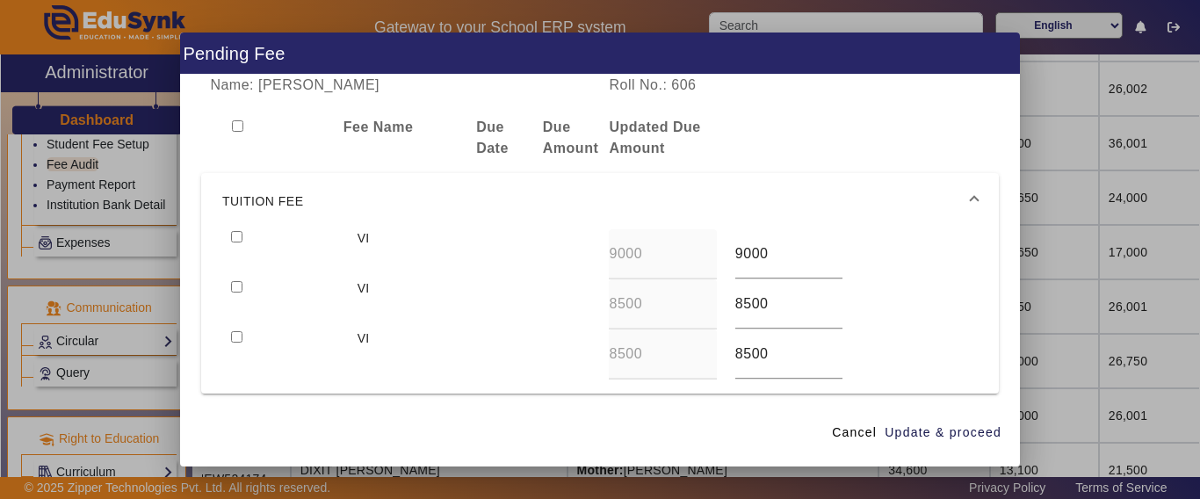
click at [241, 234] on input "checkbox" at bounding box center [236, 236] width 11 height 11
checkbox input "true"
click at [930, 423] on span "Update & proceed" at bounding box center [942, 432] width 117 height 18
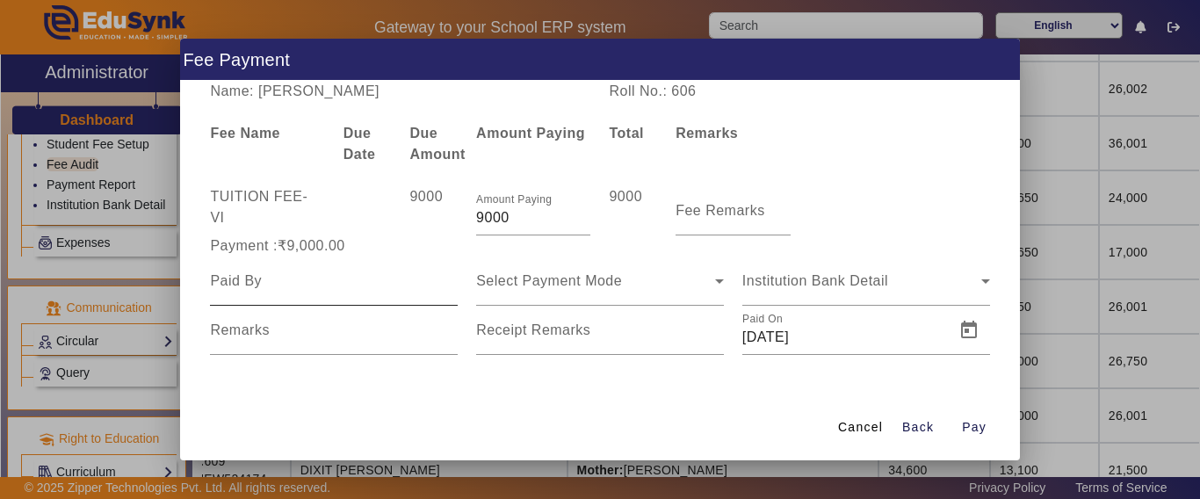
click at [345, 285] on input at bounding box center [334, 280] width 248 height 21
type input "[PERSON_NAME]"
click at [625, 288] on div "Select Payment Mode" at bounding box center [595, 280] width 239 height 21
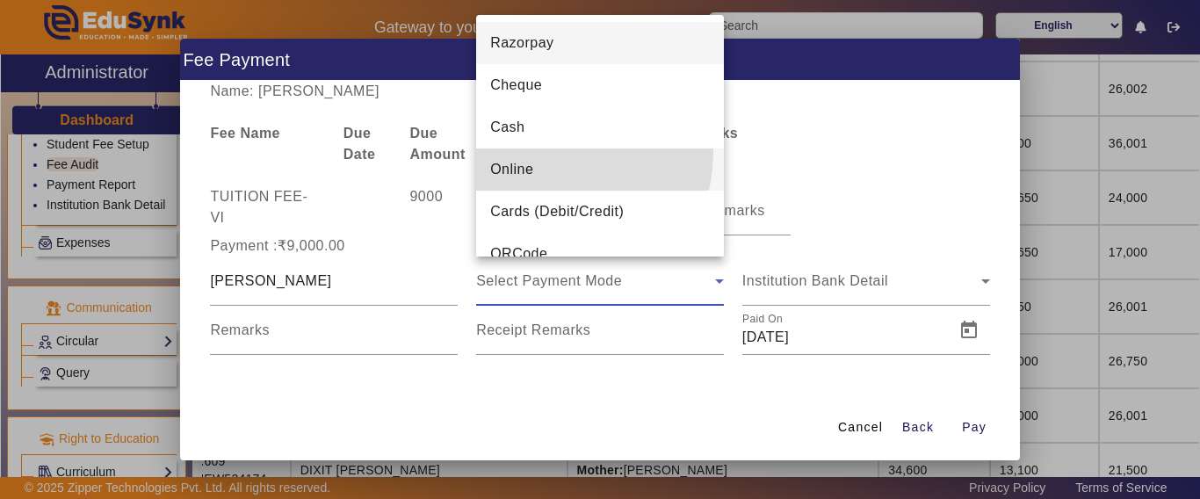
click at [529, 150] on mat-option "Online" at bounding box center [600, 169] width 248 height 42
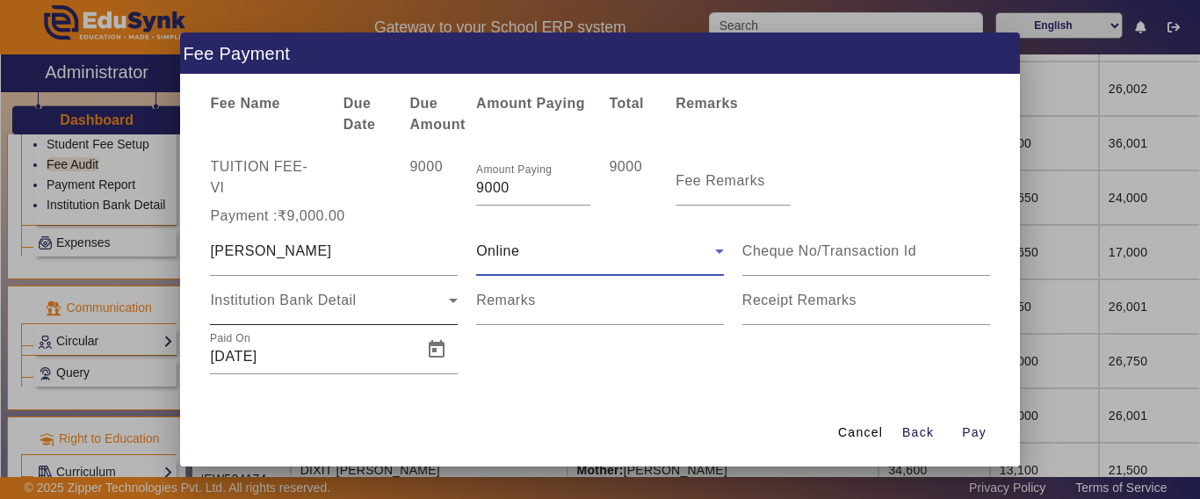
scroll to position [37, 0]
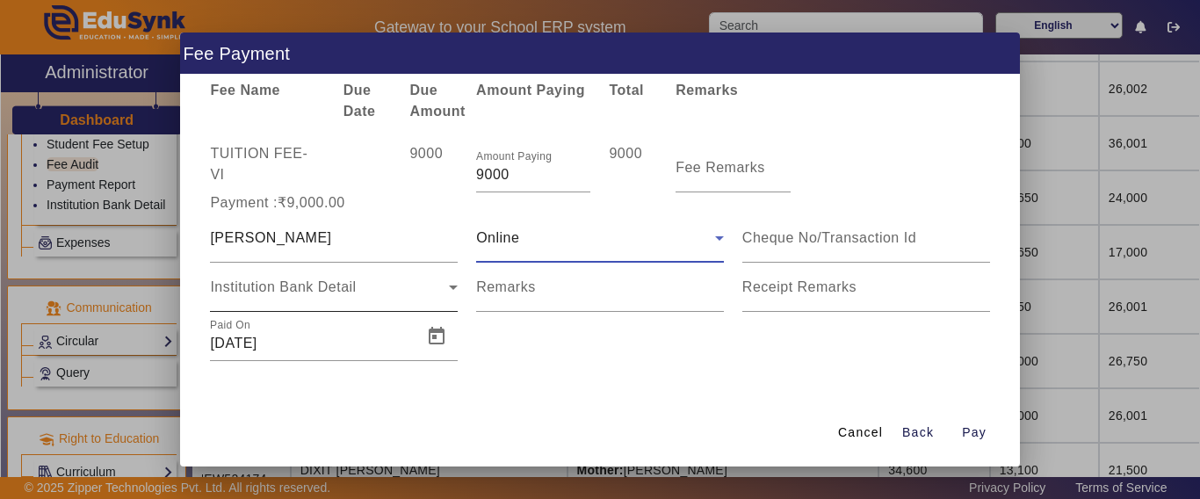
click at [359, 292] on div "Institution Bank Detail" at bounding box center [329, 287] width 239 height 21
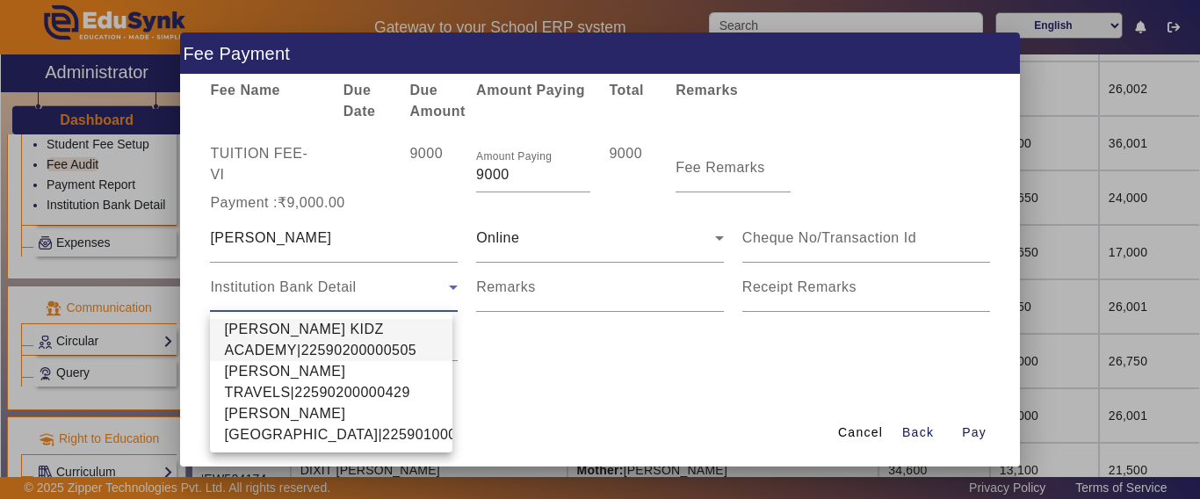
click at [552, 249] on div at bounding box center [600, 249] width 1200 height 499
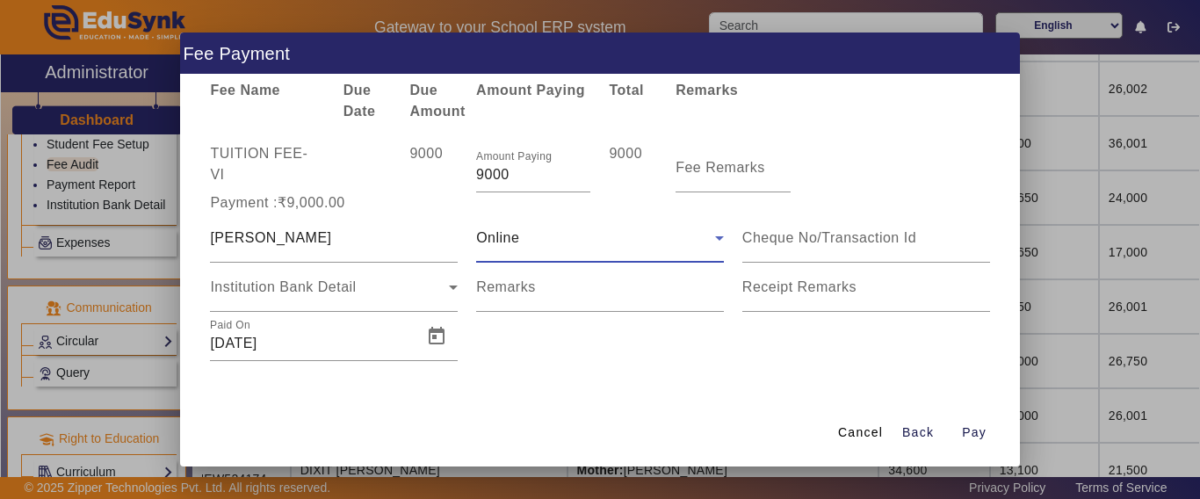
click at [547, 244] on div "Online" at bounding box center [595, 237] width 239 height 21
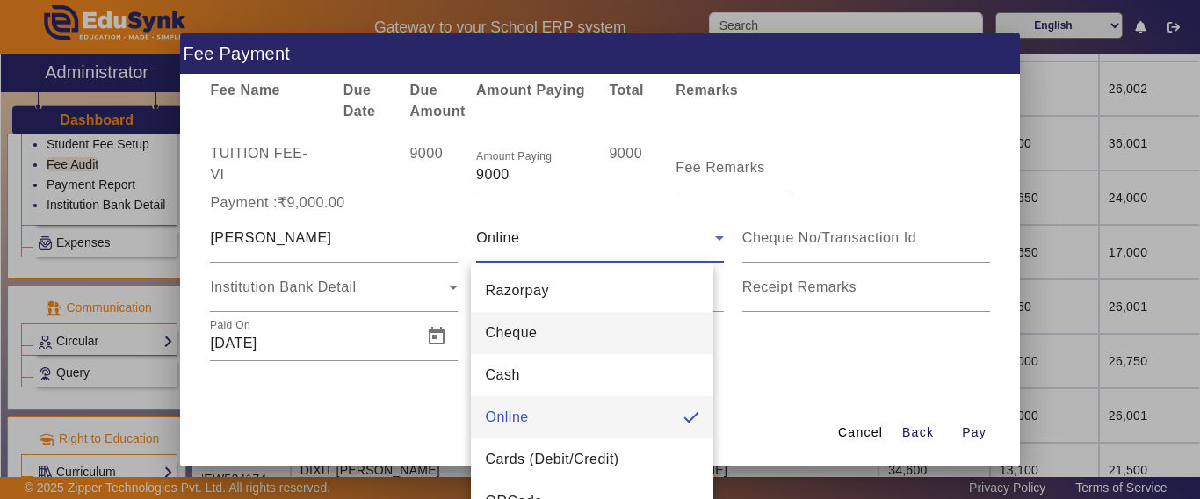
click at [522, 329] on span "Cheque" at bounding box center [511, 332] width 52 height 21
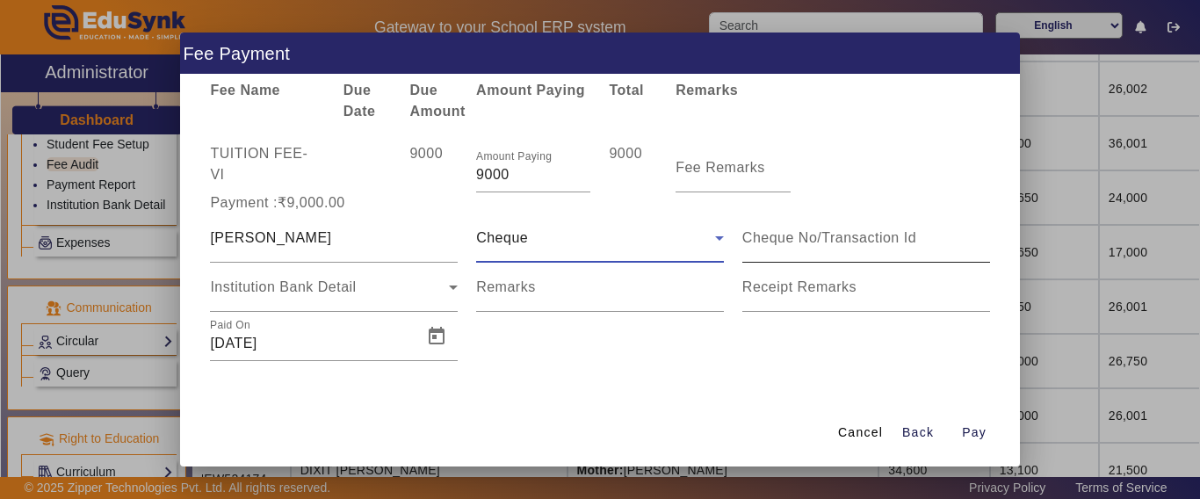
click at [754, 235] on input at bounding box center [866, 237] width 248 height 21
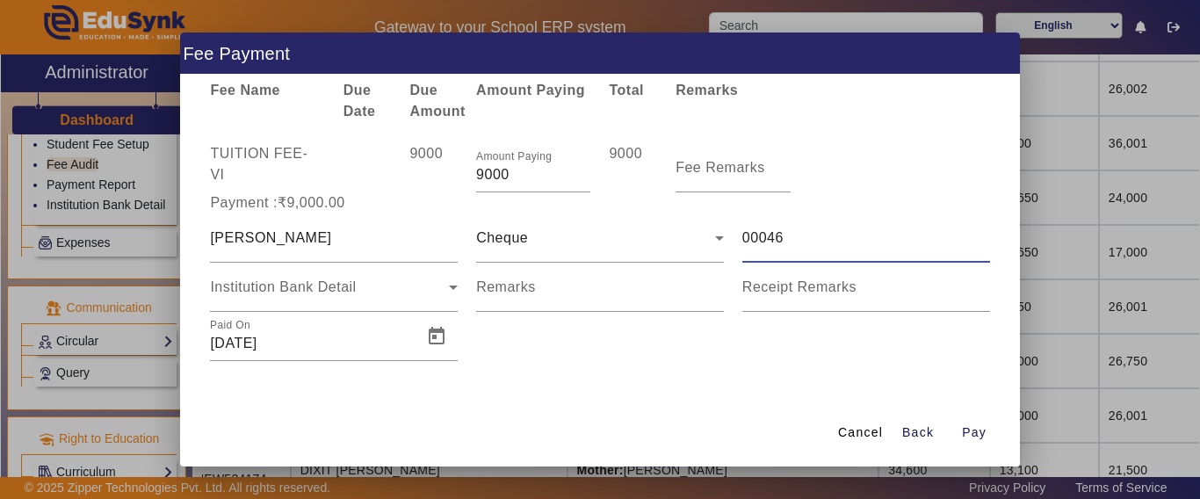
drag, startPoint x: 723, startPoint y: 230, endPoint x: 735, endPoint y: 234, distance: 13.1
click at [732, 233] on div "00046" at bounding box center [865, 237] width 266 height 49
click at [746, 243] on input "00046" at bounding box center [866, 237] width 248 height 21
type input "000046"
click at [265, 310] on div "Institution Bank Detail" at bounding box center [334, 287] width 248 height 49
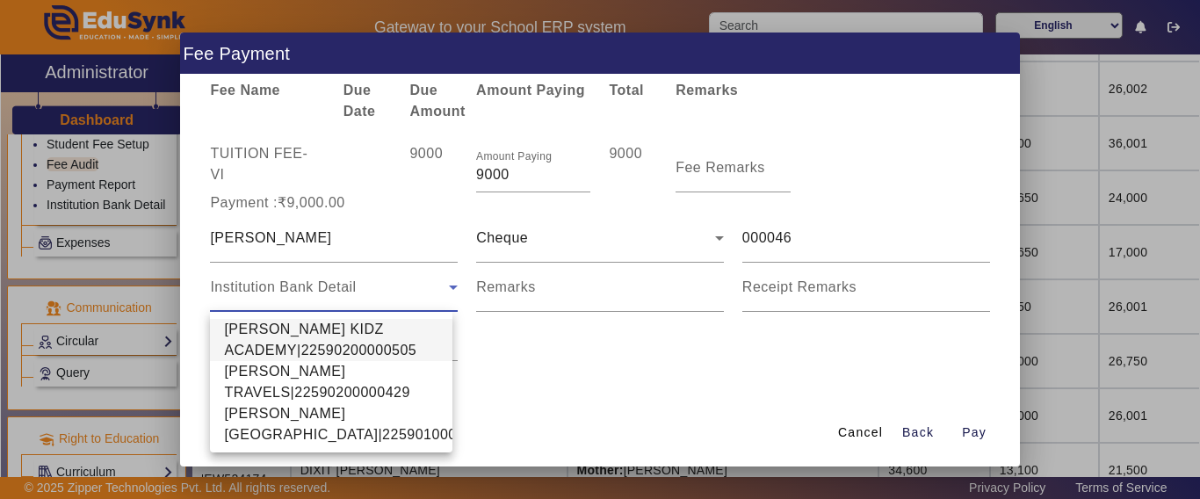
click at [265, 303] on div at bounding box center [600, 249] width 1200 height 499
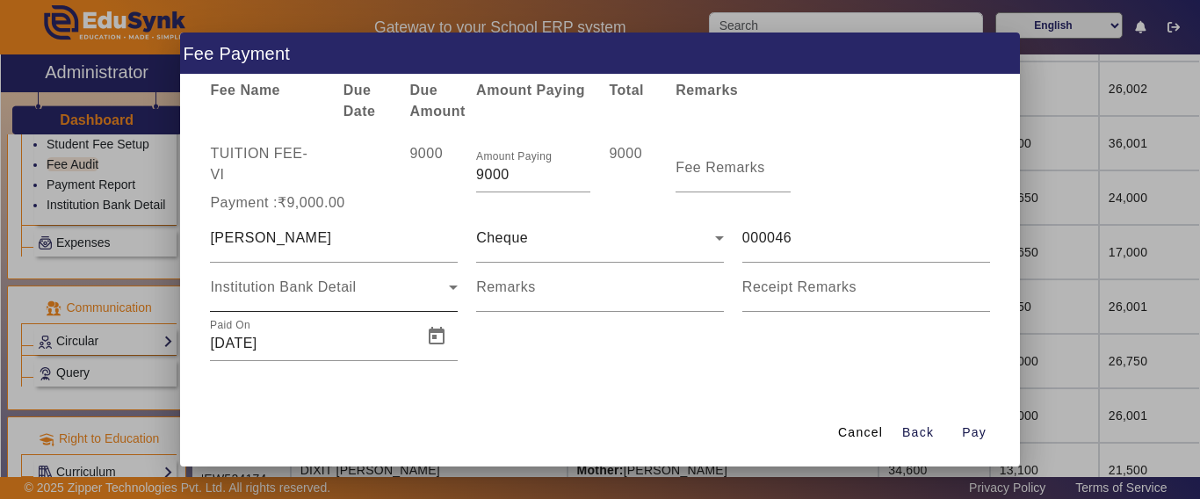
click at [259, 301] on div "Institution Bank Detail" at bounding box center [334, 287] width 248 height 49
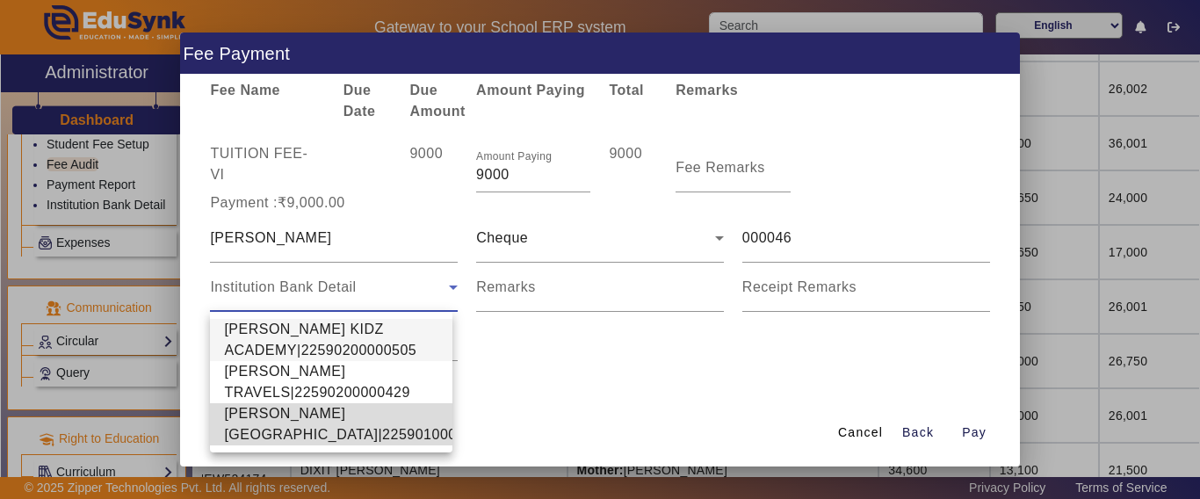
click at [268, 422] on span "[PERSON_NAME][GEOGRAPHIC_DATA]|22590100002640" at bounding box center [360, 424] width 273 height 42
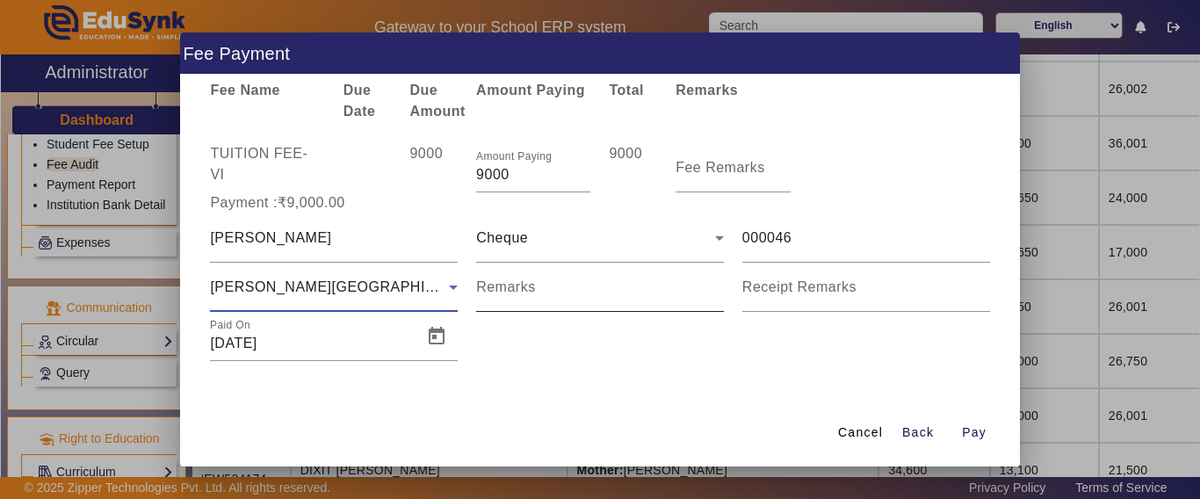
click at [580, 293] on input "Remarks" at bounding box center [600, 294] width 248 height 21
click at [426, 343] on span "Open calendar" at bounding box center [436, 336] width 42 height 42
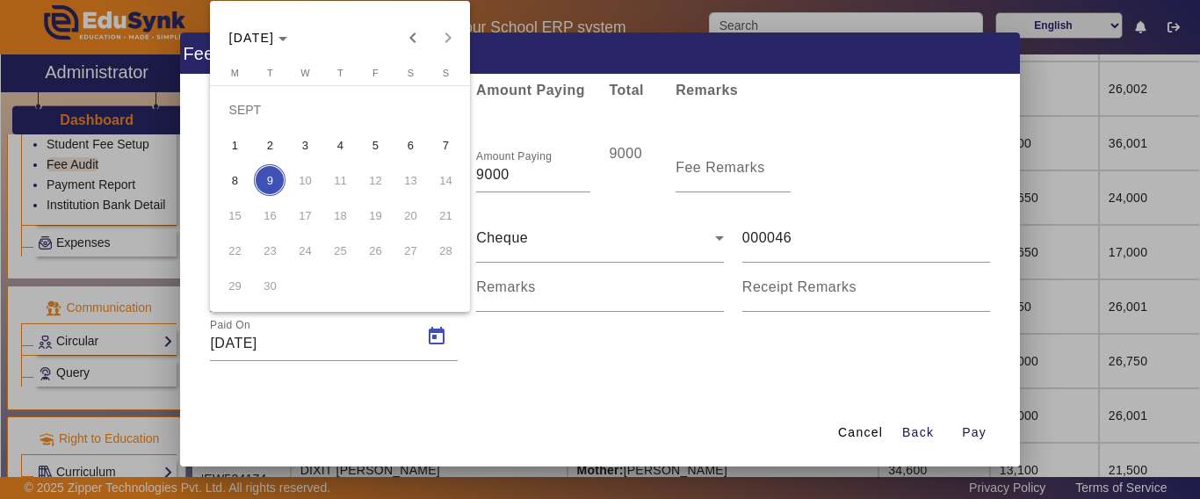
click at [240, 182] on span "8" at bounding box center [235, 180] width 32 height 32
type input "[DATE]"
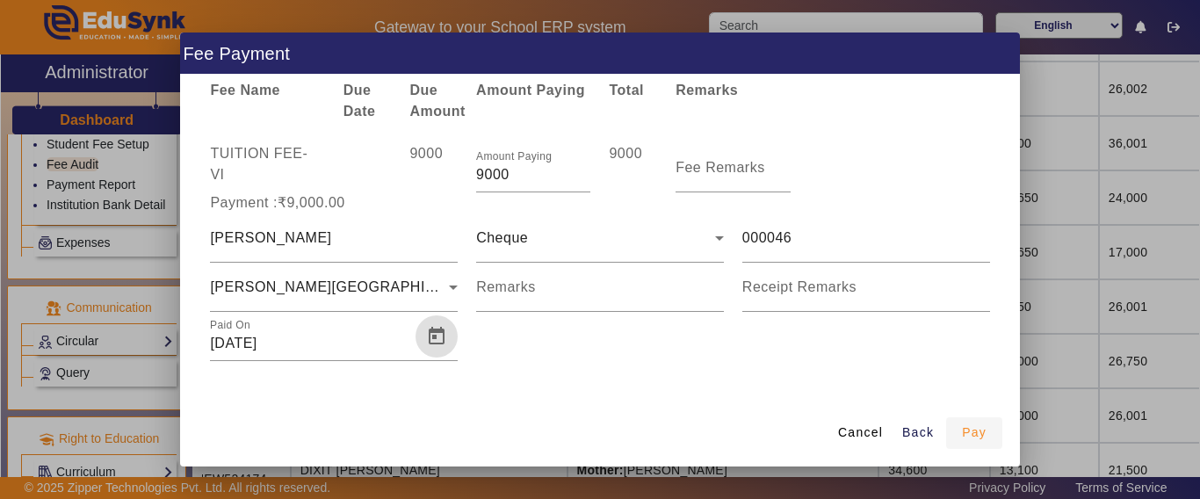
click at [967, 429] on span "Pay" at bounding box center [974, 432] width 25 height 18
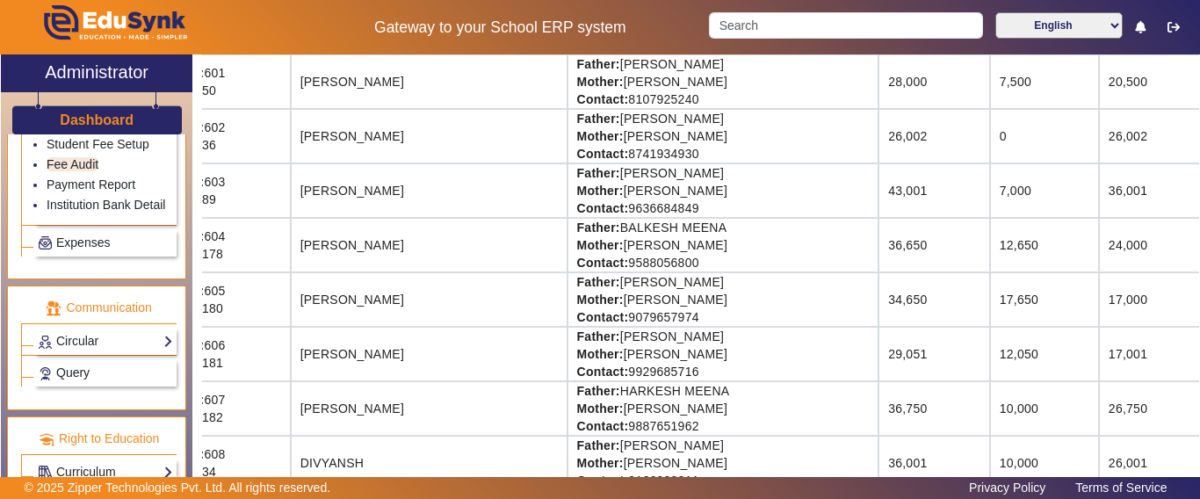
scroll to position [88, 60]
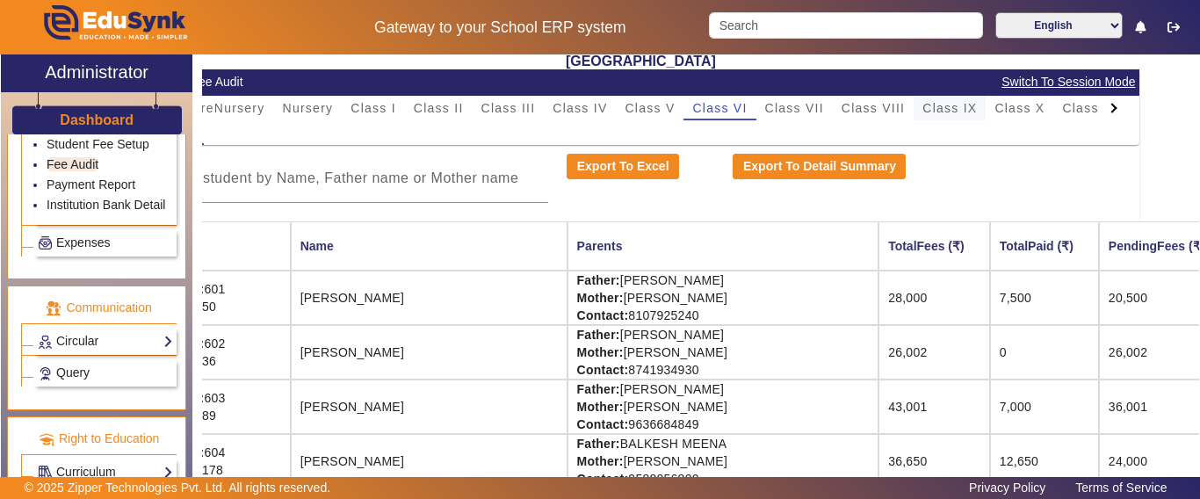
click at [974, 111] on span "Class IX" at bounding box center [949, 108] width 54 height 12
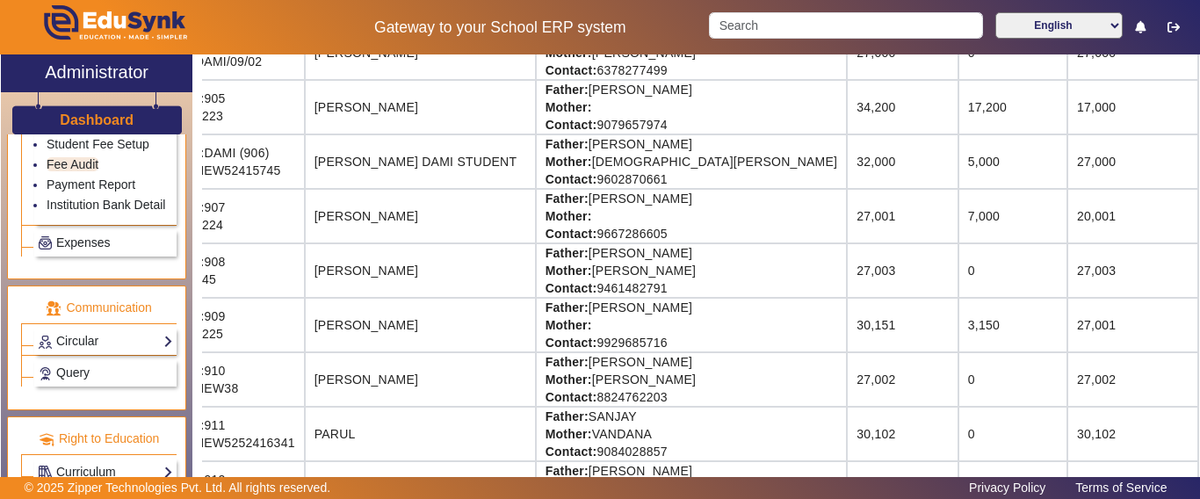
scroll to position [527, 60]
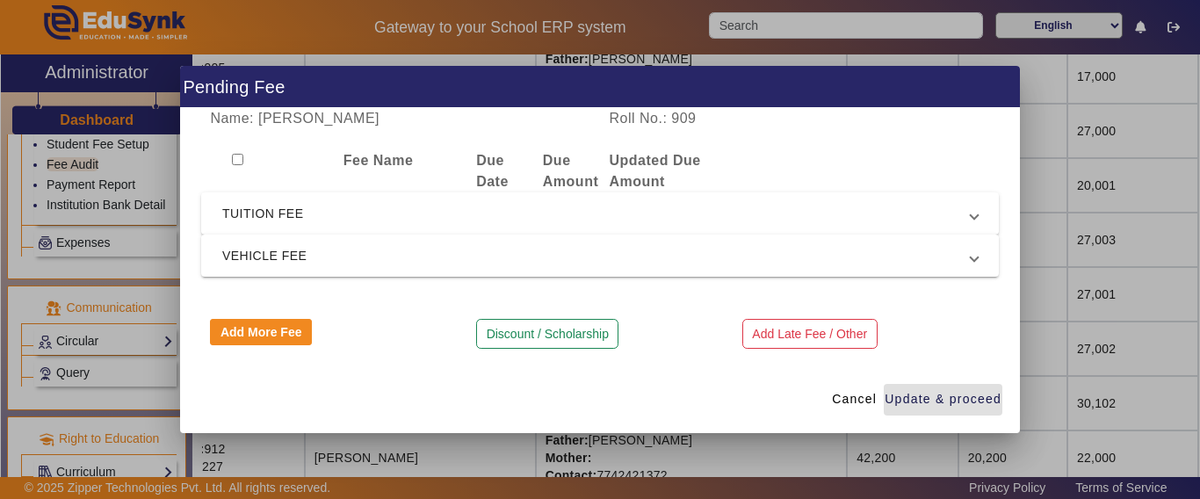
drag, startPoint x: 277, startPoint y: 213, endPoint x: 280, endPoint y: 222, distance: 9.5
click at [278, 213] on span "TUITION FEE" at bounding box center [596, 213] width 748 height 21
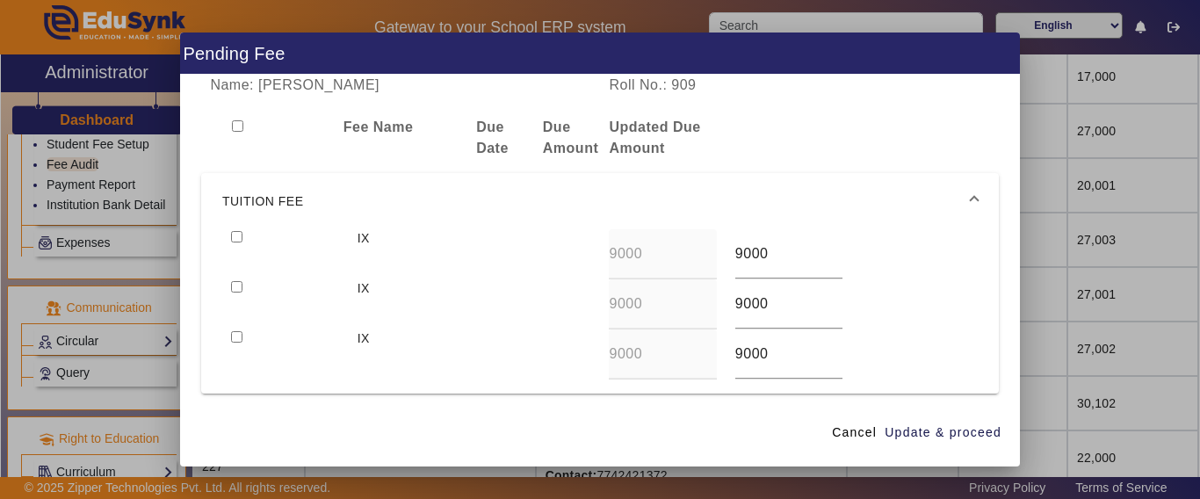
click at [237, 235] on input "checkbox" at bounding box center [236, 236] width 11 height 11
checkbox input "true"
click at [909, 436] on span "Update & proceed" at bounding box center [942, 432] width 117 height 18
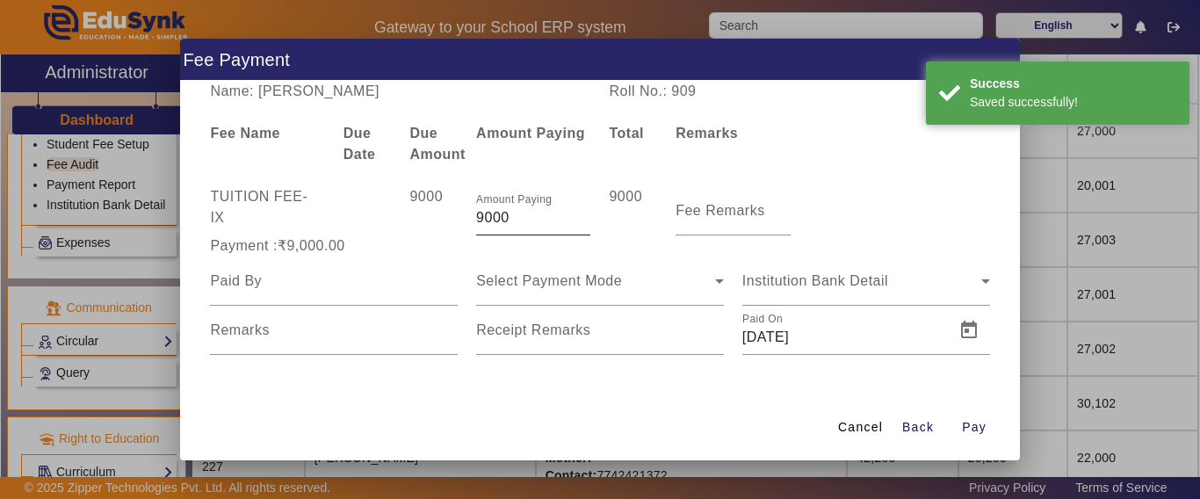
drag, startPoint x: 502, startPoint y: 227, endPoint x: 515, endPoint y: 220, distance: 14.2
click at [501, 227] on input "9000" at bounding box center [533, 217] width 114 height 21
drag, startPoint x: 515, startPoint y: 220, endPoint x: 372, endPoint y: 208, distance: 142.7
click at [372, 208] on div "TUITION FEE - IX 9000 Amount Paying 9000 9000 Fee Remarks" at bounding box center [599, 210] width 797 height 49
type input "7000"
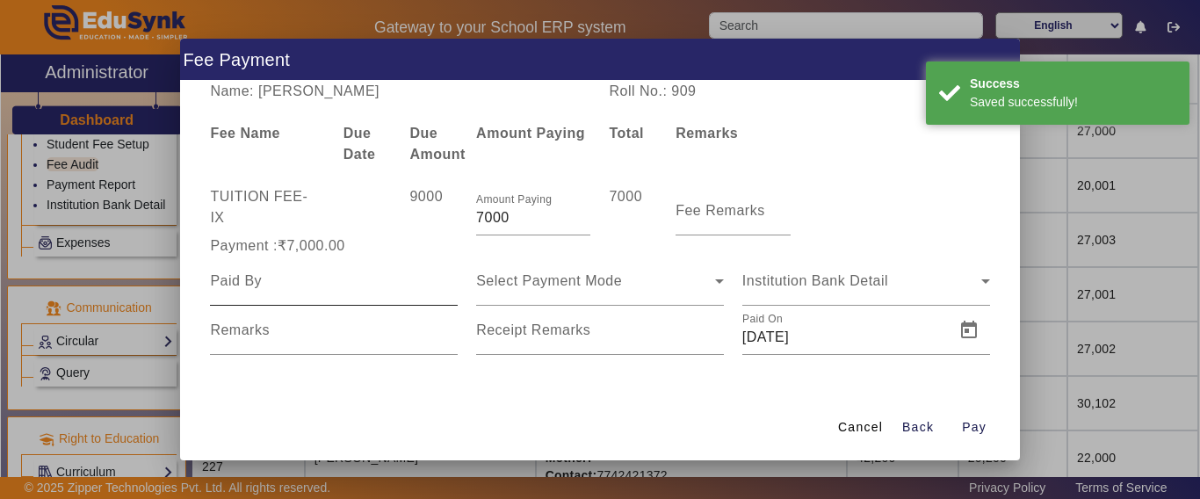
click at [292, 296] on div at bounding box center [334, 280] width 248 height 49
click at [300, 284] on input at bounding box center [334, 280] width 248 height 21
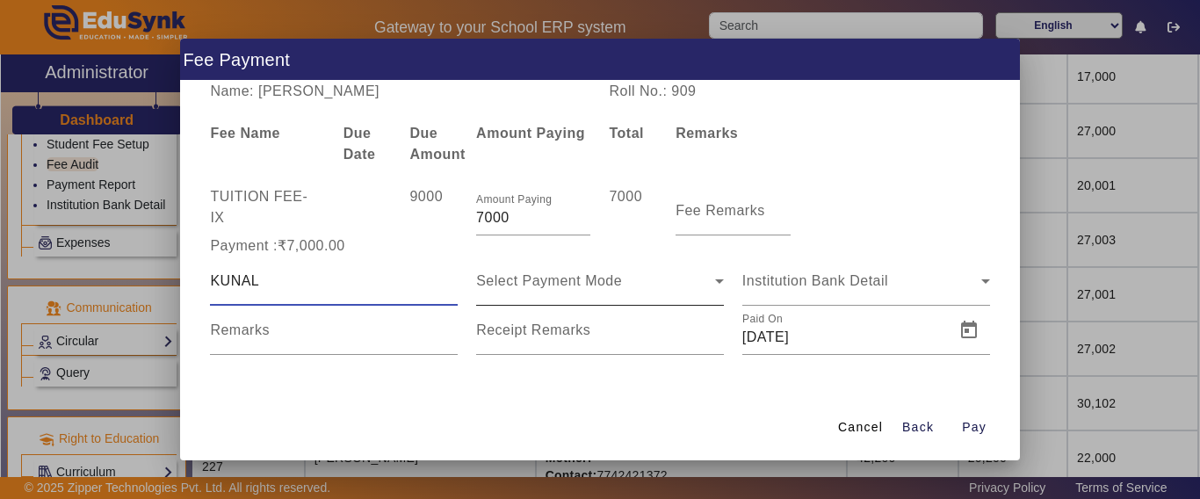
type input "KUNAL"
click at [537, 279] on span "Select Payment Mode" at bounding box center [549, 280] width 146 height 15
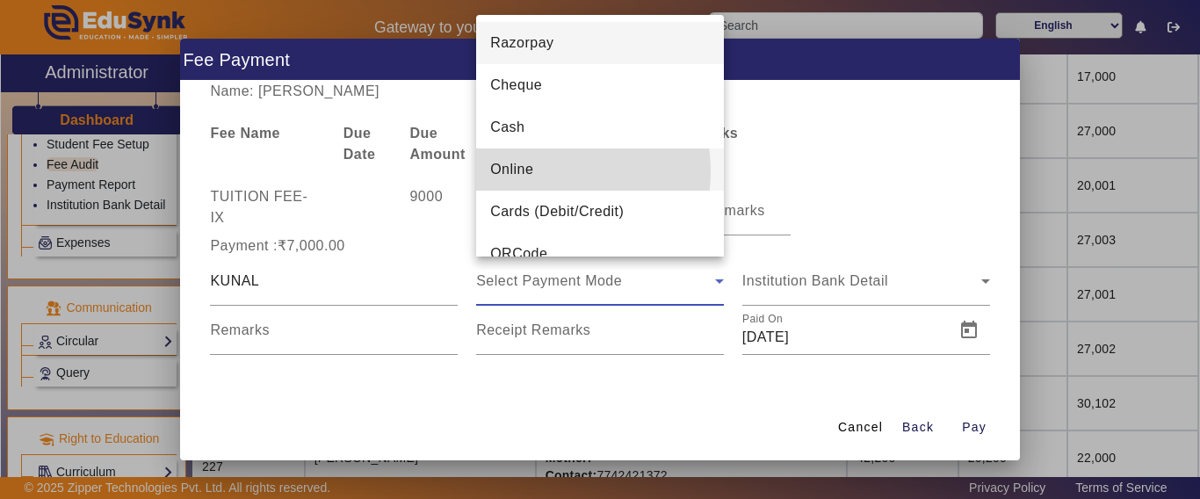
click at [545, 171] on mat-option "Online" at bounding box center [600, 169] width 248 height 42
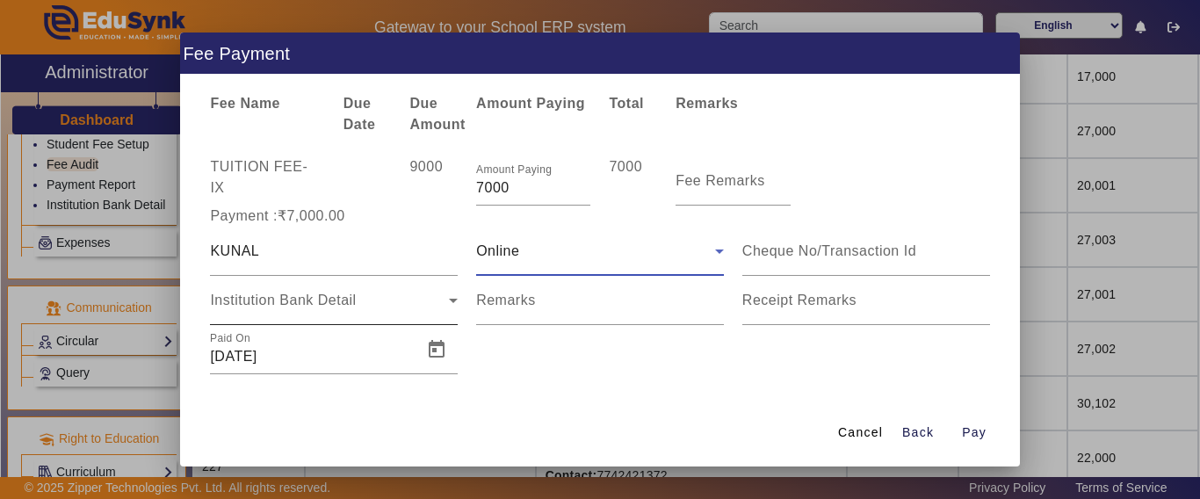
scroll to position [37, 0]
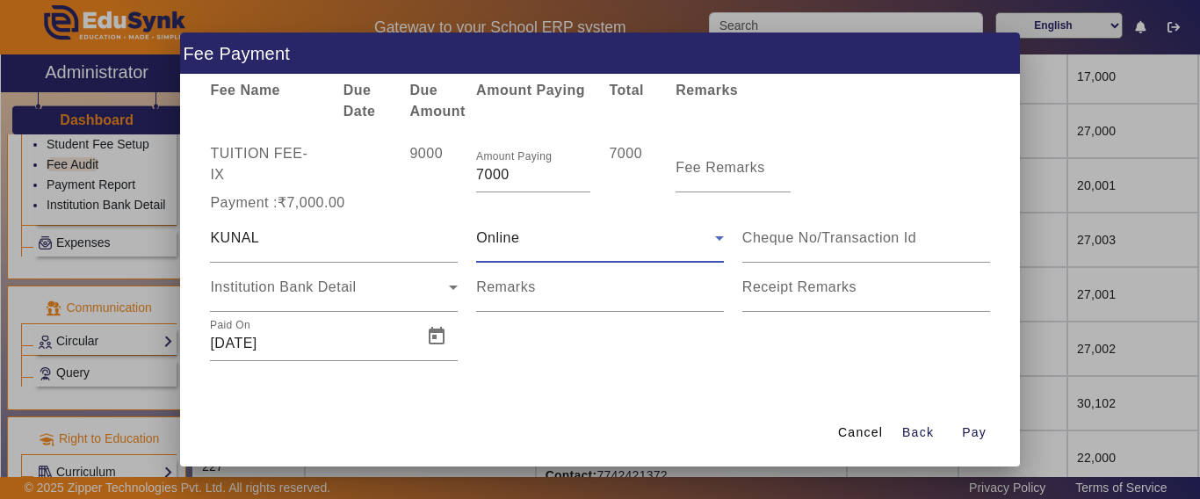
click at [552, 245] on div "Online" at bounding box center [595, 237] width 239 height 21
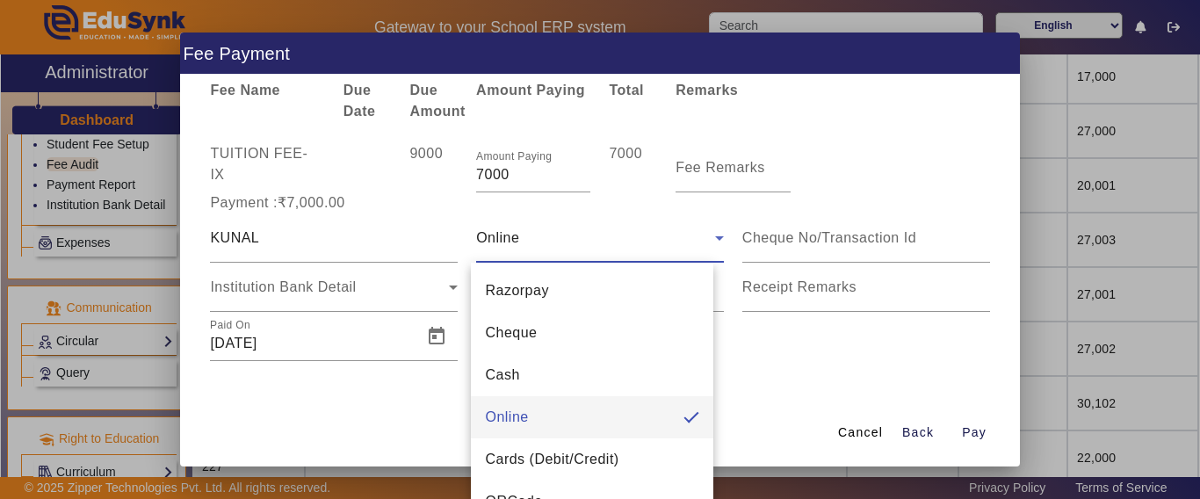
click at [522, 338] on span "Cheque" at bounding box center [511, 332] width 52 height 21
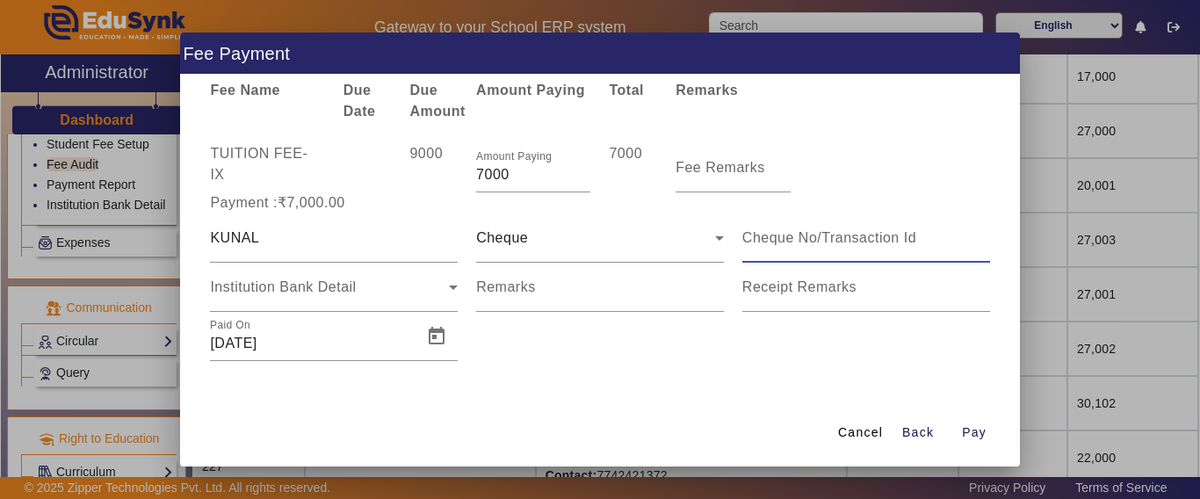
click at [765, 235] on input at bounding box center [866, 237] width 248 height 21
type input "000046"
click at [354, 298] on div "Institution Bank Detail" at bounding box center [329, 287] width 239 height 21
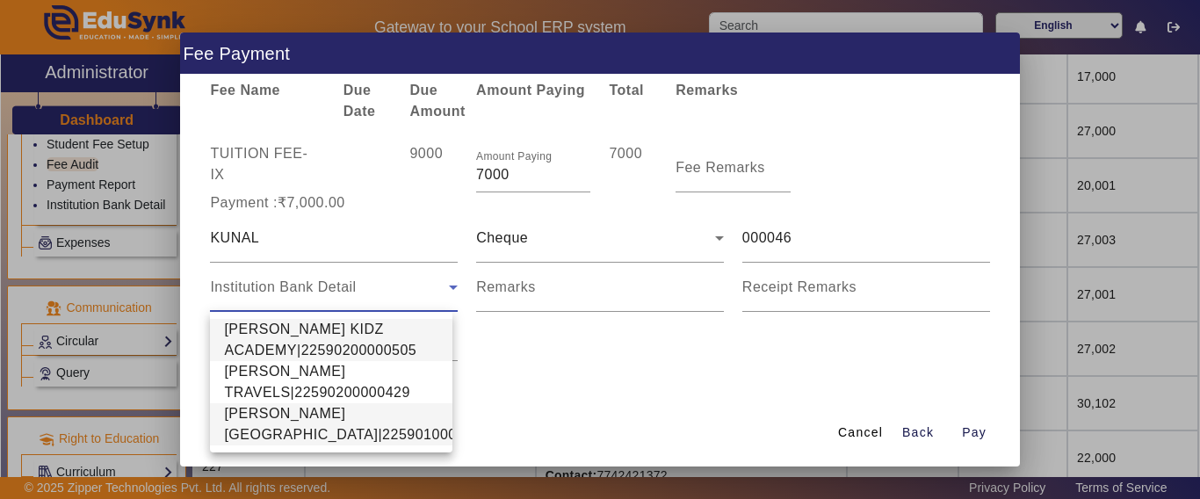
click at [272, 416] on span "[PERSON_NAME][GEOGRAPHIC_DATA]|22590100002640" at bounding box center [360, 424] width 273 height 42
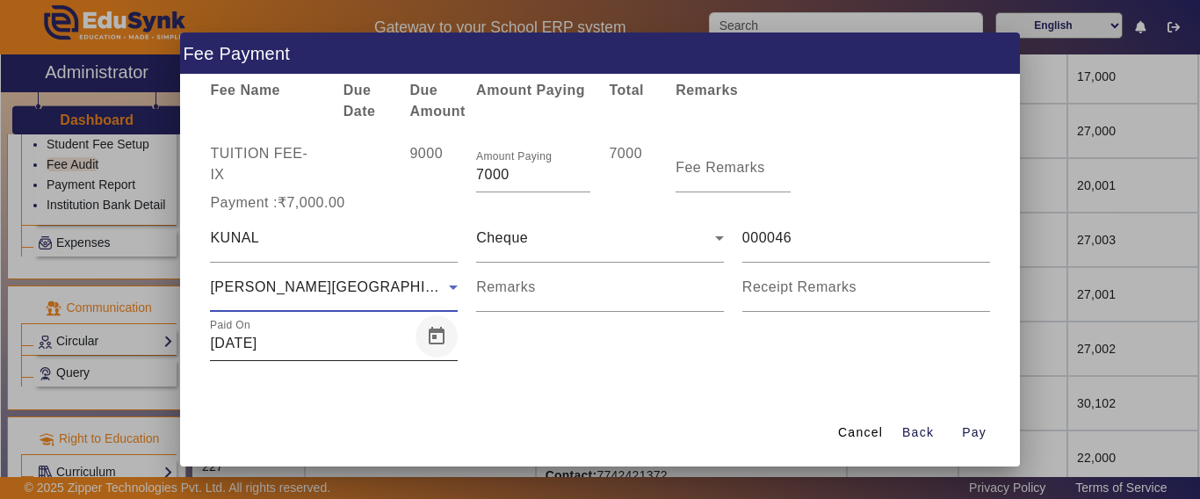
click at [426, 333] on span "Open calendar" at bounding box center [436, 336] width 42 height 42
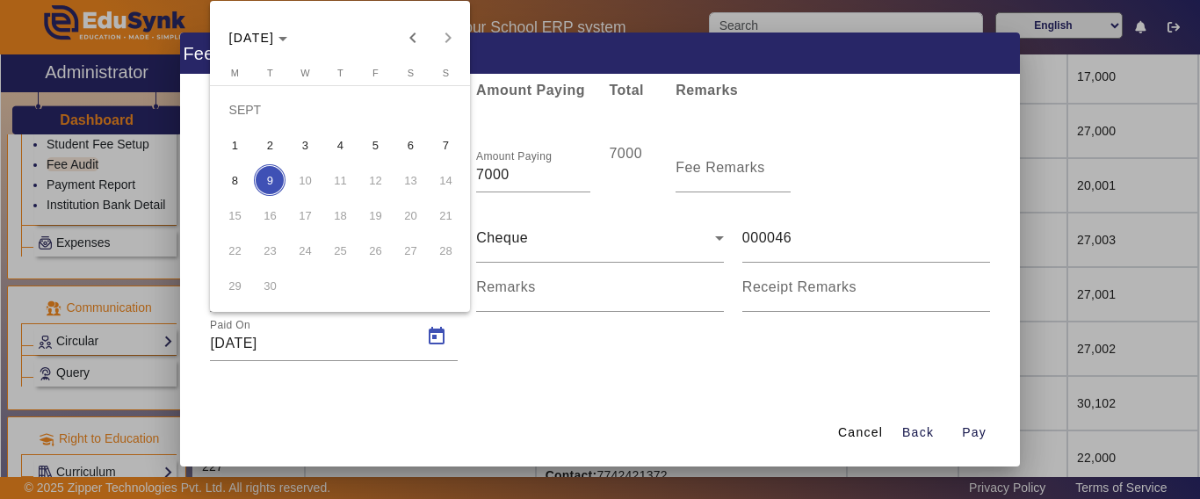
click at [245, 184] on span "8" at bounding box center [235, 180] width 32 height 32
type input "[DATE]"
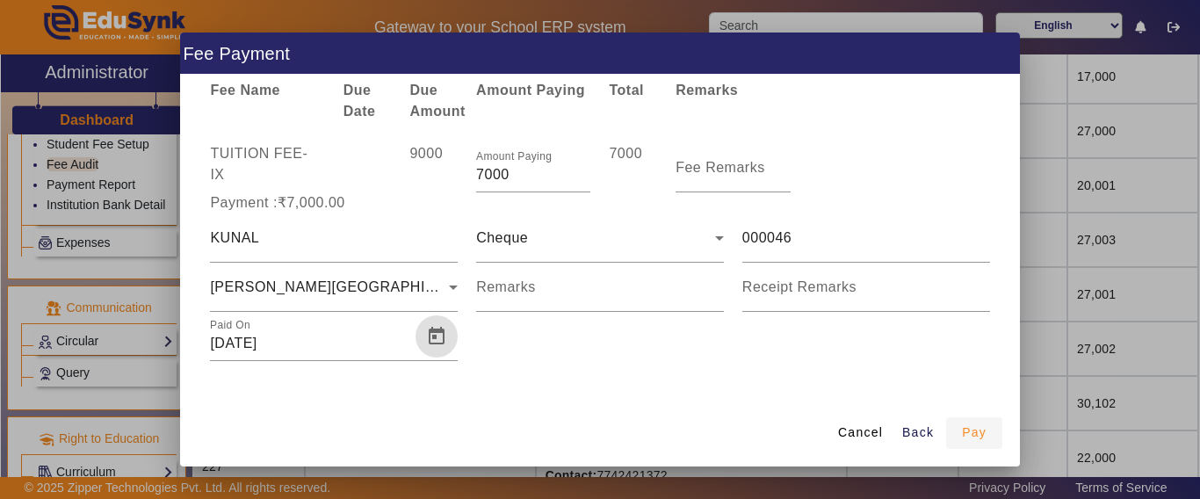
click at [978, 429] on span "Pay" at bounding box center [974, 432] width 25 height 18
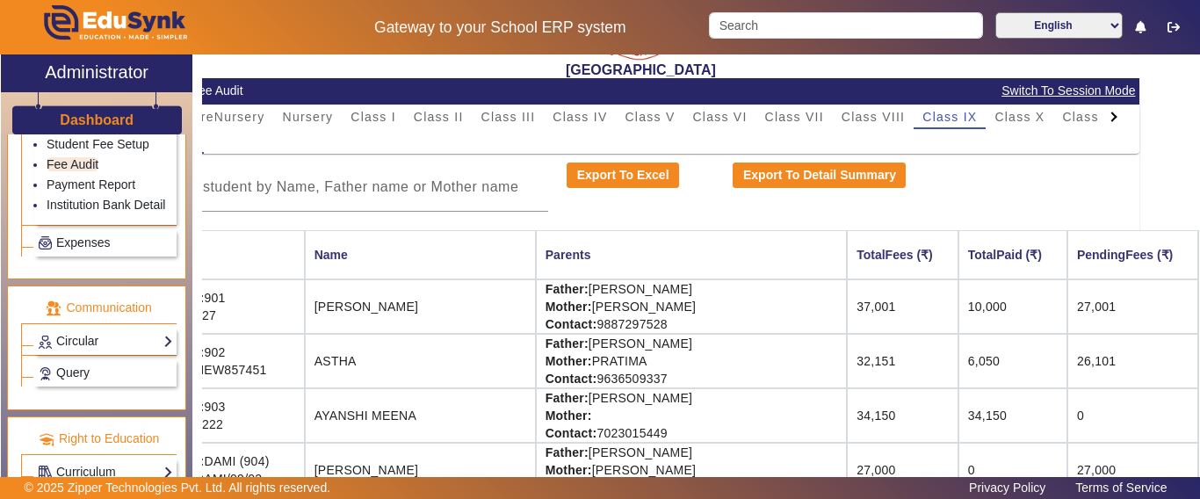
scroll to position [0, 60]
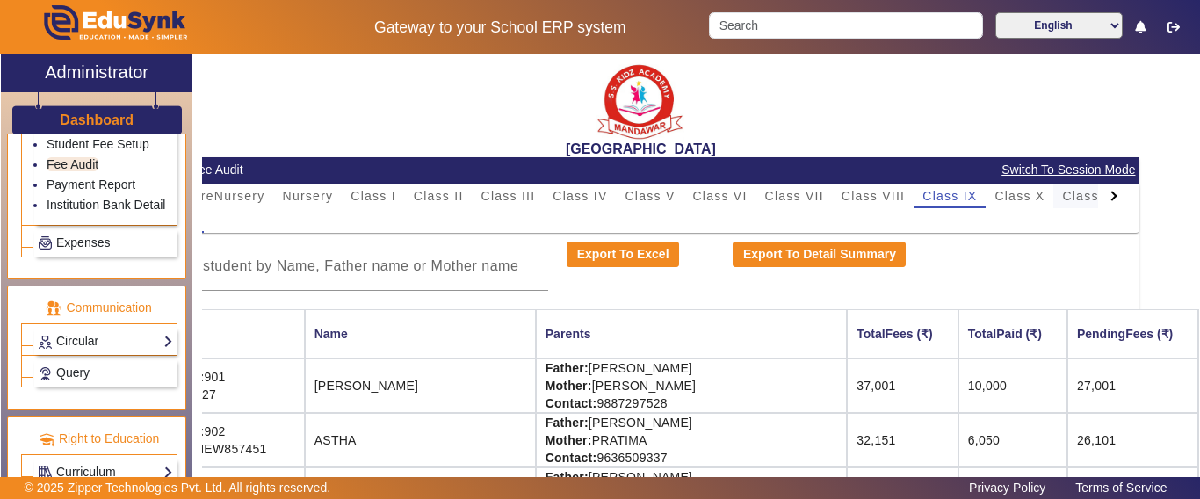
click at [1072, 197] on span "Class XI" at bounding box center [1089, 196] width 54 height 12
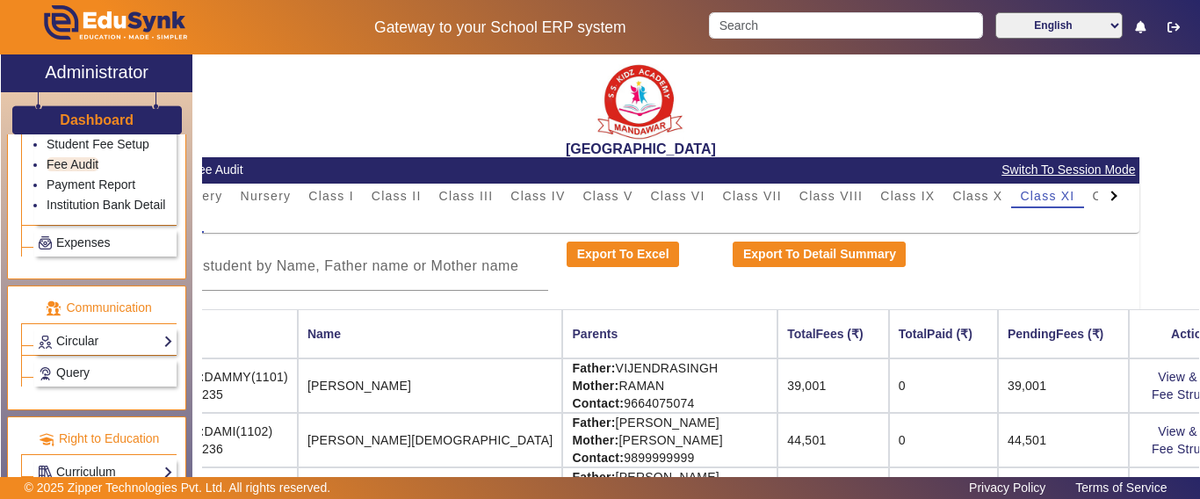
scroll to position [0, 43]
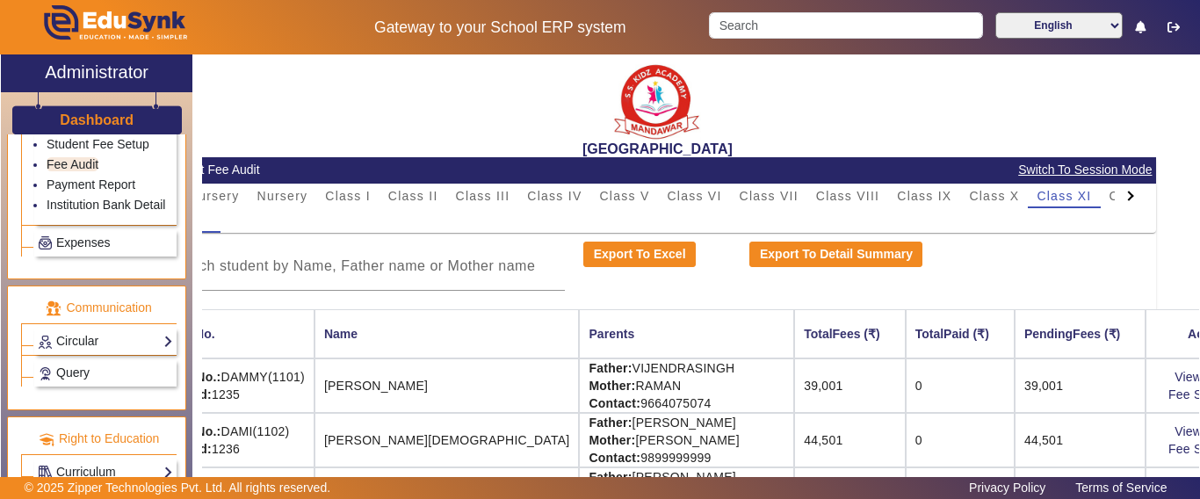
click at [1114, 199] on div at bounding box center [1130, 196] width 32 height 25
click at [1108, 199] on mat-tab-header "PreNursery Nursery Class I Class II Class III Class IV Class V Class VI Class V…" at bounding box center [657, 196] width 978 height 25
click at [963, 197] on span "Class XII" at bounding box center [941, 196] width 59 height 12
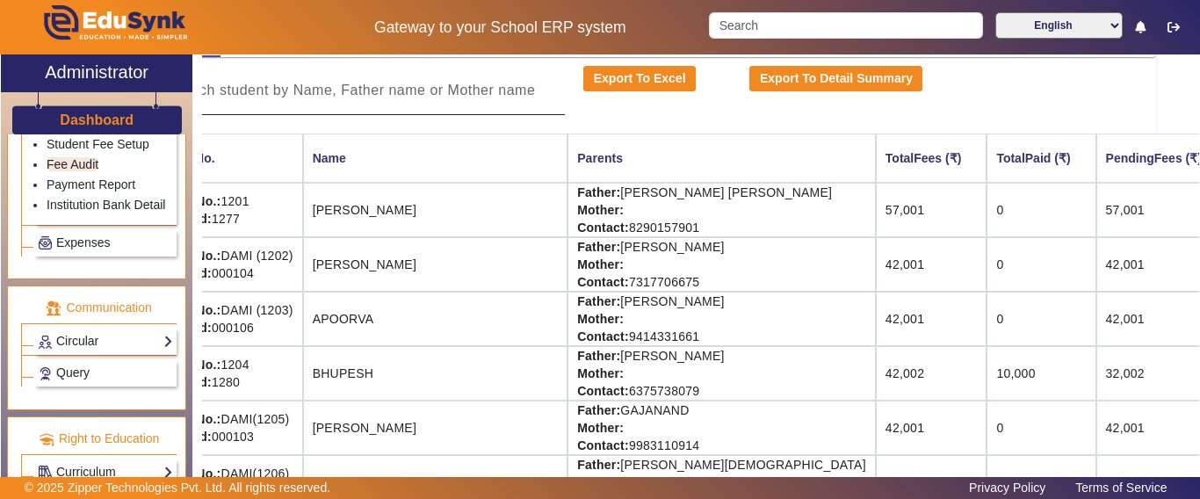
scroll to position [176, 0]
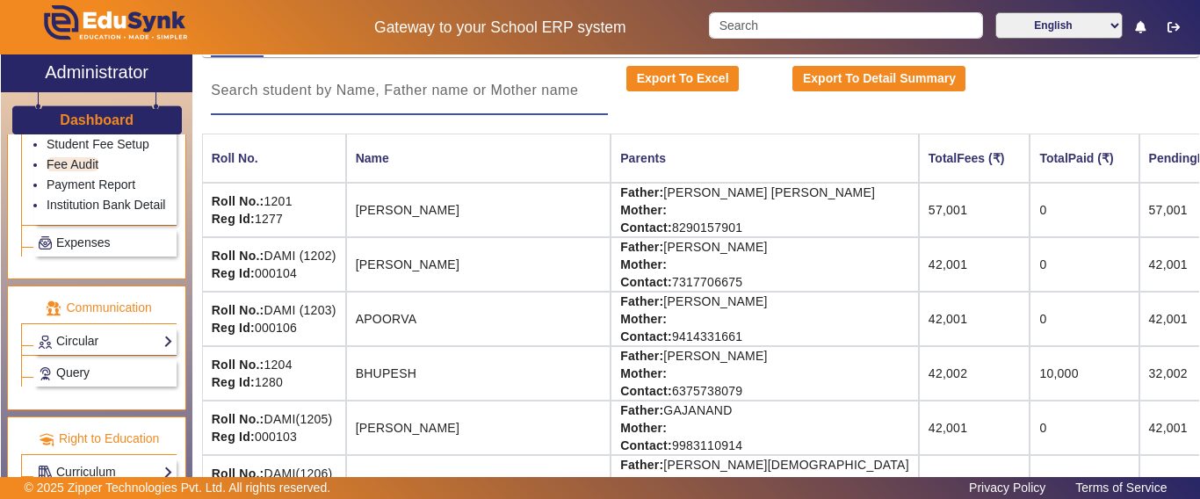
click at [366, 80] on input at bounding box center [409, 90] width 397 height 21
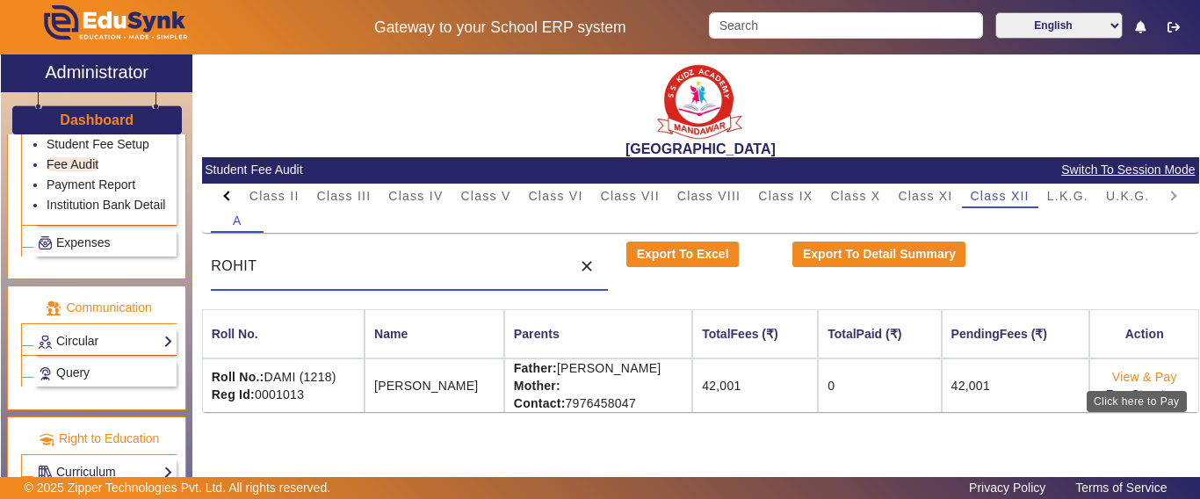
type input "ROHIT"
click at [1129, 371] on link "View & Pay" at bounding box center [1144, 377] width 65 height 14
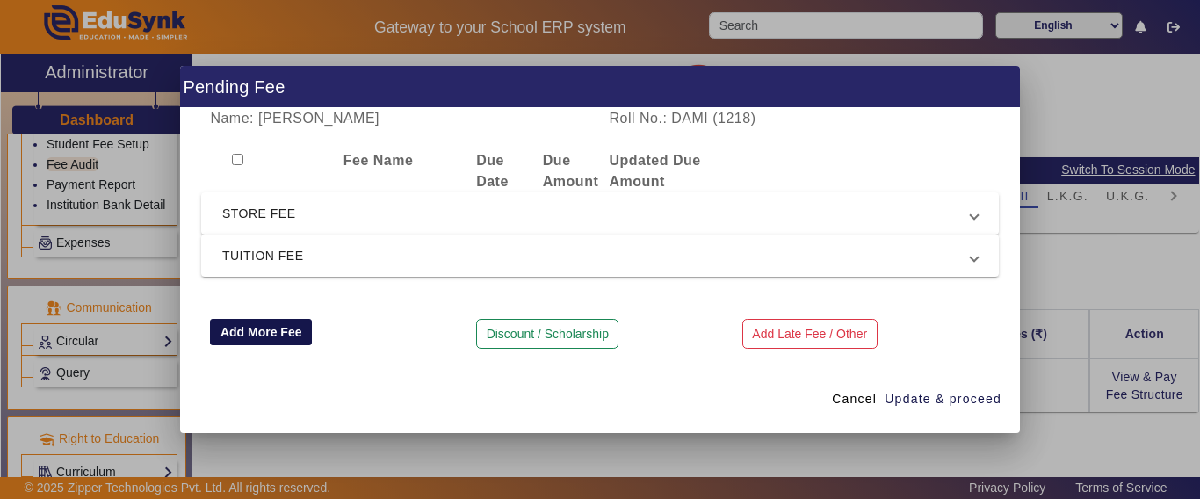
click at [272, 334] on button "Add More Fee" at bounding box center [261, 332] width 102 height 26
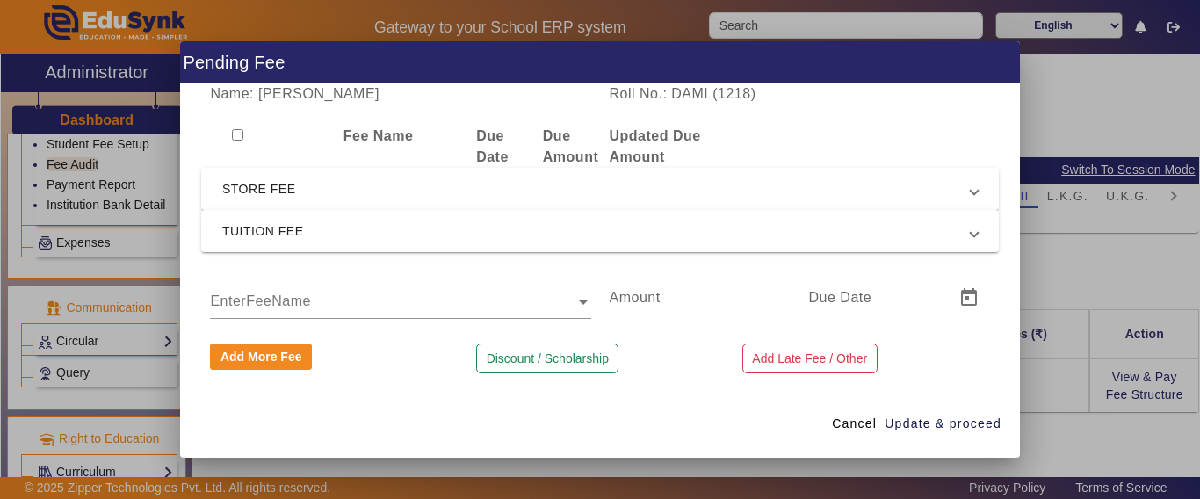
click at [270, 305] on input "text" at bounding box center [400, 302] width 380 height 21
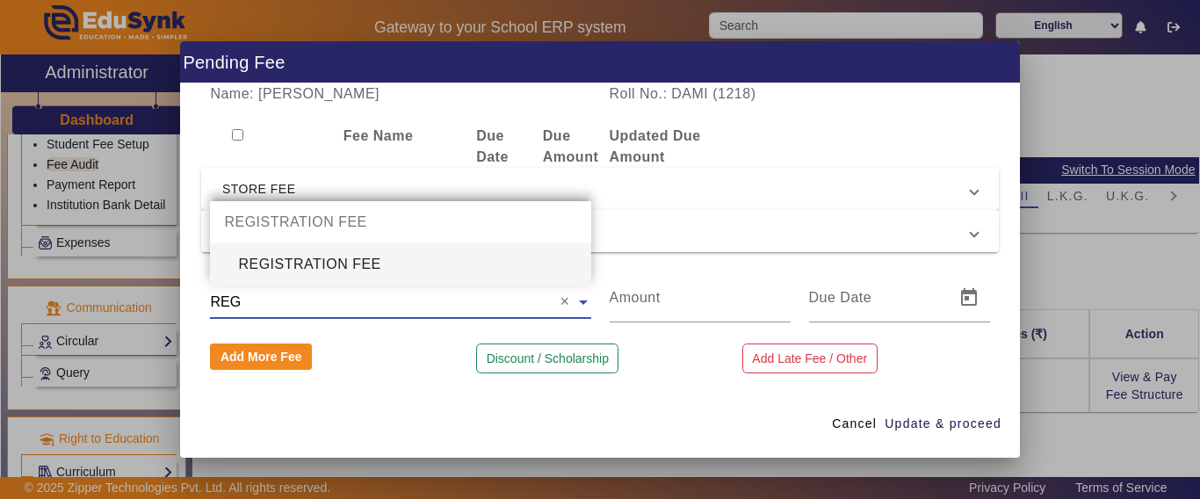
type input "REGI"
drag, startPoint x: 270, startPoint y: 264, endPoint x: 292, endPoint y: 278, distance: 26.1
click at [270, 264] on div "REGISTRATION FEE" at bounding box center [400, 264] width 380 height 42
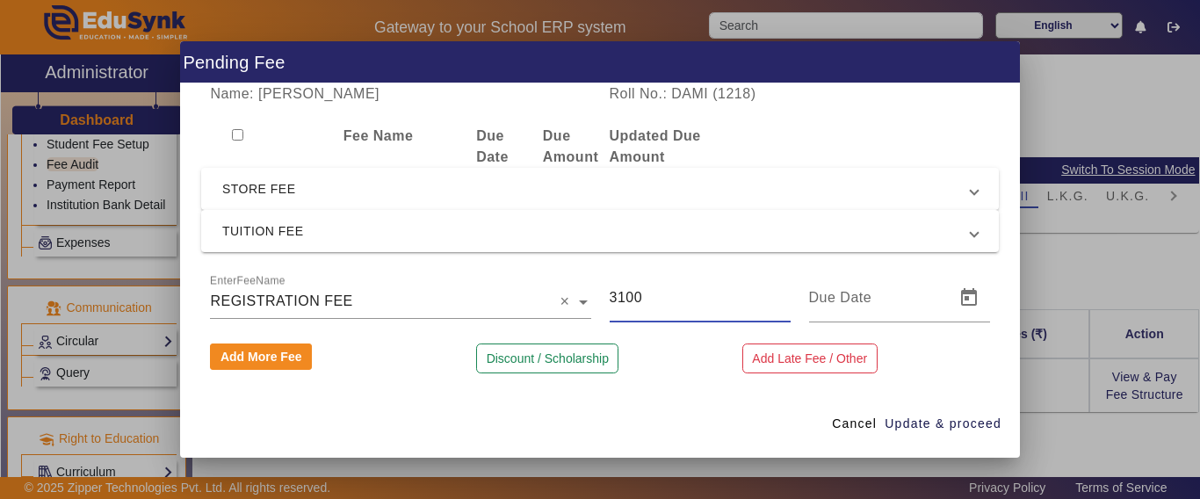
drag, startPoint x: 662, startPoint y: 302, endPoint x: 583, endPoint y: 302, distance: 79.0
click at [582, 302] on div "EnterFeeName × REGISTRATION FEE × 3100" at bounding box center [599, 297] width 797 height 49
type input "5000"
click at [932, 421] on span "Update & proceed" at bounding box center [942, 424] width 117 height 18
type input "[DATE]"
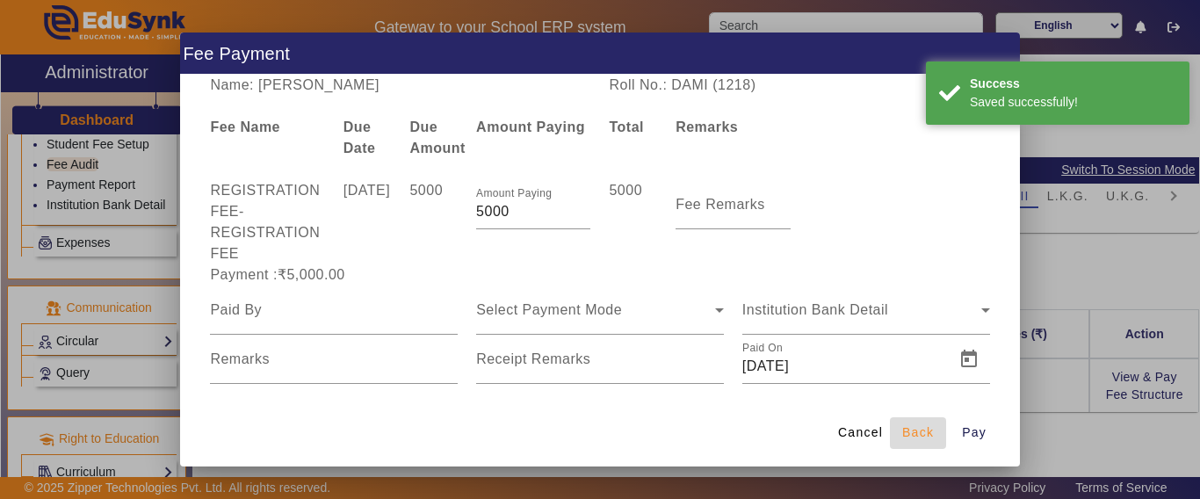
click at [905, 434] on span "Back" at bounding box center [918, 432] width 32 height 18
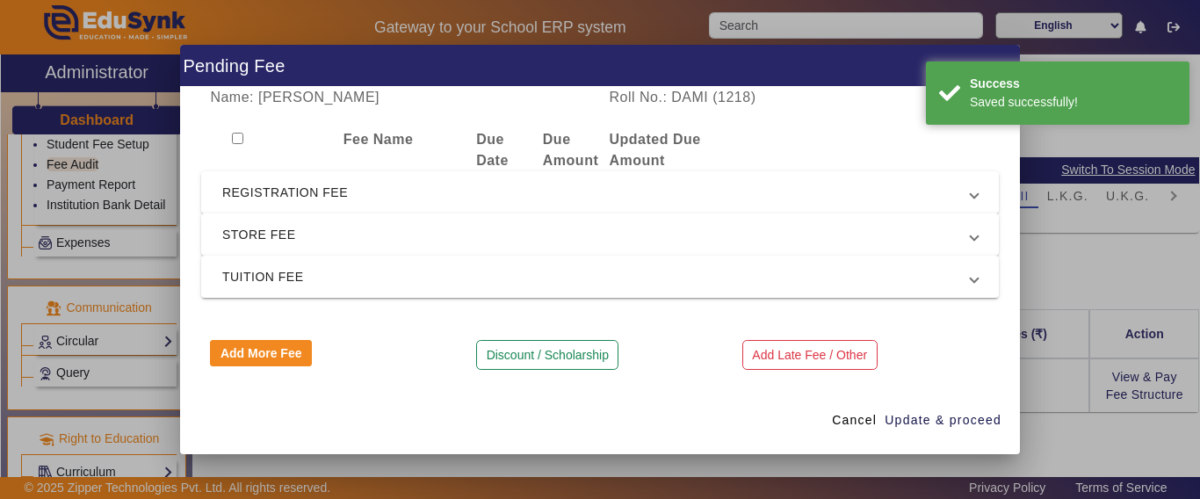
click at [306, 195] on span "REGISTRATION FEE" at bounding box center [596, 192] width 748 height 21
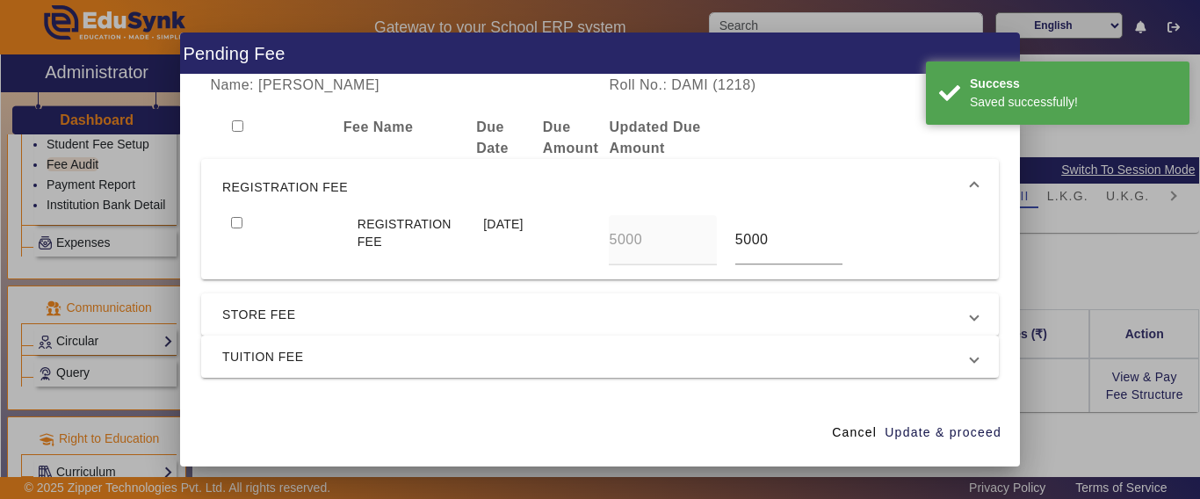
click at [225, 232] on div at bounding box center [285, 240] width 126 height 50
click at [235, 223] on input "checkbox" at bounding box center [236, 222] width 11 height 11
checkbox input "true"
click at [254, 353] on span "TUITION FEE" at bounding box center [596, 356] width 748 height 21
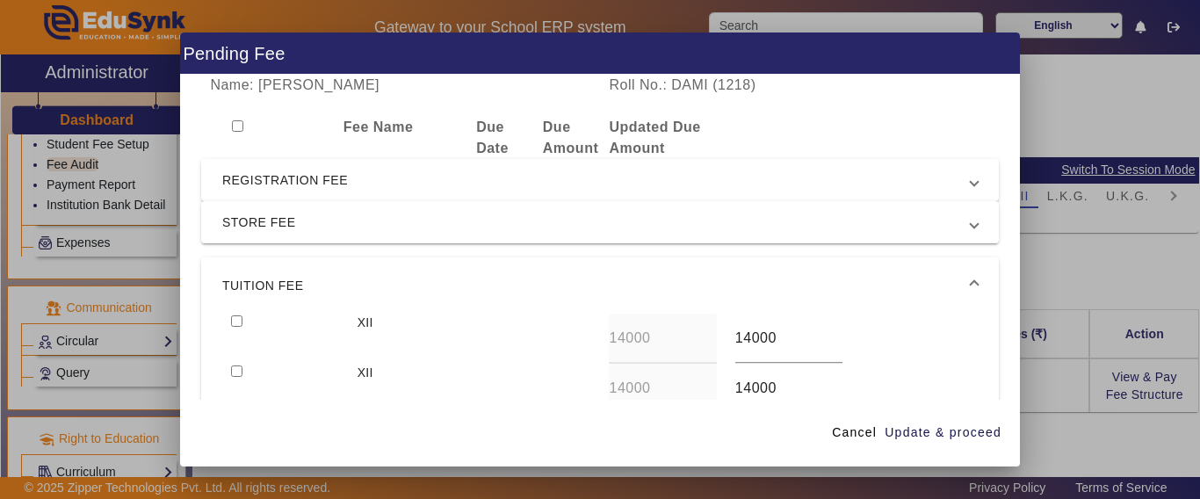
click at [236, 313] on mat-expansion-panel-header "TUITION FEE" at bounding box center [599, 285] width 797 height 56
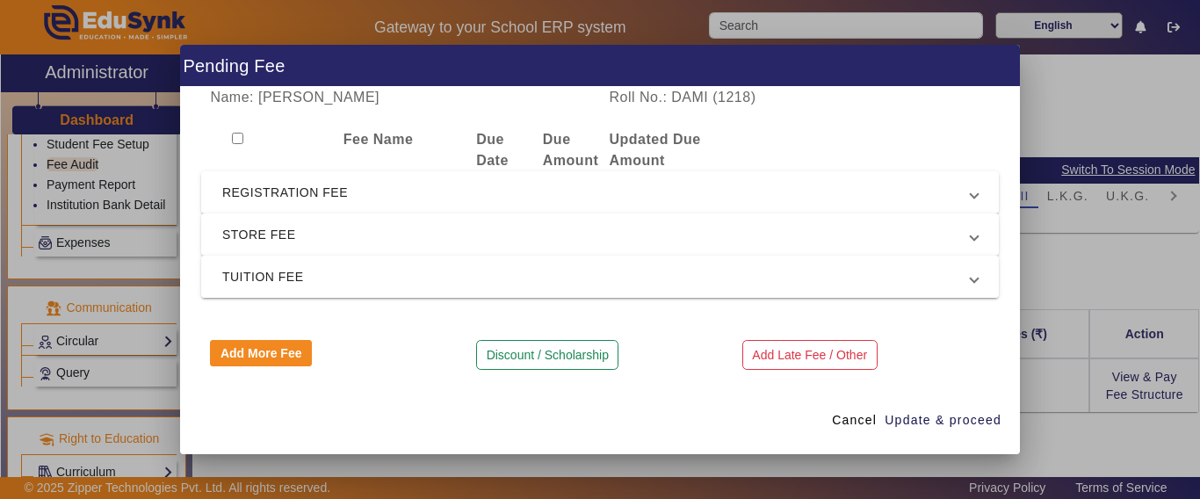
click at [359, 270] on span "TUITION FEE" at bounding box center [596, 276] width 748 height 21
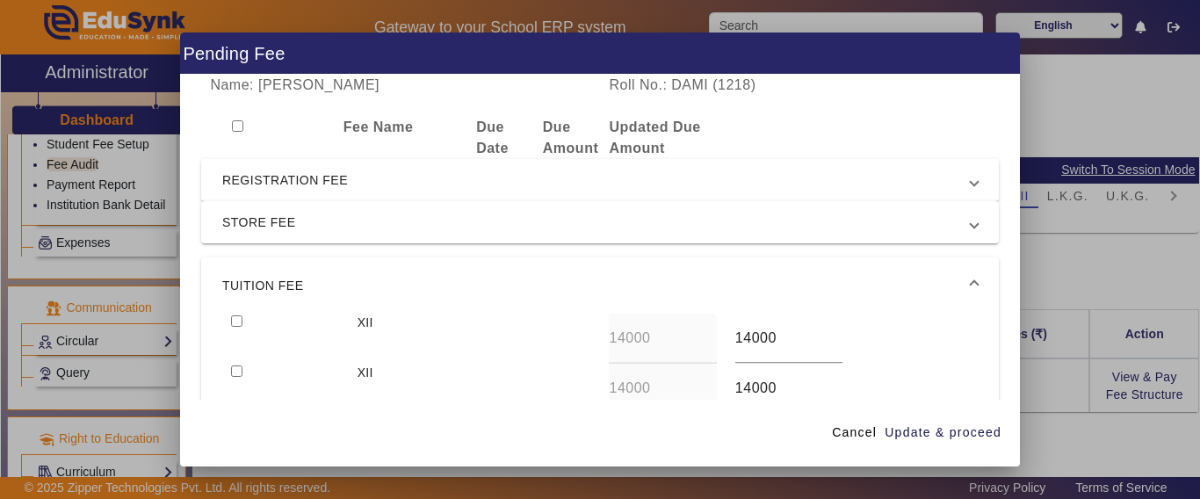
click at [236, 319] on input "checkbox" at bounding box center [236, 320] width 11 height 11
checkbox input "true"
click at [898, 436] on span "Update & proceed" at bounding box center [942, 432] width 117 height 18
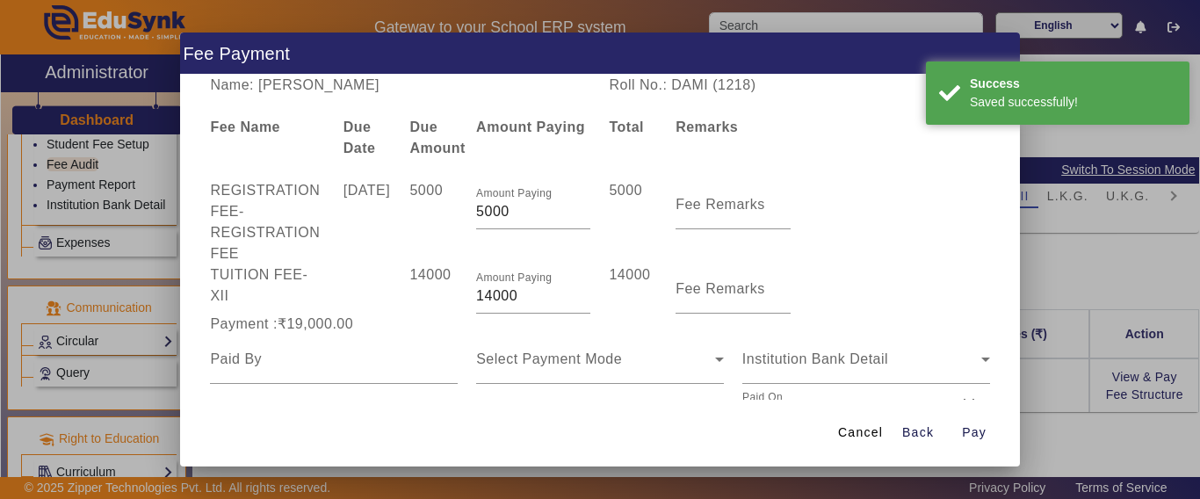
drag, startPoint x: 494, startPoint y: 293, endPoint x: 335, endPoint y: 300, distance: 160.0
click at [335, 300] on div "TUITION FEE - XII 14000 Amount Paying 14000 14000 Fee Remarks" at bounding box center [599, 288] width 797 height 49
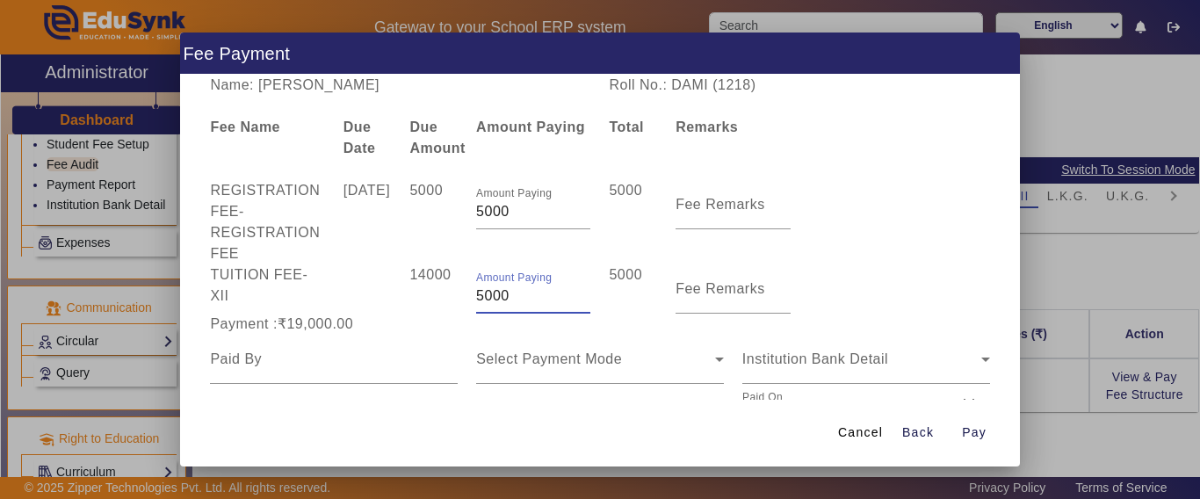
type input "5000"
click at [350, 330] on div "Payment :₹10,000.00" at bounding box center [334, 324] width 266 height 21
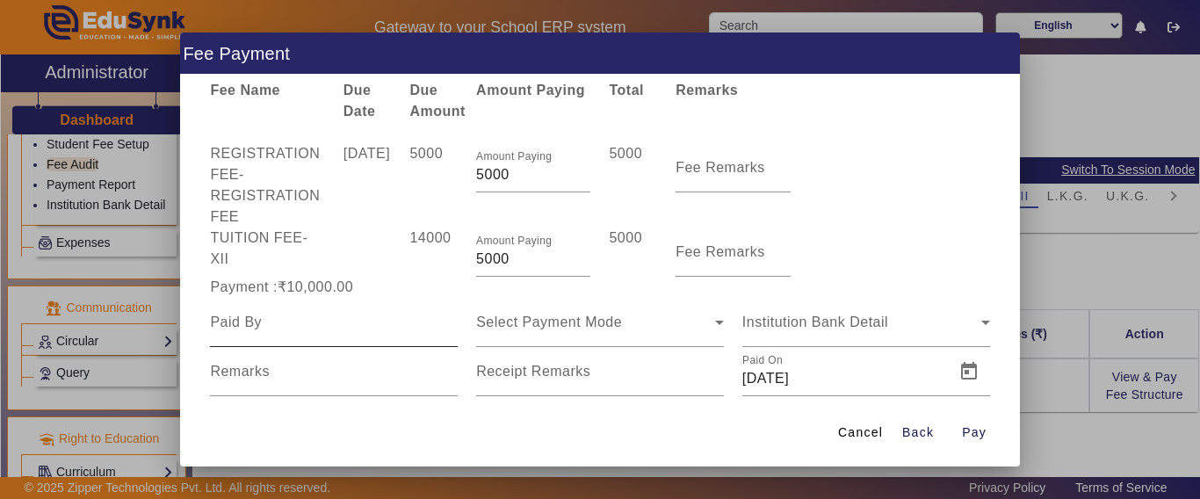
scroll to position [72, 0]
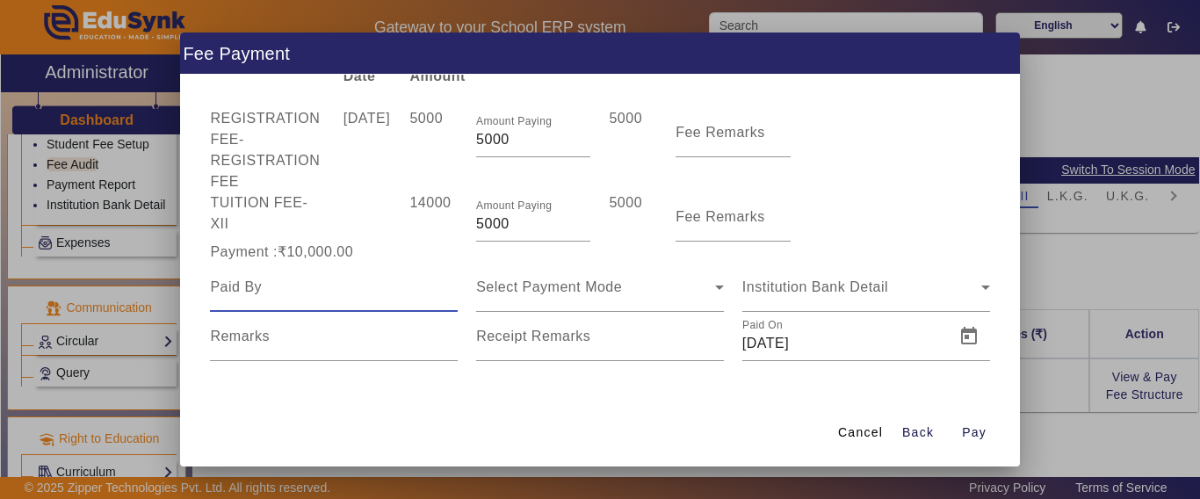
click at [352, 277] on input at bounding box center [334, 287] width 248 height 21
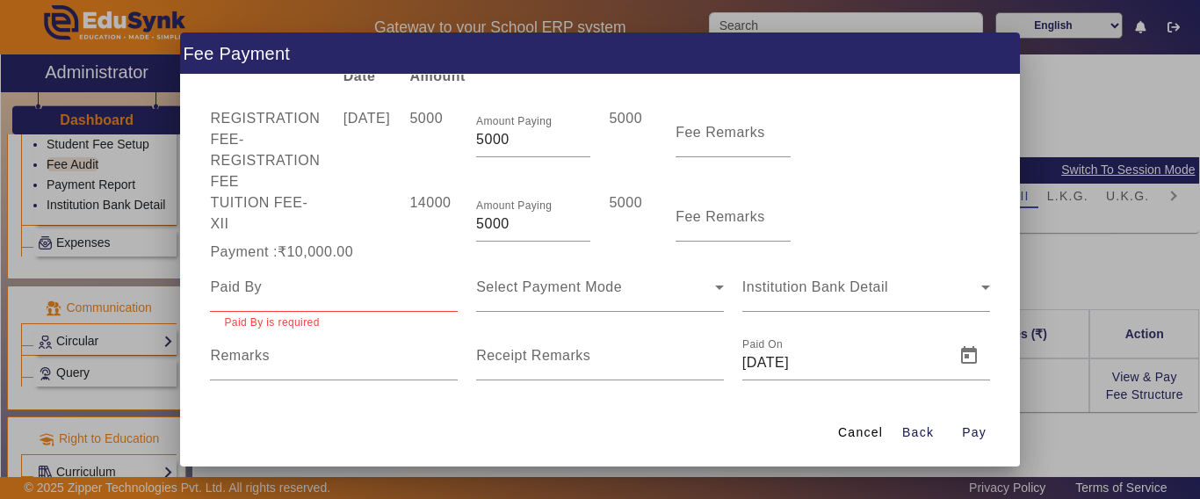
click at [353, 266] on div at bounding box center [334, 287] width 248 height 49
click at [284, 292] on input at bounding box center [334, 287] width 248 height 21
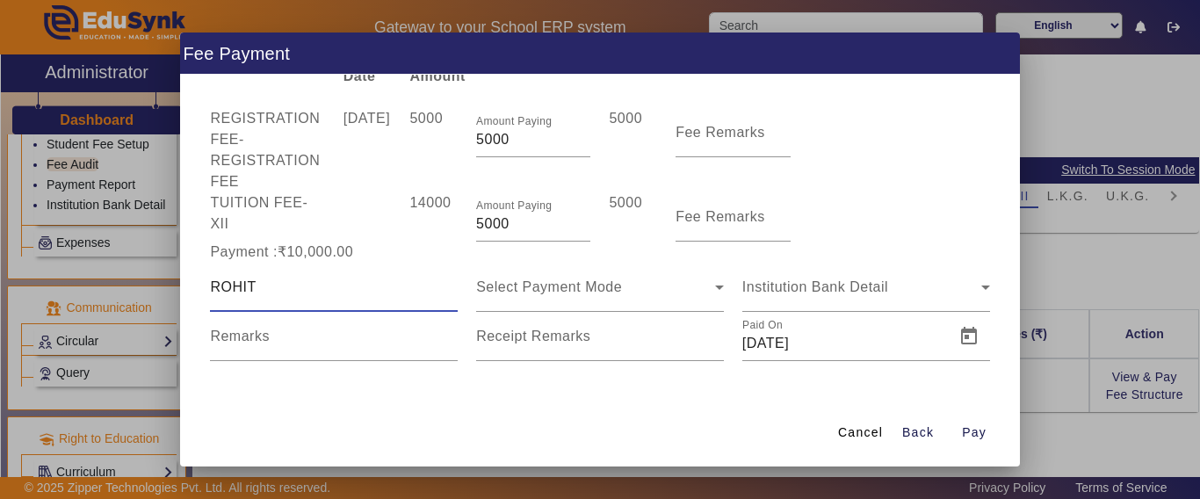
type input "ROHIT"
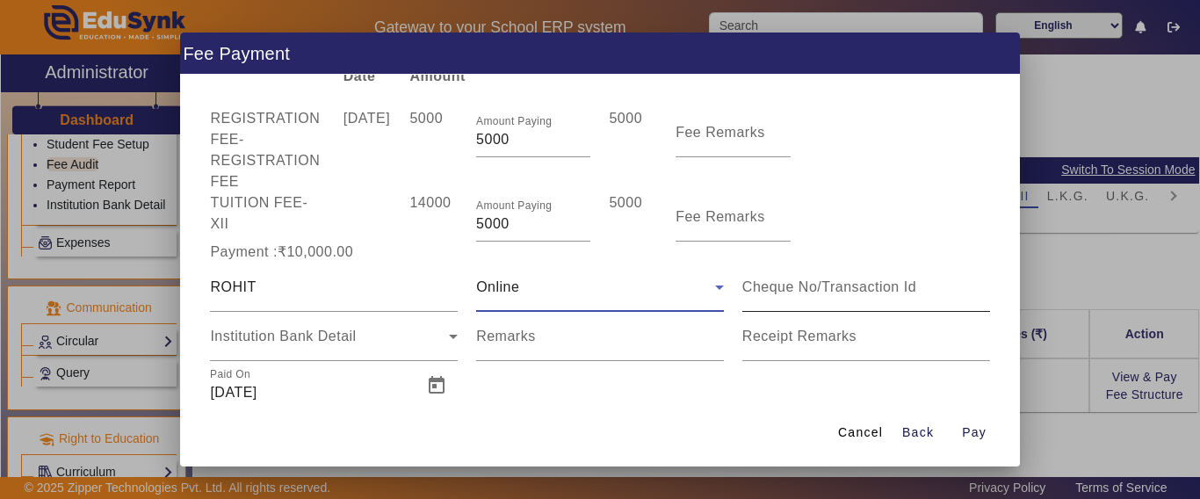
click at [757, 296] on input at bounding box center [866, 287] width 248 height 21
click at [199, 335] on div "Name: [PERSON_NAME] Roll No.: DAMI (1218) Fee Name Due Date Due Amount Amount P…" at bounding box center [600, 237] width 840 height 324
click at [329, 343] on span "Institution Bank Detail" at bounding box center [283, 335] width 146 height 15
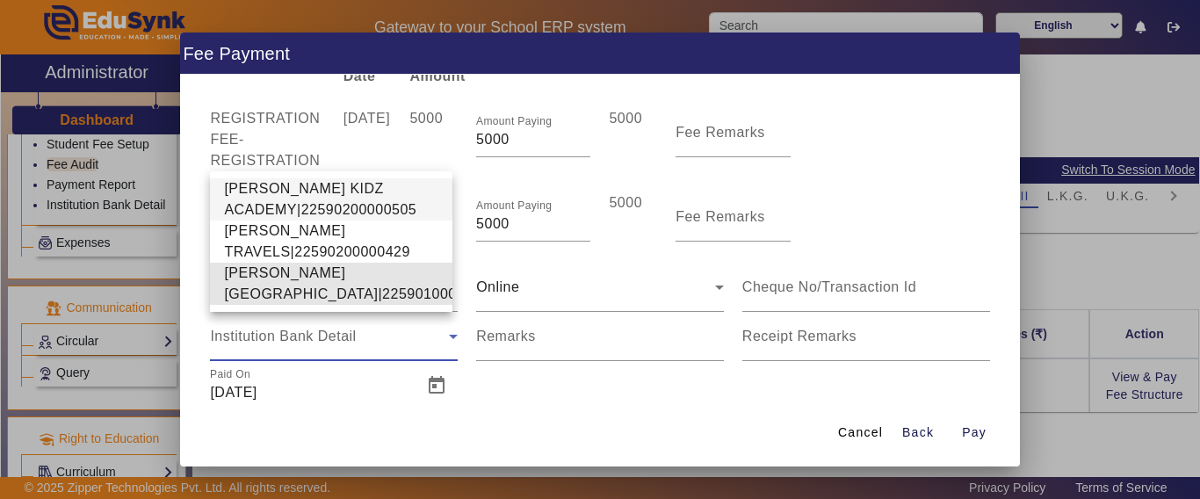
drag, startPoint x: 264, startPoint y: 258, endPoint x: 480, endPoint y: 366, distance: 240.8
click at [264, 263] on span "[PERSON_NAME][GEOGRAPHIC_DATA]|22590100002640" at bounding box center [360, 284] width 273 height 42
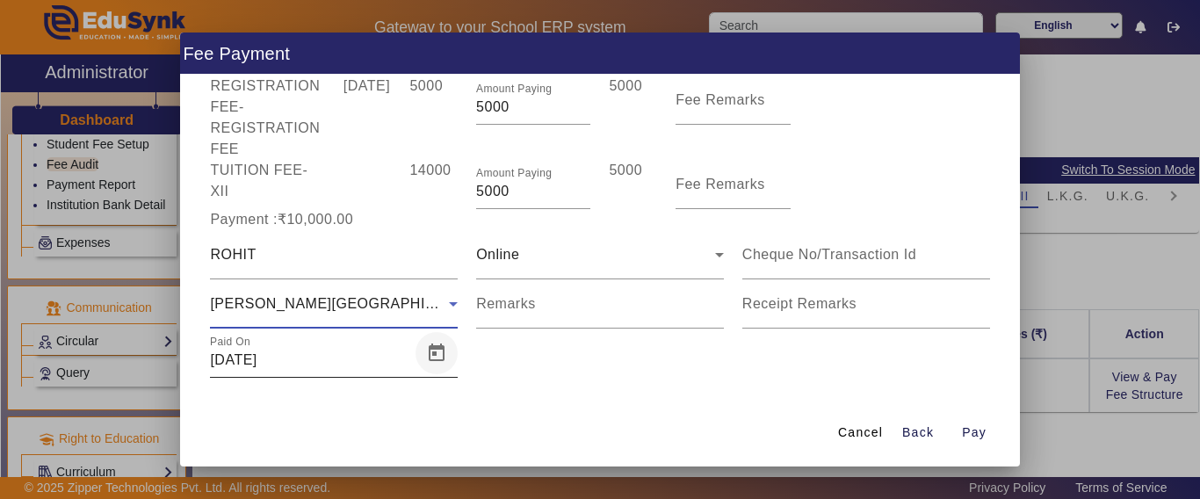
scroll to position [121, 0]
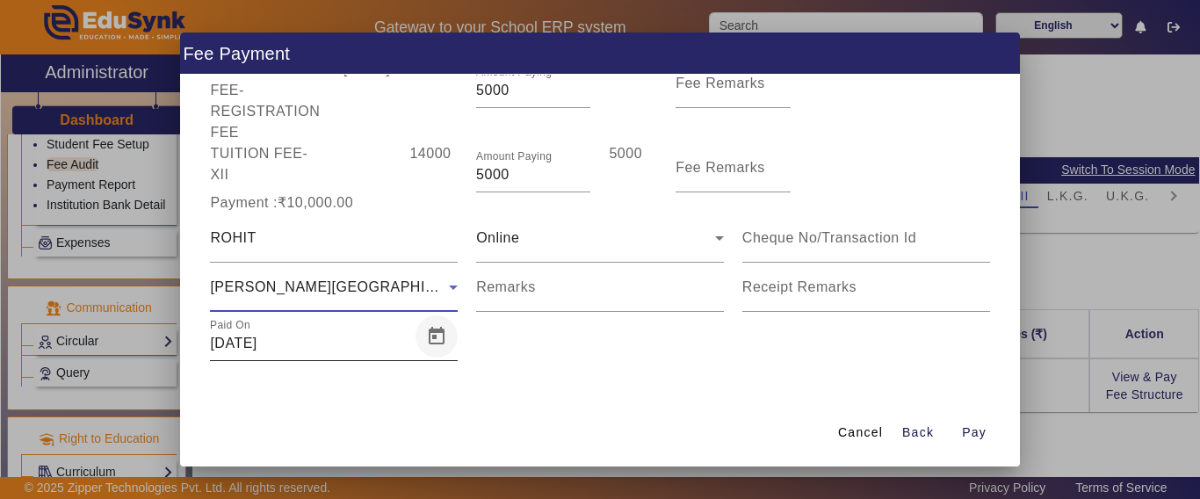
click at [430, 334] on span "Open calendar" at bounding box center [436, 336] width 42 height 42
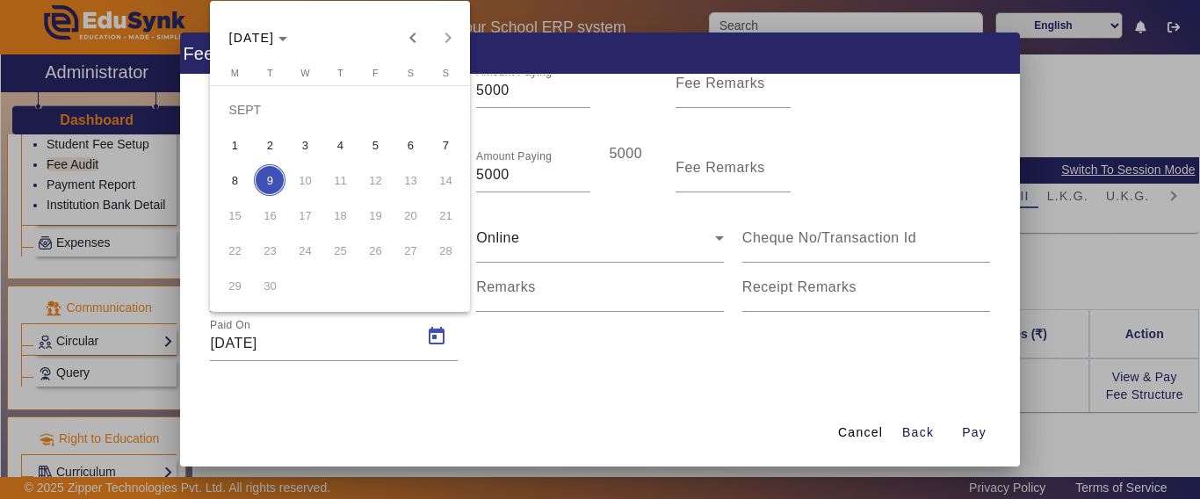
click at [244, 185] on span "8" at bounding box center [235, 180] width 32 height 32
type input "[DATE]"
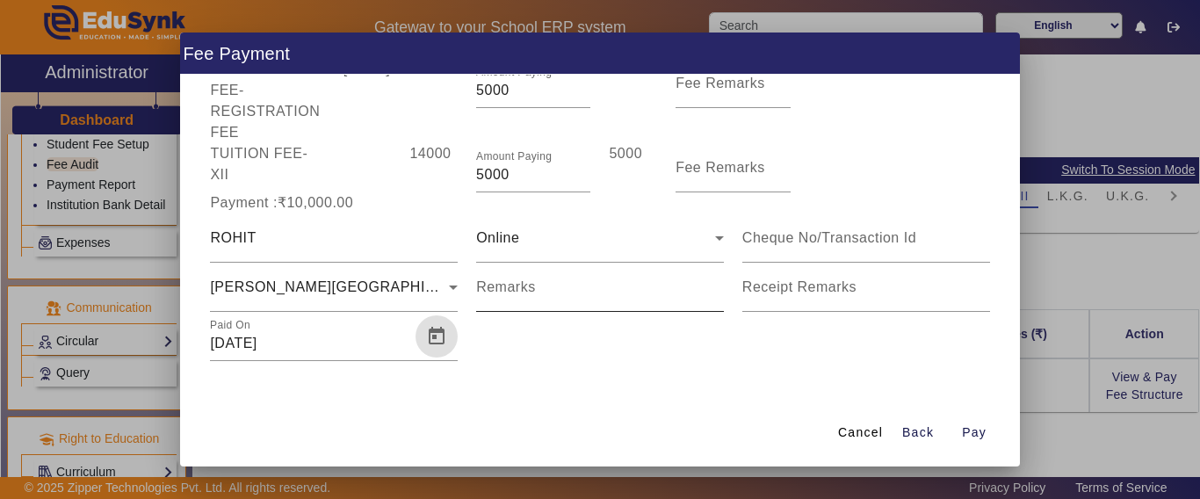
click at [523, 310] on div "Remarks" at bounding box center [600, 287] width 248 height 49
click at [520, 295] on input "Remarks" at bounding box center [600, 294] width 248 height 21
drag, startPoint x: 520, startPoint y: 295, endPoint x: 537, endPoint y: 293, distance: 16.8
click at [521, 294] on input "Remarks" at bounding box center [600, 294] width 248 height 21
type input "REG. 5000"
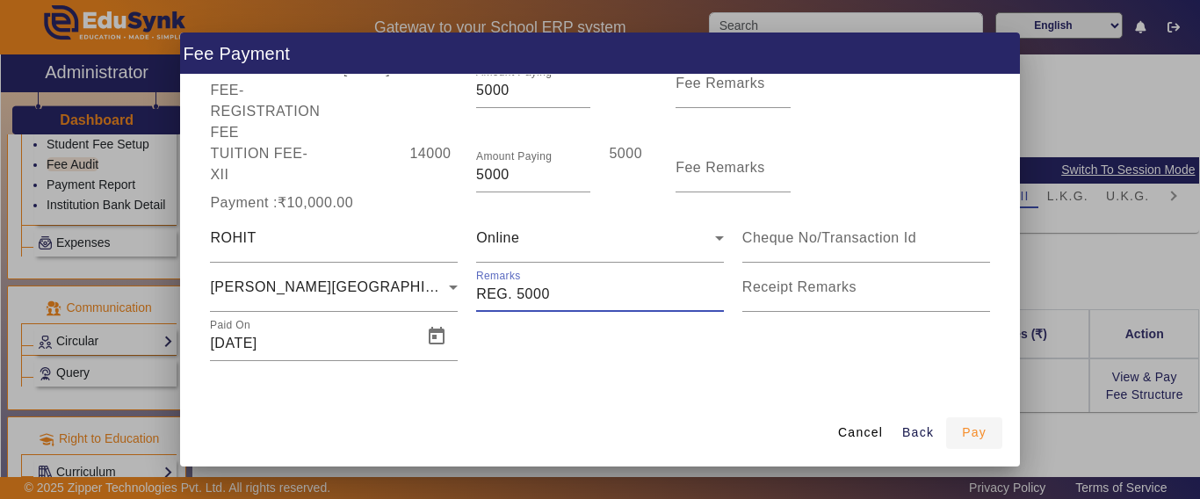
click at [978, 435] on span "Pay" at bounding box center [974, 432] width 25 height 18
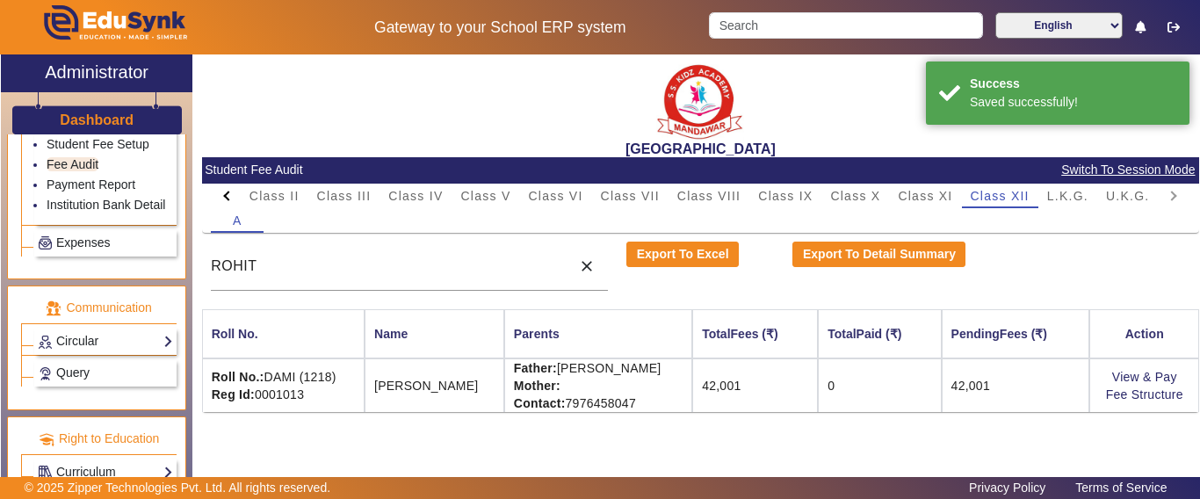
scroll to position [0, 0]
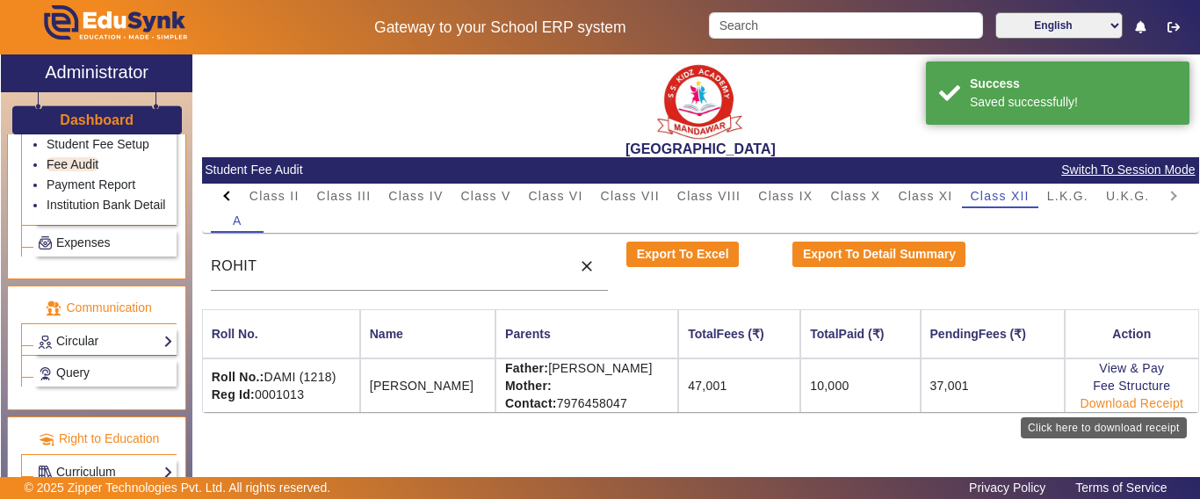
click at [1112, 400] on link "Download Receipt" at bounding box center [1131, 403] width 104 height 14
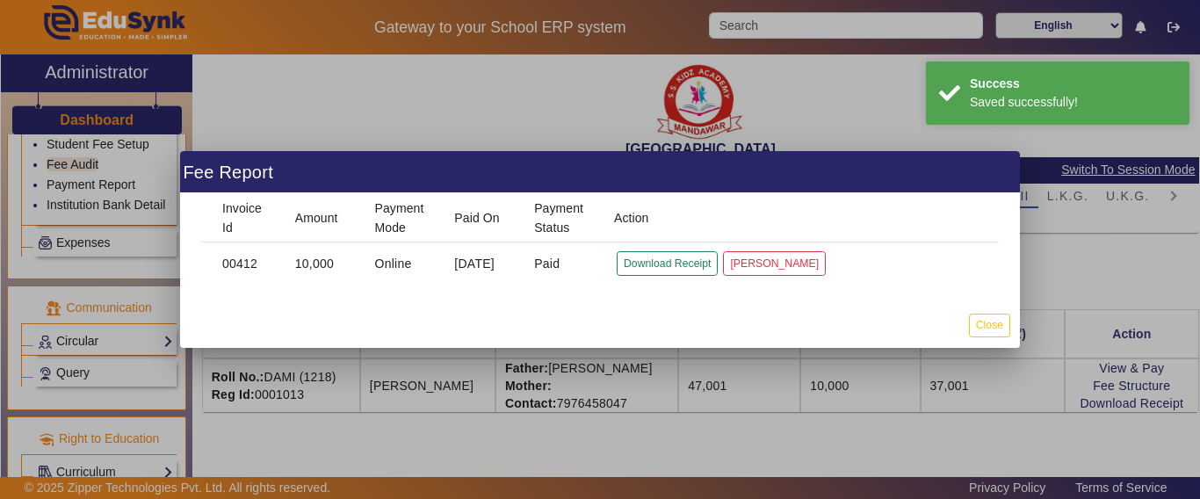
click at [735, 405] on div at bounding box center [600, 249] width 1200 height 499
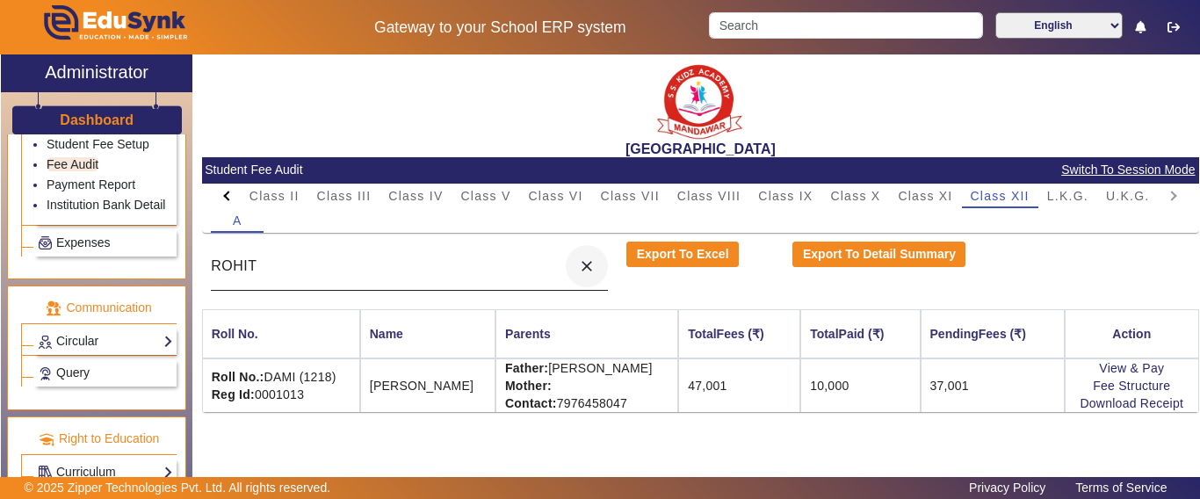
click at [588, 262] on mat-icon "close" at bounding box center [587, 266] width 18 height 18
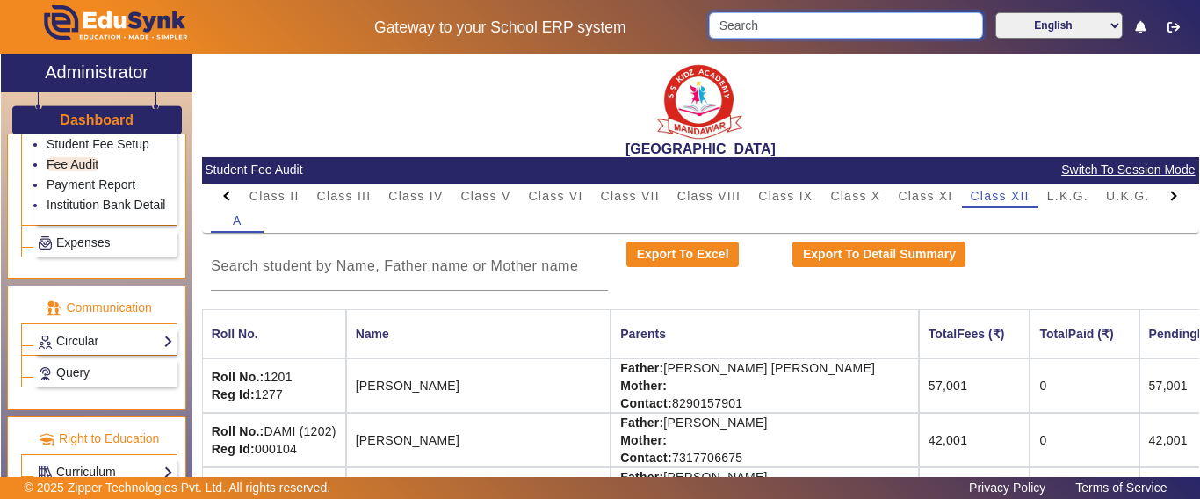
click at [770, 30] on input "Search" at bounding box center [845, 25] width 273 height 26
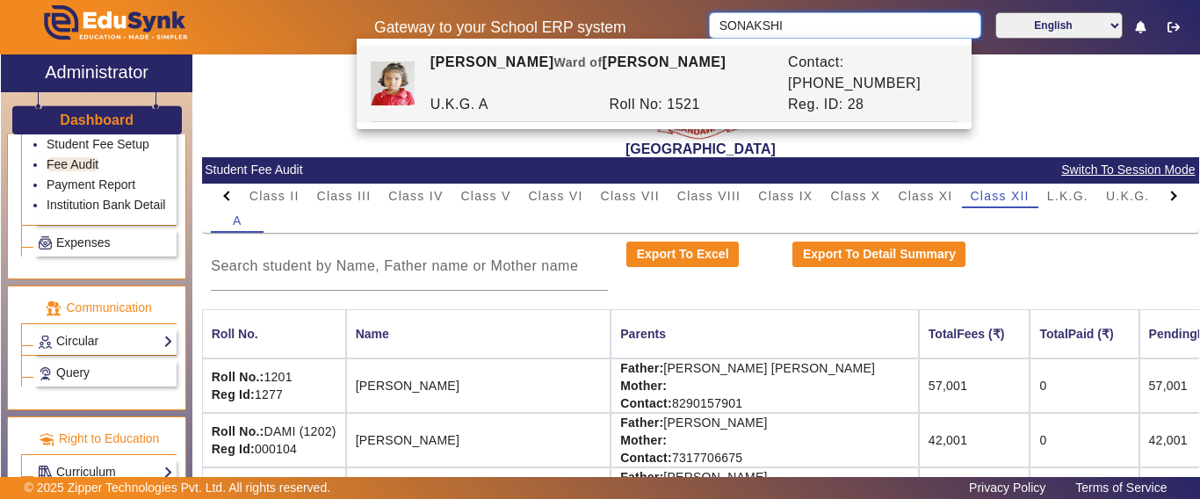
type input "SONAKSHI"
click at [330, 80] on div "[GEOGRAPHIC_DATA]" at bounding box center [700, 105] width 997 height 103
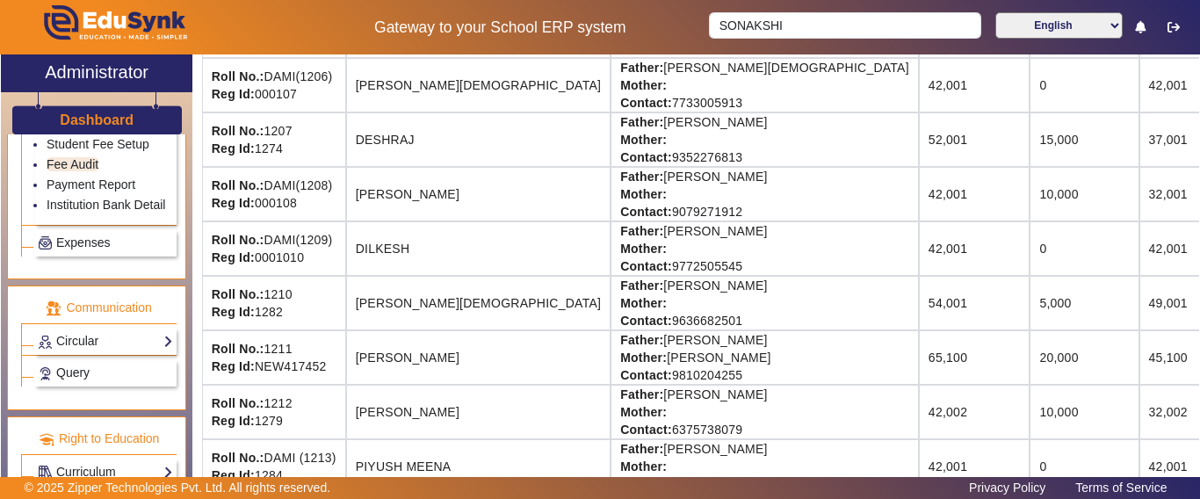
scroll to position [53, 0]
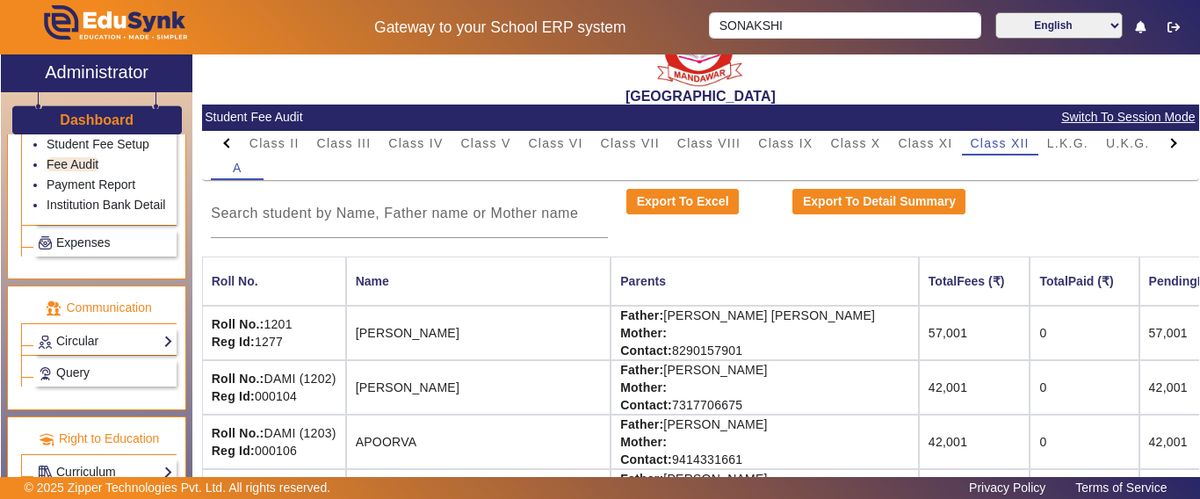
click at [89, 124] on h3 "Dashboard" at bounding box center [97, 120] width 74 height 17
